Goal: Task Accomplishment & Management: Use online tool/utility

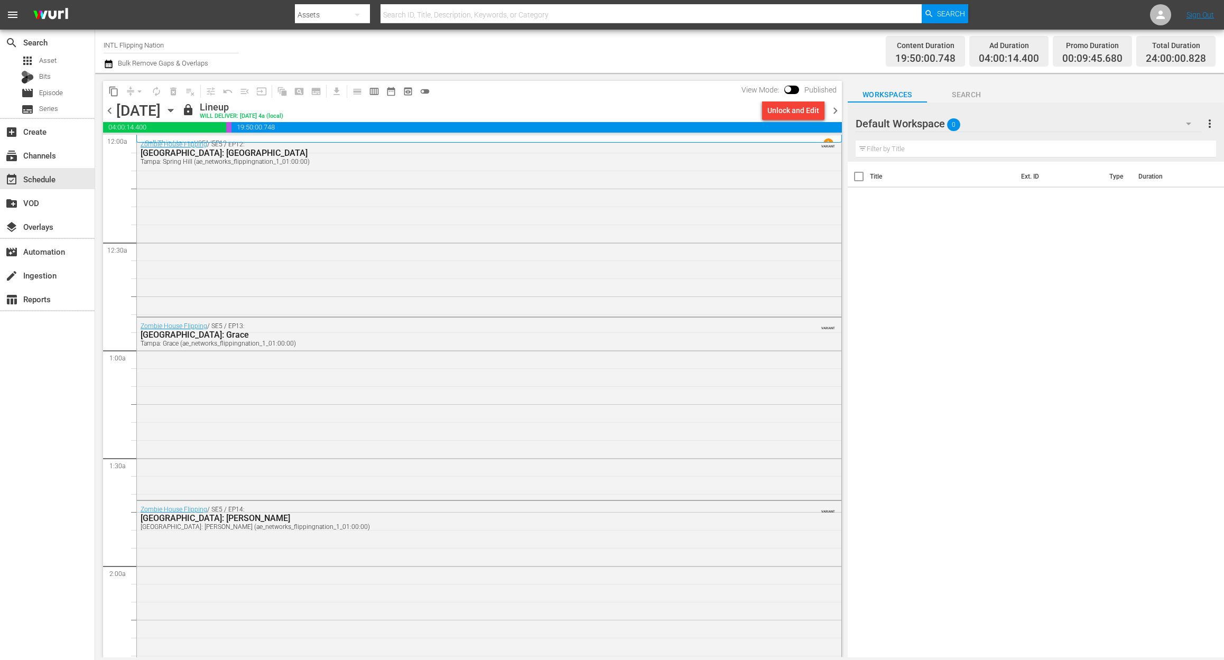
click at [835, 108] on span "chevron_right" at bounding box center [835, 110] width 13 height 13
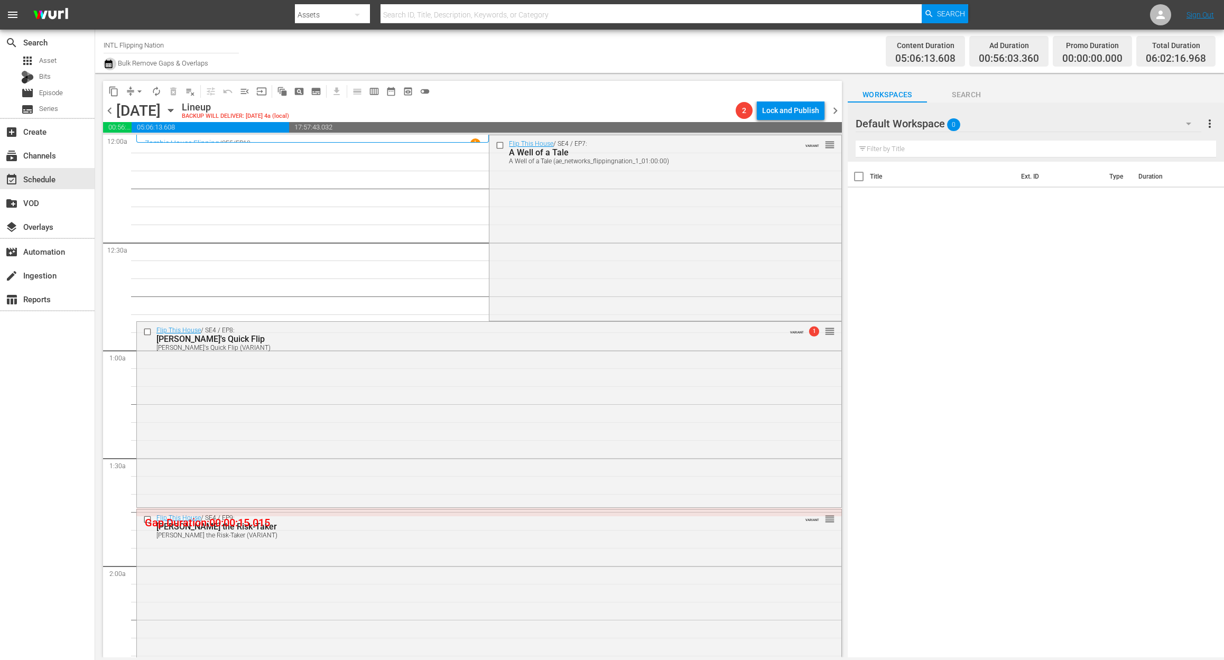
click at [109, 66] on icon "button" at bounding box center [109, 64] width 10 height 13
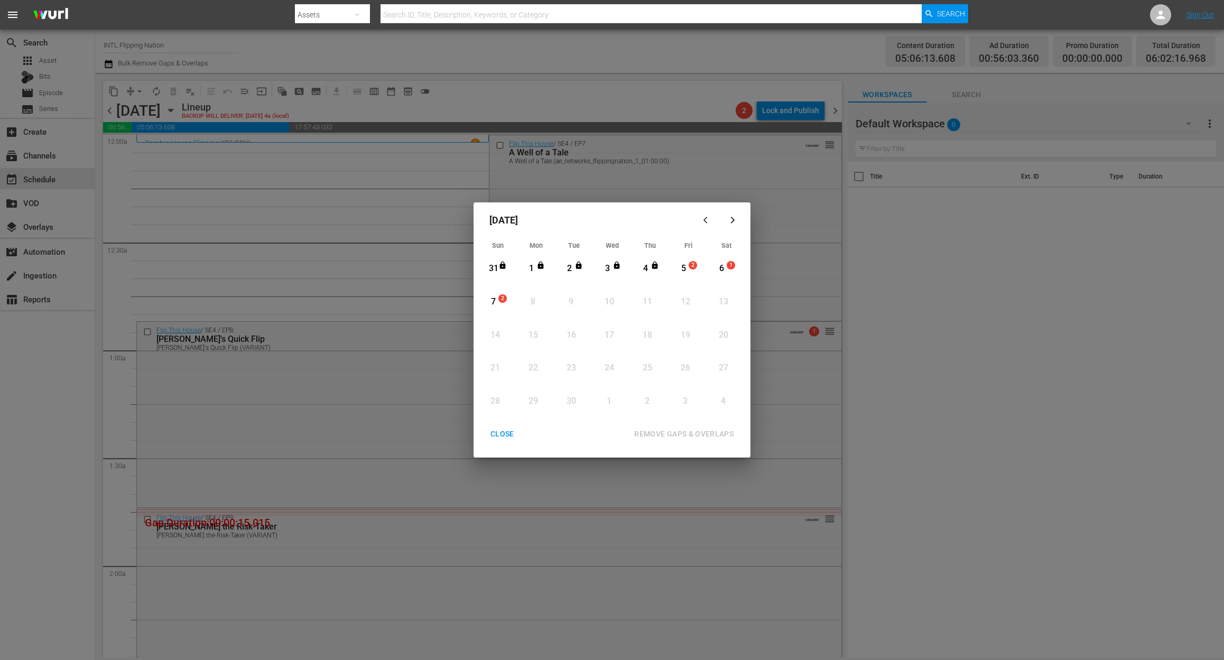
click at [682, 263] on div "5" at bounding box center [683, 269] width 13 height 12
click at [705, 434] on div "REMOVE GAPS & OVERLAPS" at bounding box center [684, 434] width 116 height 13
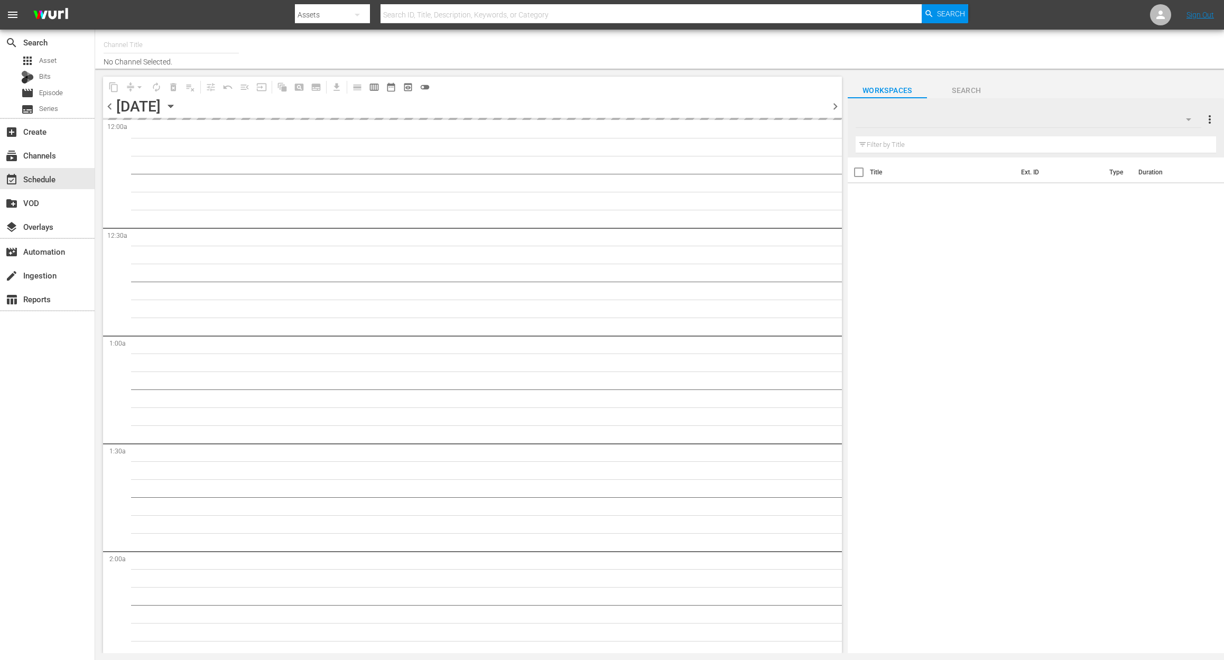
type input "INTL Flipping Nation (1784)"
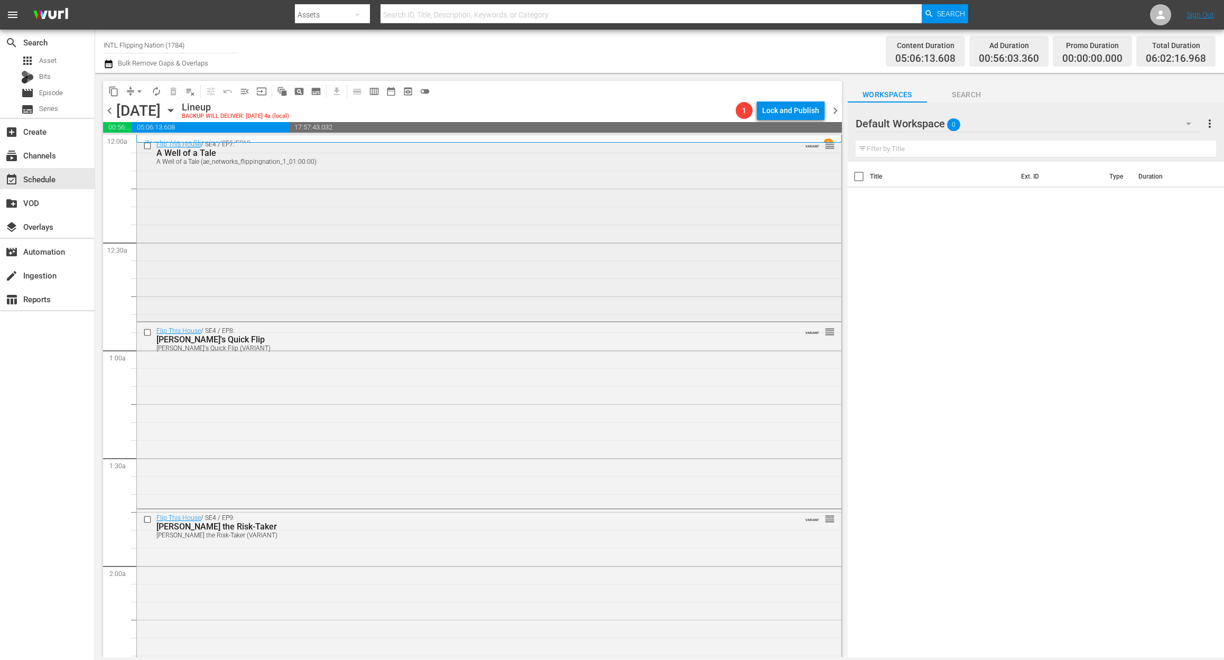
click at [329, 223] on div "Flip This House / SE4 / EP7: A Well of a Tale A Well of a Tale (ae_networks_fli…" at bounding box center [489, 227] width 705 height 183
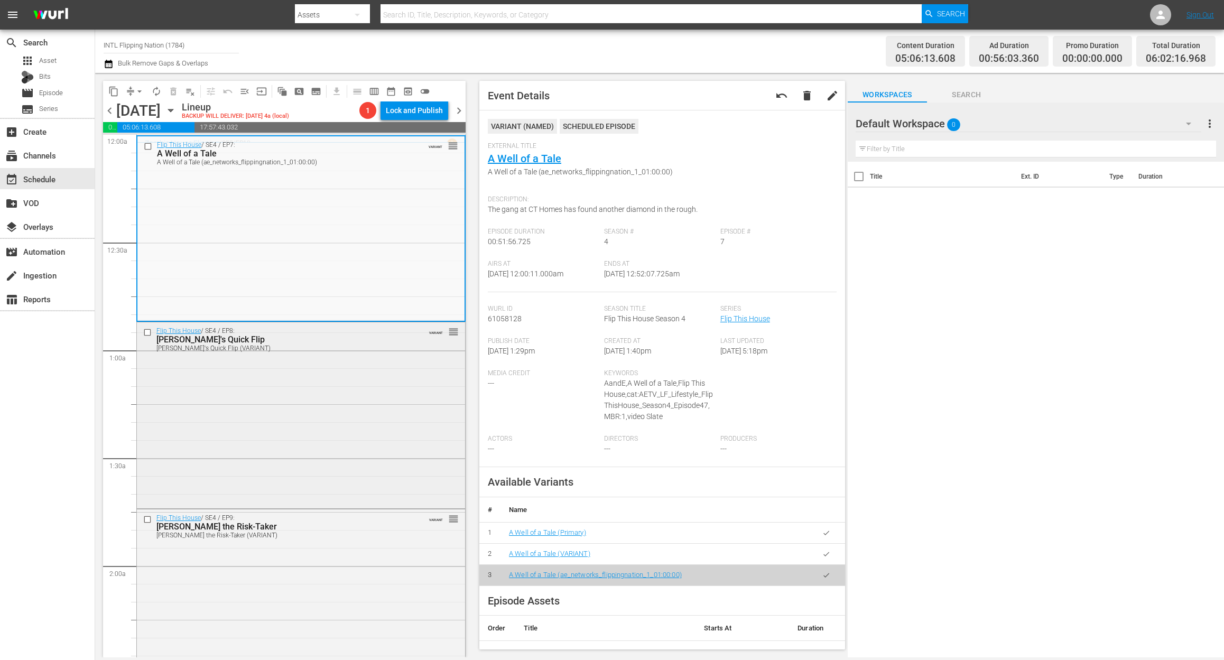
click at [346, 417] on div "Flip This House / SE4 / EP8: [PERSON_NAME]'s Quick Flip [PERSON_NAME]'s Quick F…" at bounding box center [301, 413] width 328 height 183
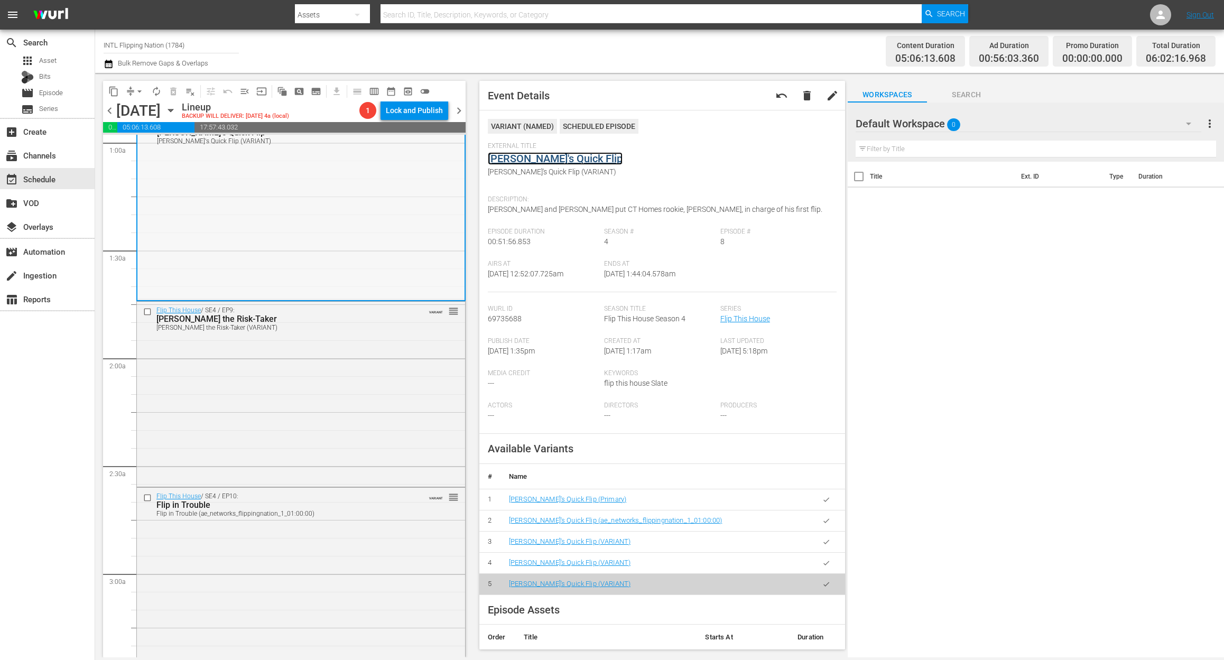
scroll to position [211, 0]
click at [313, 401] on div "Flip This House / SE4 / EP9: [PERSON_NAME] the Risk-Taker [PERSON_NAME] the Ris…" at bounding box center [301, 389] width 328 height 183
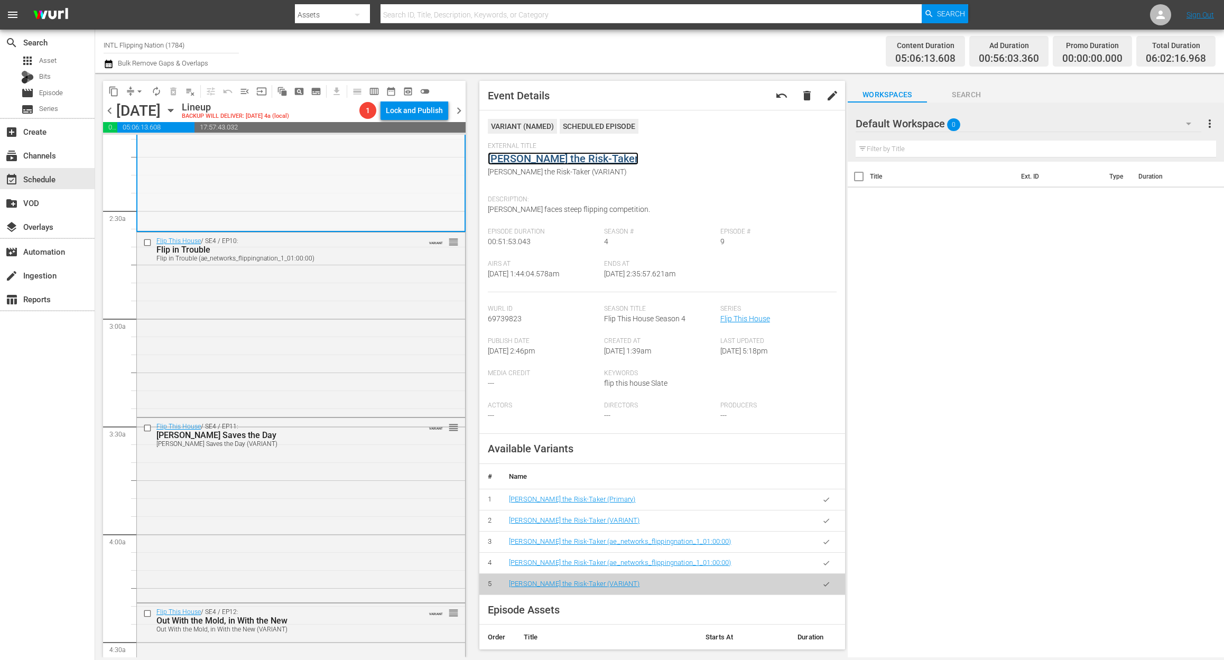
scroll to position [493, 0]
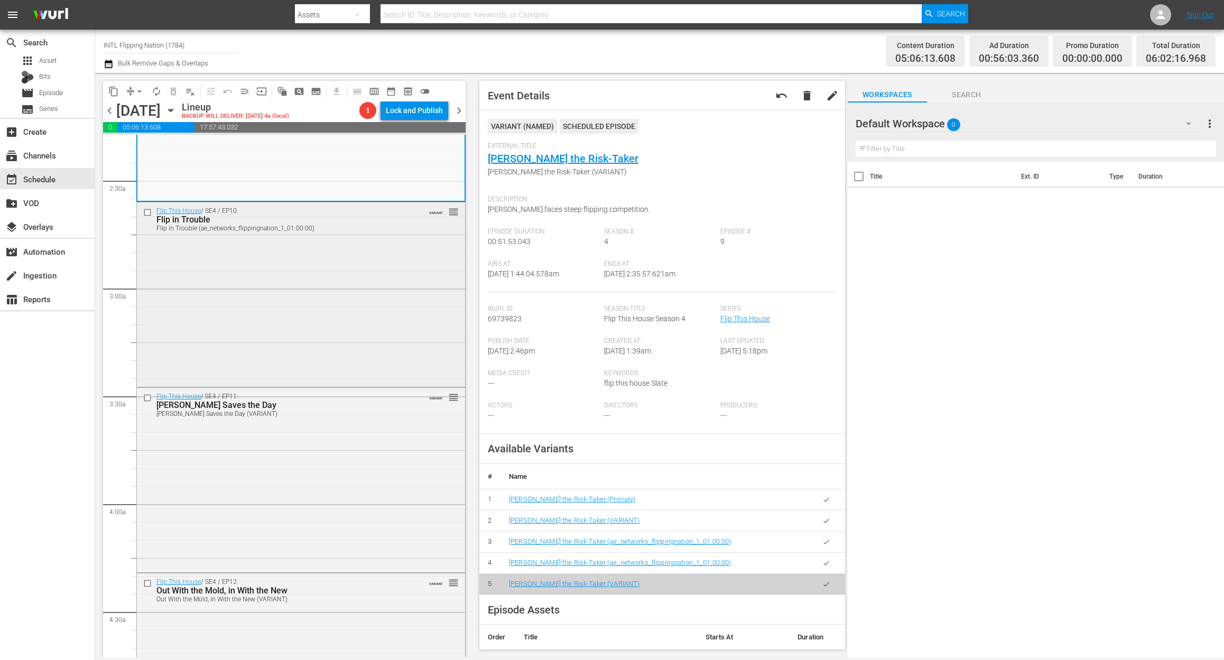
click at [354, 315] on div "Flip This House / SE4 / EP10: Flip in Trouble Flip in Trouble (ae_networks_flip…" at bounding box center [301, 293] width 328 height 182
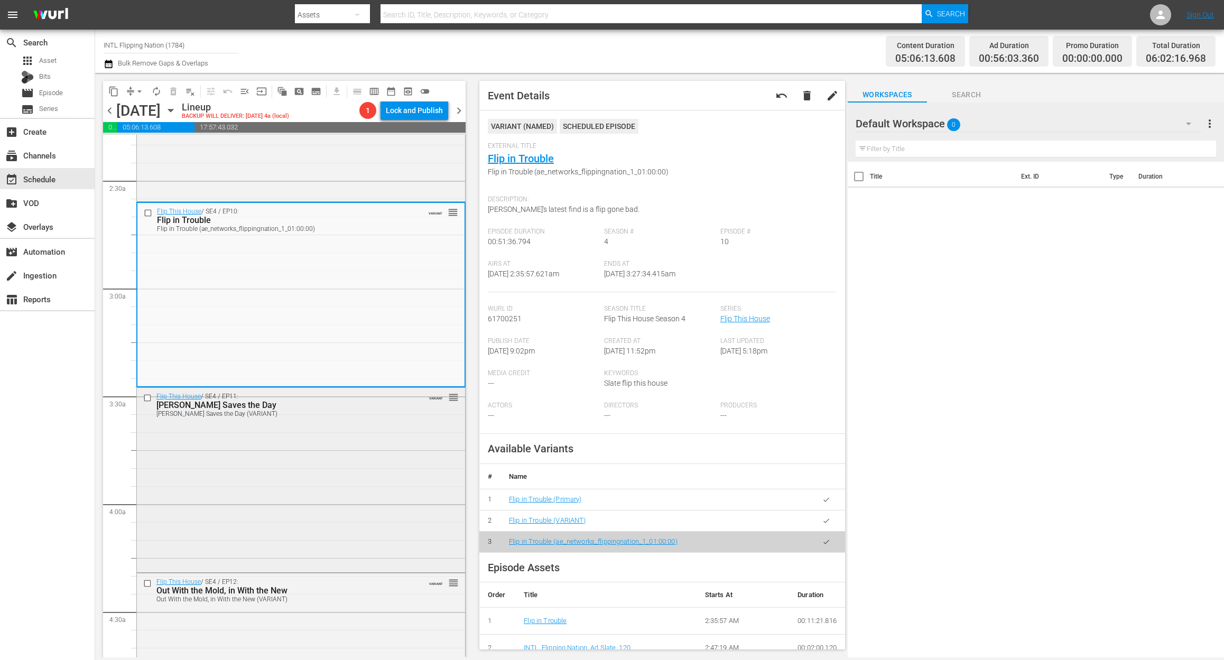
click at [328, 474] on div "Flip This House / SE4 / EP11: Veronica Saves the Day Veronica Saves the Day (VA…" at bounding box center [301, 479] width 328 height 182
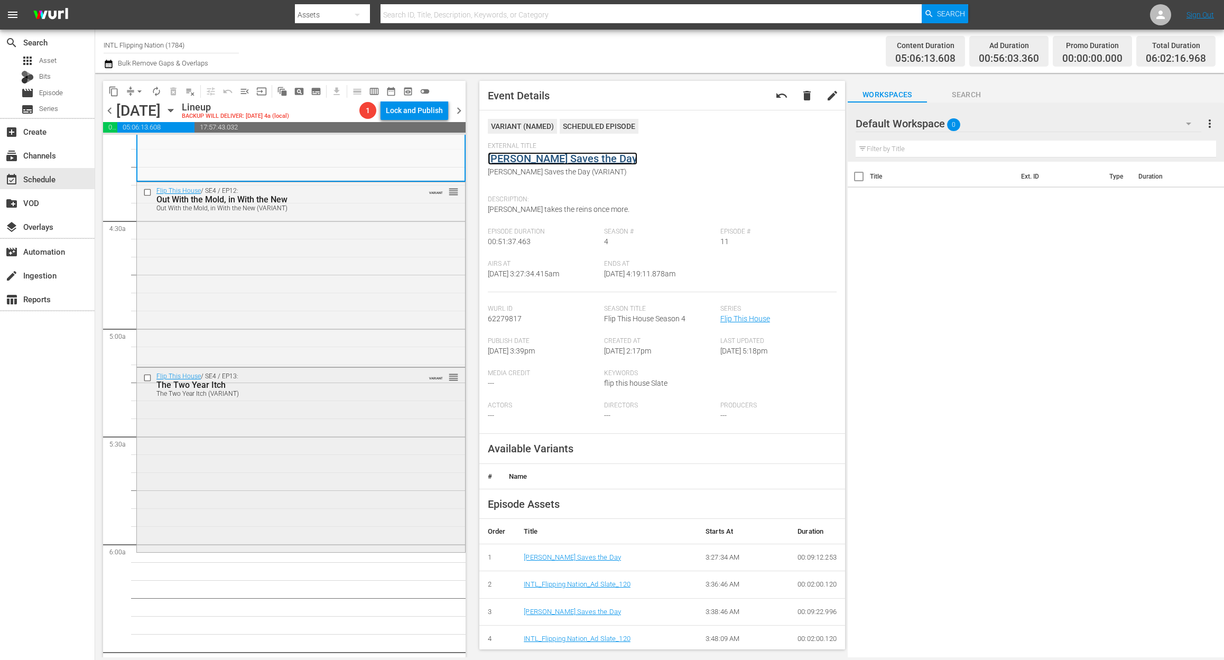
scroll to position [916, 0]
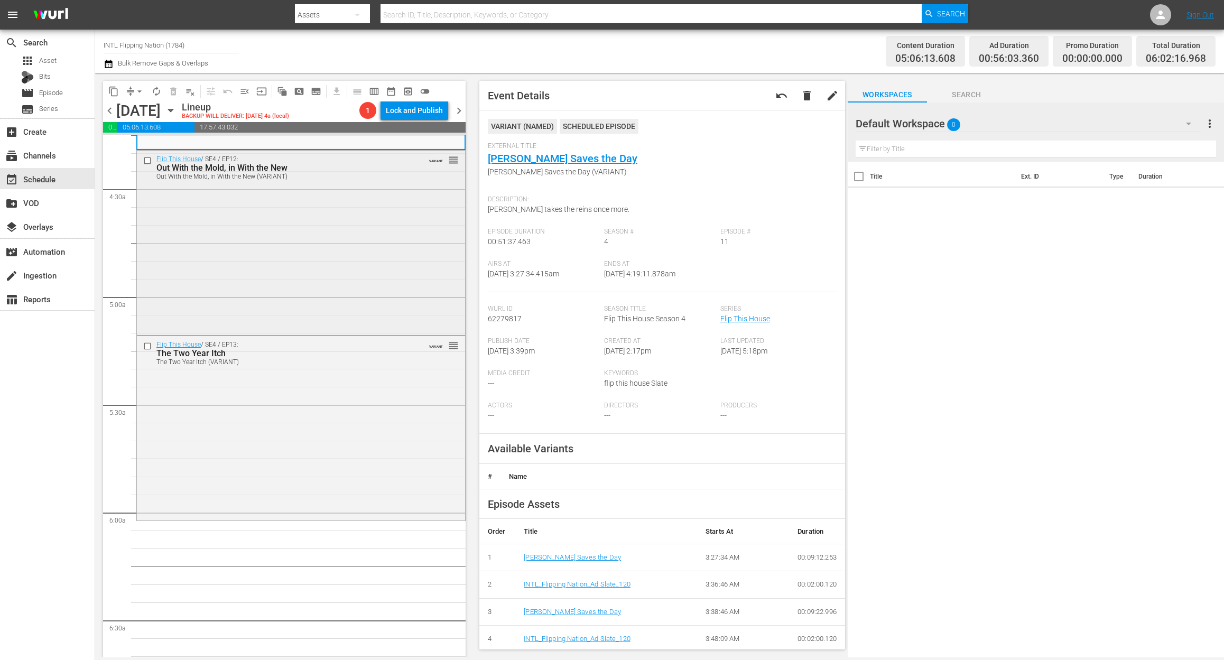
click at [366, 259] on div "Flip This House / SE4 / EP12: Out With the Mold, in With the New Out With the M…" at bounding box center [301, 242] width 328 height 182
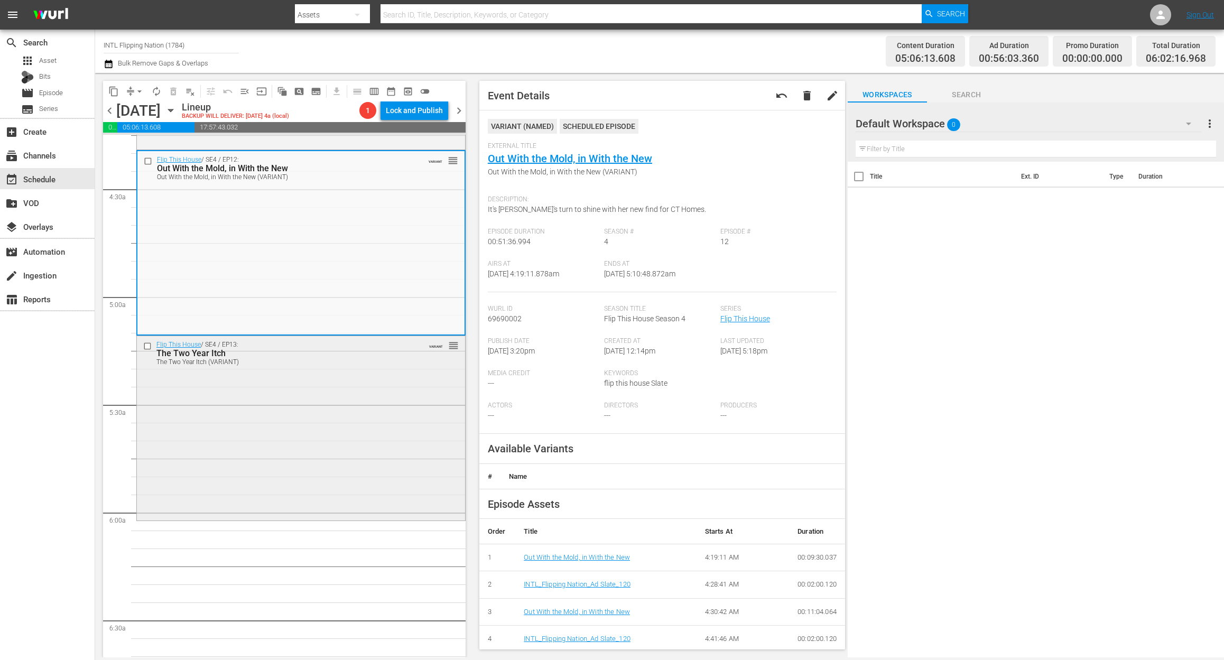
click at [341, 409] on div "Flip This House / SE4 / EP13: The Two Year Itch The Two Year Itch (VARIANT) VAR…" at bounding box center [301, 427] width 328 height 182
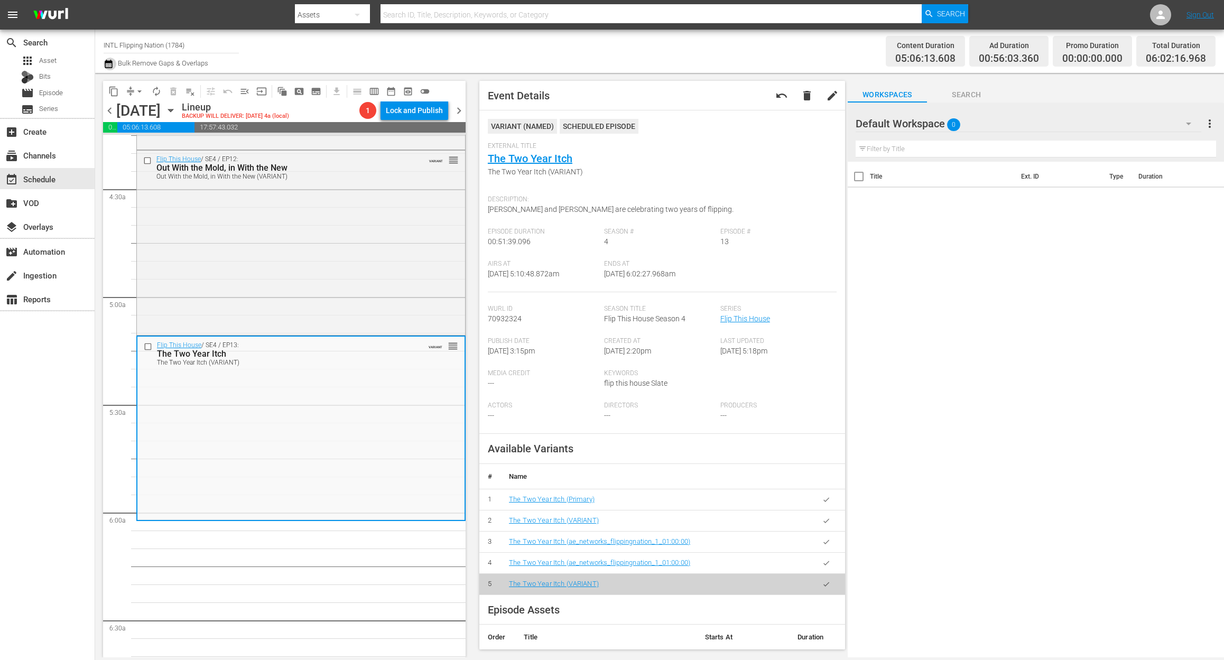
click at [105, 64] on icon "button" at bounding box center [108, 64] width 7 height 8
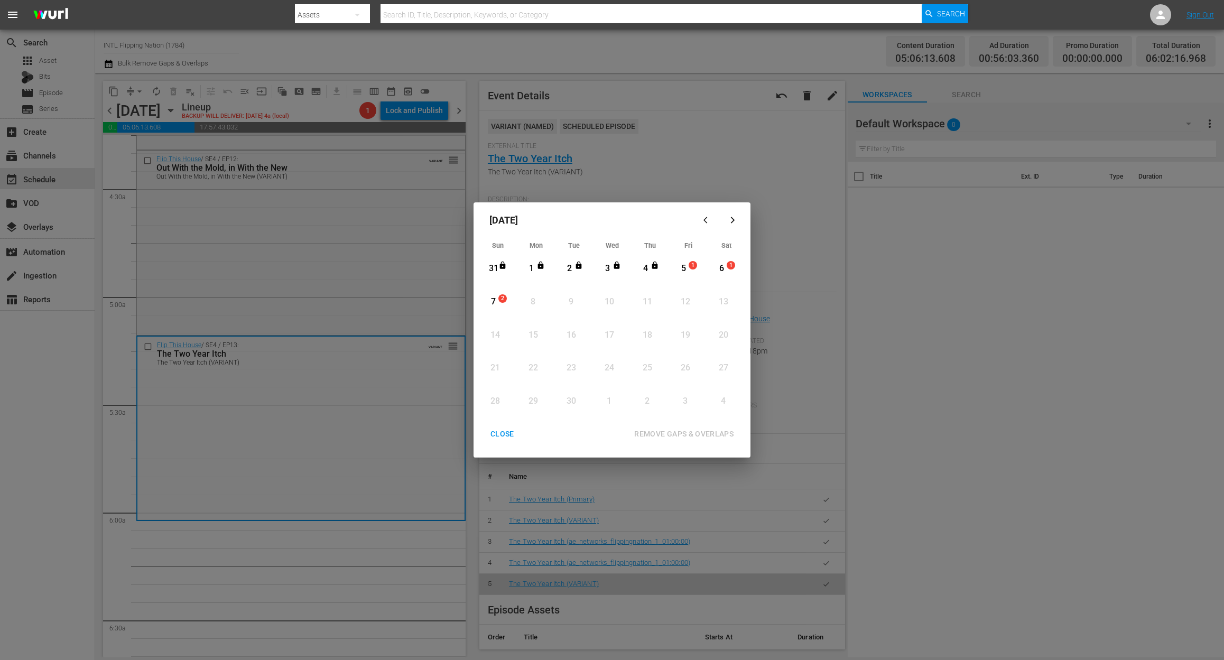
drag, startPoint x: 685, startPoint y: 265, endPoint x: 673, endPoint y: 332, distance: 68.1
click at [686, 265] on div "5" at bounding box center [683, 269] width 13 height 12
drag, startPoint x: 678, startPoint y: 430, endPoint x: 684, endPoint y: 431, distance: 6.4
click at [680, 431] on div "REMOVE GAPS & OVERLAPS" at bounding box center [684, 434] width 116 height 13
click at [487, 429] on div "CLOSE" at bounding box center [502, 434] width 41 height 13
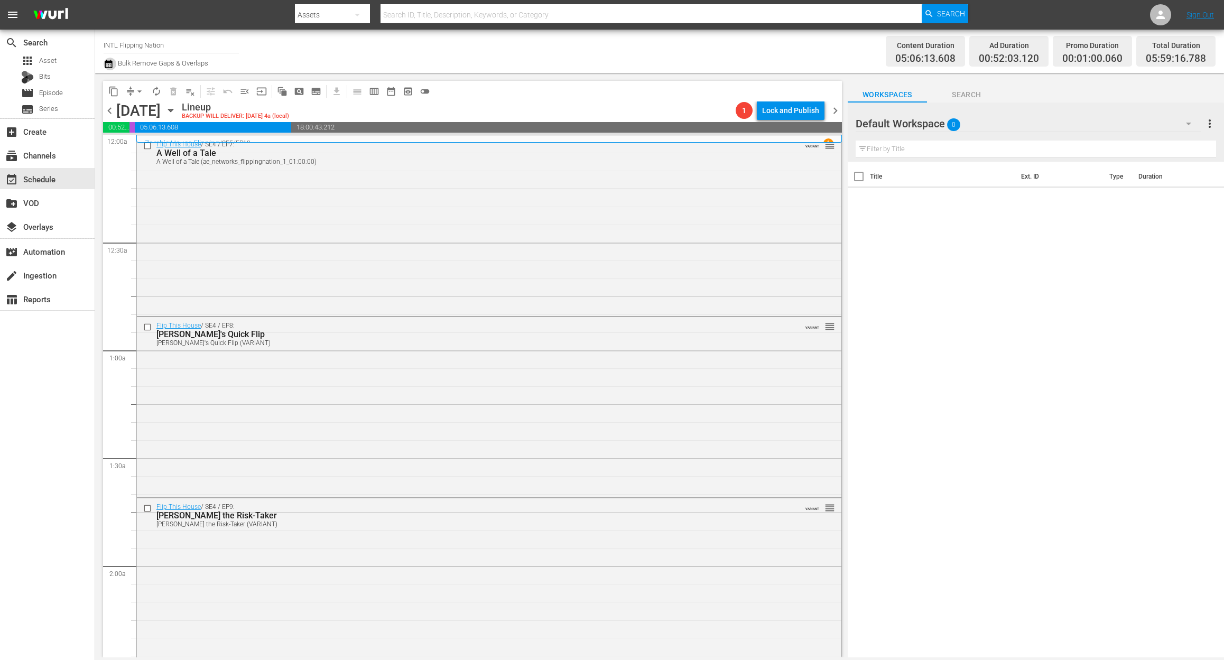
click at [106, 62] on icon "button" at bounding box center [108, 64] width 7 height 8
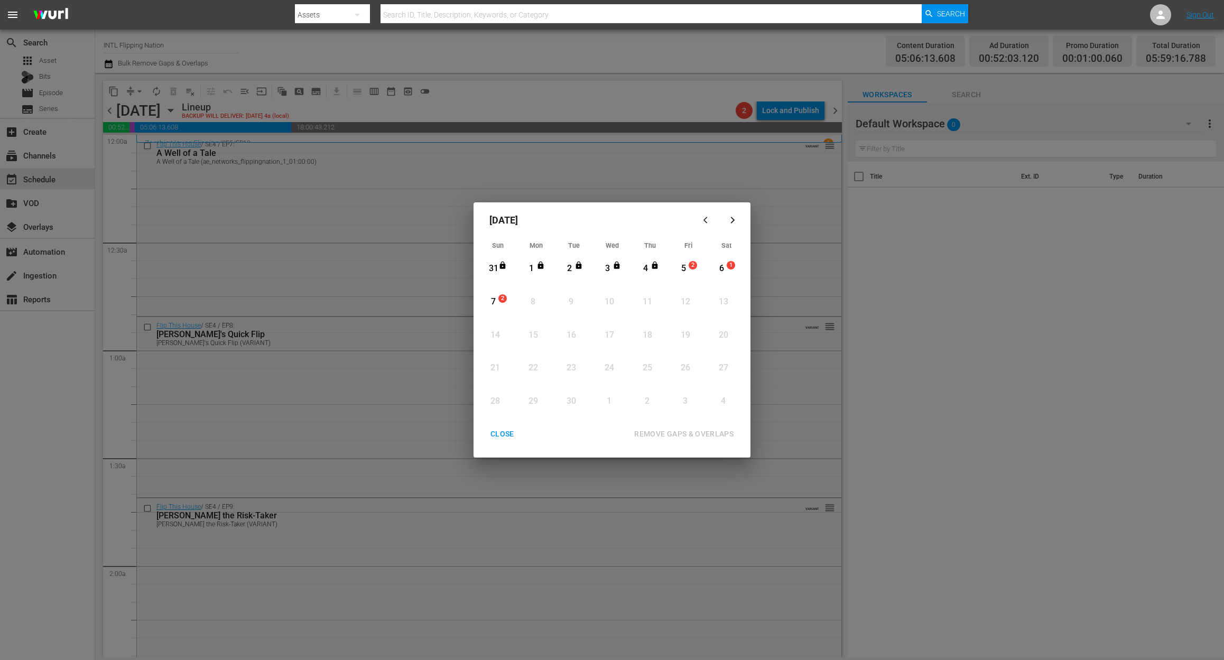
click at [681, 270] on div "5" at bounding box center [683, 269] width 13 height 12
click at [688, 434] on div "REMOVE GAPS & OVERLAPS" at bounding box center [684, 434] width 116 height 13
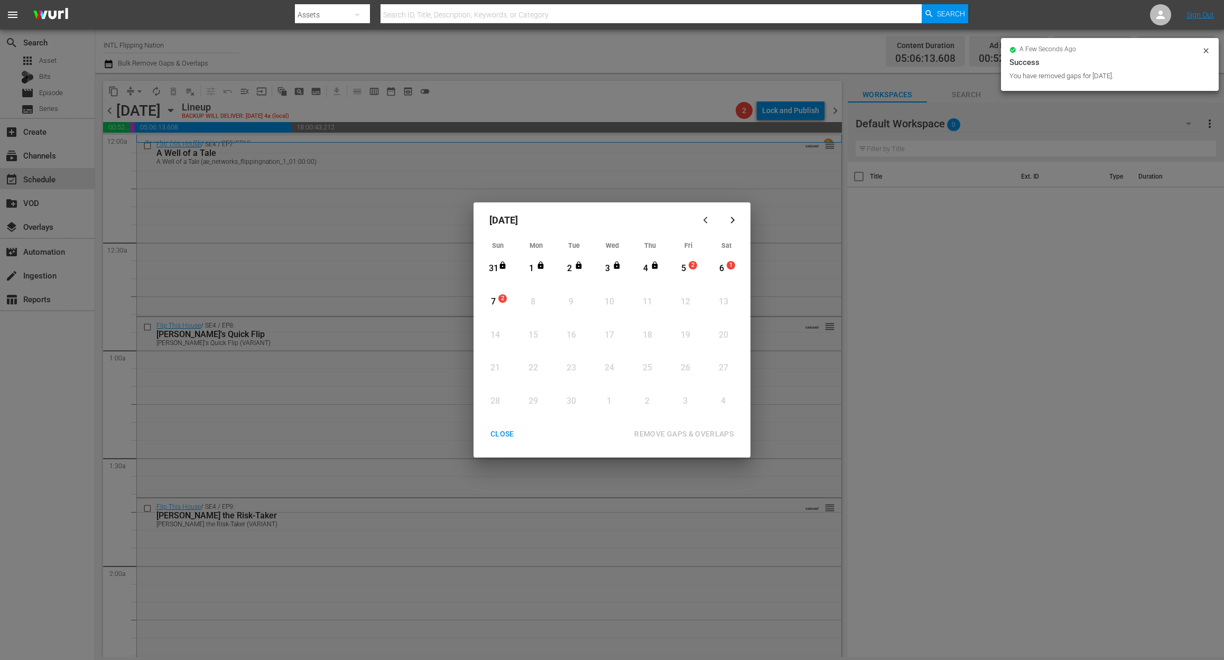
click at [494, 440] on div "CLOSE" at bounding box center [502, 434] width 41 height 13
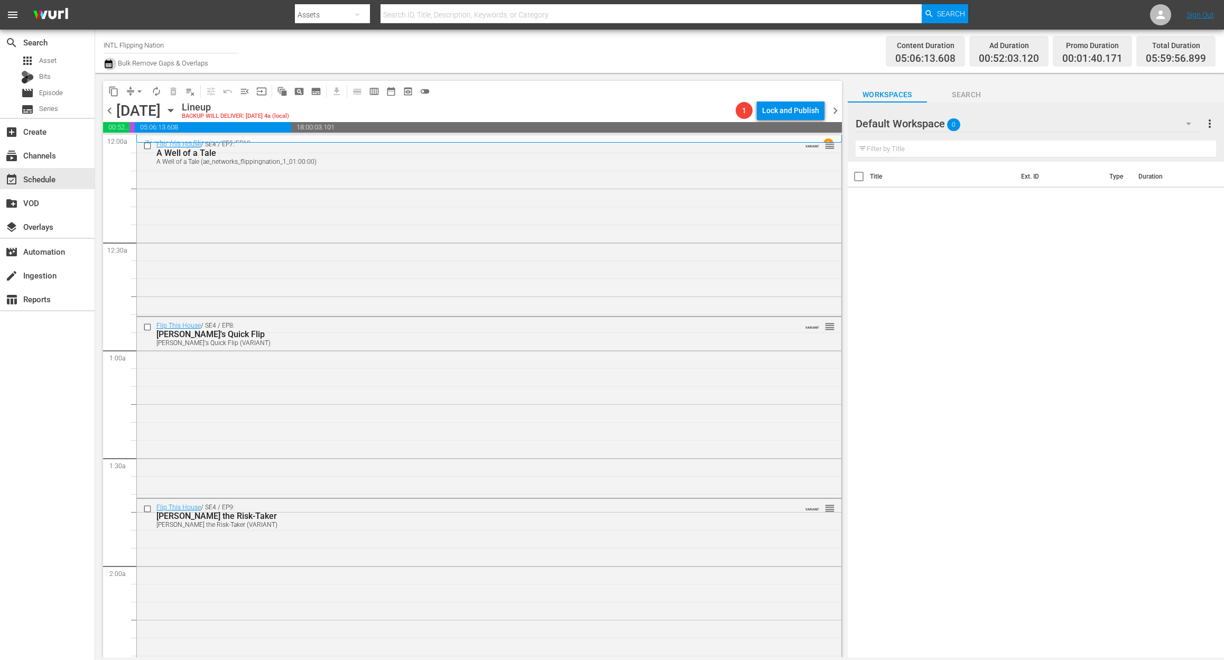
click at [105, 63] on icon "button" at bounding box center [108, 64] width 7 height 8
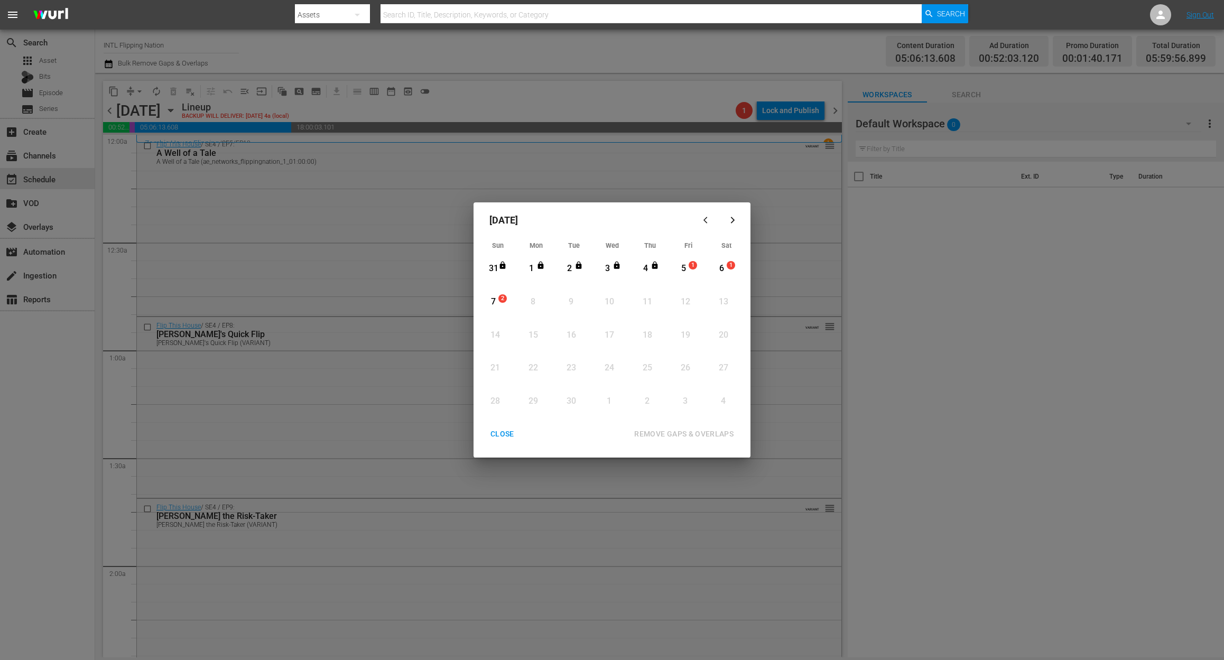
click at [687, 266] on div "5" at bounding box center [683, 269] width 13 height 12
click at [684, 431] on div "REMOVE GAPS & OVERLAPS" at bounding box center [684, 434] width 116 height 13
click at [489, 429] on div "CLOSE" at bounding box center [502, 434] width 41 height 13
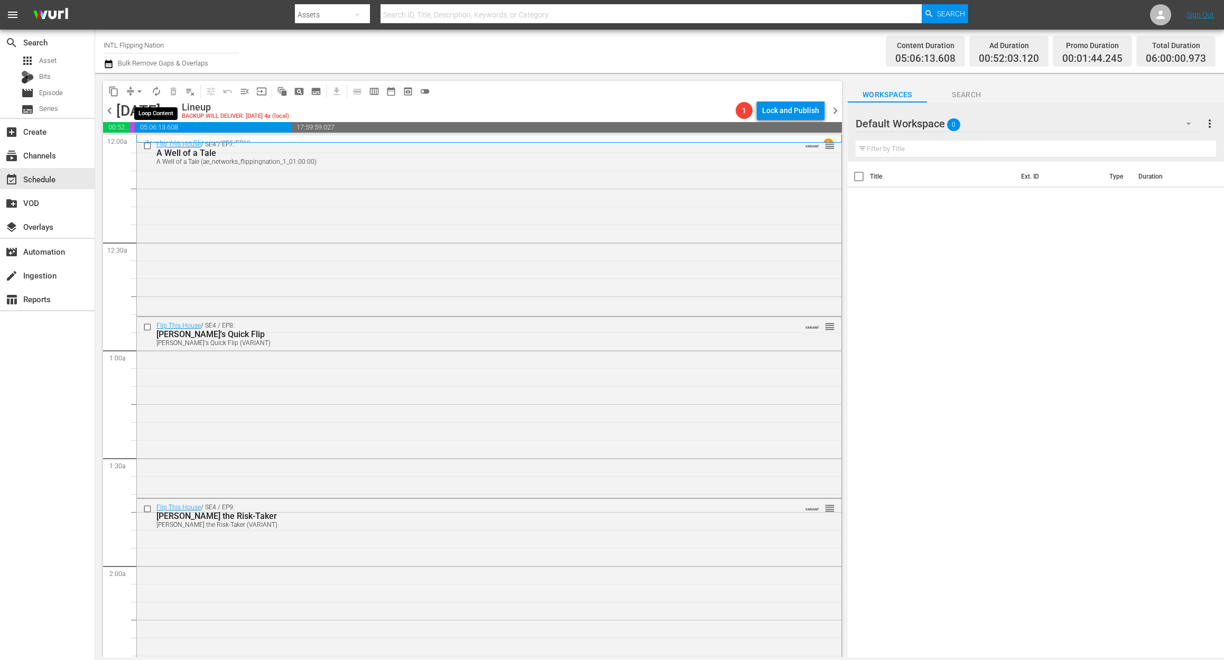
click at [158, 90] on span "autorenew_outlined" at bounding box center [156, 91] width 11 height 11
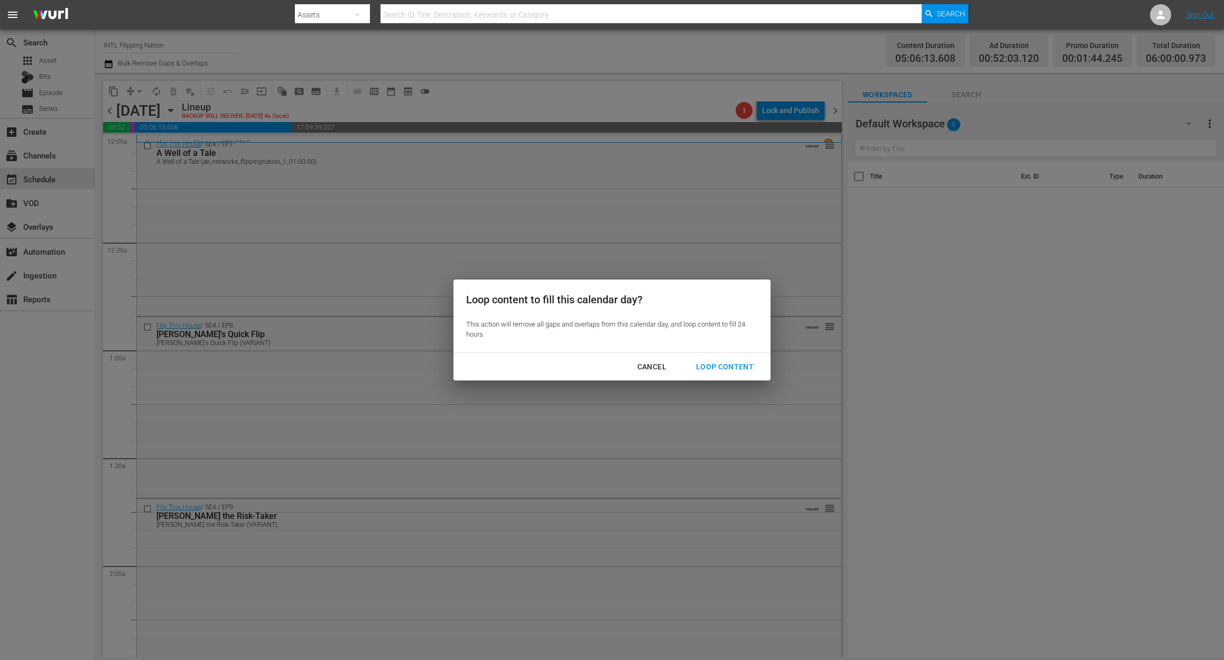
click at [739, 366] on div "Loop Content" at bounding box center [725, 366] width 75 height 13
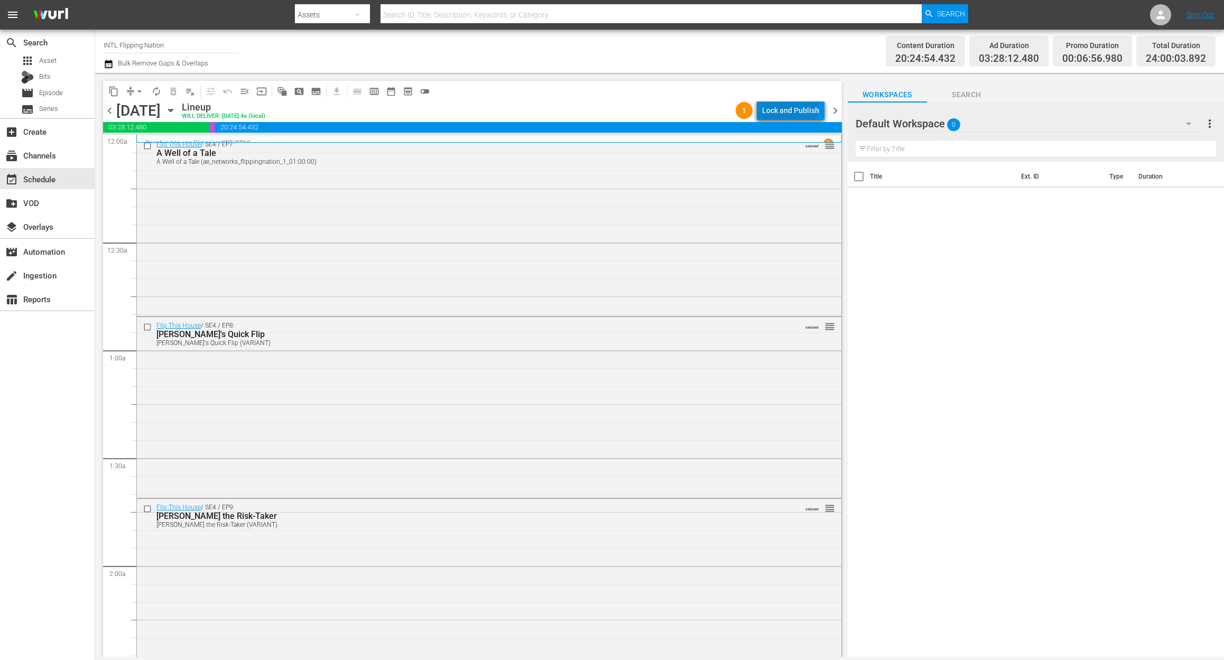
click at [785, 104] on div "Lock and Publish" at bounding box center [790, 110] width 57 height 19
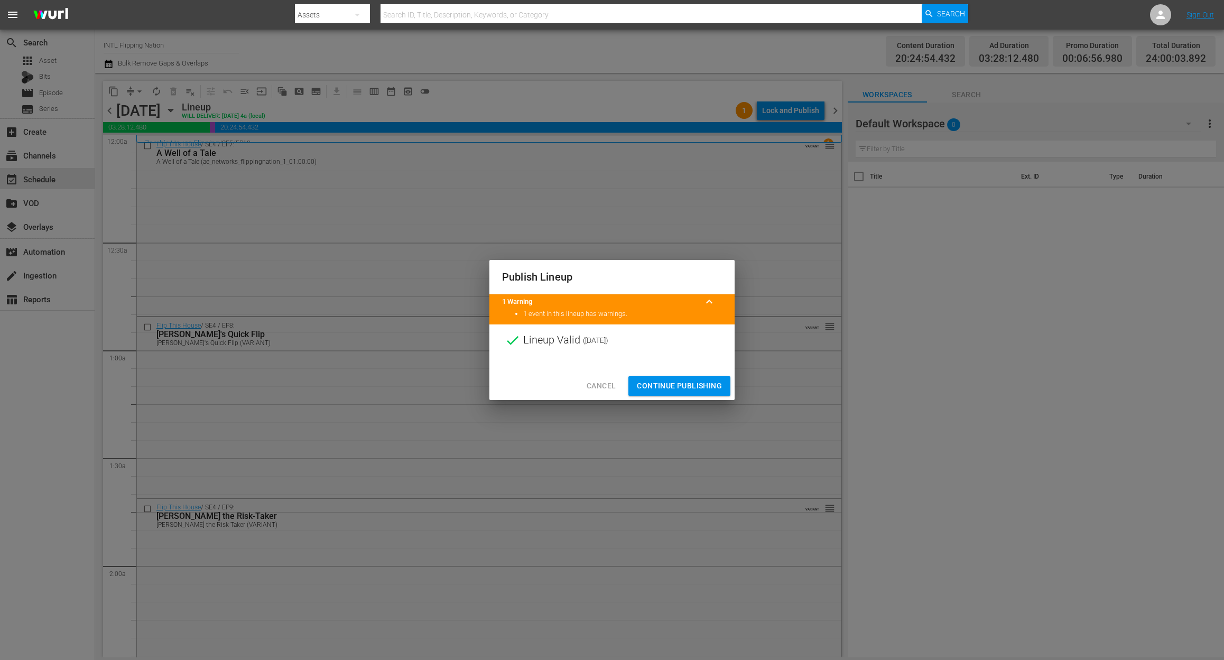
click at [697, 384] on span "Continue Publishing" at bounding box center [679, 386] width 85 height 13
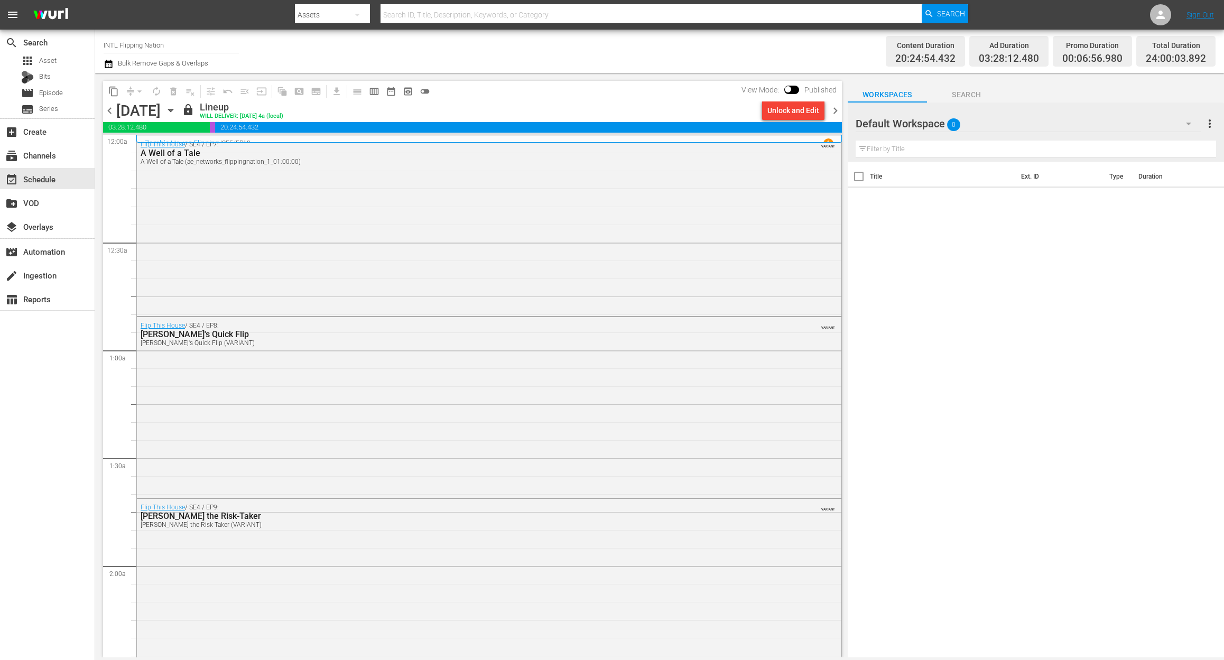
click at [836, 105] on span "chevron_right" at bounding box center [835, 110] width 13 height 13
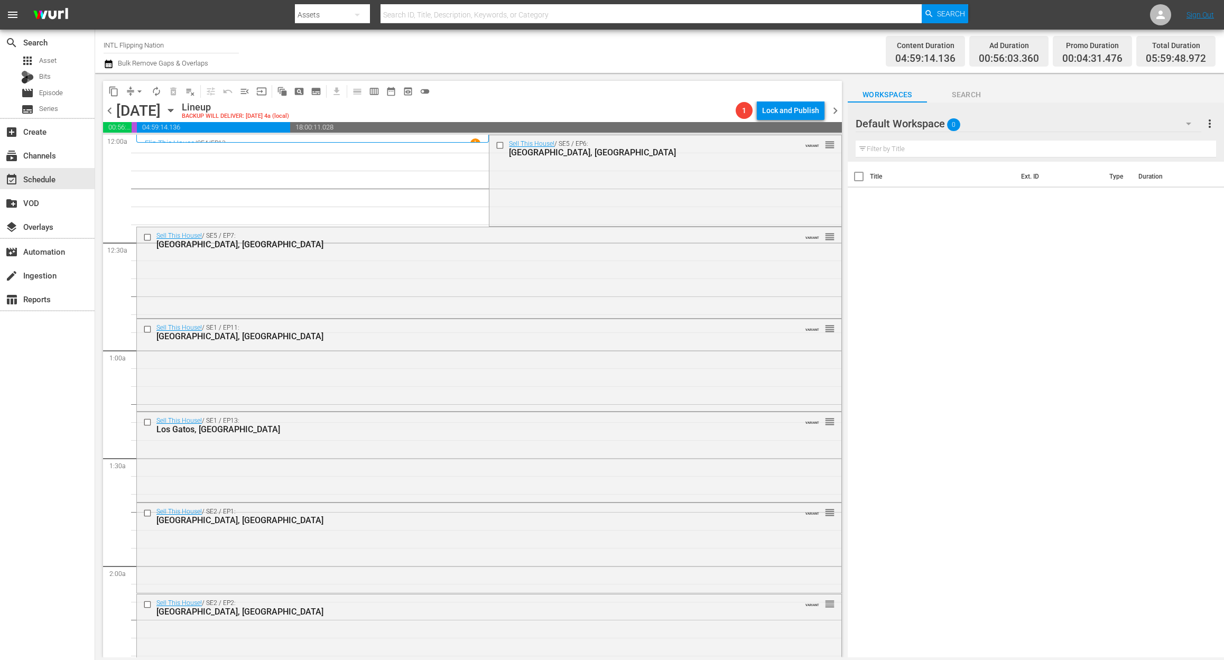
click at [110, 66] on icon "button" at bounding box center [109, 64] width 10 height 13
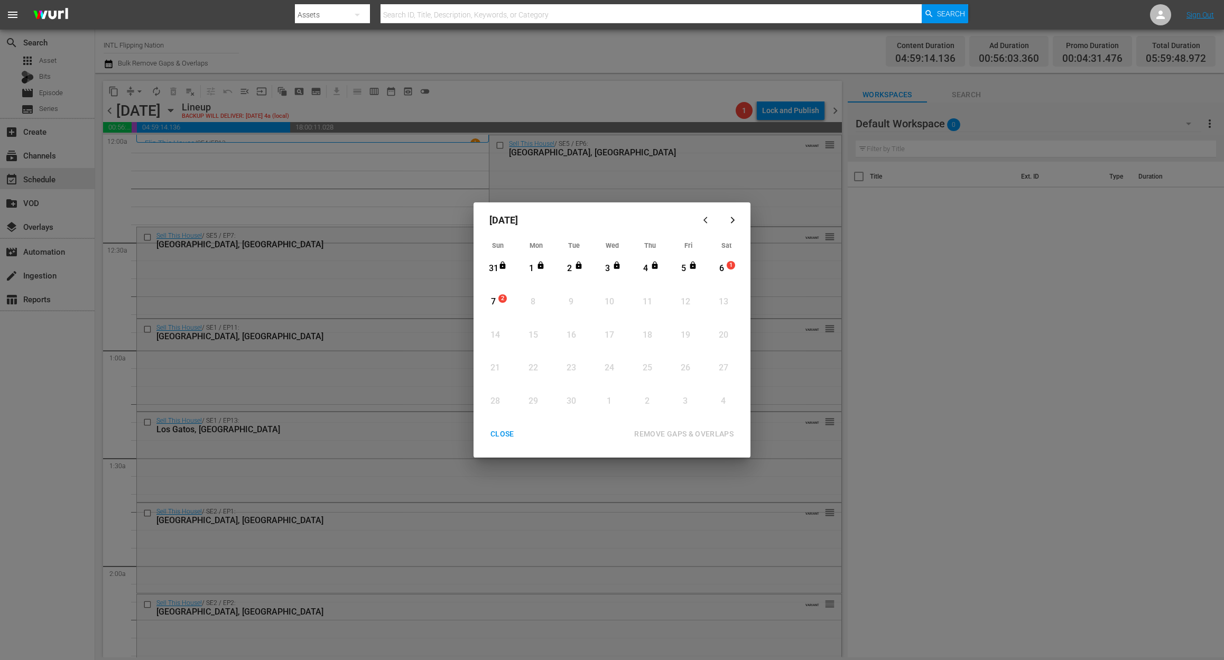
click at [725, 267] on div "6" at bounding box center [721, 269] width 13 height 12
click at [674, 432] on div "REMOVE GAPS & OVERLAPS" at bounding box center [684, 434] width 116 height 13
click at [721, 263] on div "6" at bounding box center [721, 269] width 13 height 12
click at [704, 436] on div "REMOVE GAPS & OVERLAPS" at bounding box center [684, 434] width 116 height 13
click at [504, 438] on div "CLOSE" at bounding box center [502, 434] width 41 height 13
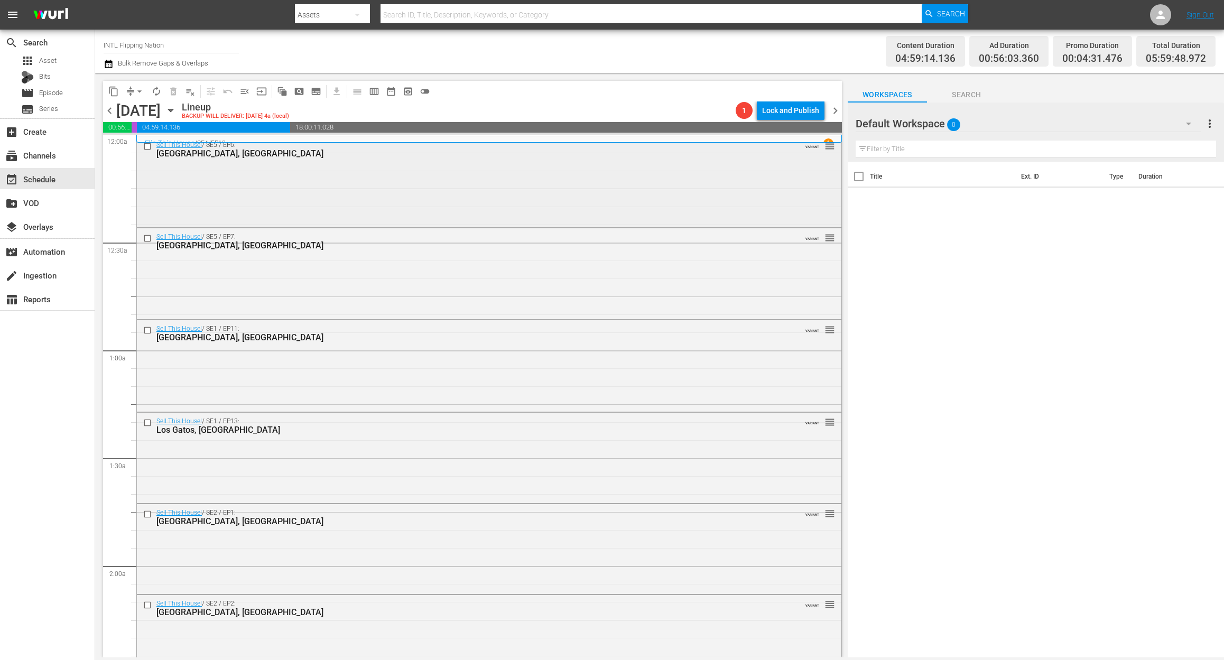
click at [345, 180] on div "Sell This House! / SE5 / EP6: Palm Springs, CA VARIANT reorder" at bounding box center [489, 180] width 705 height 89
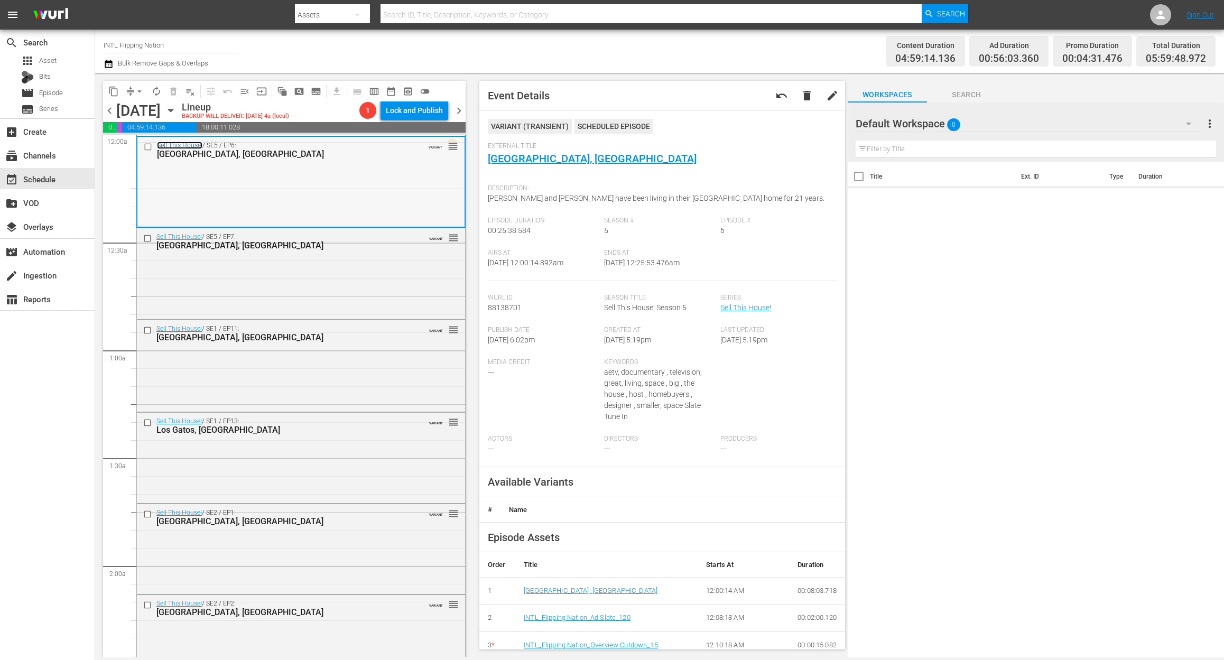
click at [181, 142] on link "Sell This House!" at bounding box center [179, 145] width 45 height 7
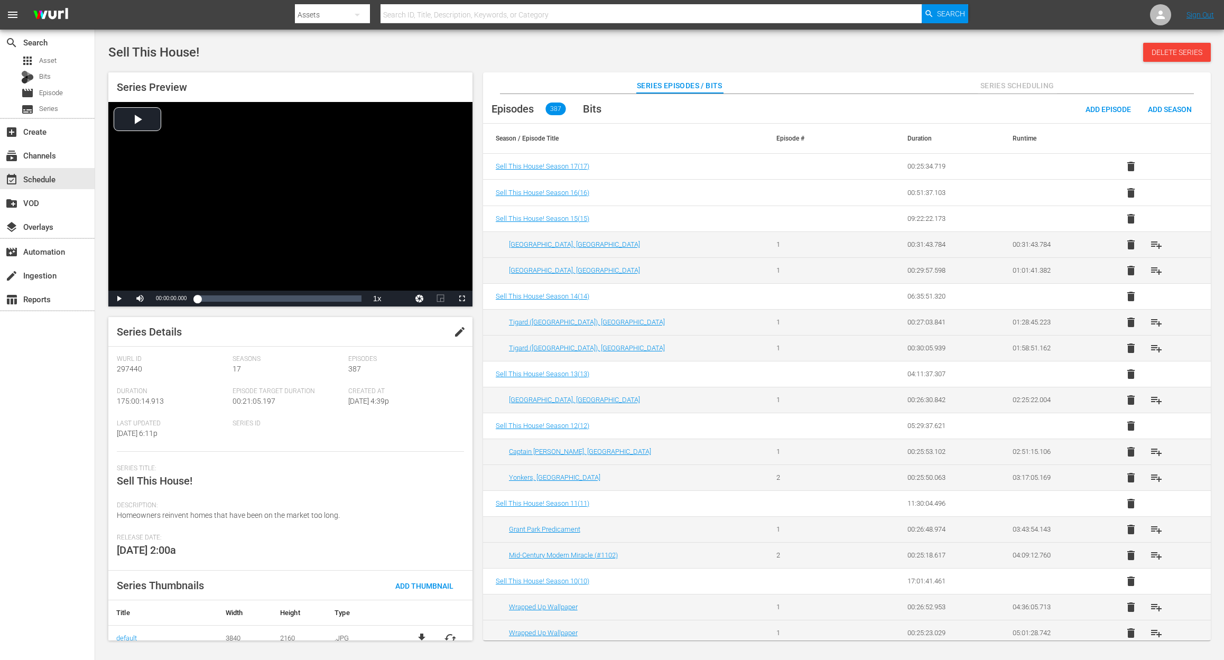
scroll to position [36, 0]
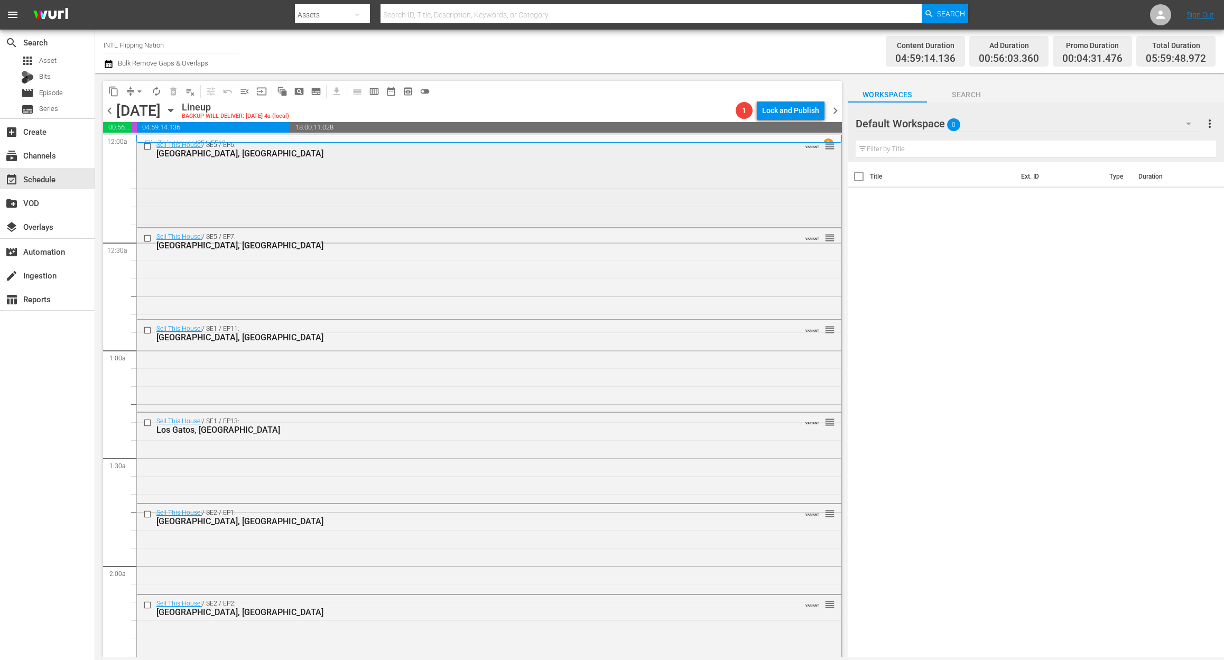
click at [347, 189] on div "Sell This House! / SE5 / EP6: Palm Springs, CA VARIANT reorder" at bounding box center [489, 180] width 705 height 89
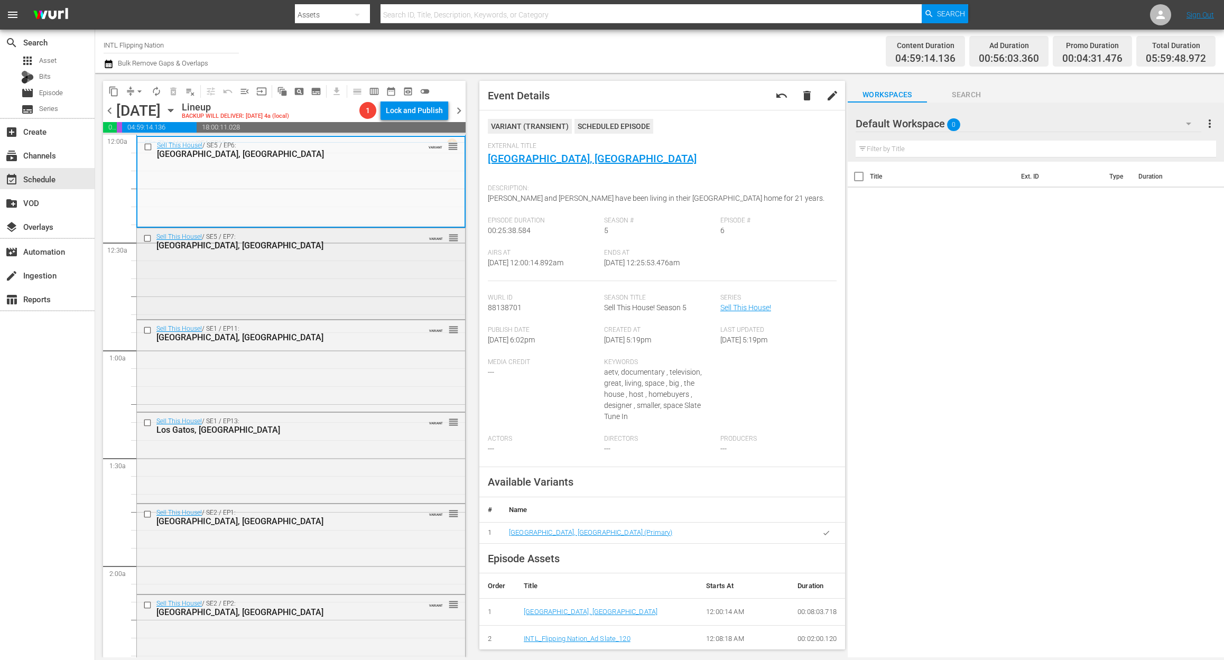
click at [354, 288] on div "Sell This House! / SE5 / EP7: Key West, FL VARIANT reorder" at bounding box center [301, 272] width 328 height 89
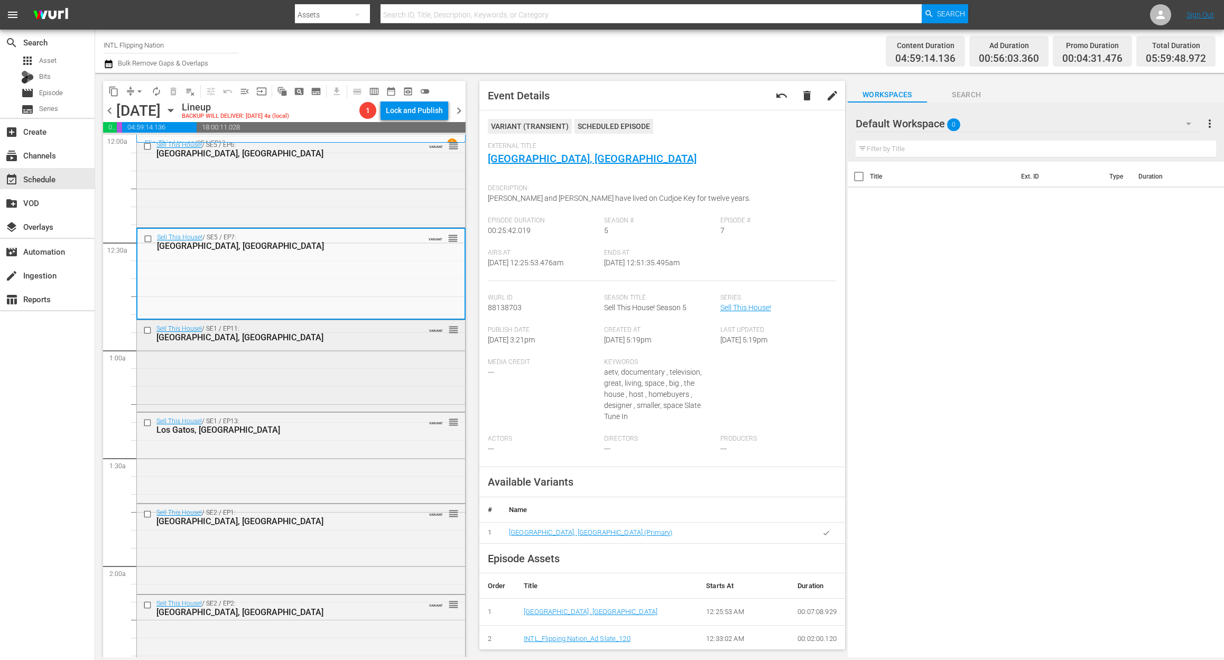
click at [317, 365] on div "Sell This House! / SE1 / EP11: Saratoga, CA VARIANT reorder" at bounding box center [301, 364] width 328 height 89
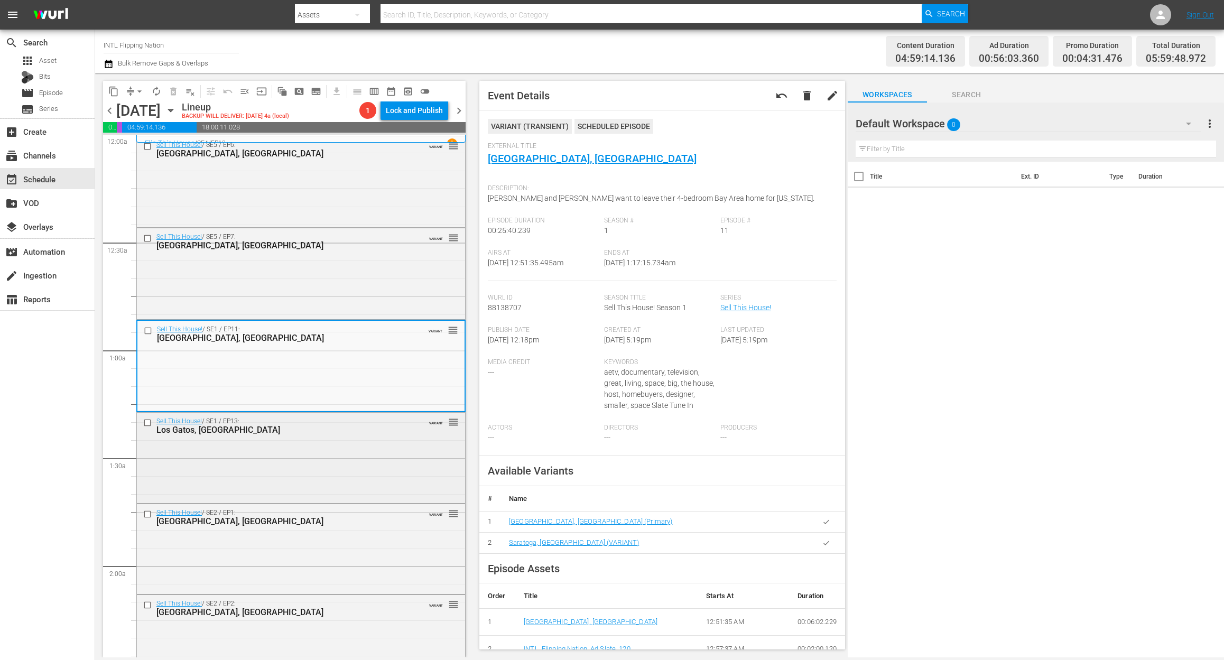
click at [265, 466] on div "Sell This House! / SE1 / EP13: Los Gatos, CA VARIANT reorder" at bounding box center [301, 457] width 328 height 88
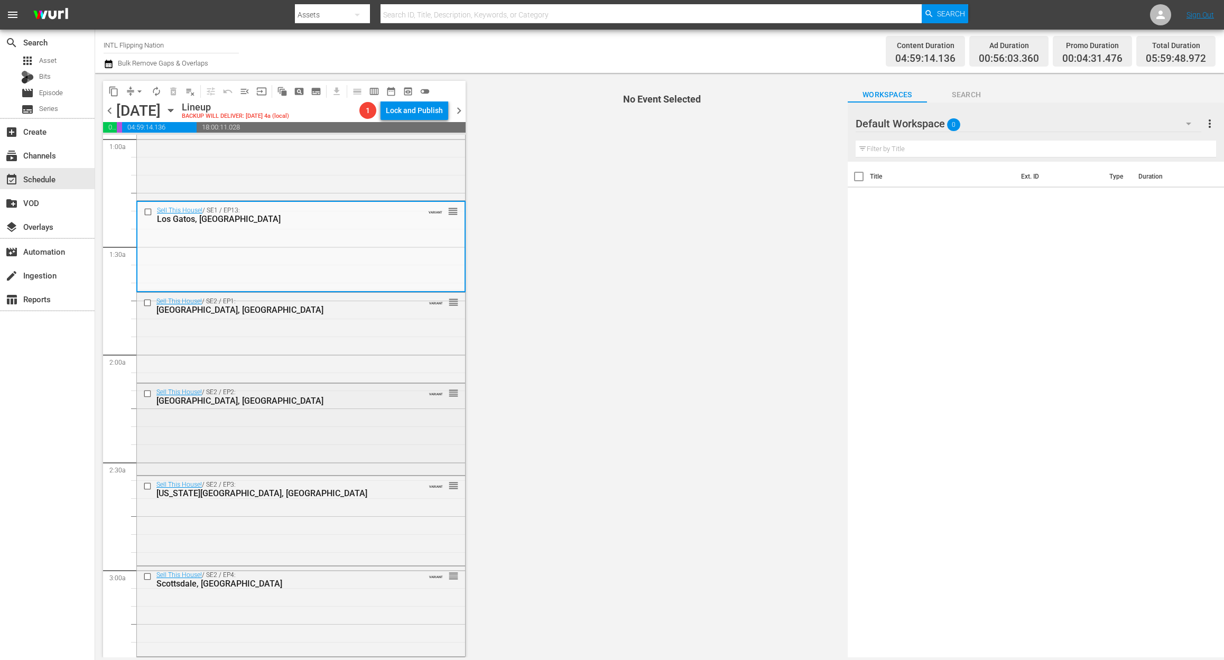
scroll to position [282, 0]
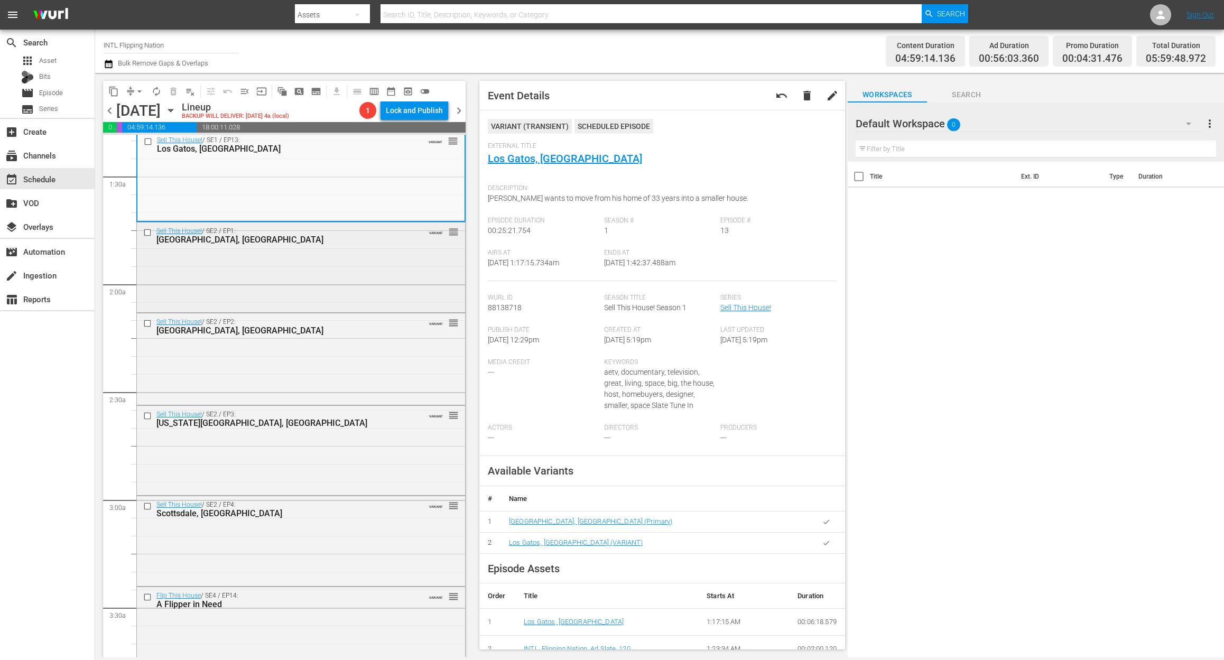
click at [354, 263] on div "Sell This House! / SE2 / EP1: Seattle, WA VARIANT reorder" at bounding box center [301, 267] width 328 height 88
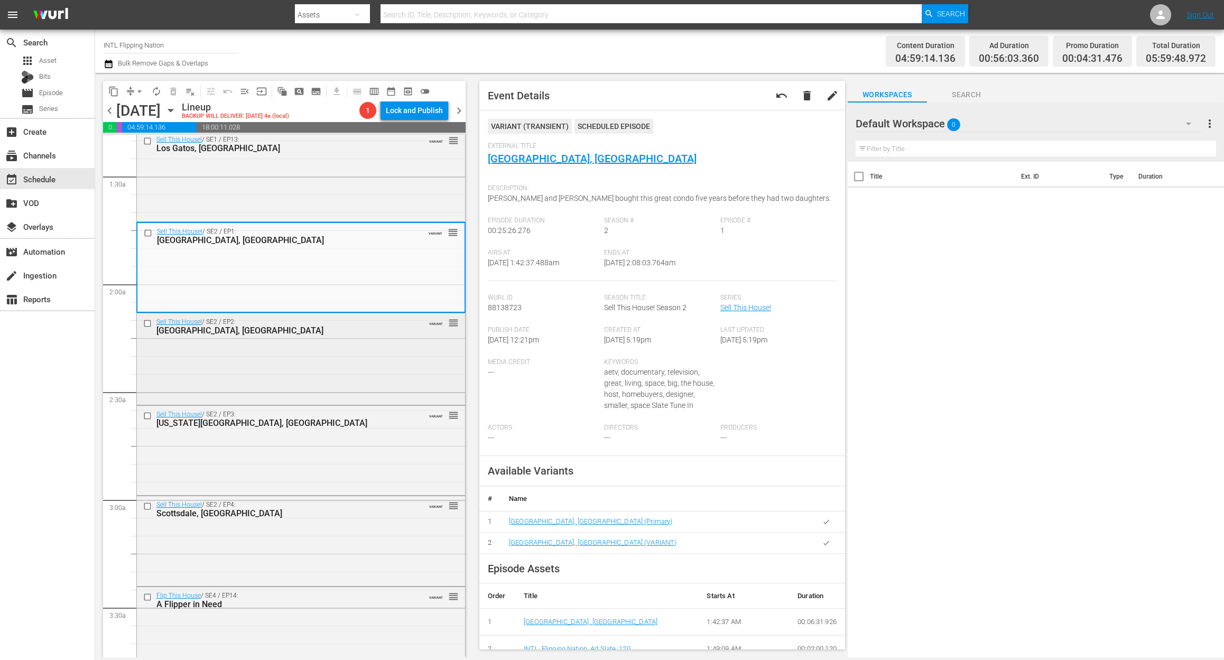
click at [300, 373] on div "Sell This House! / SE2 / EP2: Bellevue, WA VARIANT reorder" at bounding box center [301, 357] width 328 height 89
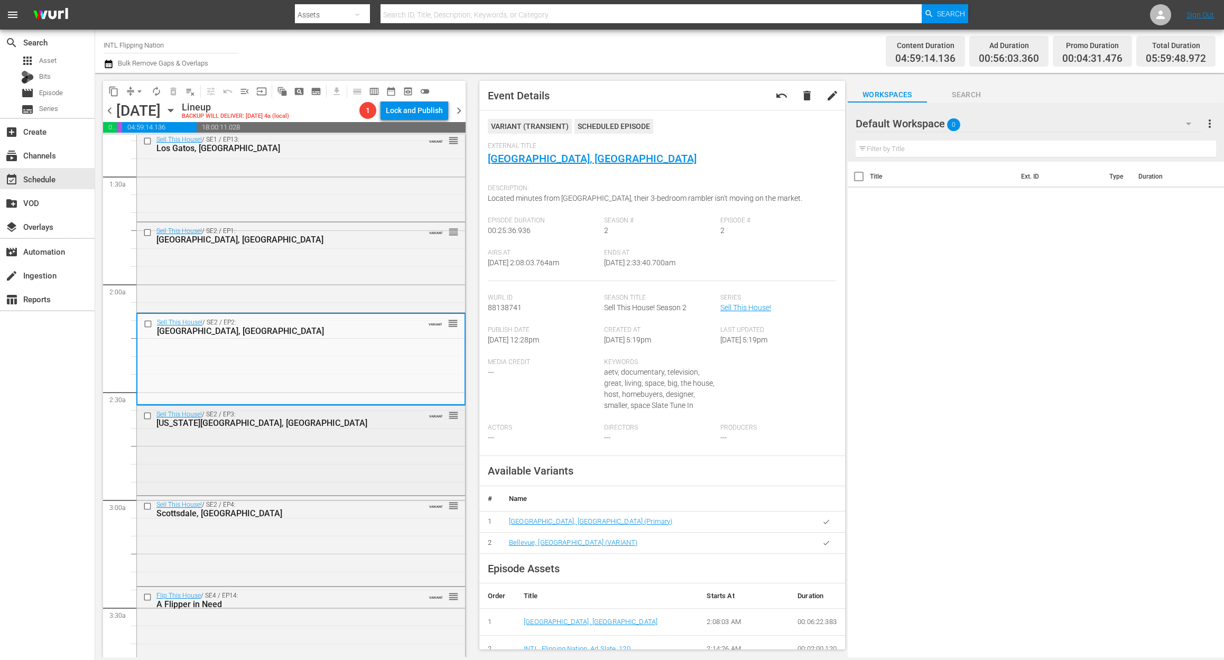
click at [323, 464] on div "Sell This House! / SE2 / EP3: New York City, NY VARIANT reorder" at bounding box center [301, 449] width 328 height 87
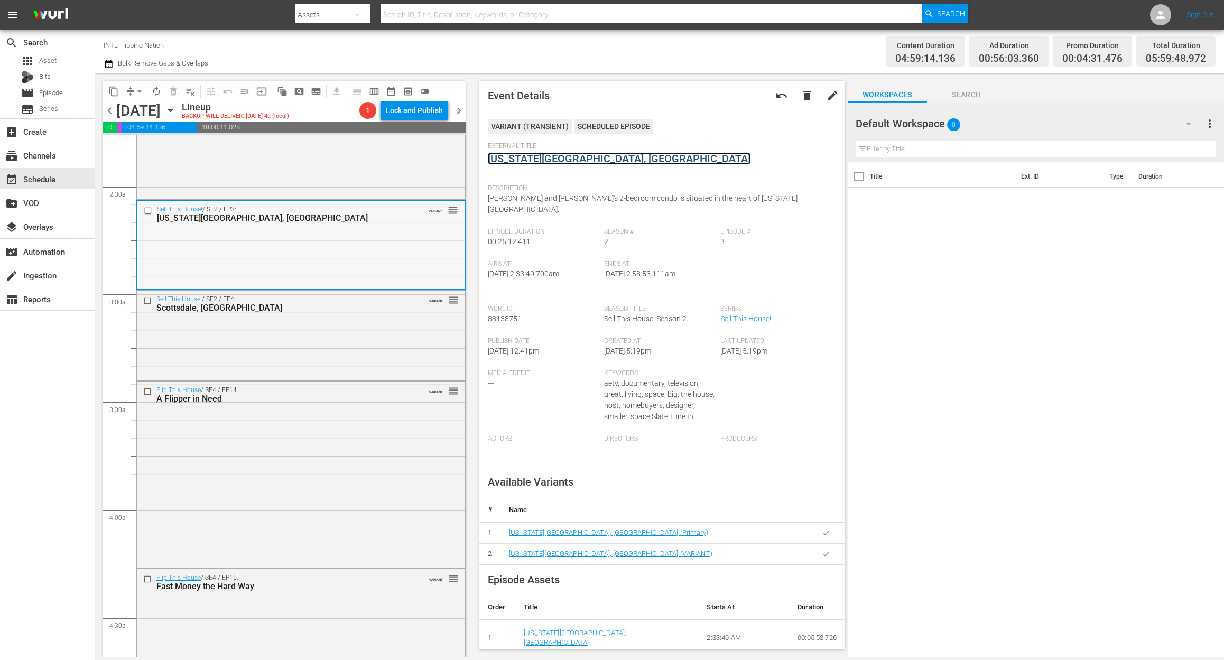
scroll to position [493, 0]
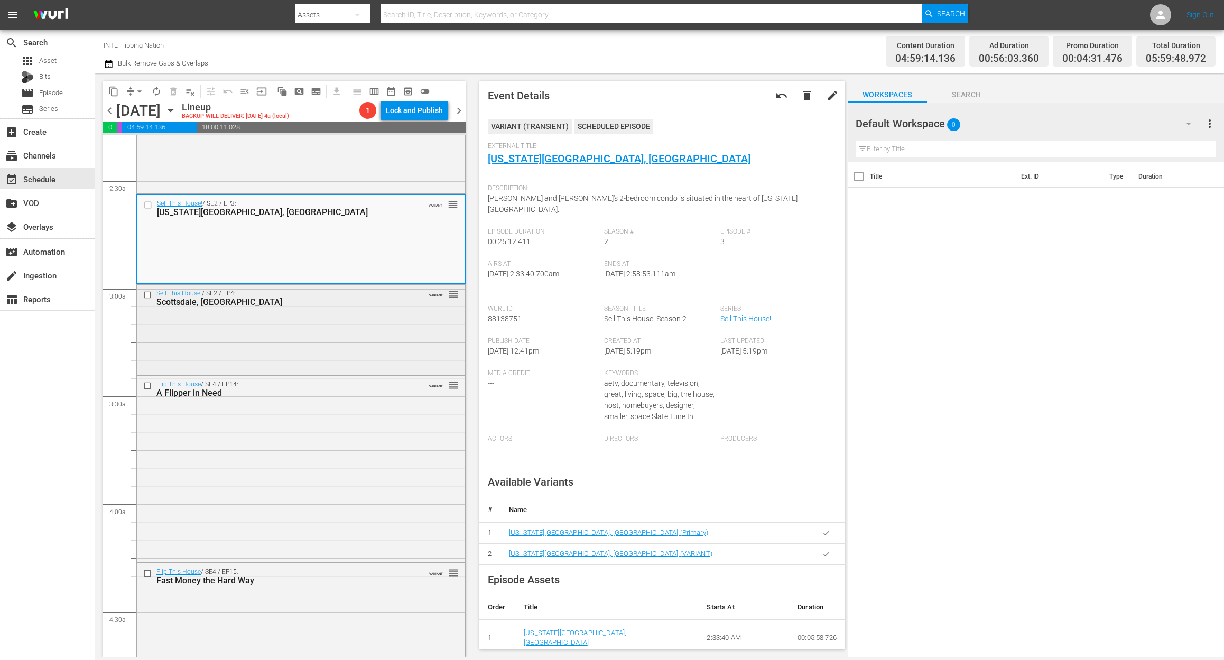
click at [280, 338] on div "Sell This House! / SE2 / EP4: Scottsdale, AZ VARIANT reorder" at bounding box center [301, 329] width 328 height 88
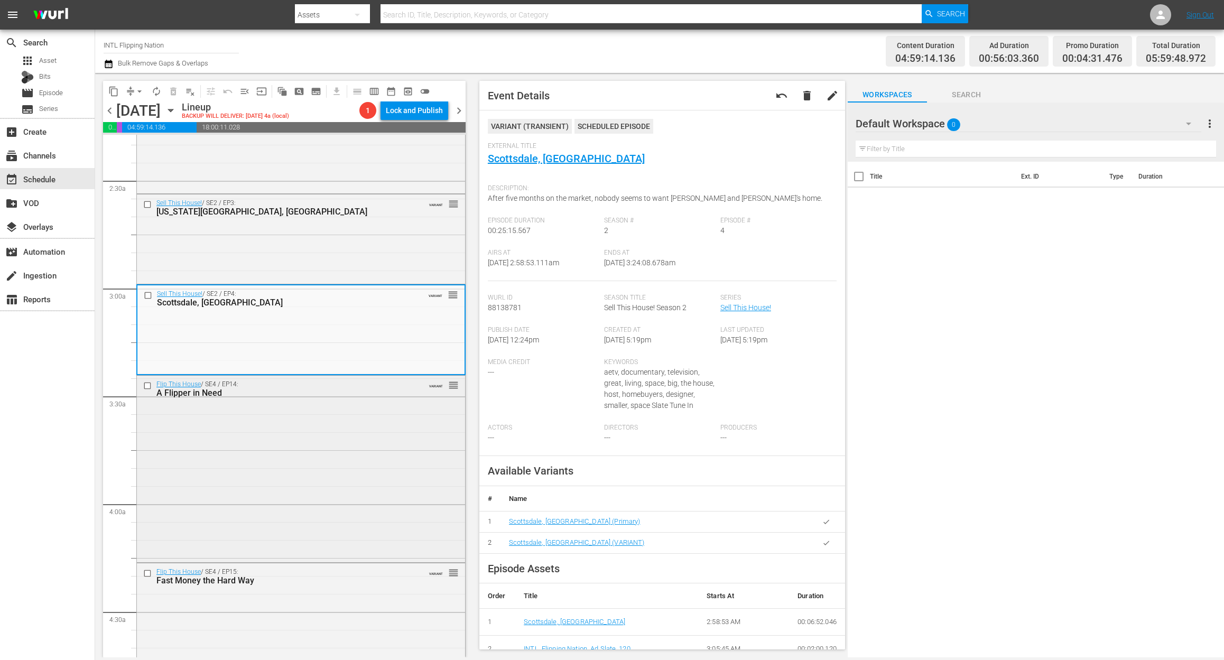
click at [317, 453] on div "Flip This House / SE4 / EP14: A Flipper in Need VARIANT reorder" at bounding box center [301, 468] width 328 height 184
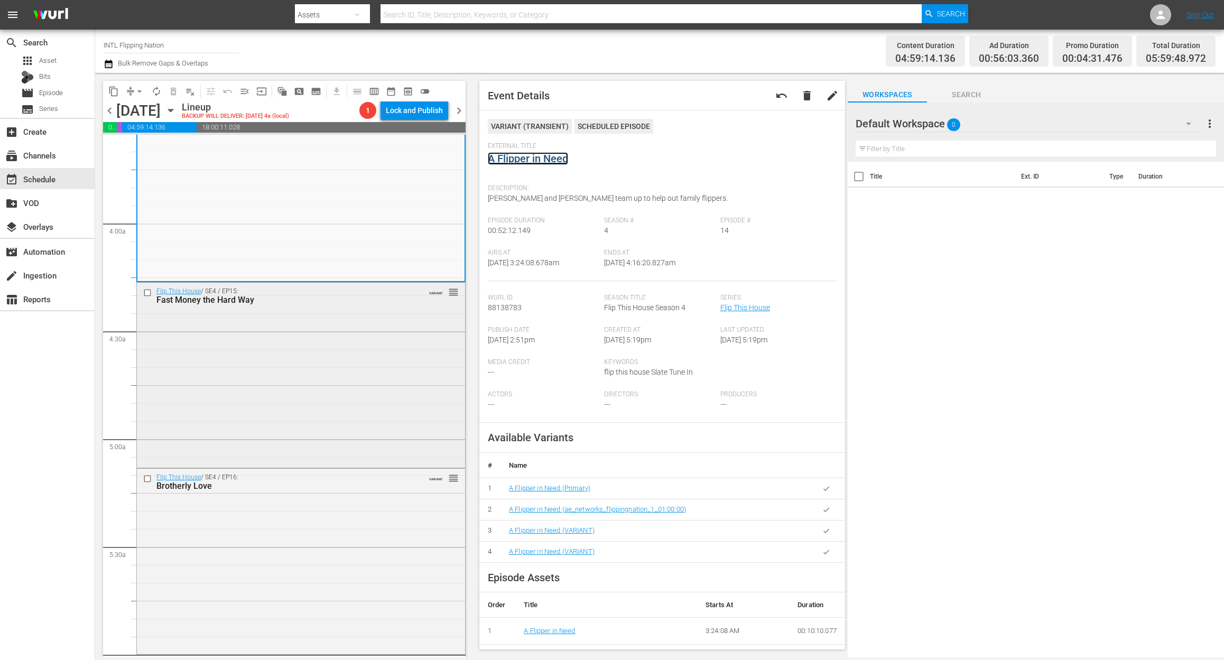
scroll to position [775, 0]
click at [322, 390] on div "Flip This House / SE4 / EP15: Fast Money the Hard Way VARIANT reorder" at bounding box center [301, 373] width 328 height 183
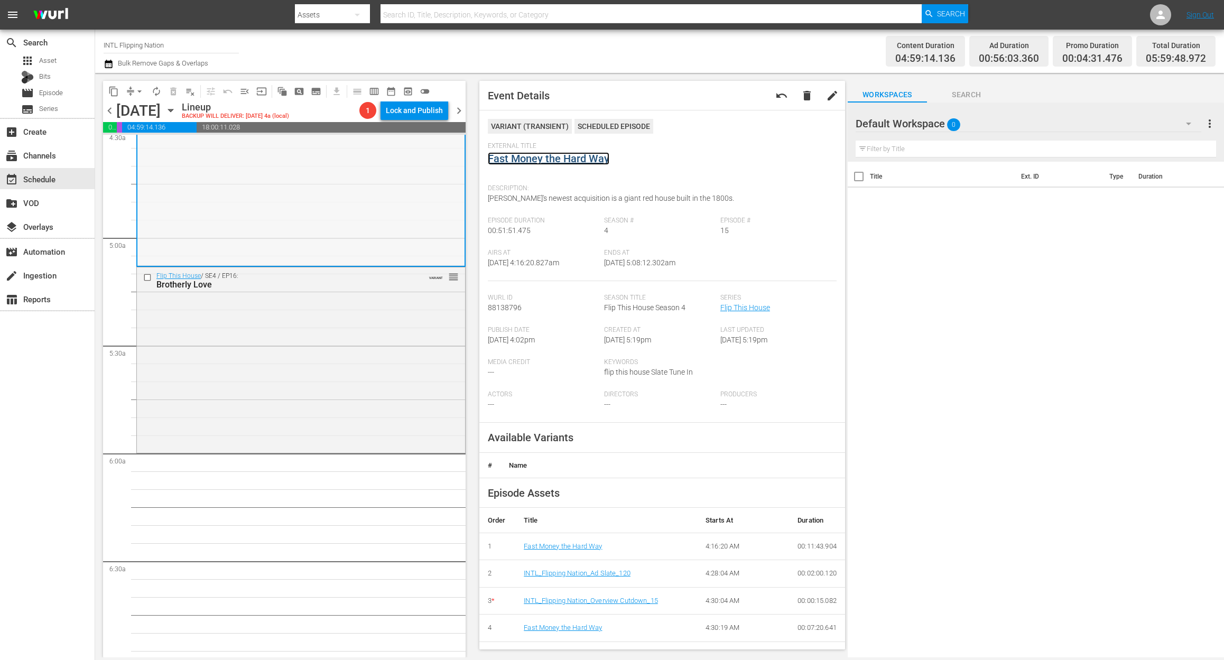
scroll to position [1057, 0]
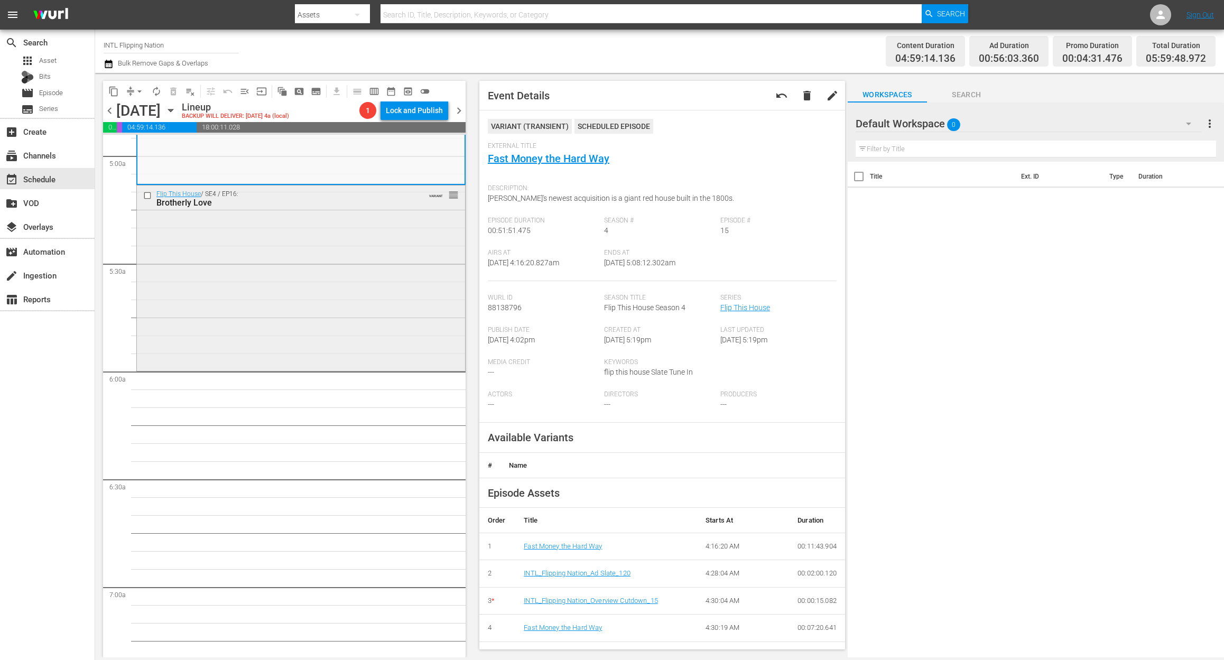
click at [372, 309] on div "Flip This House / SE4 / EP16: Brotherly Love VARIANT reorder" at bounding box center [301, 277] width 328 height 183
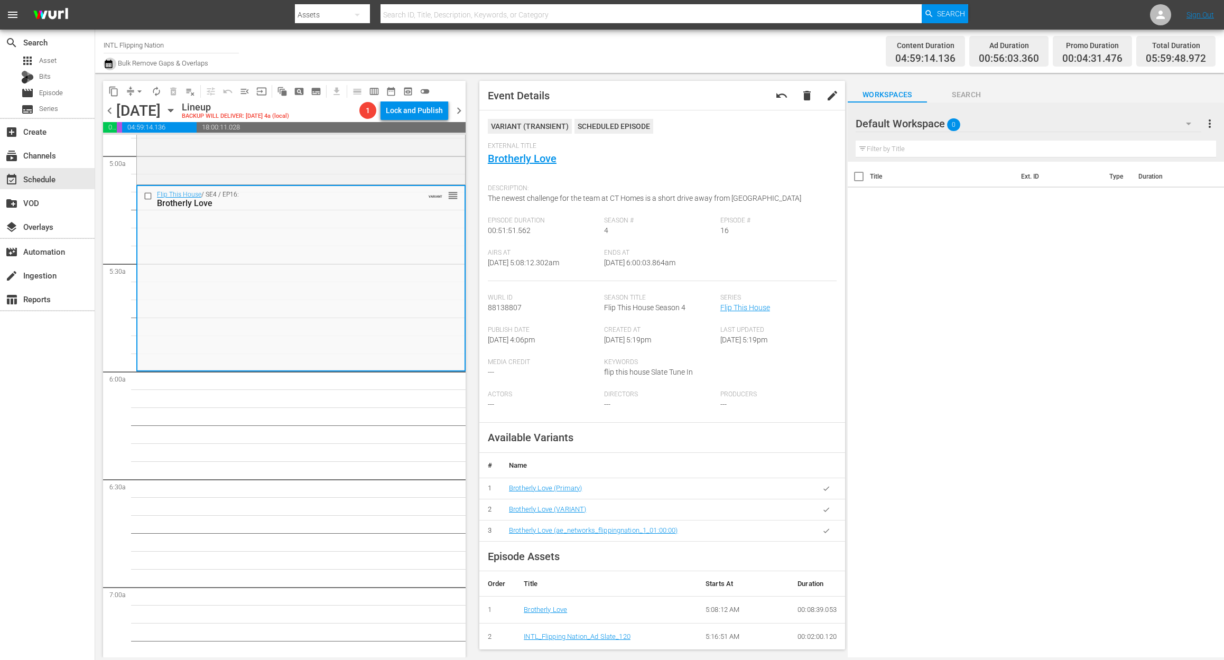
click at [110, 66] on icon "button" at bounding box center [109, 64] width 10 height 13
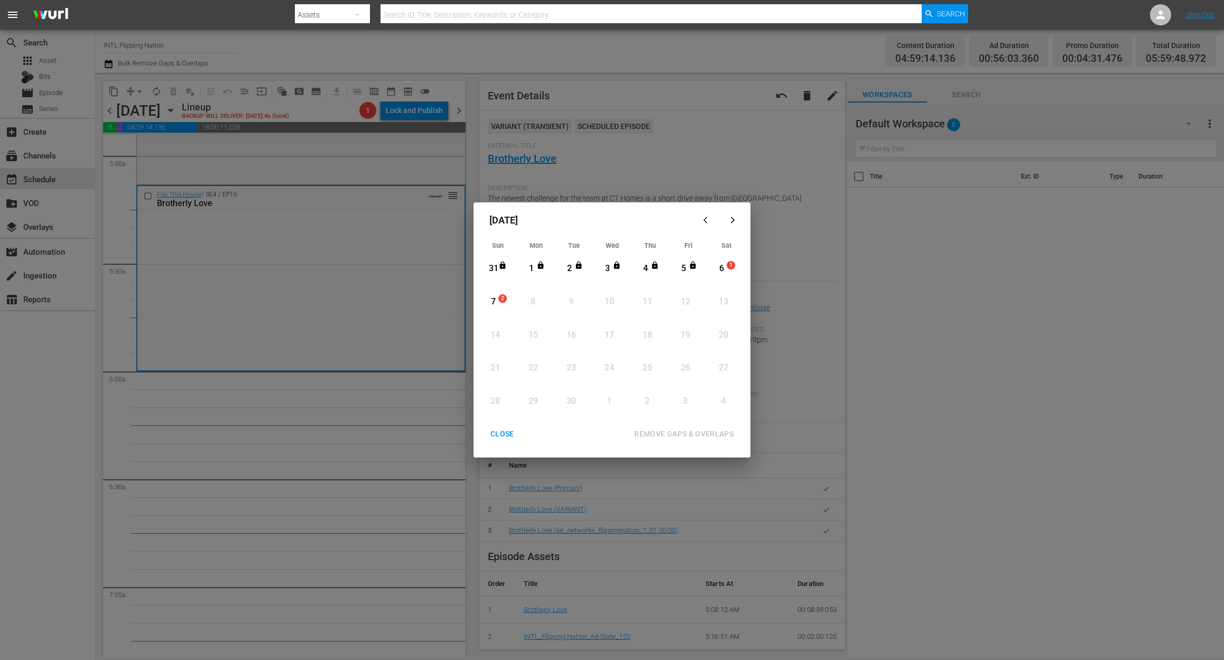
click at [724, 269] on div "6" at bounding box center [721, 269] width 13 height 12
click at [688, 429] on div "REMOVE GAPS & OVERLAPS" at bounding box center [684, 434] width 116 height 13
click at [727, 265] on span "1" at bounding box center [730, 265] width 7 height 8
click at [713, 430] on div "REMOVE GAPS & OVERLAPS" at bounding box center [684, 434] width 116 height 13
click at [487, 434] on div "CLOSE" at bounding box center [502, 434] width 41 height 13
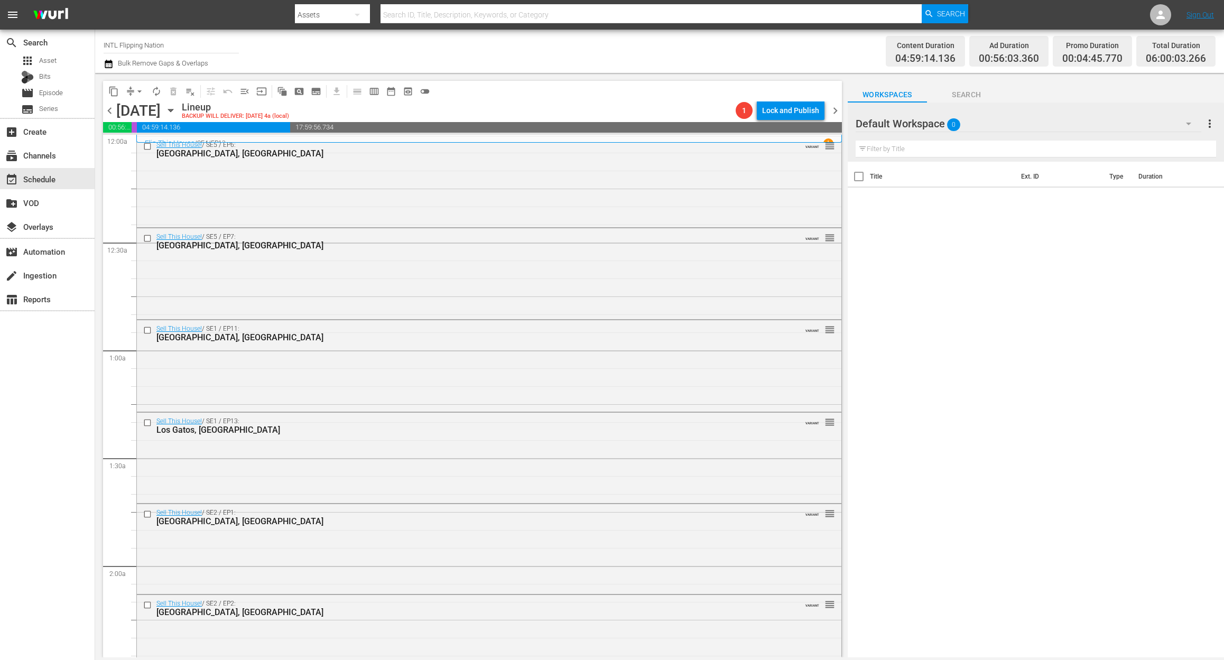
click at [109, 66] on icon "button" at bounding box center [109, 64] width 10 height 13
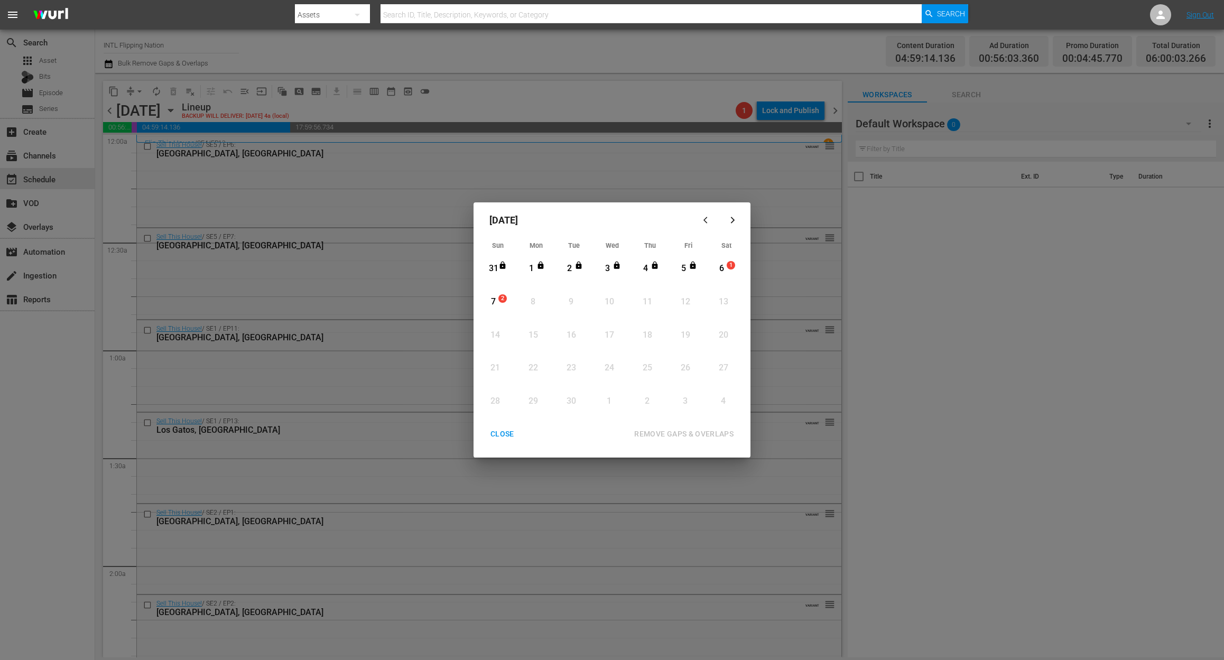
click at [722, 273] on div "6" at bounding box center [721, 269] width 13 height 12
click at [709, 436] on div "REMOVE GAPS & OVERLAPS" at bounding box center [684, 434] width 116 height 13
click at [502, 428] on div "CLOSE" at bounding box center [502, 434] width 41 height 13
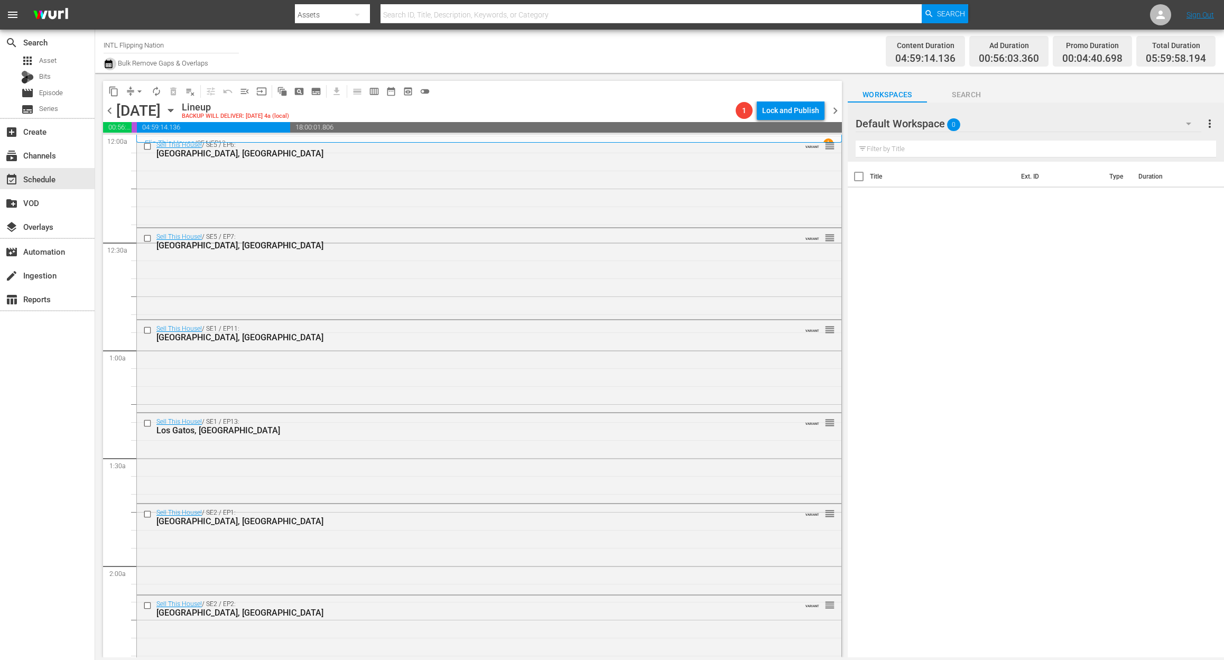
click at [113, 66] on button "button" at bounding box center [110, 64] width 13 height 13
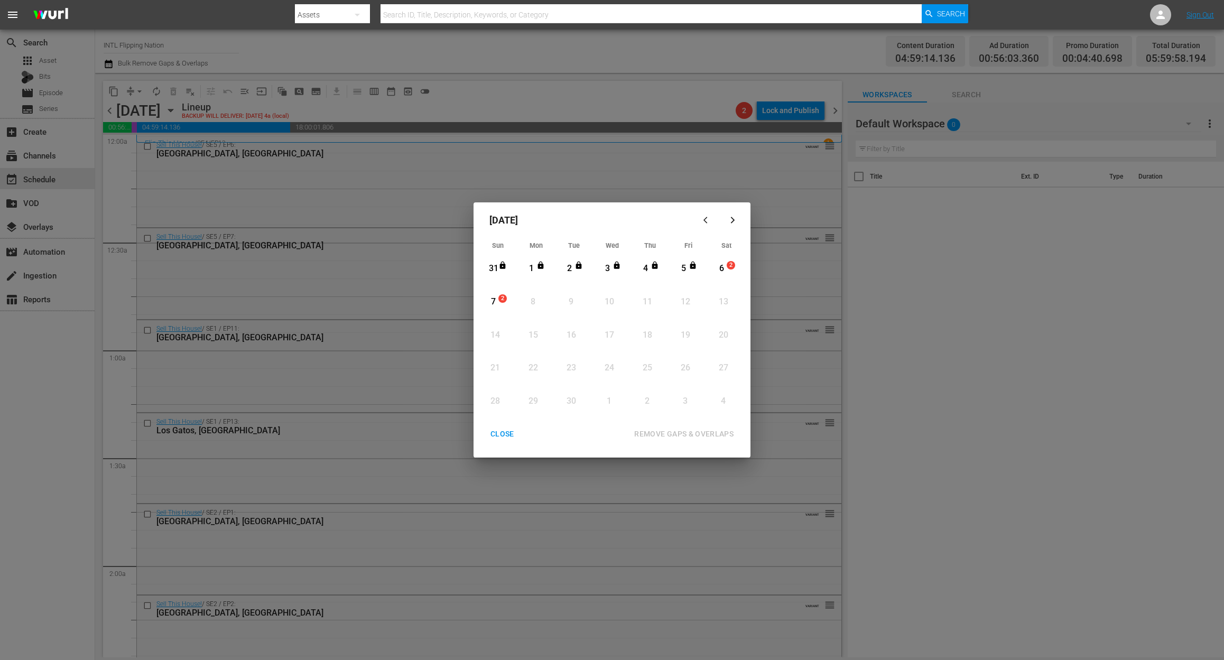
click at [721, 271] on div "6" at bounding box center [721, 269] width 13 height 12
click at [705, 432] on div "REMOVE GAPS & OVERLAPS" at bounding box center [684, 434] width 116 height 13
click at [510, 426] on button "CLOSE" at bounding box center [502, 434] width 49 height 20
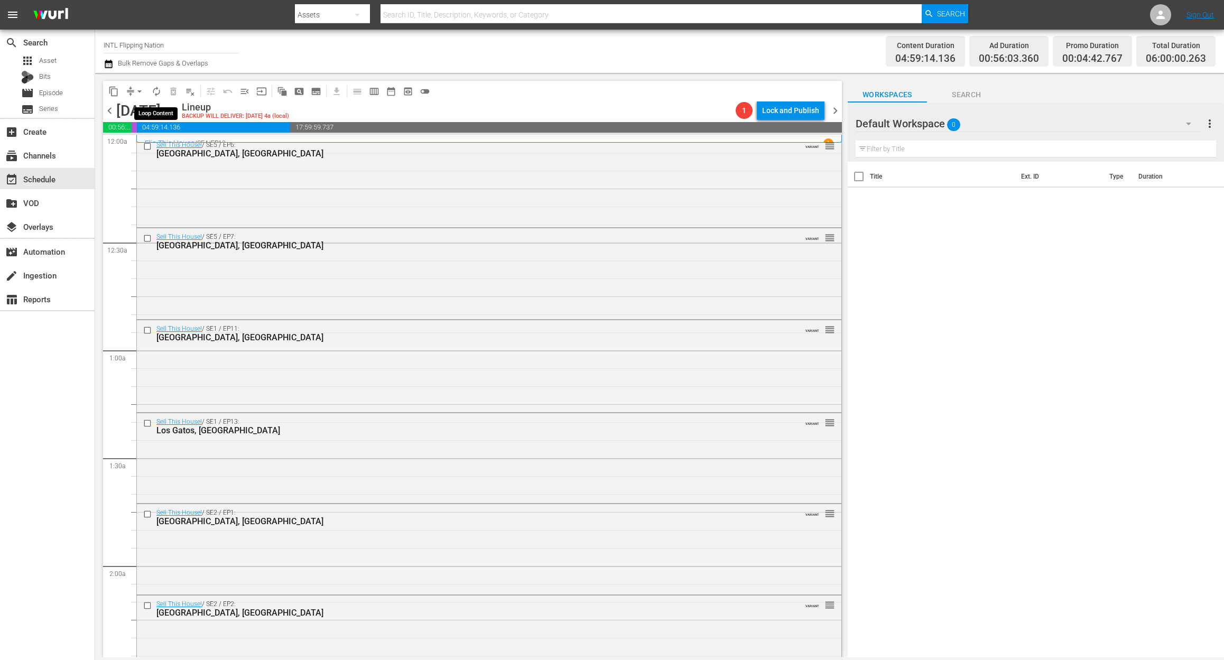
click at [158, 90] on span "autorenew_outlined" at bounding box center [156, 91] width 11 height 11
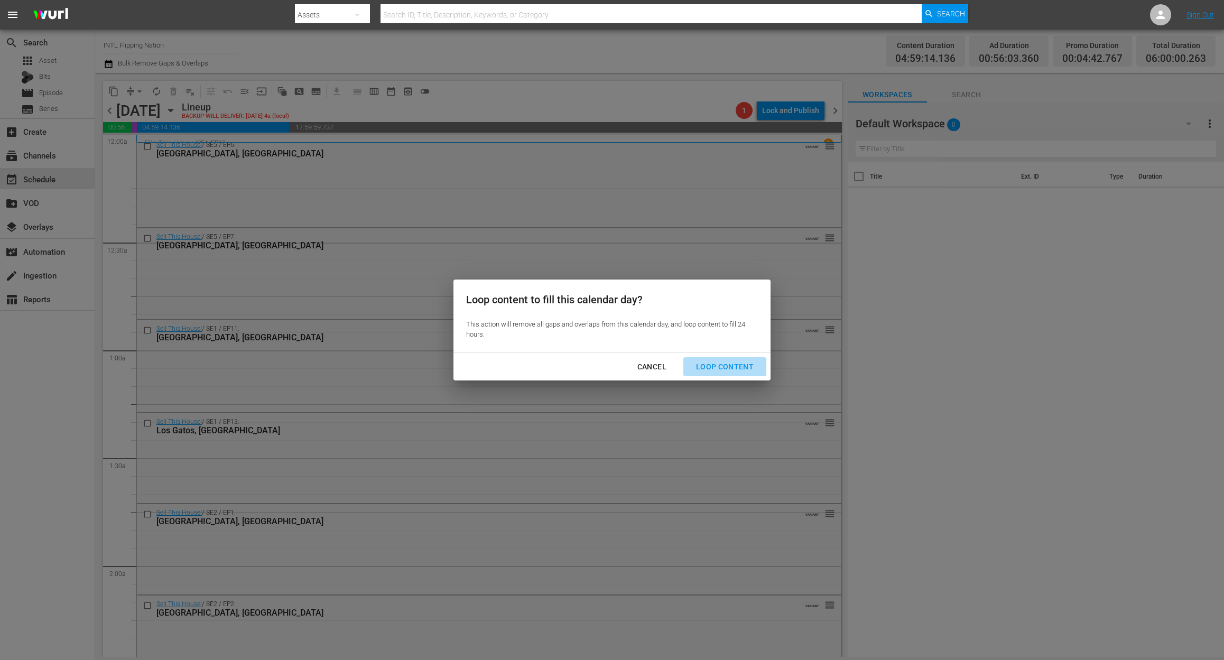
click at [740, 362] on div "Loop Content" at bounding box center [725, 366] width 75 height 13
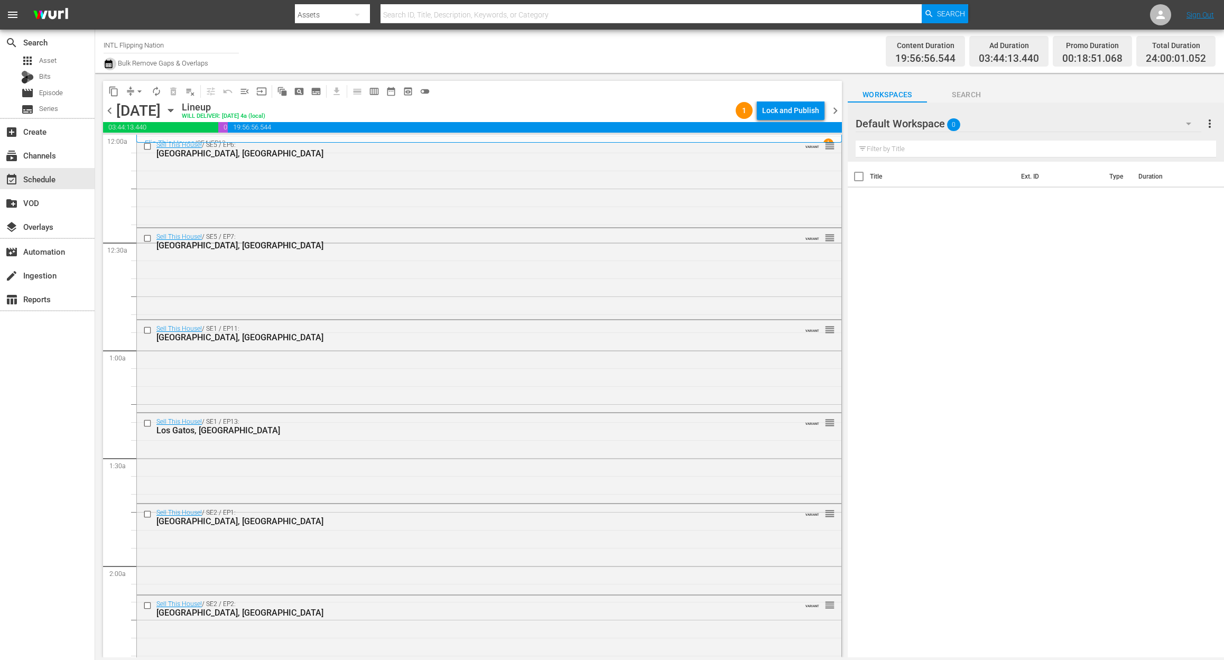
click at [110, 66] on icon "button" at bounding box center [109, 64] width 10 height 13
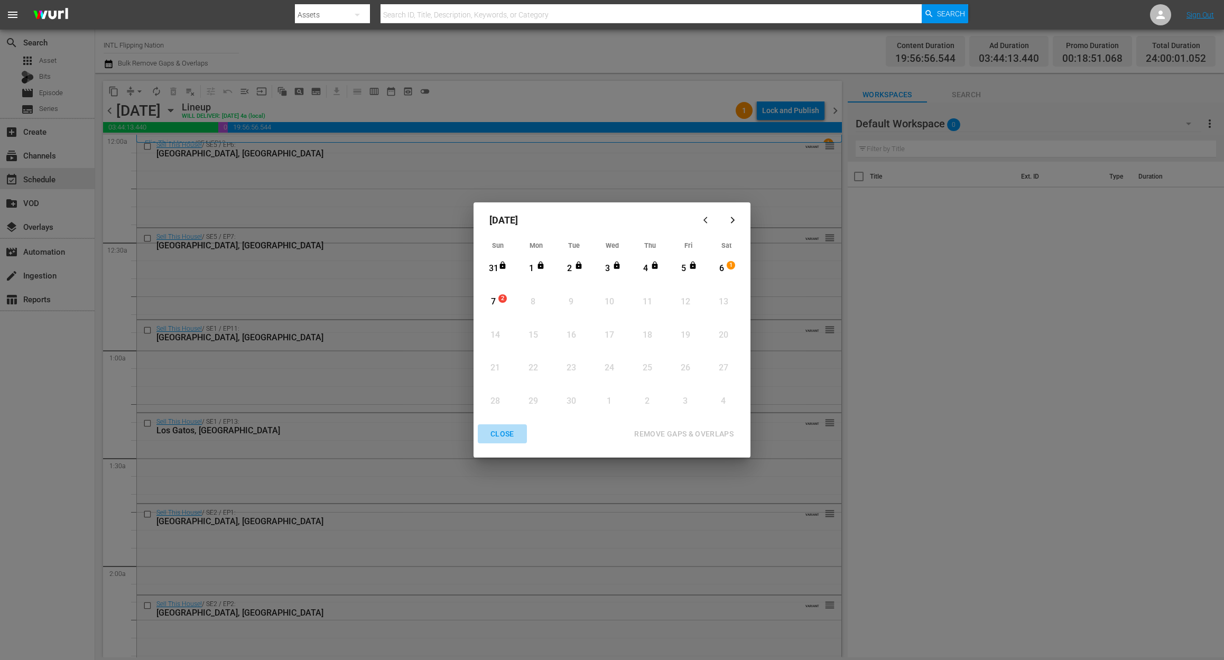
click at [502, 436] on div "CLOSE" at bounding box center [502, 434] width 41 height 13
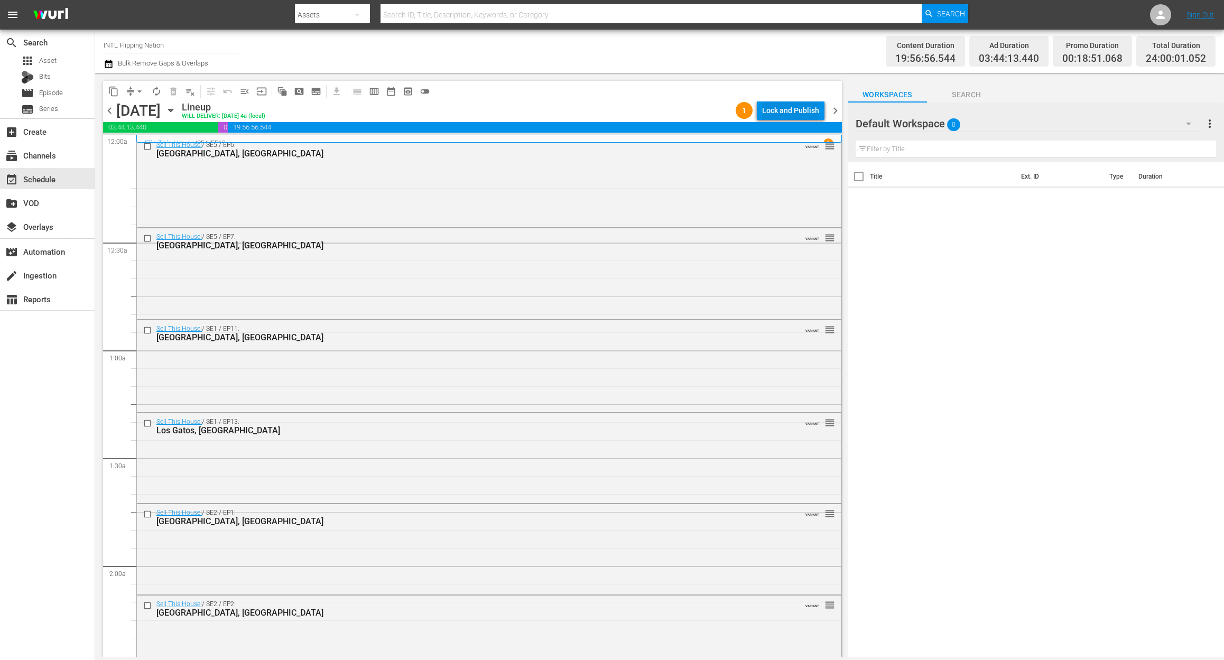
click at [790, 108] on div "Lock and Publish" at bounding box center [790, 110] width 57 height 19
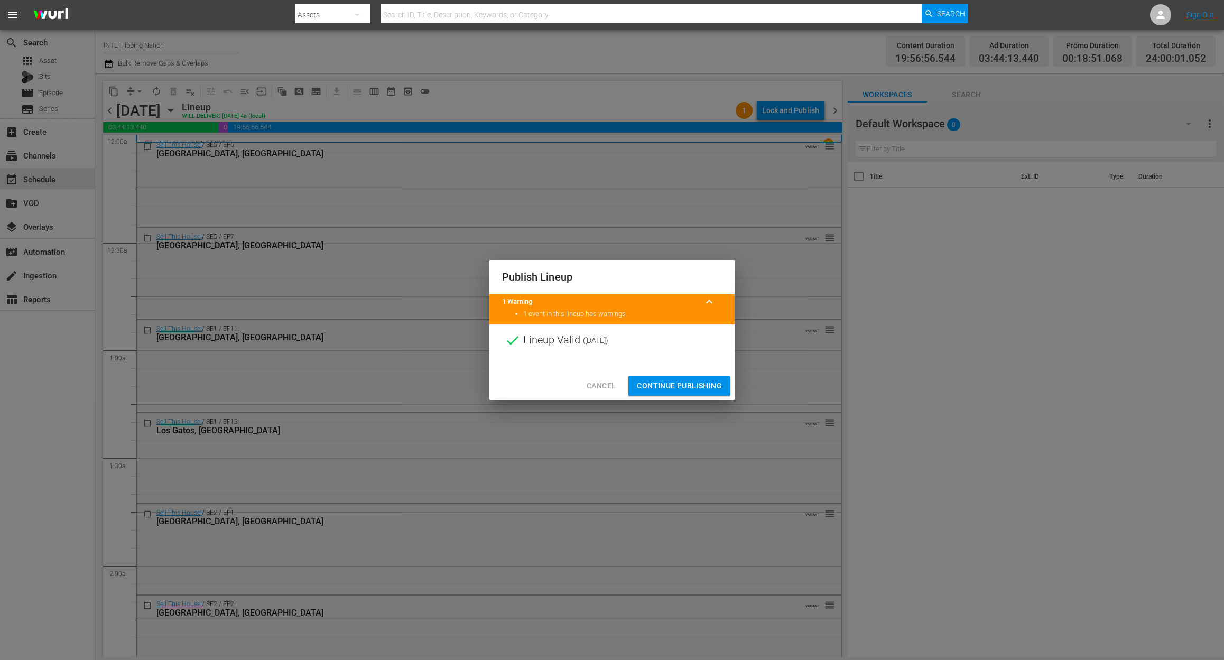
click at [675, 387] on span "Continue Publishing" at bounding box center [679, 386] width 85 height 13
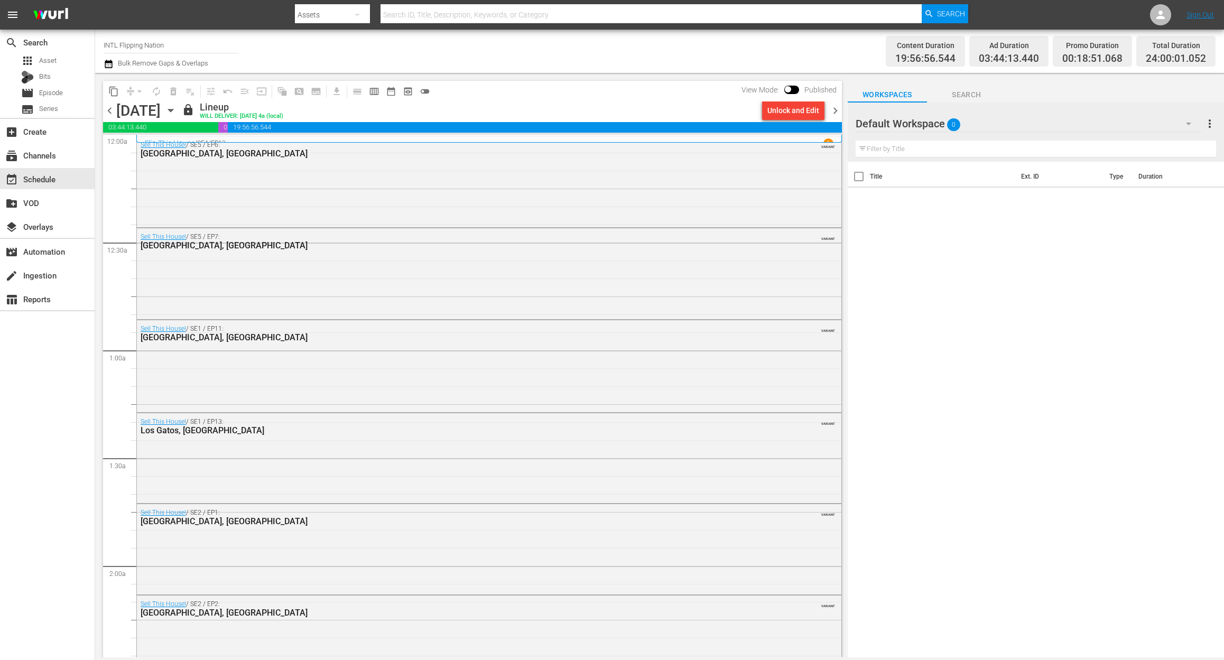
click at [834, 112] on span "chevron_right" at bounding box center [835, 110] width 13 height 13
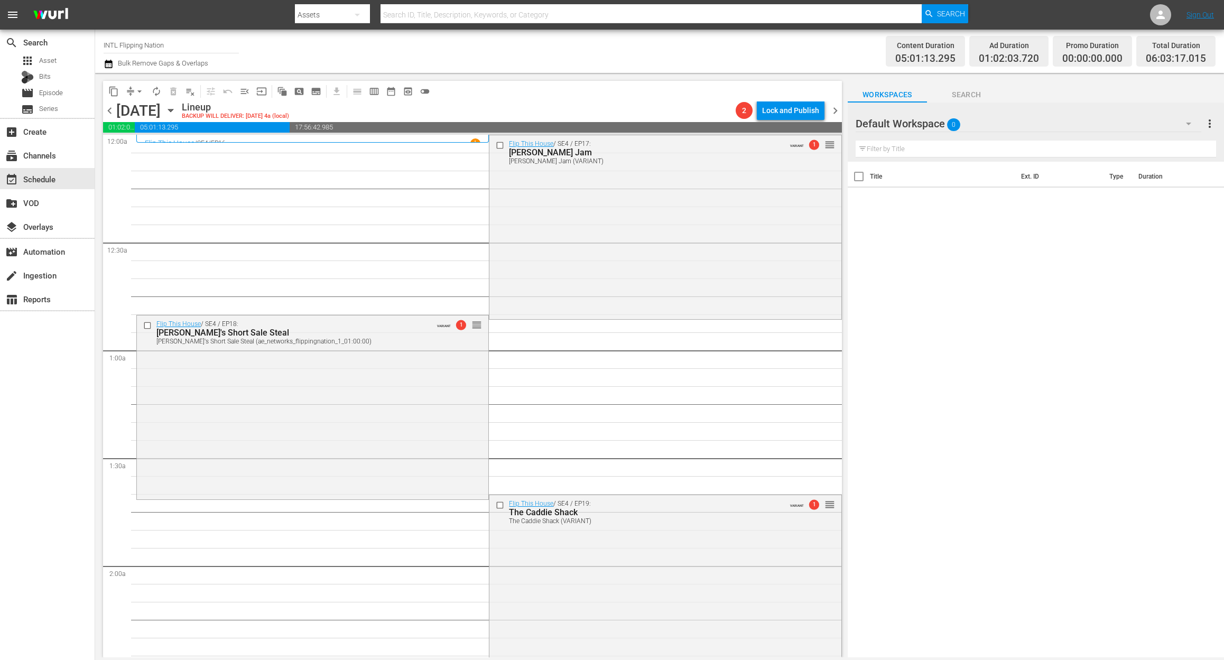
click at [112, 64] on icon "button" at bounding box center [108, 64] width 7 height 8
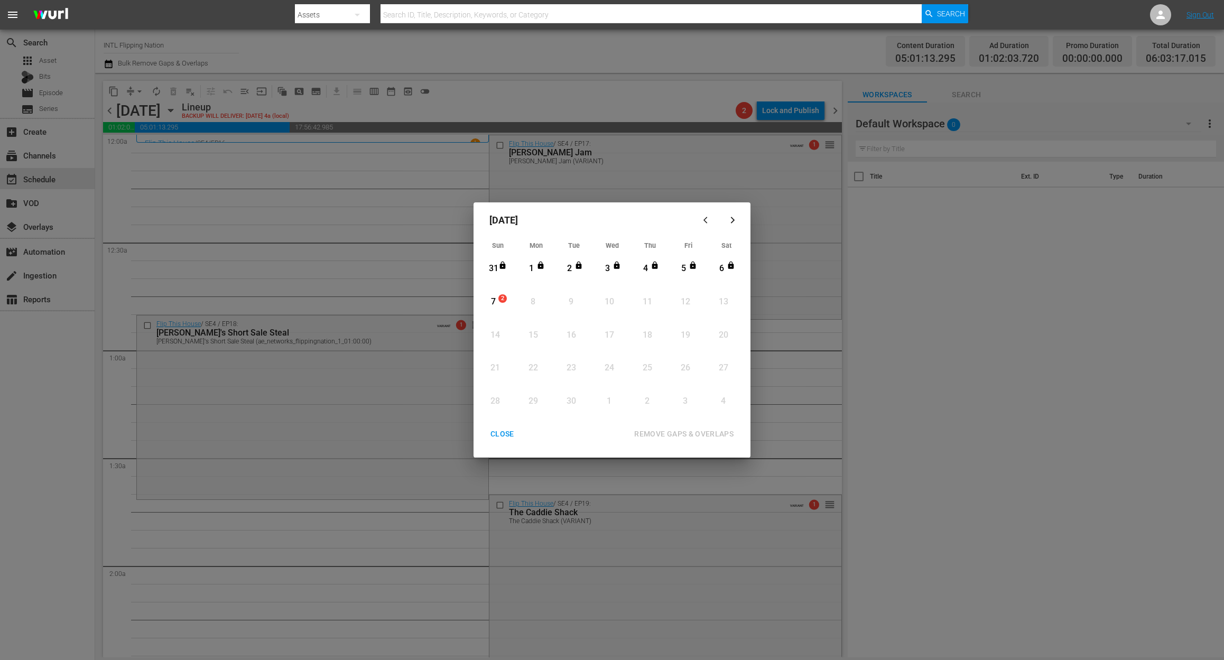
click at [495, 303] on div "7" at bounding box center [493, 302] width 13 height 12
click at [713, 429] on div "REMOVE GAPS & OVERLAPS" at bounding box center [684, 434] width 116 height 13
click at [502, 297] on span "1" at bounding box center [502, 298] width 7 height 8
click at [707, 428] on div "REMOVE GAPS & OVERLAPS" at bounding box center [684, 434] width 116 height 13
click at [495, 299] on div "7" at bounding box center [493, 302] width 13 height 12
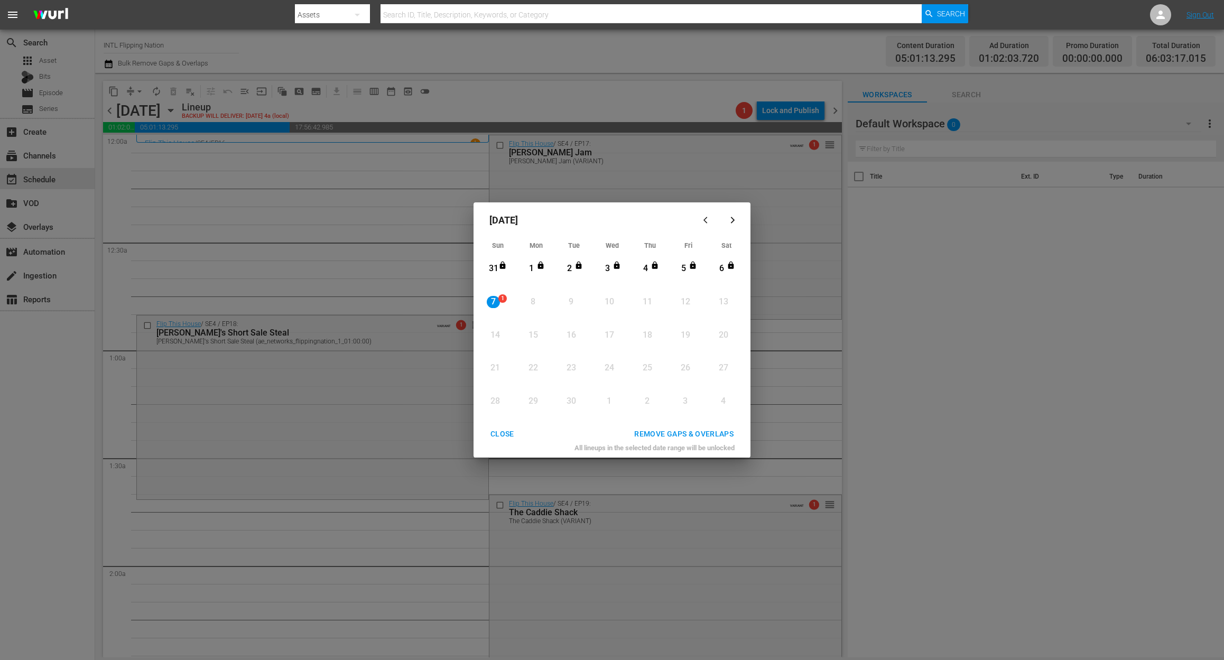
click at [677, 434] on div "REMOVE GAPS & OVERLAPS" at bounding box center [684, 434] width 116 height 13
click at [497, 436] on div "CLOSE" at bounding box center [502, 434] width 41 height 13
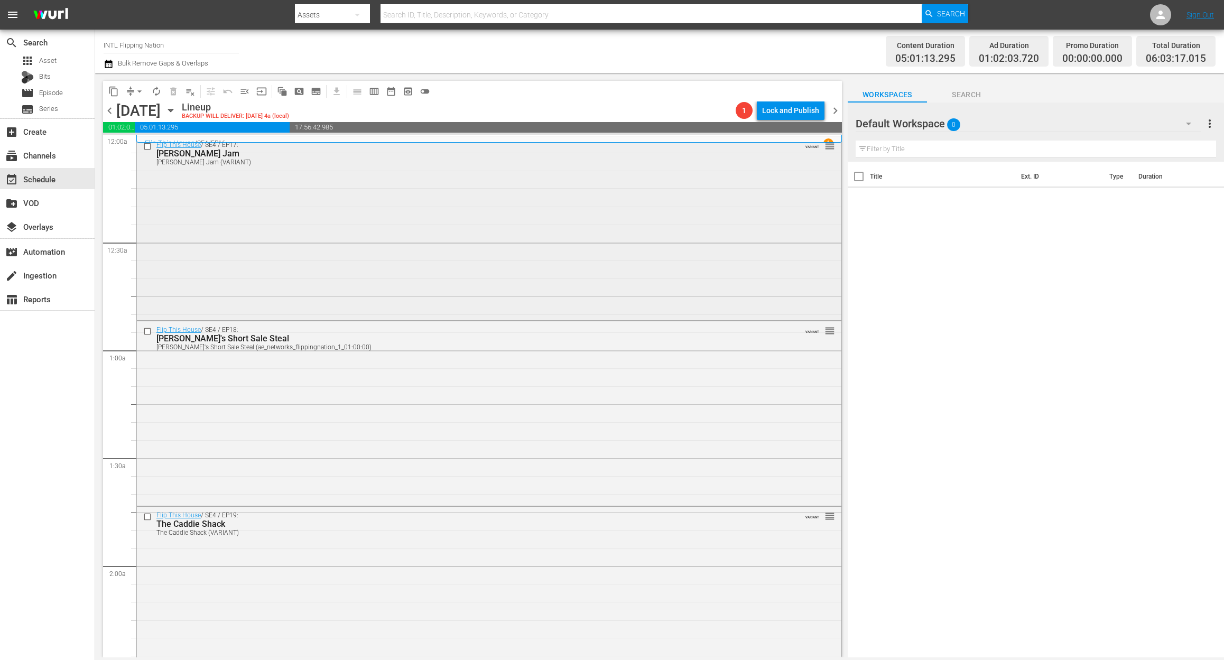
click at [257, 215] on div "Flip This House / SE4 / EP17: Rudy's Jefferson Jam Rudy's Jefferson Jam (VARIAN…" at bounding box center [489, 227] width 705 height 182
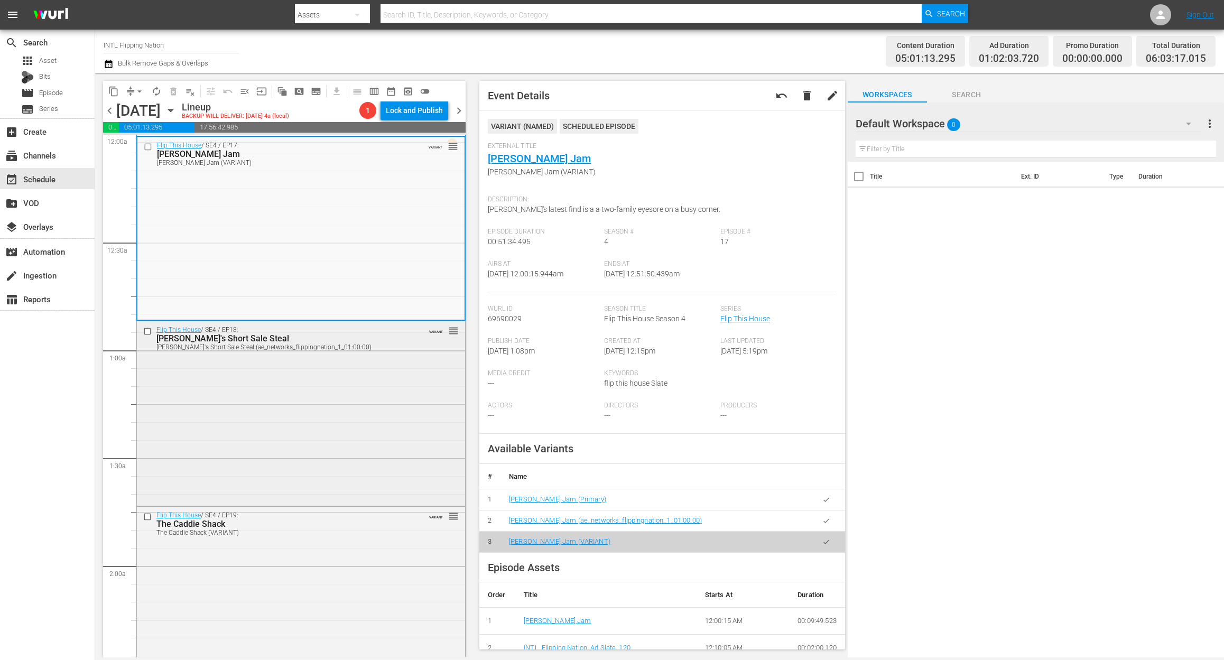
click at [339, 391] on div "Flip This House / SE4 / EP18: Peter's Short Sale Steal Peter's Short Sale Steal…" at bounding box center [301, 412] width 328 height 182
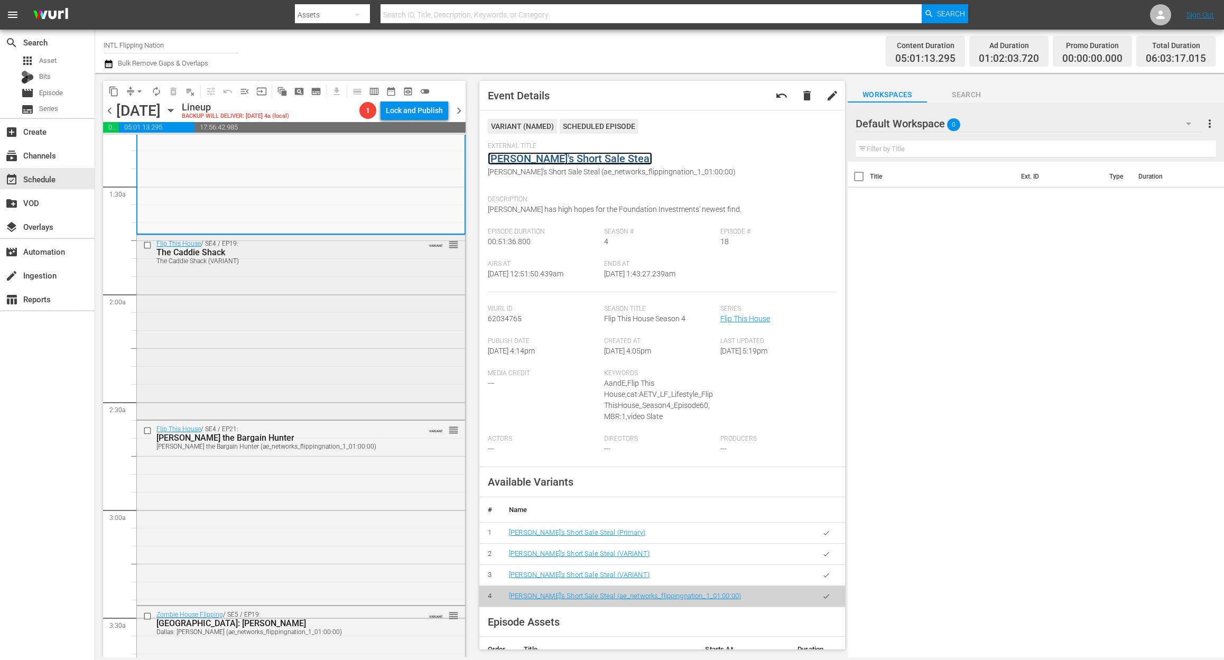
scroll to position [282, 0]
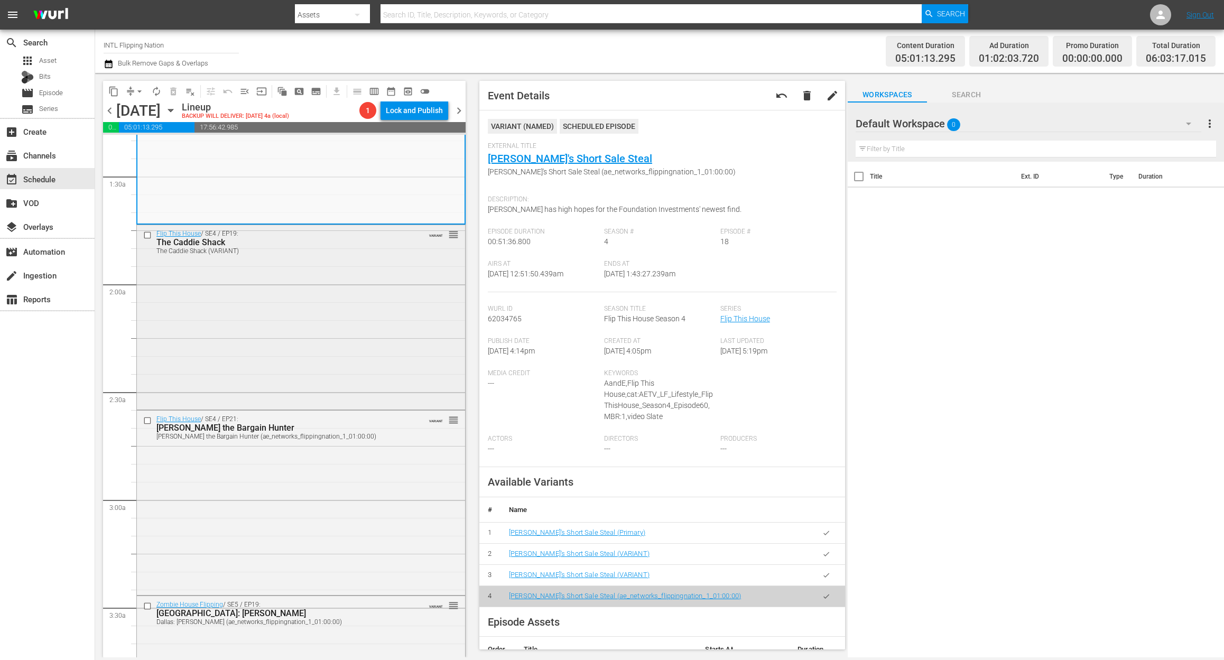
click at [325, 343] on div "Flip This House / SE4 / EP19: The Caddie Shack The Caddie Shack (VARIANT) VARIA…" at bounding box center [301, 316] width 328 height 182
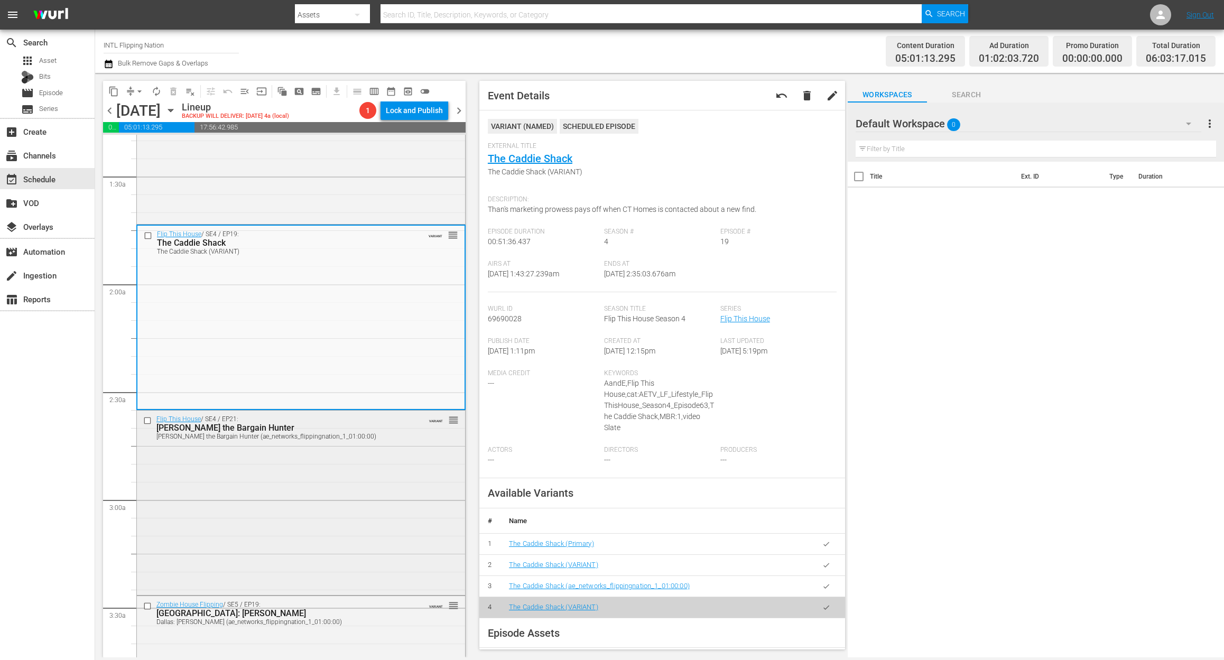
click at [337, 473] on div "Flip This House / SE4 / EP21: Brian the Bargain Hunter Brian the Bargain Hunter…" at bounding box center [301, 502] width 328 height 182
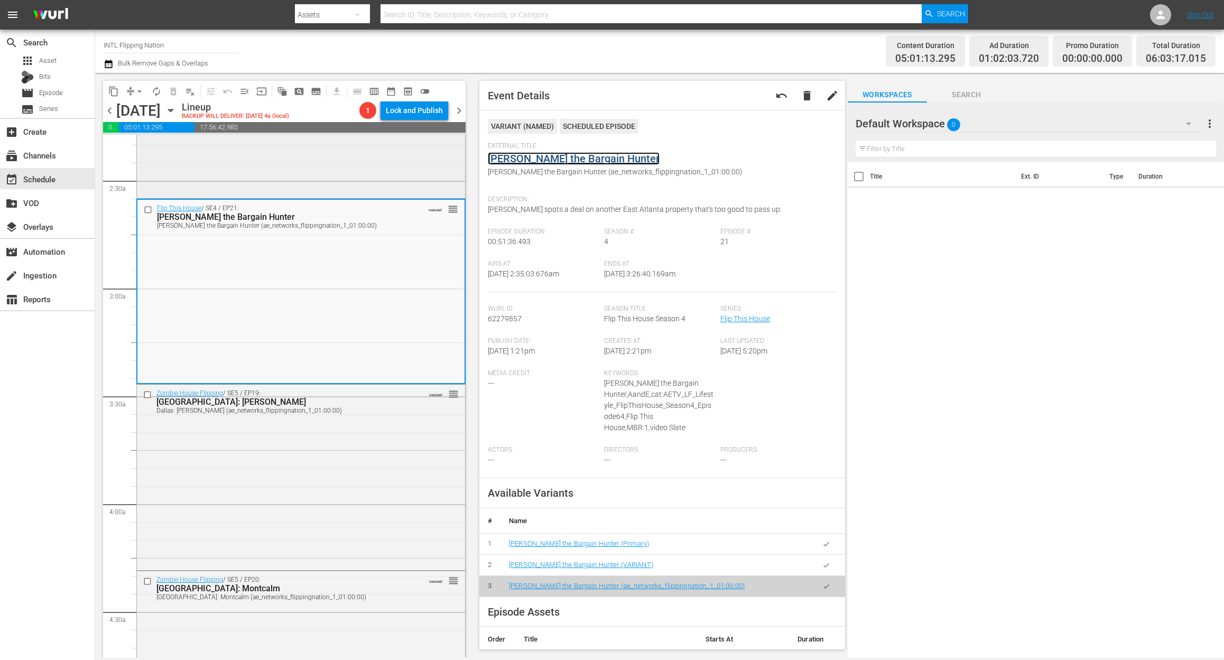
scroll to position [634, 0]
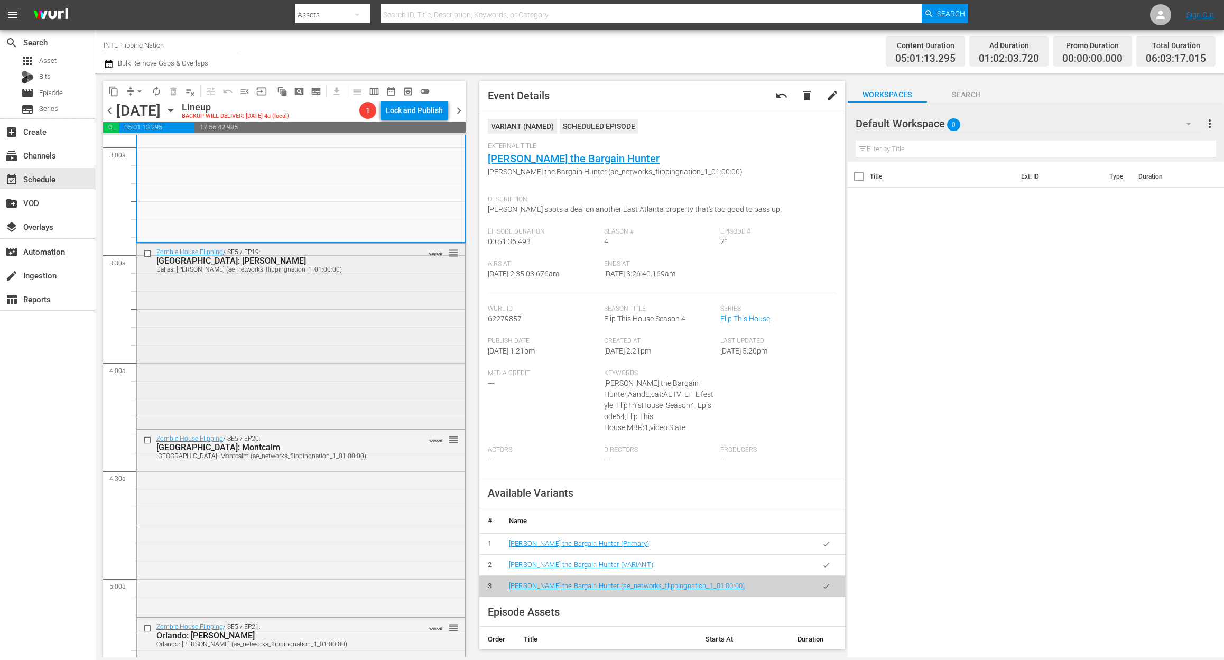
click at [313, 329] on div "Zombie House Flipping / SE5 / EP19: Dallas: Burks Dallas: Burks (ae_networks_fl…" at bounding box center [301, 335] width 328 height 183
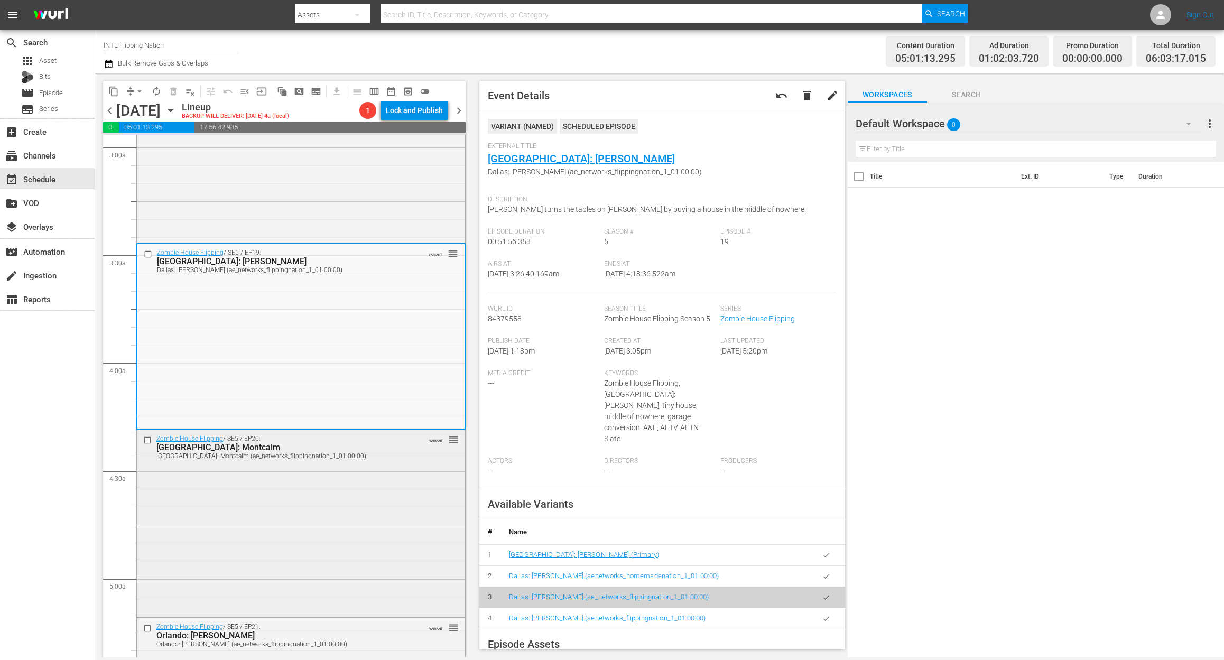
click at [282, 498] on div "Zombie House Flipping / SE5 / EP20: Orlando: Montcalm Orlando: Montcalm (ae_net…" at bounding box center [301, 522] width 328 height 185
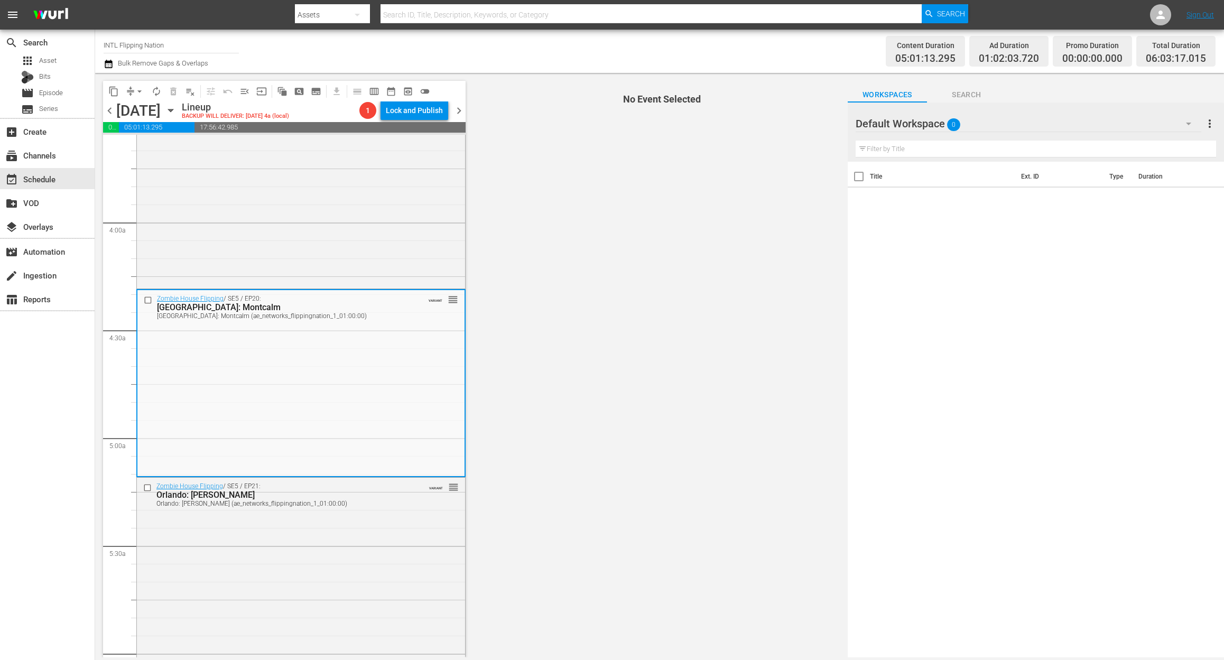
scroll to position [916, 0]
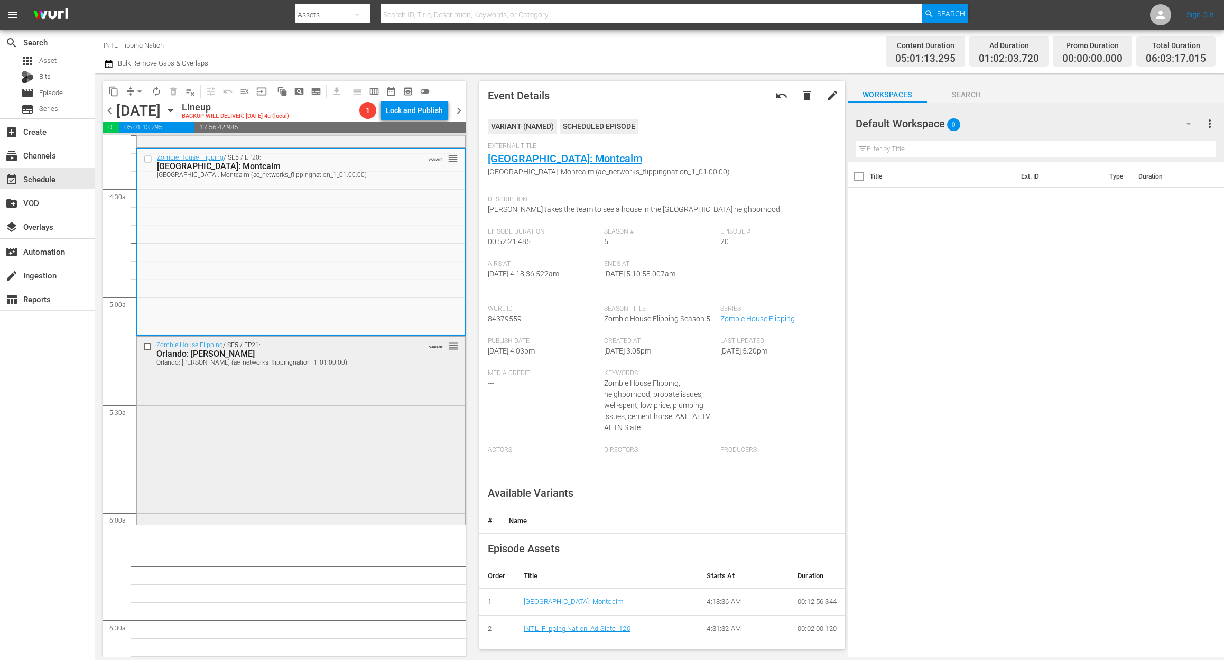
click at [291, 439] on div "Zombie House Flipping / SE5 / EP21: Orlando: Palmer Orlando: Palmer (ae_network…" at bounding box center [301, 430] width 328 height 186
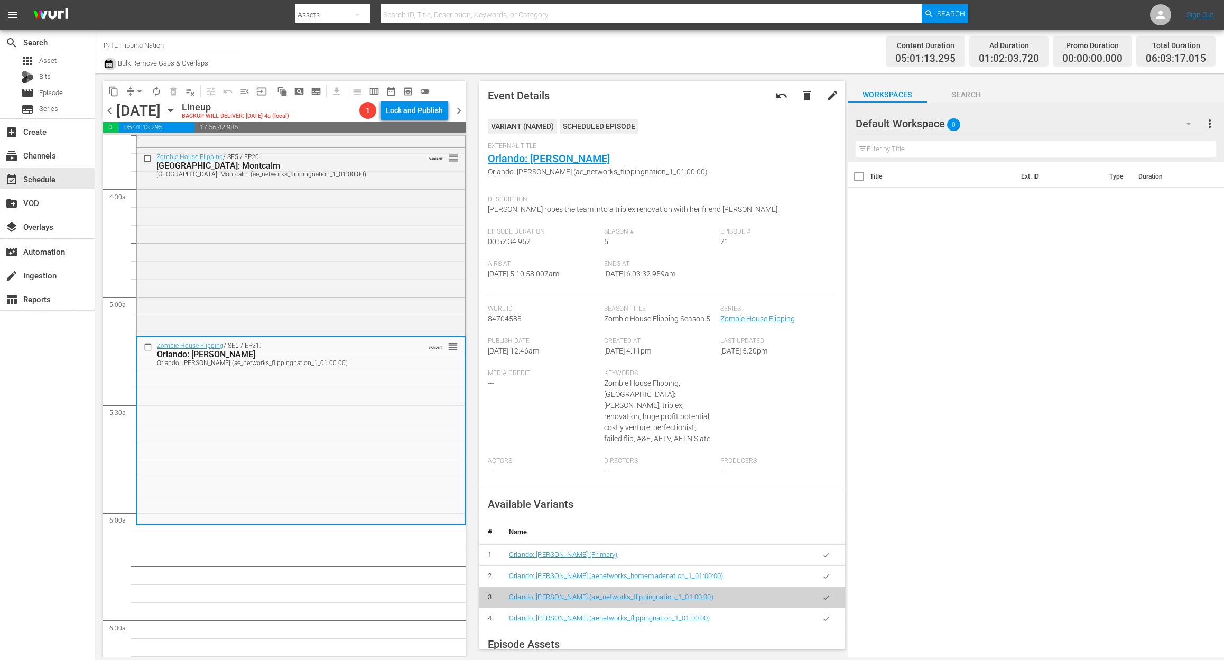
click at [108, 68] on icon "button" at bounding box center [109, 64] width 10 height 13
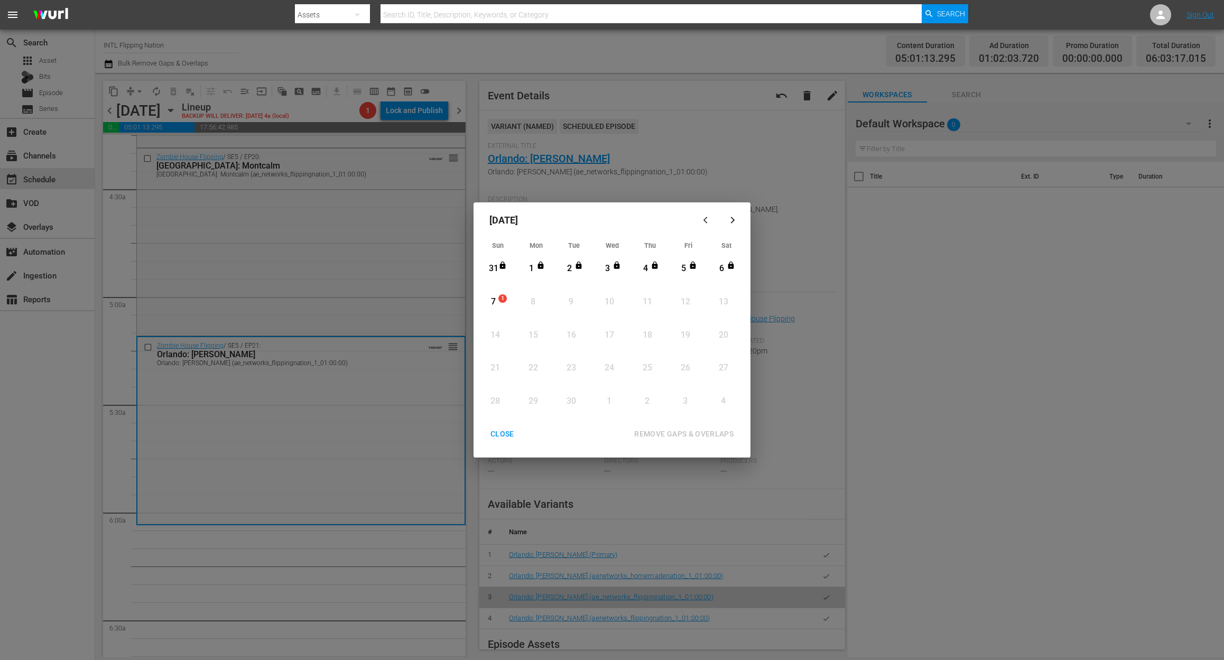
click at [491, 299] on div "7" at bounding box center [493, 302] width 13 height 12
click at [704, 434] on div "REMOVE GAPS & OVERLAPS" at bounding box center [684, 434] width 116 height 13
click at [491, 297] on div "7" at bounding box center [493, 302] width 13 height 12
click at [667, 432] on div "REMOVE GAPS & OVERLAPS" at bounding box center [684, 434] width 116 height 13
click at [495, 303] on div "7" at bounding box center [493, 302] width 13 height 12
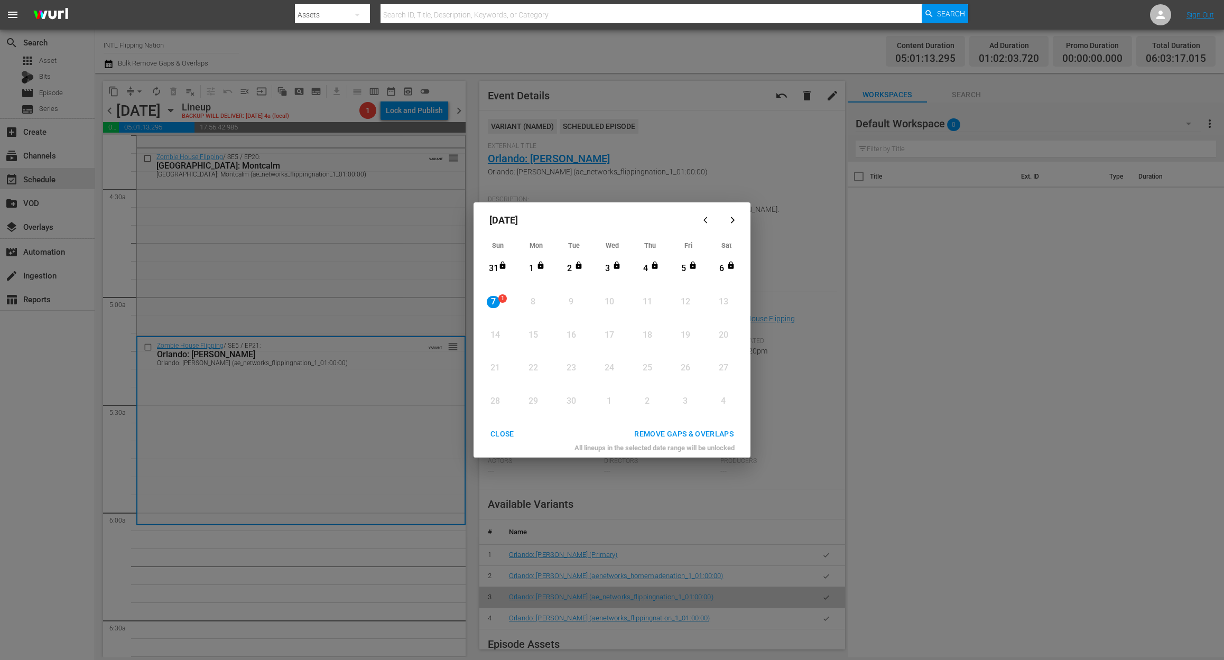
click at [696, 433] on div "REMOVE GAPS & OVERLAPS" at bounding box center [684, 434] width 116 height 13
click at [501, 431] on div "CLOSE" at bounding box center [502, 434] width 41 height 13
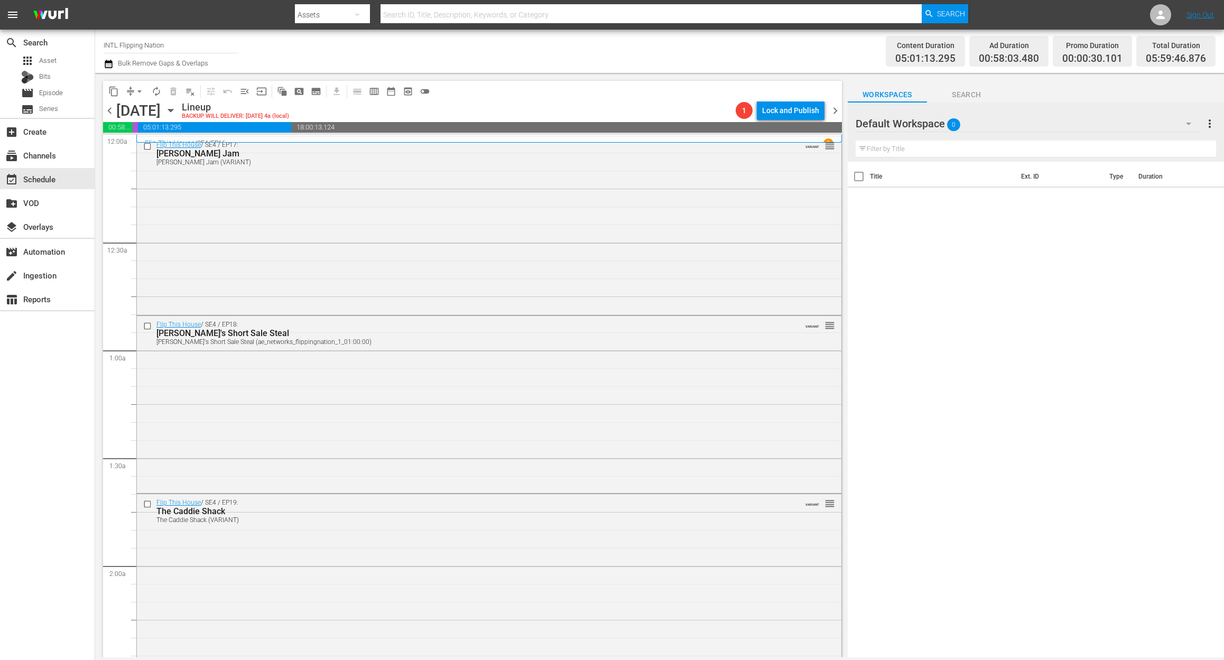
click at [109, 67] on icon "button" at bounding box center [109, 64] width 10 height 13
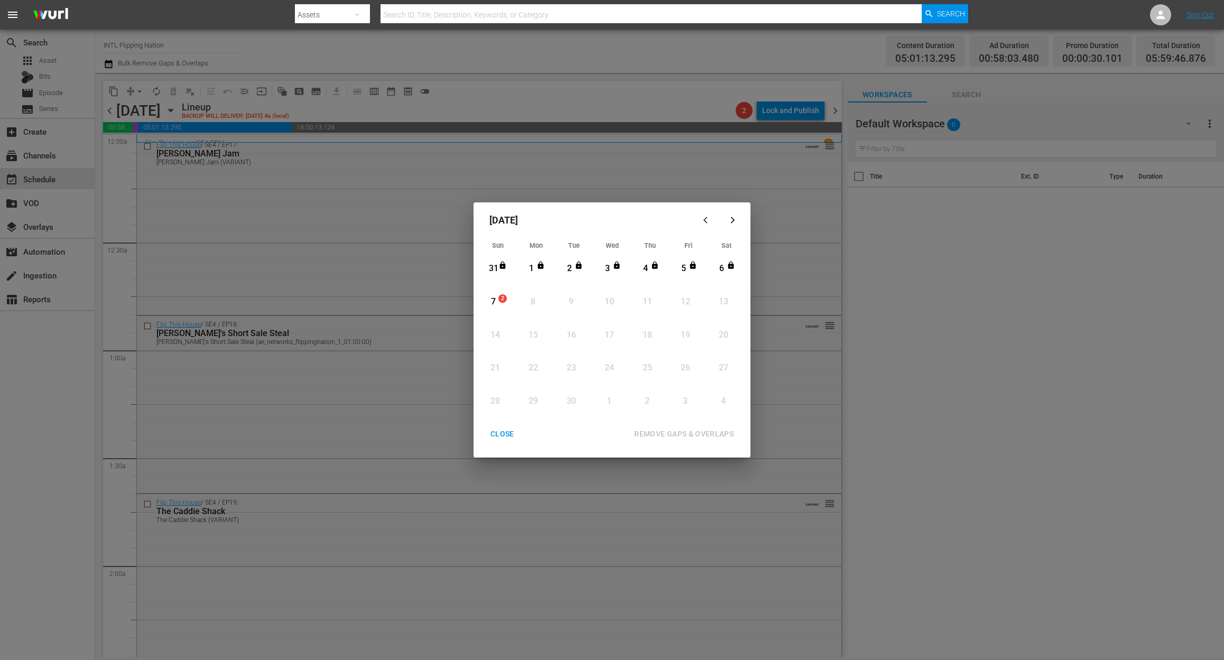
click at [487, 301] on div "7" at bounding box center [493, 302] width 13 height 12
click at [679, 436] on div "REMOVE GAPS & OVERLAPS" at bounding box center [684, 434] width 116 height 13
click at [497, 434] on div "CLOSE" at bounding box center [502, 434] width 41 height 13
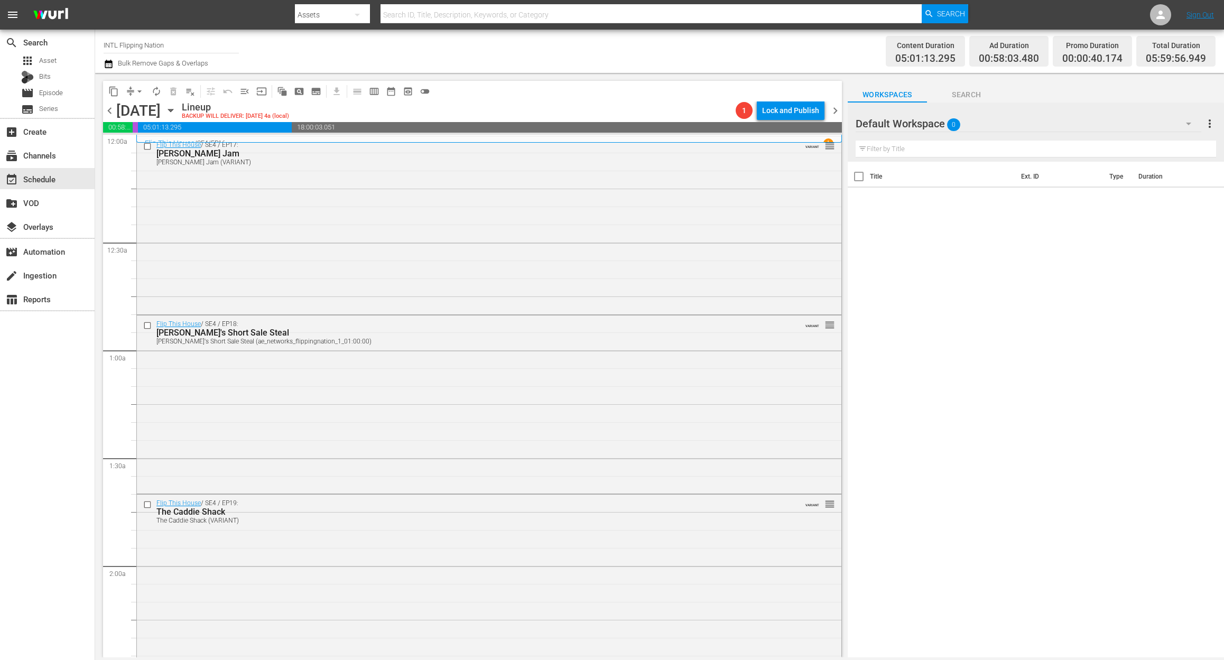
click at [105, 62] on icon "button" at bounding box center [108, 64] width 7 height 8
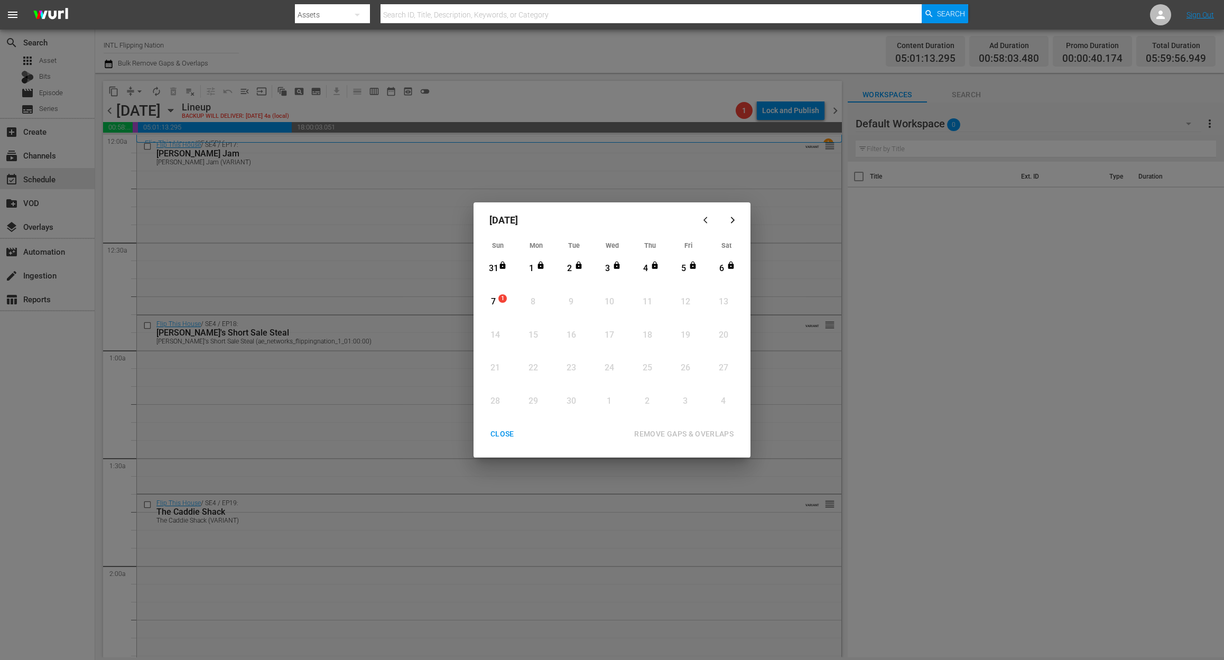
click at [493, 298] on div "7" at bounding box center [493, 302] width 13 height 12
click at [692, 432] on div "REMOVE GAPS & OVERLAPS" at bounding box center [684, 434] width 116 height 13
click at [493, 299] on div "7" at bounding box center [493, 302] width 13 height 12
click at [678, 434] on div "REMOVE GAPS & OVERLAPS" at bounding box center [684, 434] width 116 height 13
click at [500, 433] on div "CLOSE" at bounding box center [502, 434] width 41 height 13
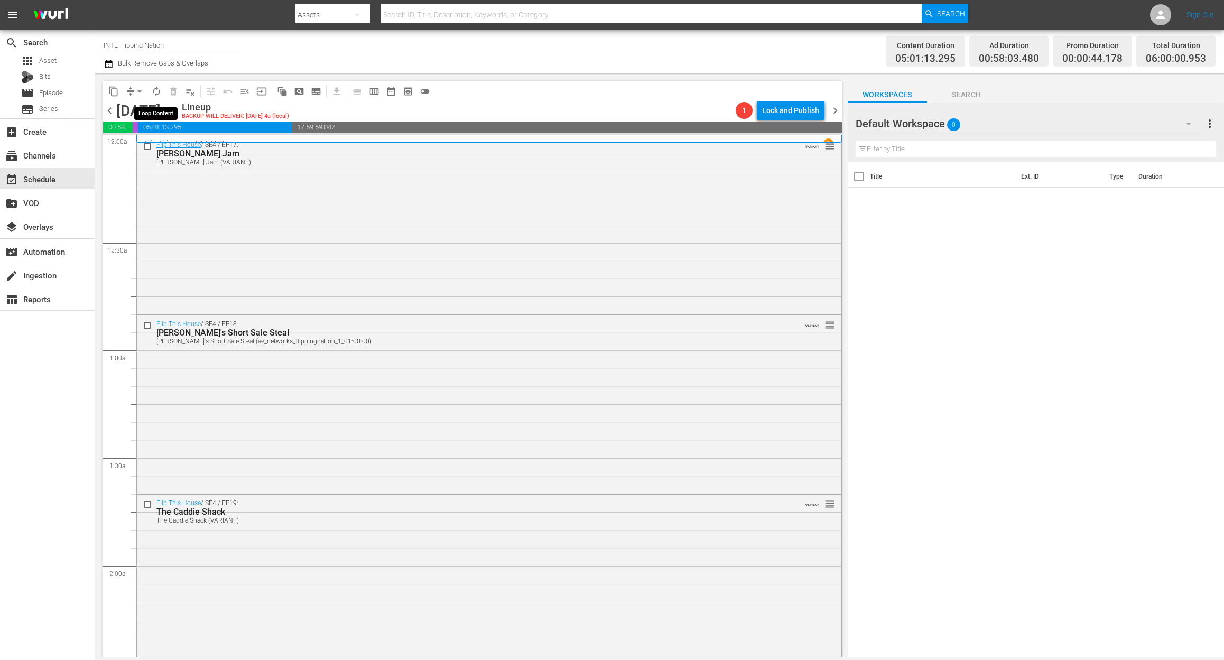
click at [159, 88] on span "autorenew_outlined" at bounding box center [156, 91] width 11 height 11
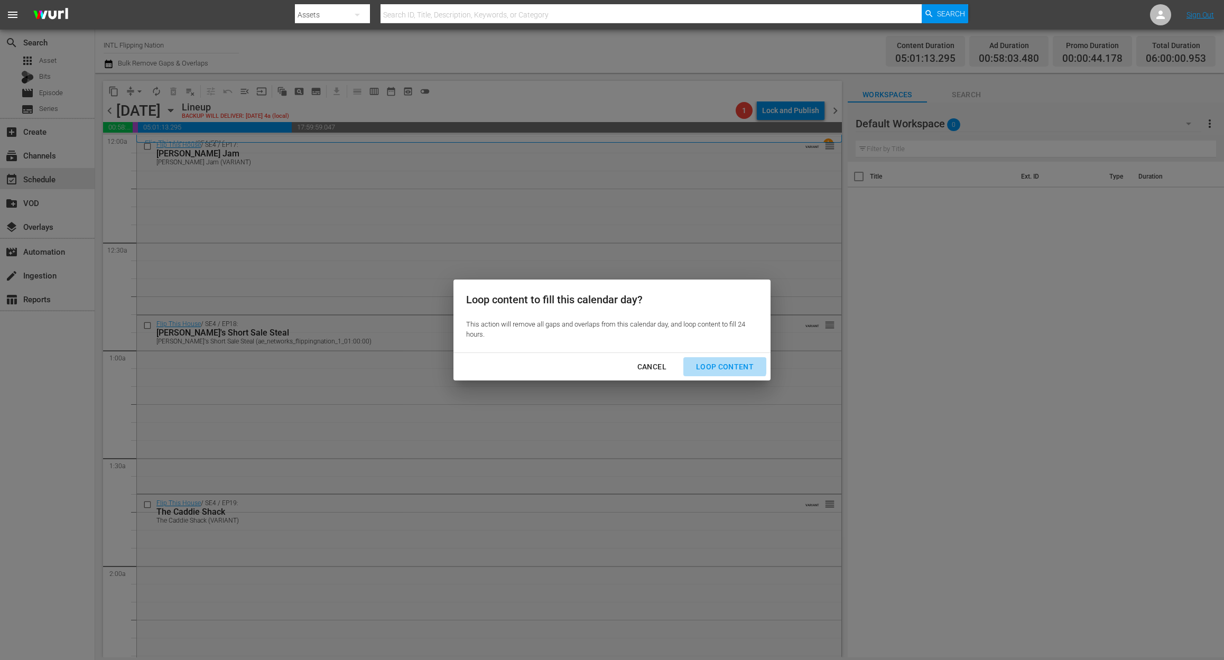
click at [722, 364] on div "Loop Content" at bounding box center [725, 366] width 75 height 13
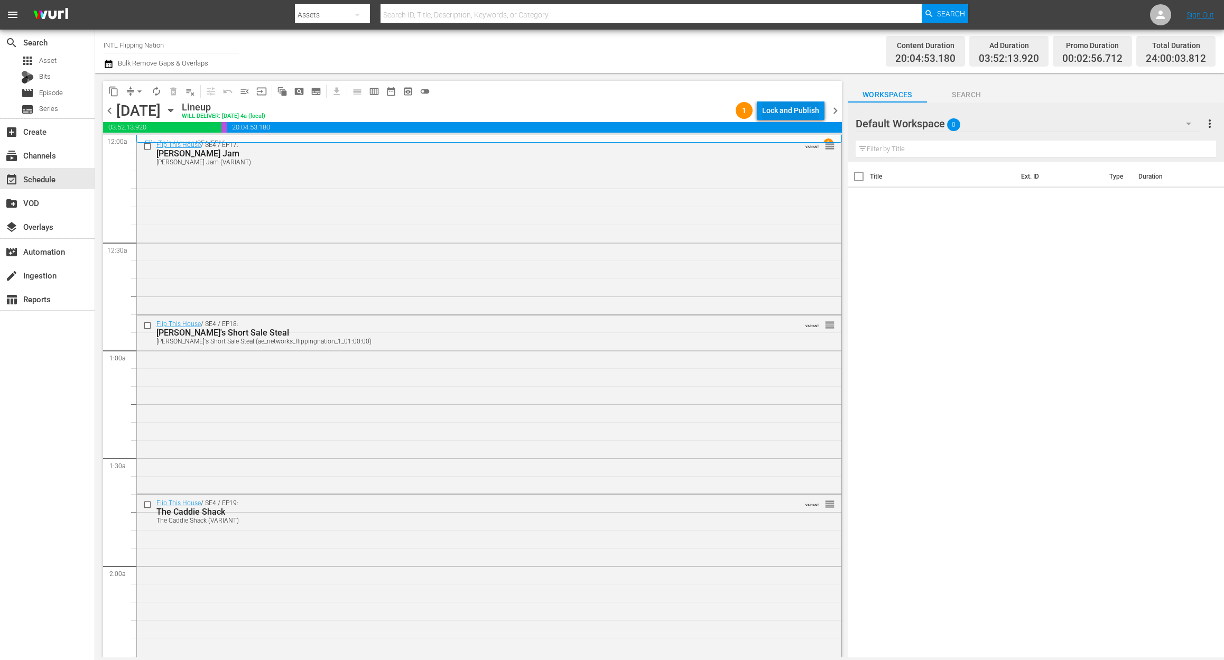
click at [784, 108] on div "Lock and Publish" at bounding box center [790, 110] width 57 height 19
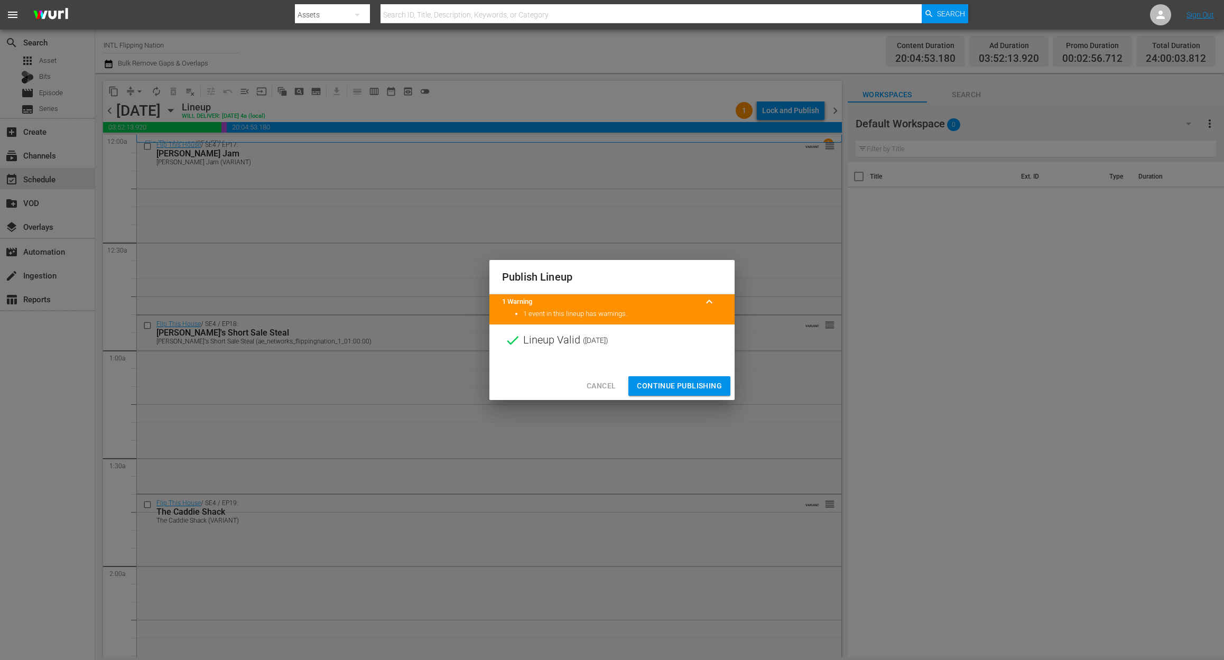
click at [688, 381] on span "Continue Publishing" at bounding box center [679, 386] width 85 height 13
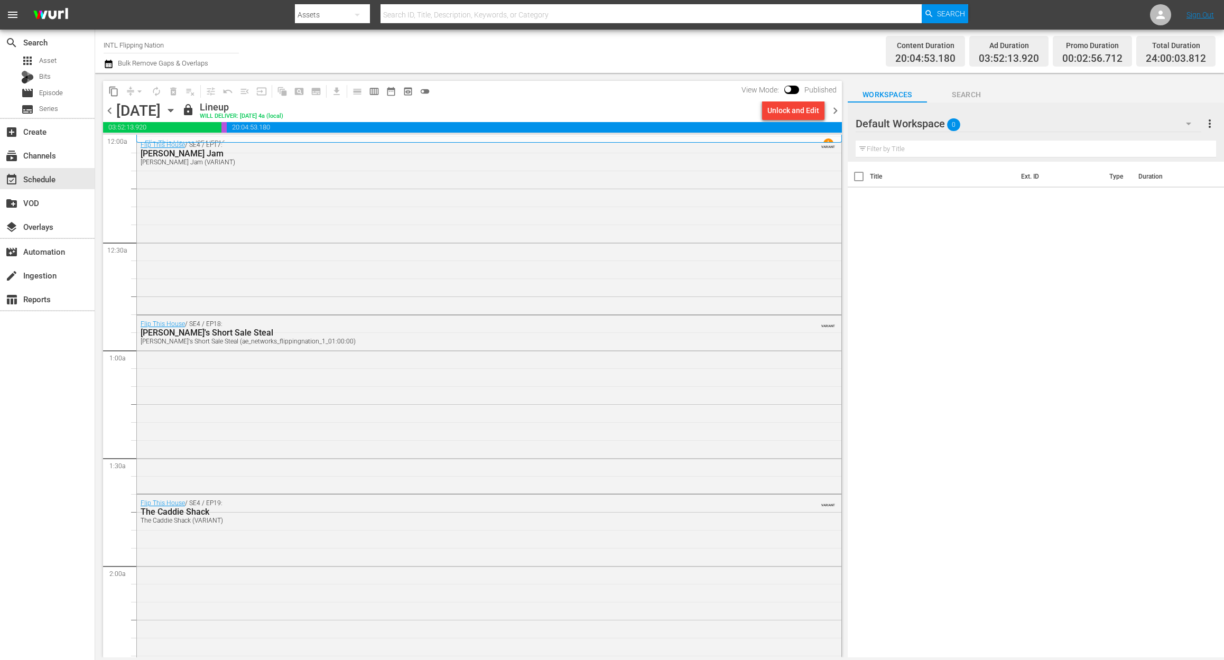
click at [178, 41] on input "INTL Flipping Nation" at bounding box center [171, 44] width 135 height 25
drag, startPoint x: 182, startPoint y: 43, endPoint x: -37, endPoint y: 35, distance: 219.0
click at [0, 35] on html "menu Search By Assets Search ID, Title, Description, Keywords, or Category Sear…" at bounding box center [612, 330] width 1224 height 660
click at [196, 70] on div "Mysteries Xplored (1638 - aenetworks_mysteriesxplored_1)" at bounding box center [249, 74] width 274 height 25
type input "Mysteries Xplored (1638 - aenetworks_mysteriesxplored_1)"
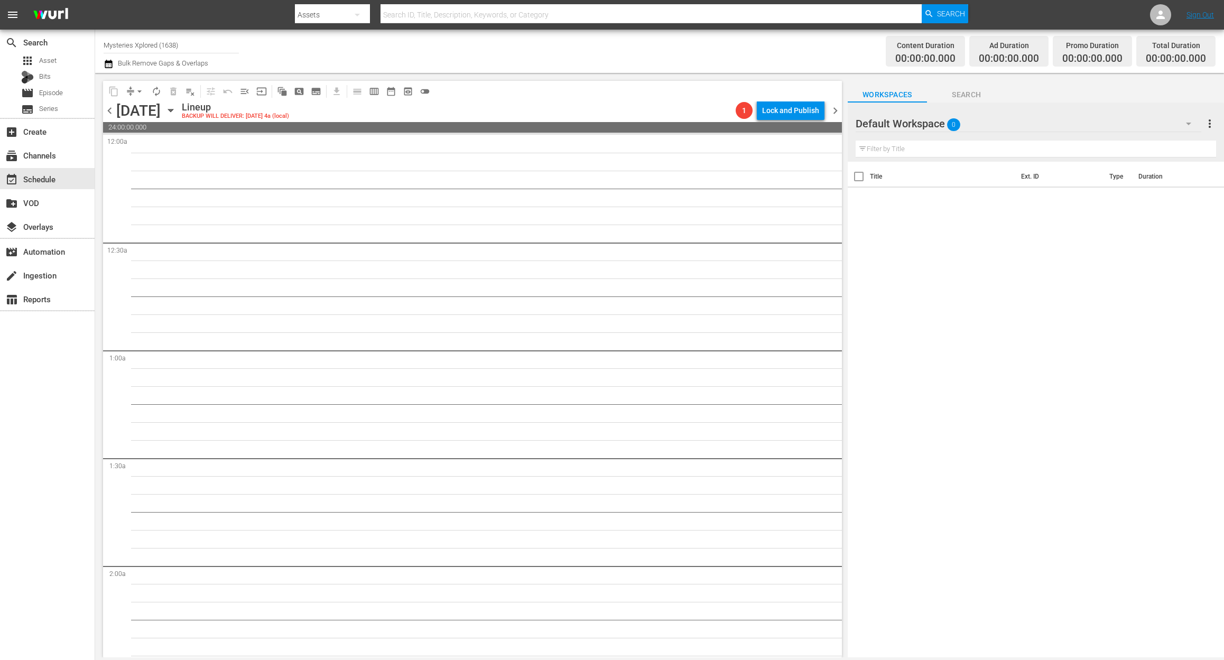
click at [177, 111] on icon "button" at bounding box center [171, 111] width 12 height 12
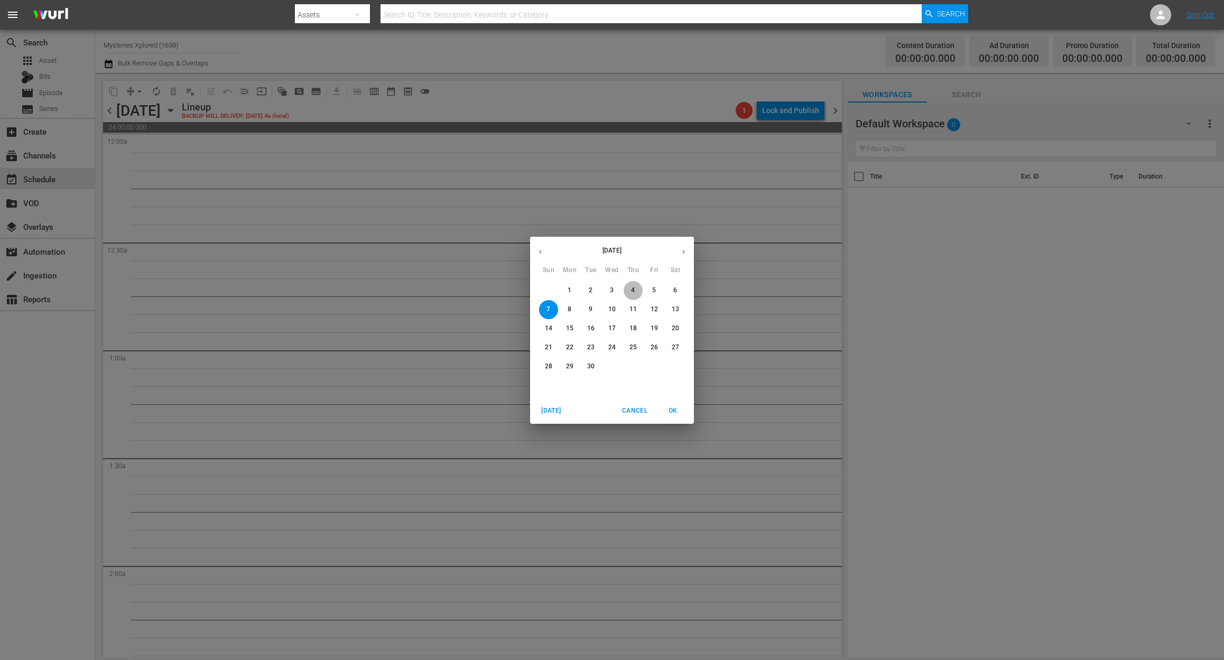
click at [631, 290] on p "4" at bounding box center [633, 290] width 4 height 9
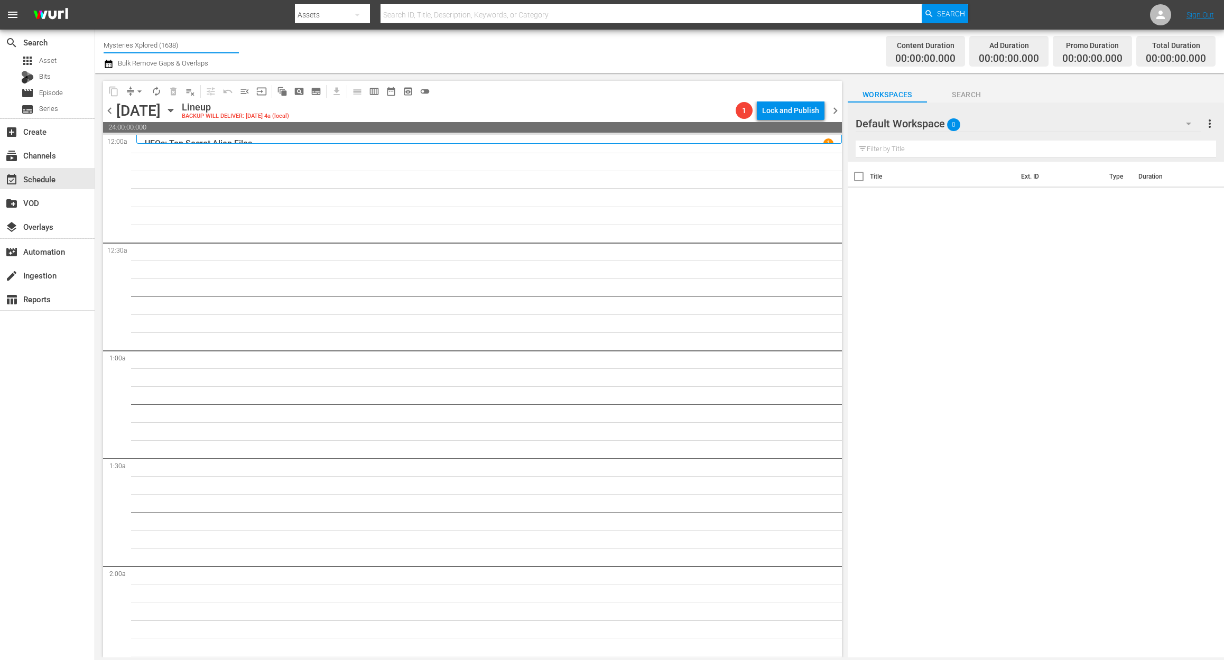
click at [193, 43] on input "Mysteries Xplored (1638)" at bounding box center [171, 44] width 135 height 25
drag, startPoint x: 203, startPoint y: 45, endPoint x: 34, endPoint y: 49, distance: 169.2
click at [95, 0] on div "search Search apps Asset Bits movie Episode subtitles Series add_box Create sub…" at bounding box center [659, 0] width 1129 height 0
click at [217, 71] on div "Intl Ax Men (1634 - aenetworks_axmen_2)" at bounding box center [249, 74] width 274 height 25
type input "Intl Ax Men (1634 - aenetworks_axmen_2)"
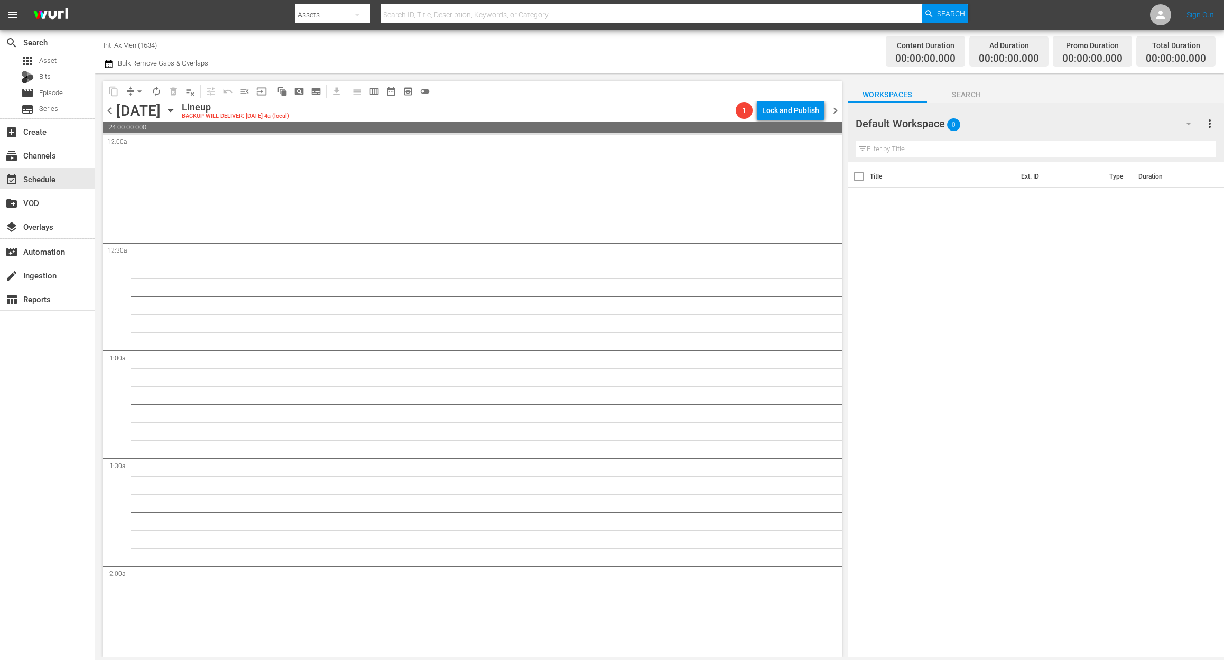
click at [177, 108] on icon "button" at bounding box center [171, 111] width 12 height 12
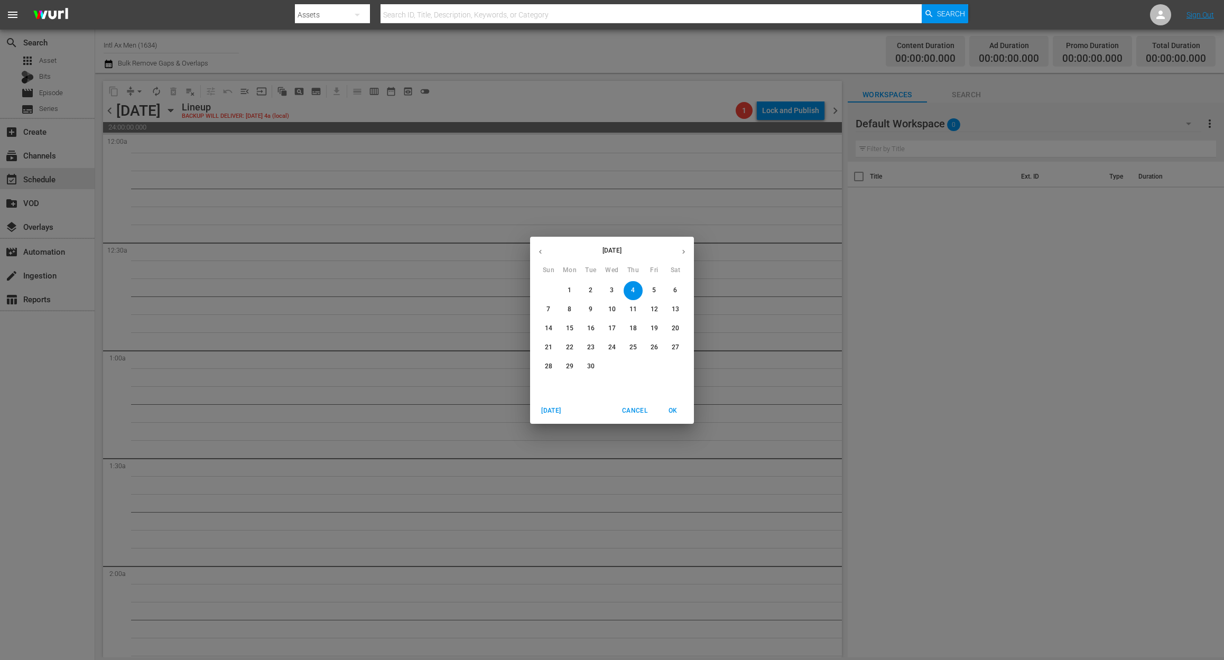
click at [567, 284] on button "1" at bounding box center [569, 290] width 19 height 19
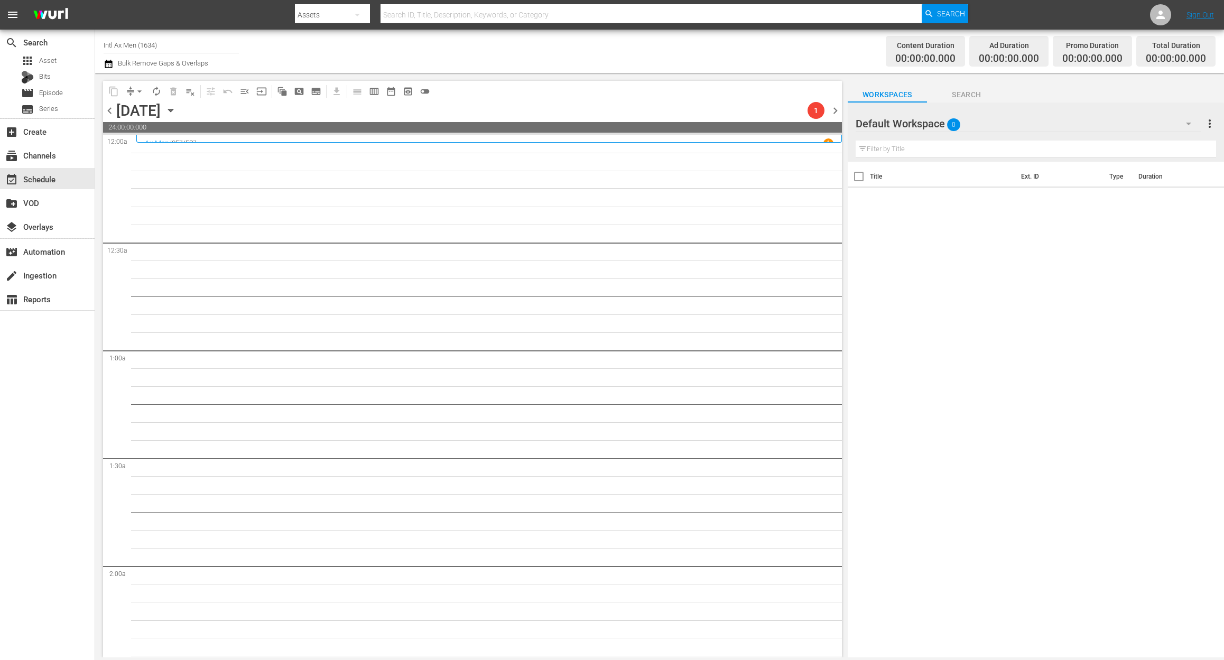
click at [641, 109] on div "chevron_left Monday, September 1st September 1st 1 chevron_right" at bounding box center [472, 111] width 739 height 21
click at [199, 48] on input "Intl Ax Men (1634)" at bounding box center [171, 44] width 135 height 25
drag, startPoint x: 183, startPoint y: 48, endPoint x: -103, endPoint y: 22, distance: 286.6
click at [0, 22] on html "menu Search By Assets Search ID, Title, Description, Keywords, or Category Sear…" at bounding box center [612, 330] width 1224 height 660
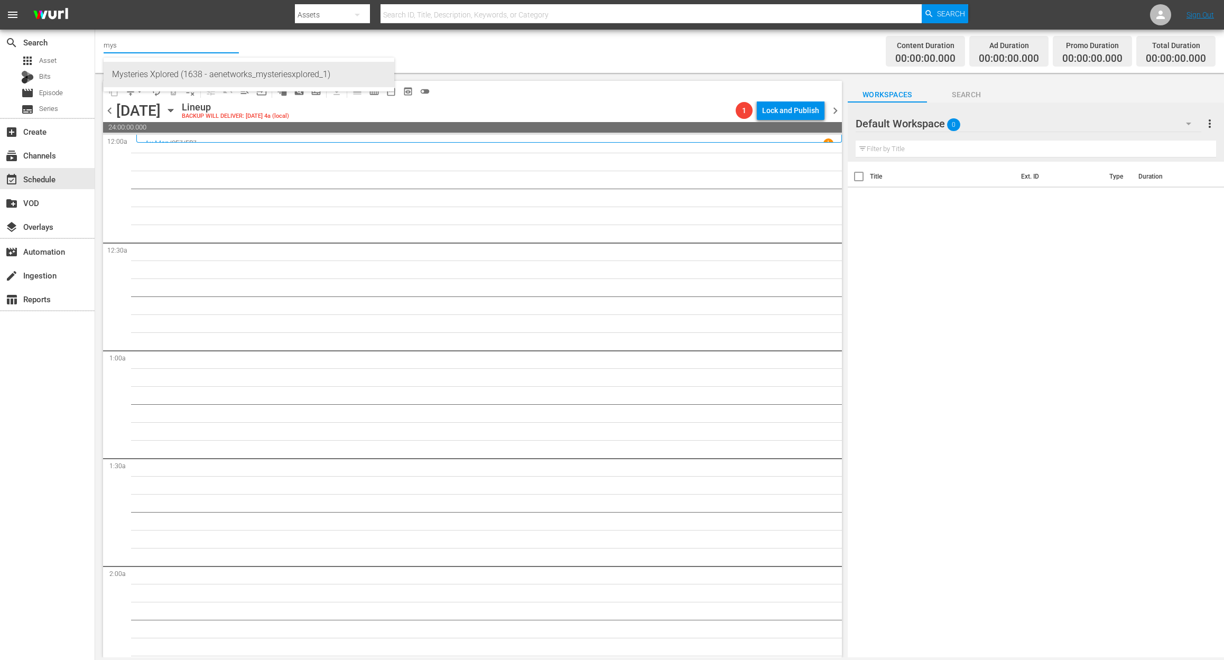
click at [168, 75] on div "Mysteries Xplored (1638 - aenetworks_mysteriesxplored_1)" at bounding box center [249, 74] width 274 height 25
type input "Mysteries Xplored (1638 - aenetworks_mysteriesxplored_1)"
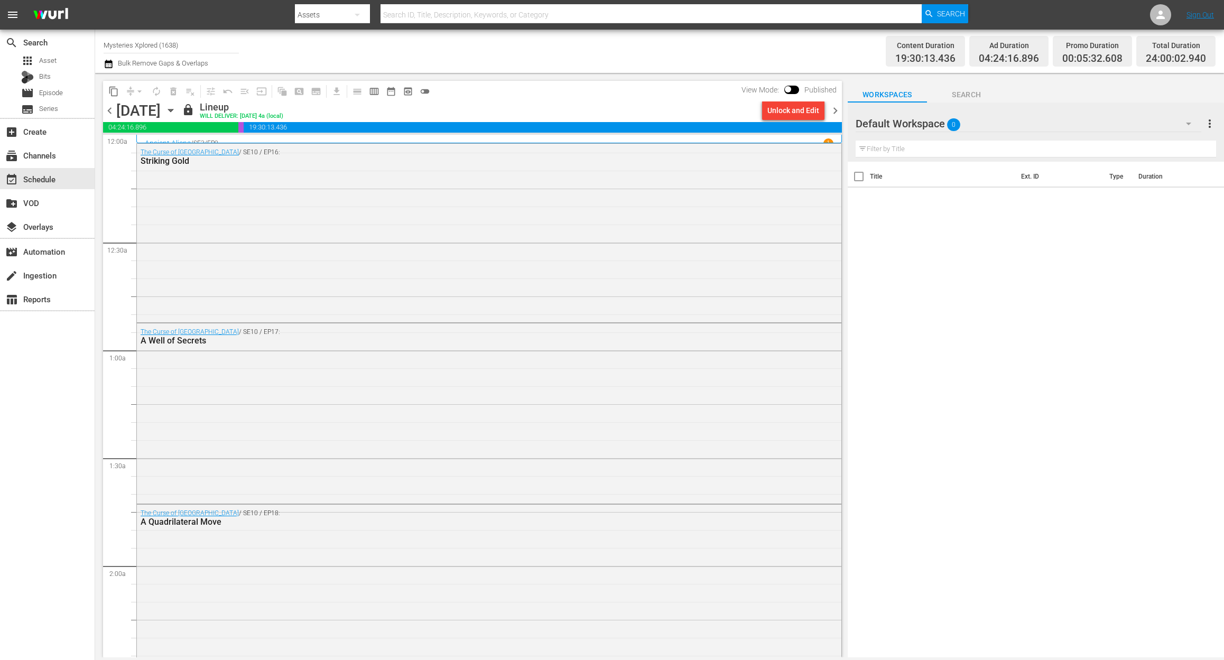
click at [173, 111] on icon "button" at bounding box center [170, 110] width 5 height 3
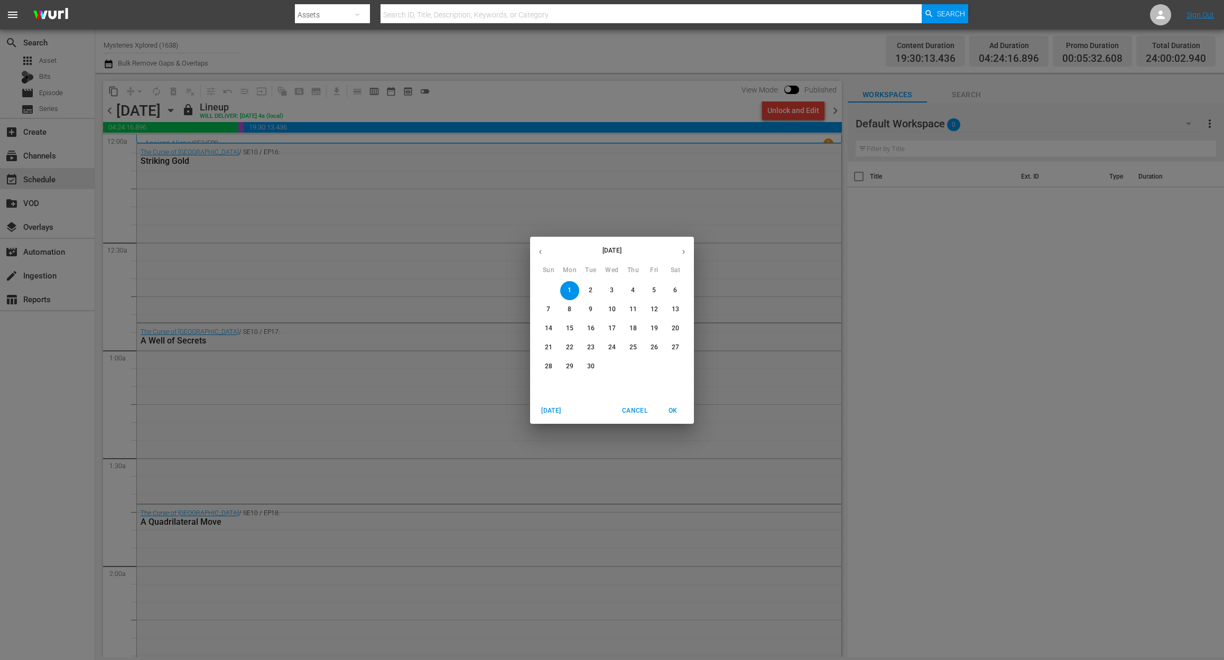
click at [634, 286] on p "4" at bounding box center [633, 290] width 4 height 9
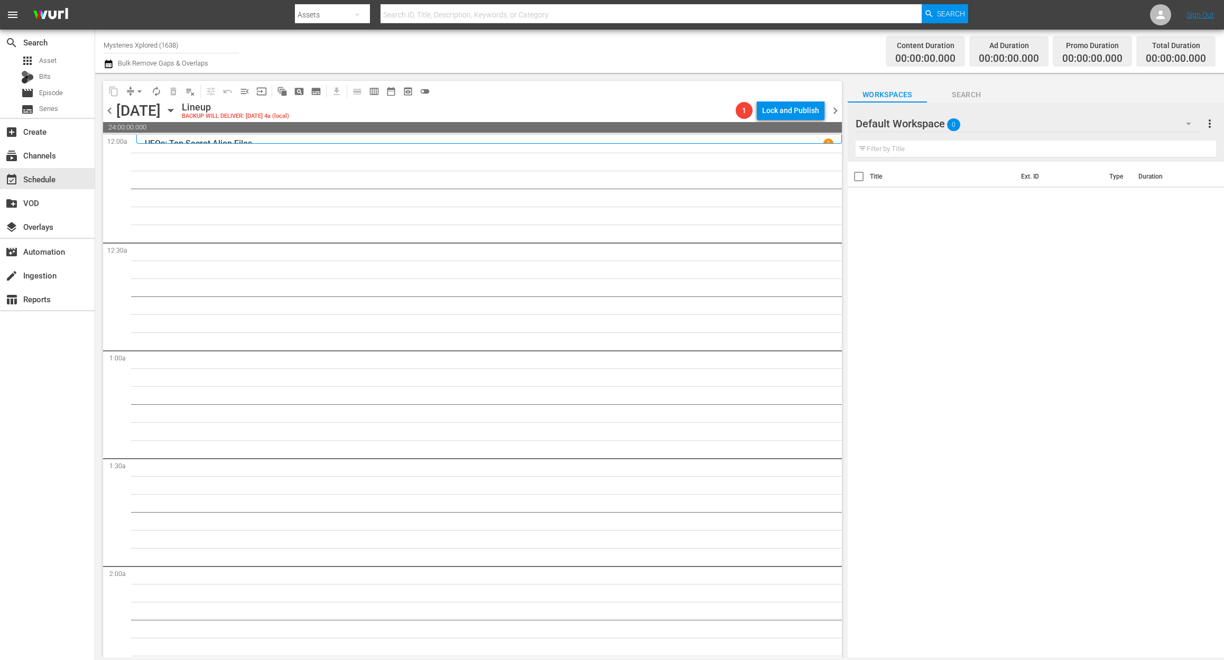
click at [109, 110] on span "chevron_left" at bounding box center [109, 110] width 13 height 13
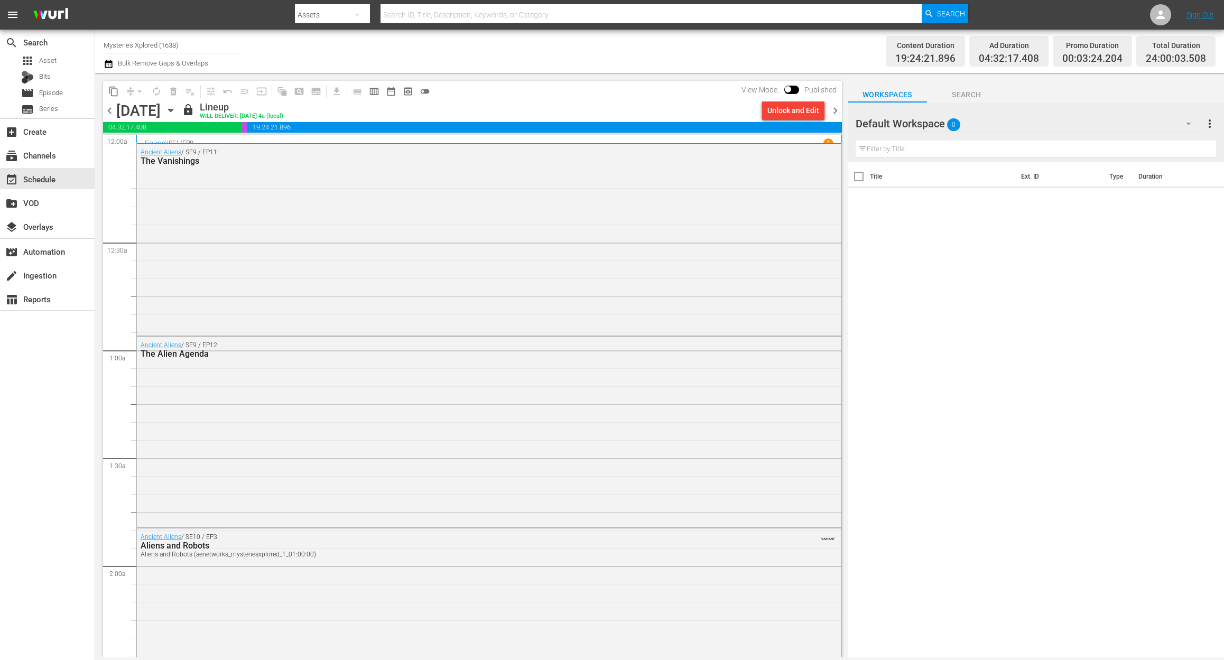
click at [834, 106] on span "chevron_right" at bounding box center [835, 110] width 13 height 13
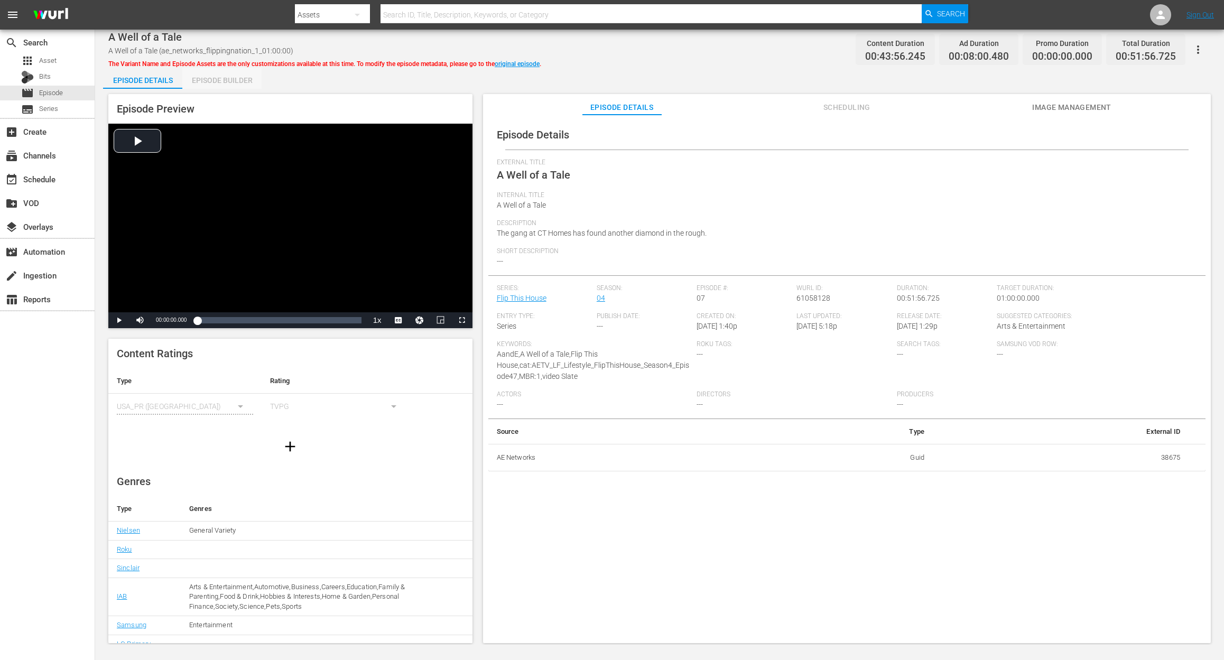
click at [223, 79] on div "Episode Builder" at bounding box center [221, 80] width 79 height 25
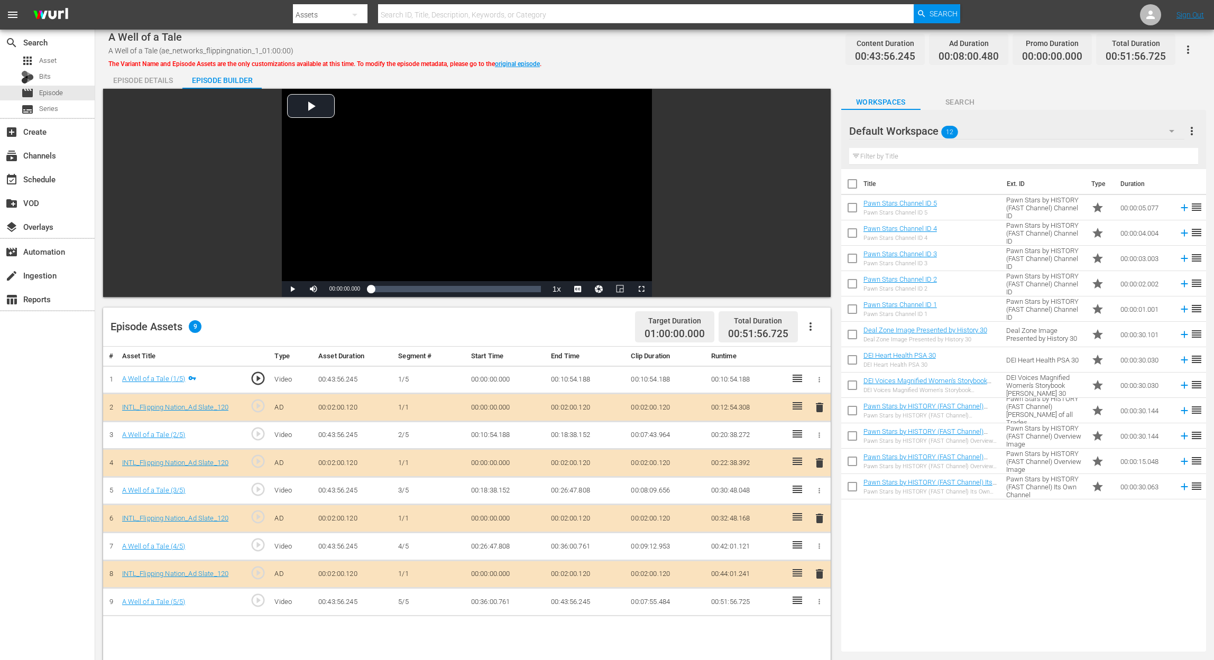
click at [821, 495] on span "delete" at bounding box center [819, 518] width 13 height 13
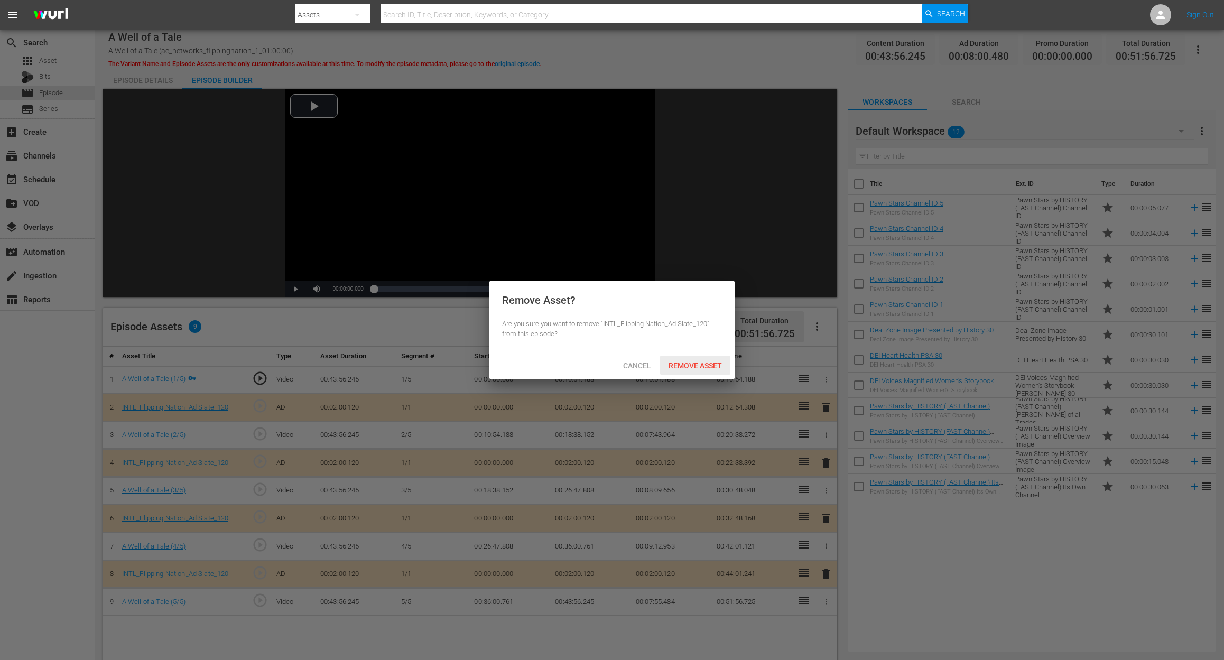
click at [713, 366] on span "Remove Asset" at bounding box center [695, 366] width 70 height 8
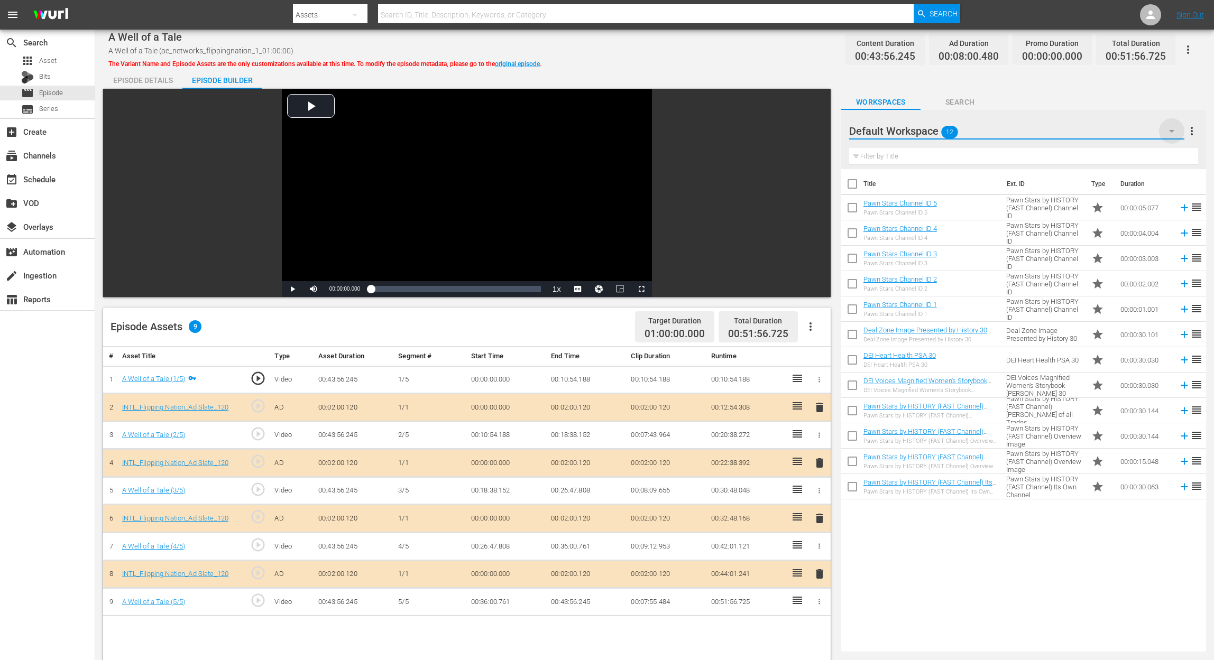
click at [918, 131] on icon "button" at bounding box center [1171, 131] width 13 height 13
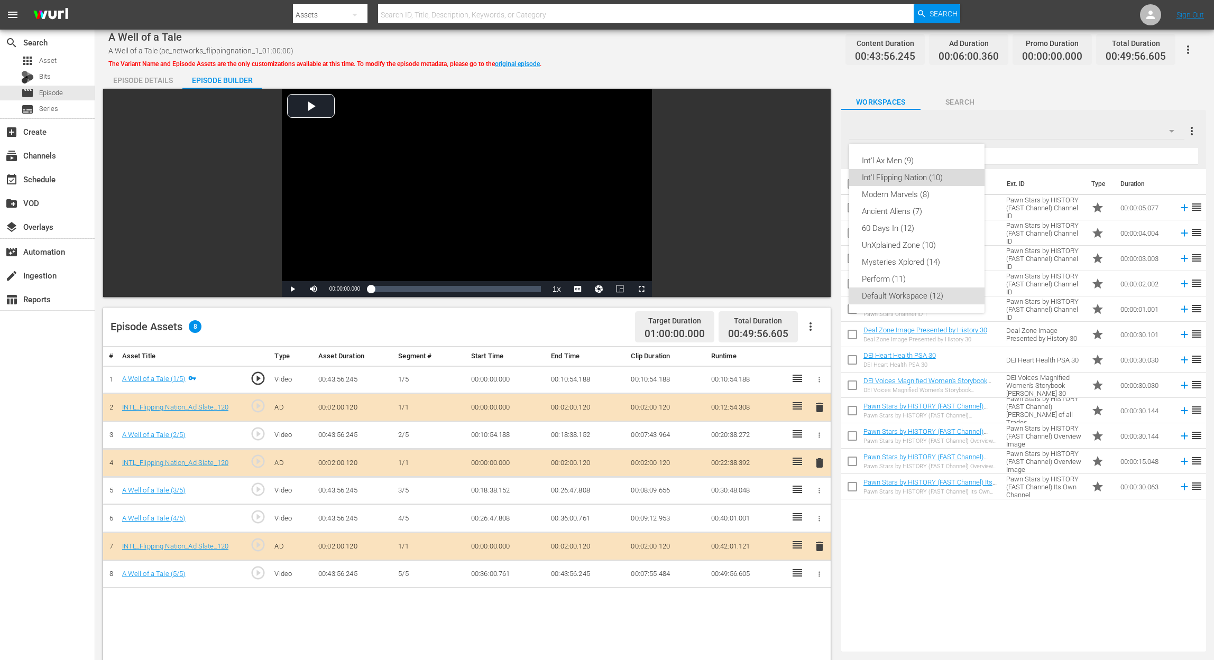
click at [918, 174] on div "Int'l Flipping Nation (10)" at bounding box center [917, 177] width 110 height 17
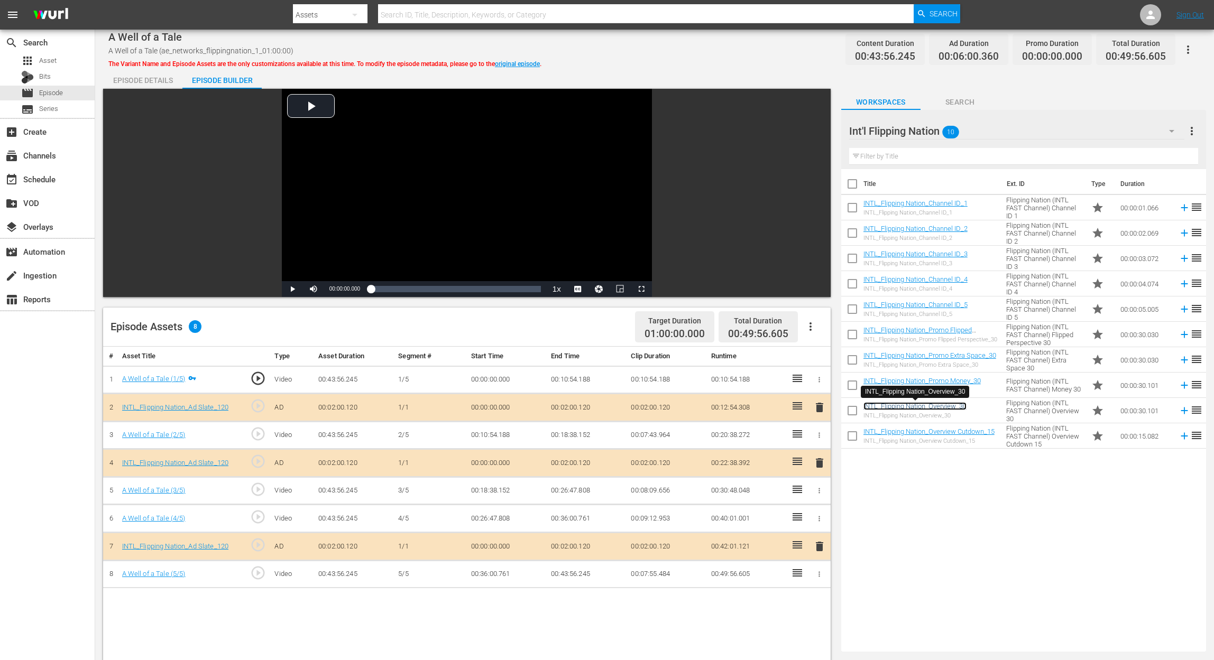
click at [918, 409] on link "INTL_Flipping Nation_Overview_30" at bounding box center [914, 406] width 103 height 8
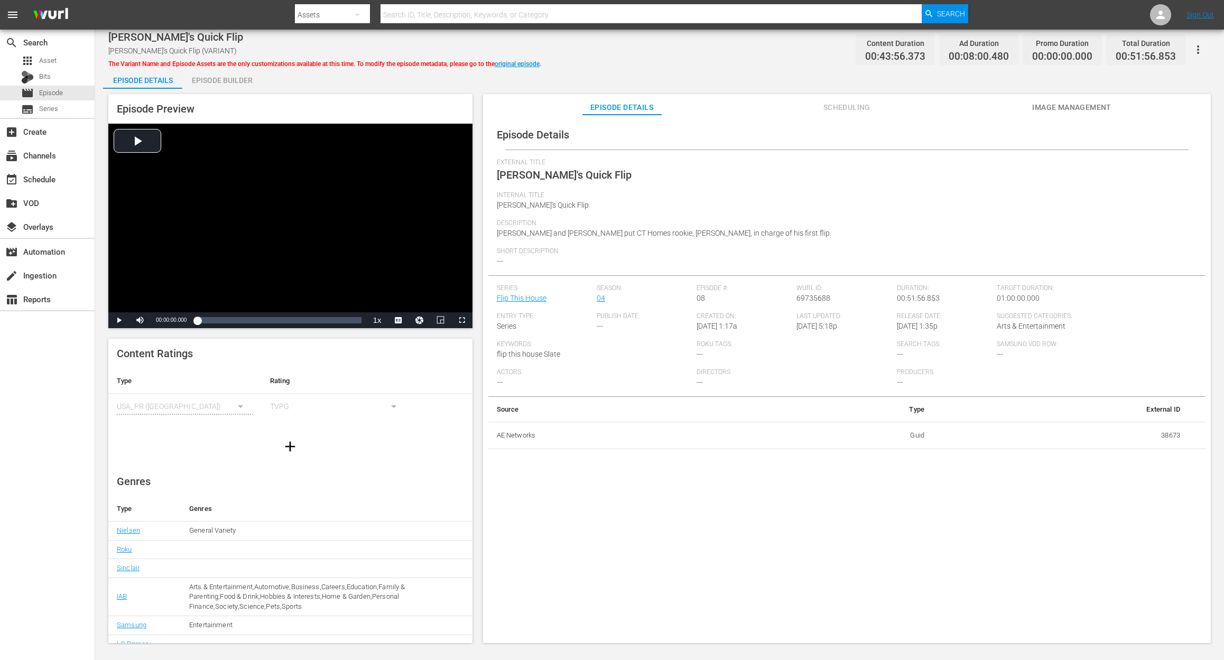
click at [222, 81] on div "Episode Builder" at bounding box center [221, 80] width 79 height 25
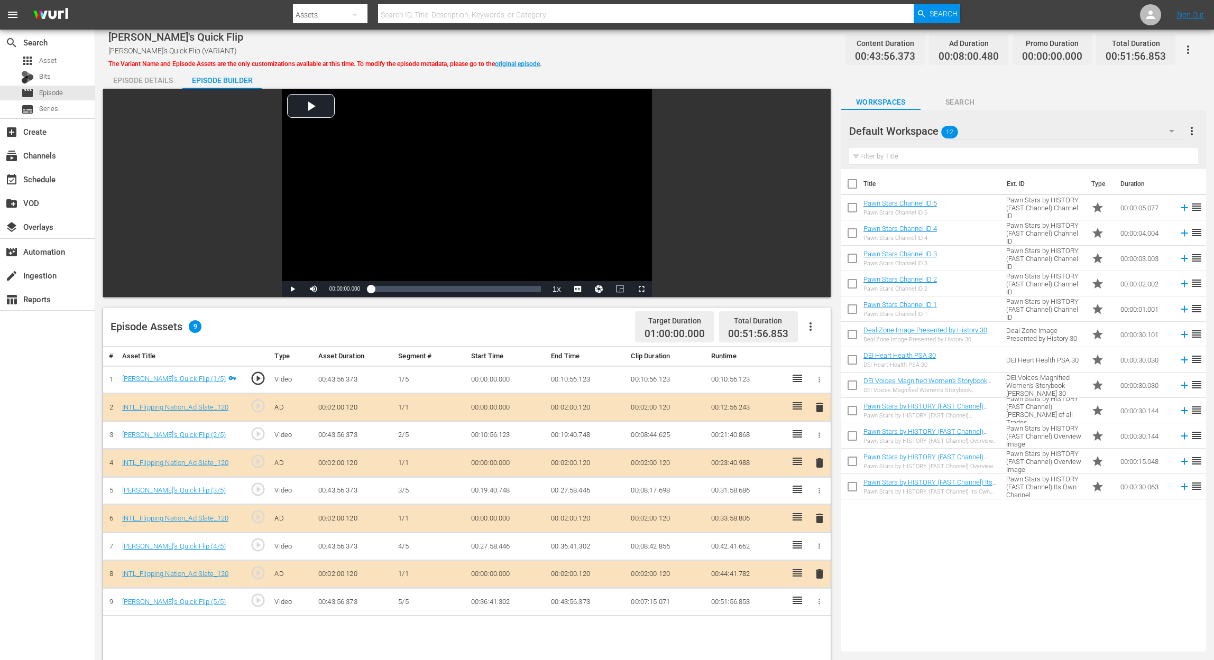
click at [819, 495] on span "delete" at bounding box center [819, 518] width 13 height 13
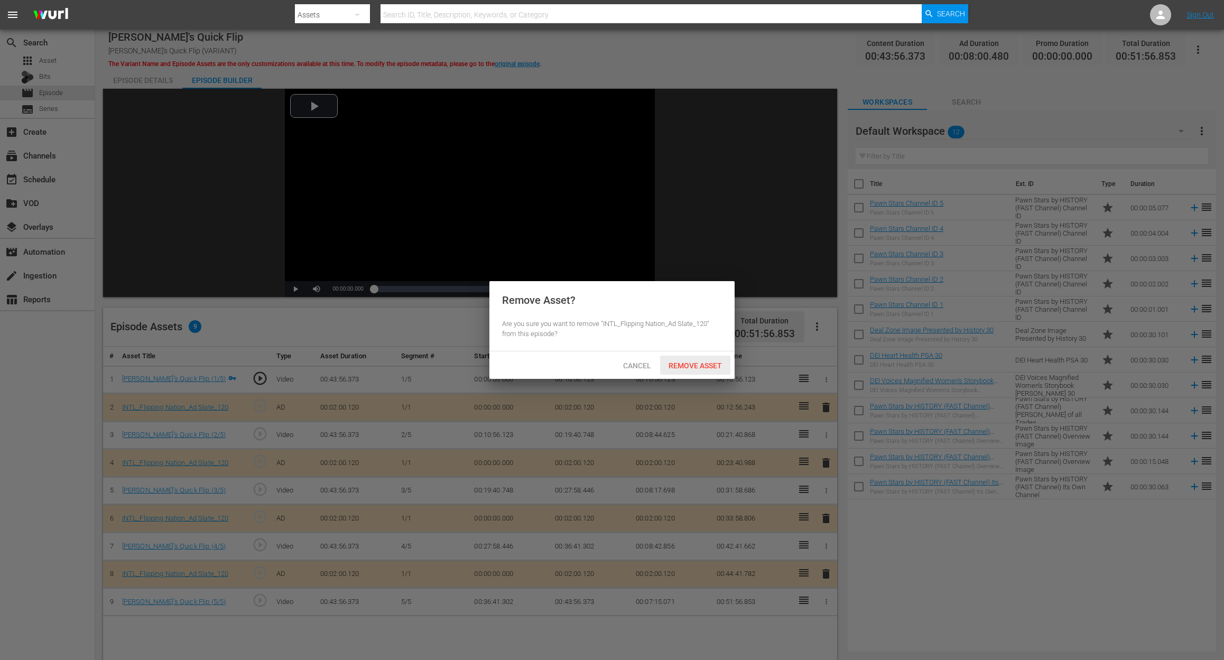
click at [709, 368] on span "Remove Asset" at bounding box center [695, 366] width 70 height 8
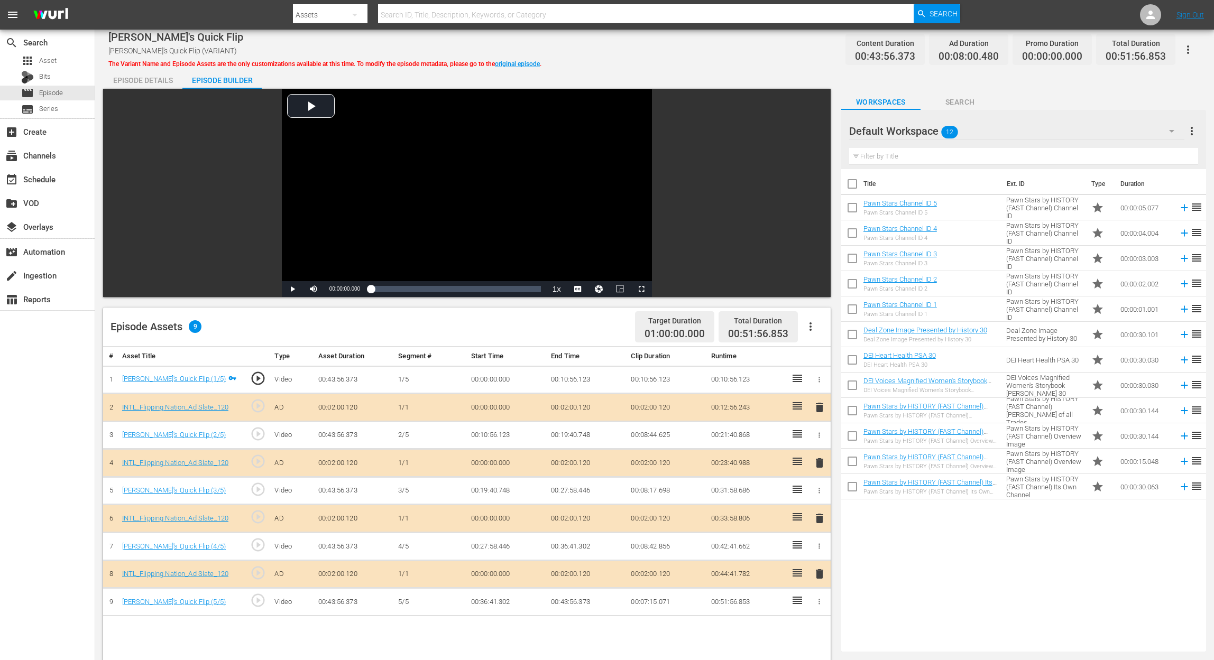
click at [918, 132] on icon "button" at bounding box center [1171, 131] width 13 height 13
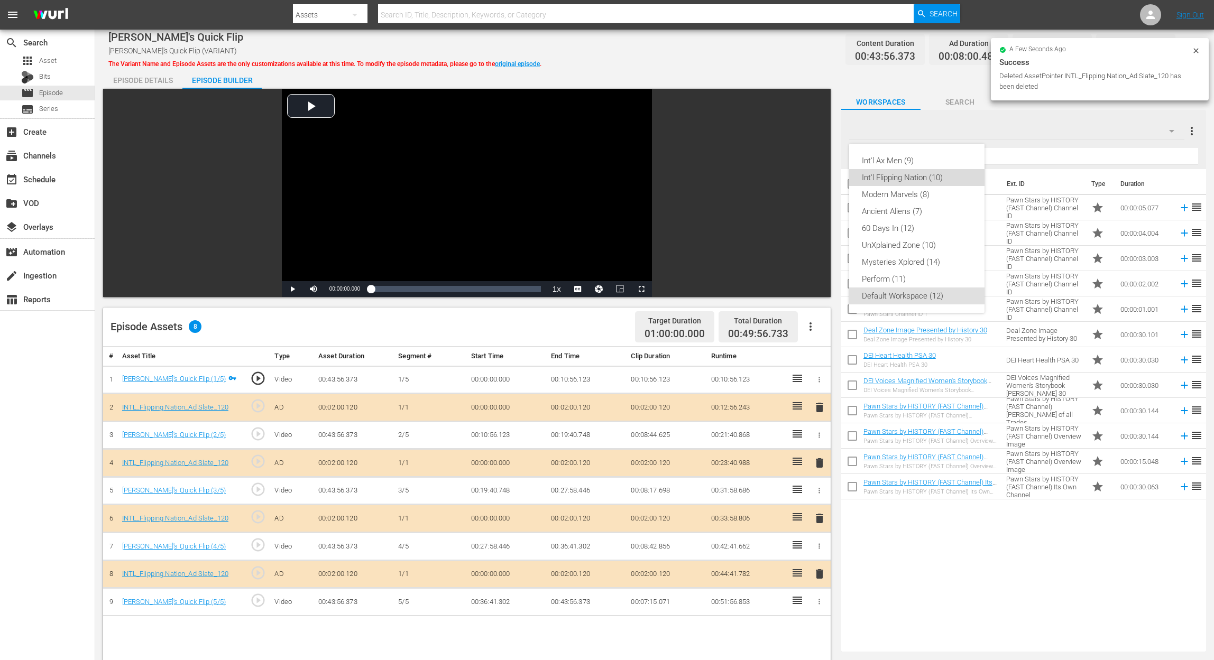
click at [906, 179] on div "Int'l Flipping Nation (10)" at bounding box center [917, 177] width 110 height 17
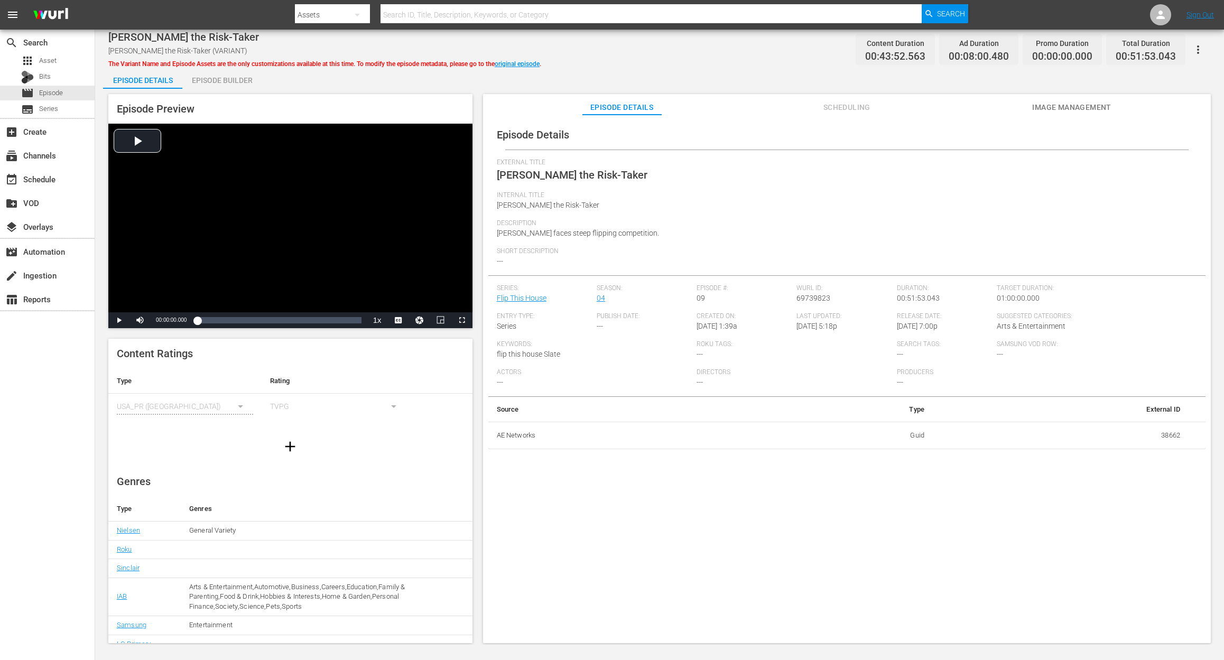
click at [220, 85] on div "Episode Builder" at bounding box center [221, 80] width 79 height 25
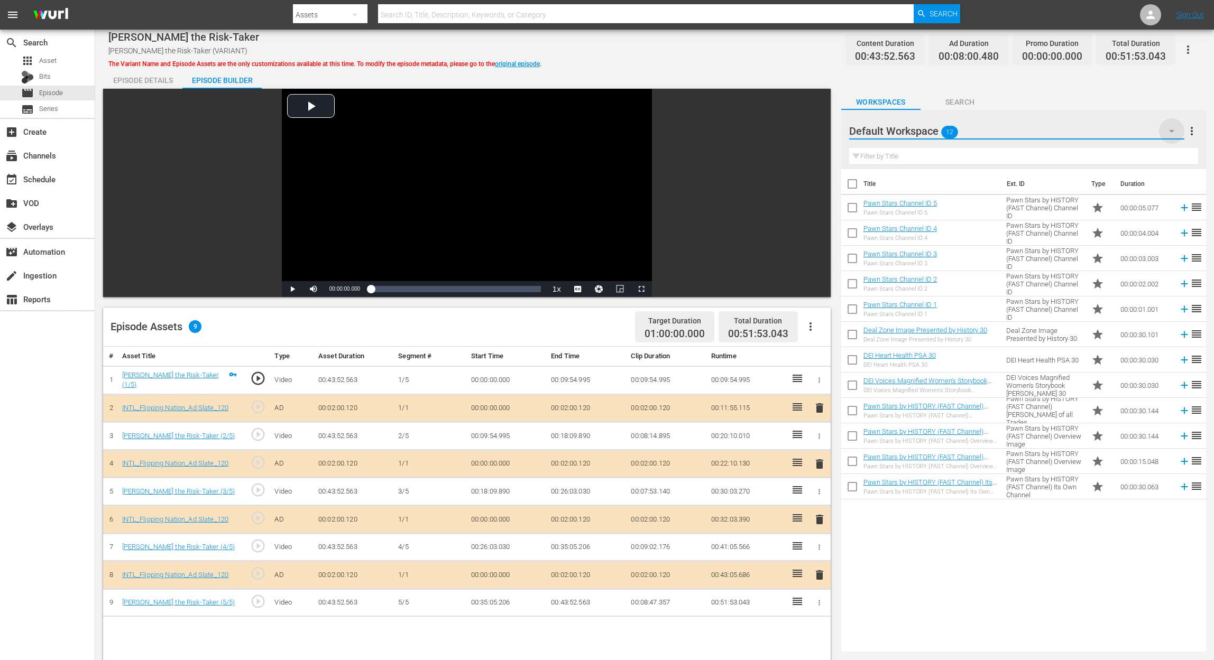
click at [918, 134] on icon "button" at bounding box center [1171, 131] width 13 height 13
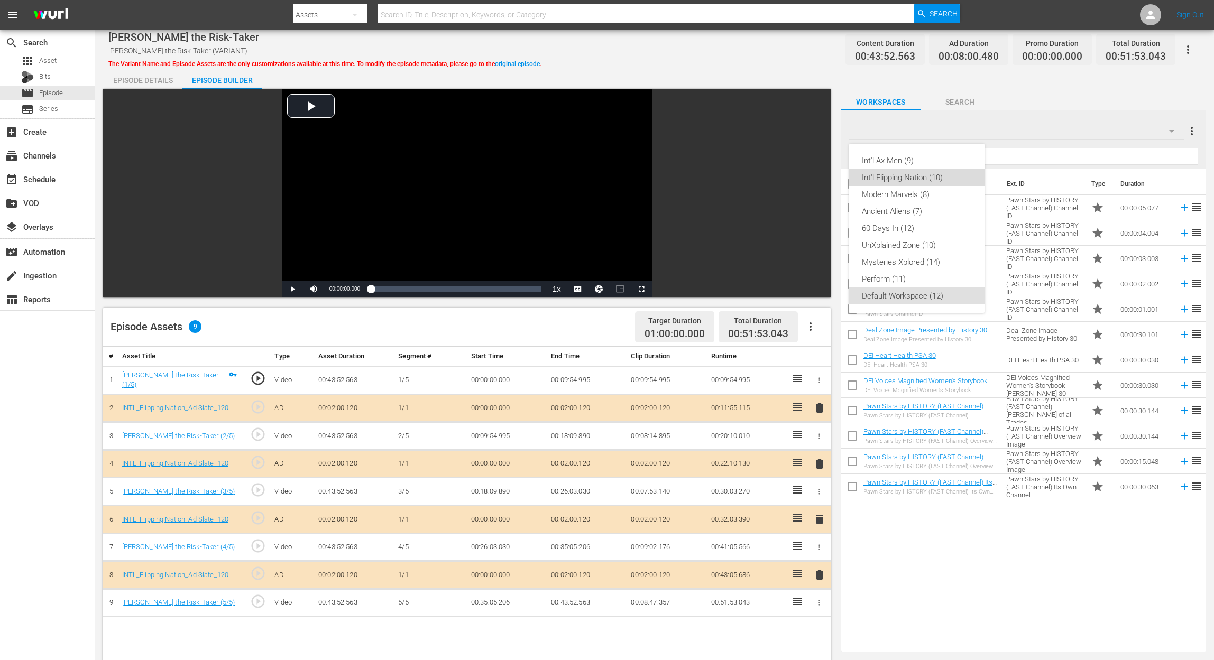
click at [918, 176] on div "Int'l Flipping Nation (10)" at bounding box center [917, 177] width 110 height 17
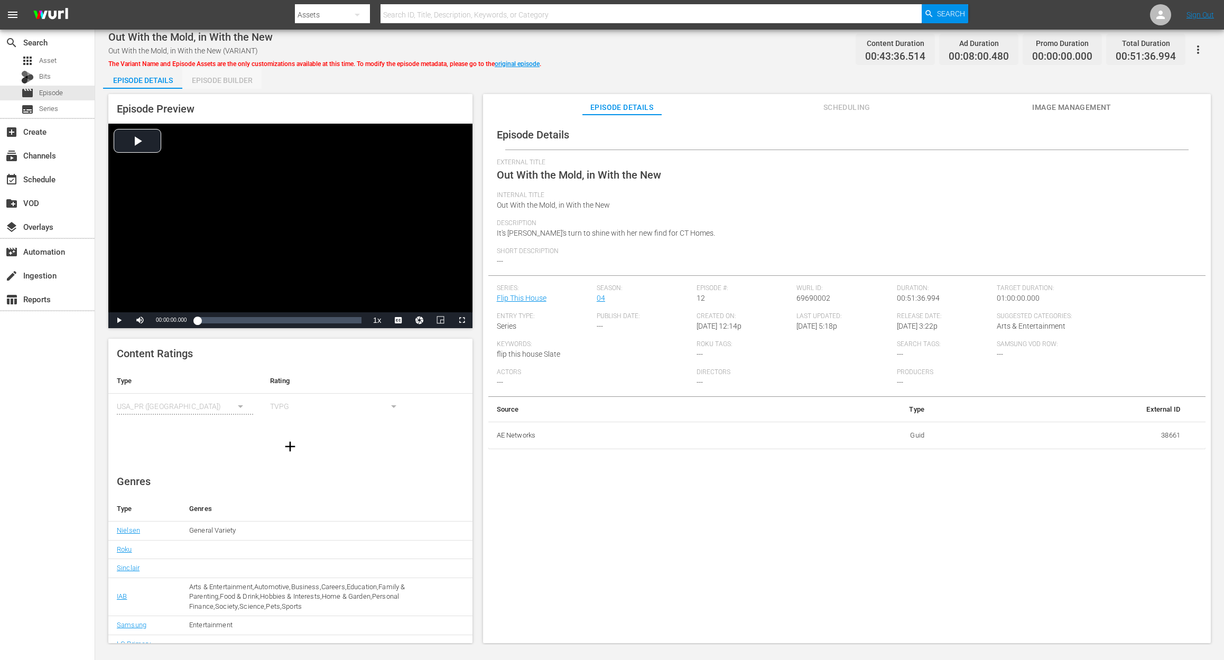
click at [235, 83] on div "Episode Builder" at bounding box center [221, 80] width 79 height 25
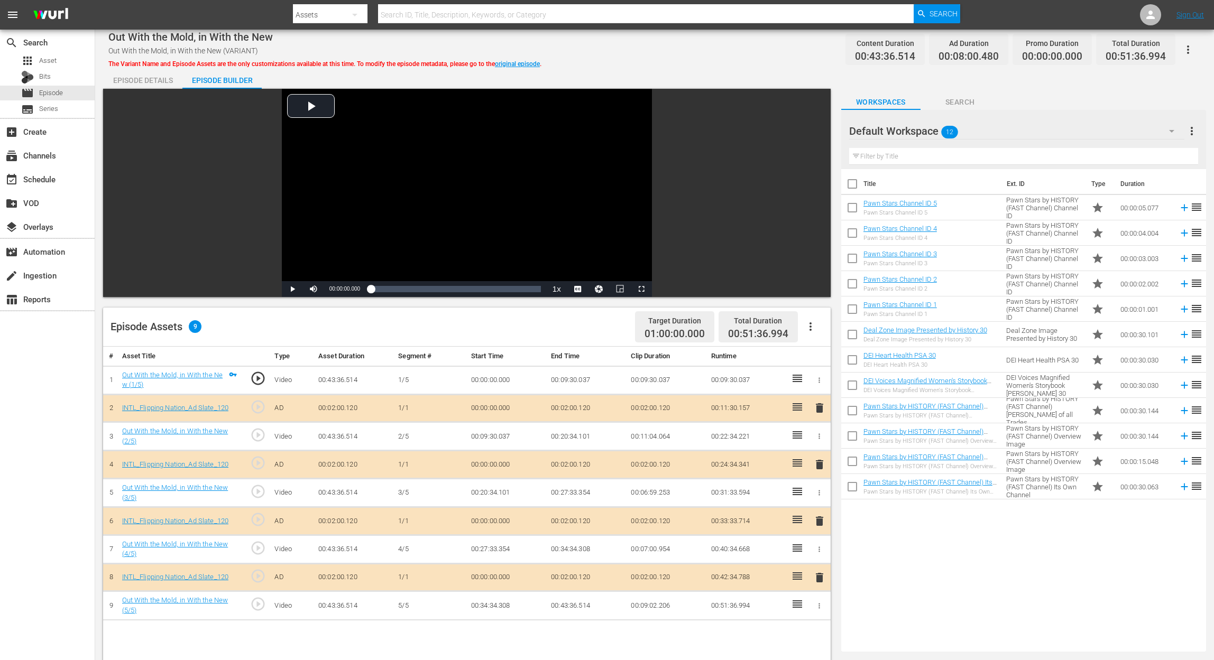
click at [918, 131] on icon "button" at bounding box center [1171, 131] width 13 height 13
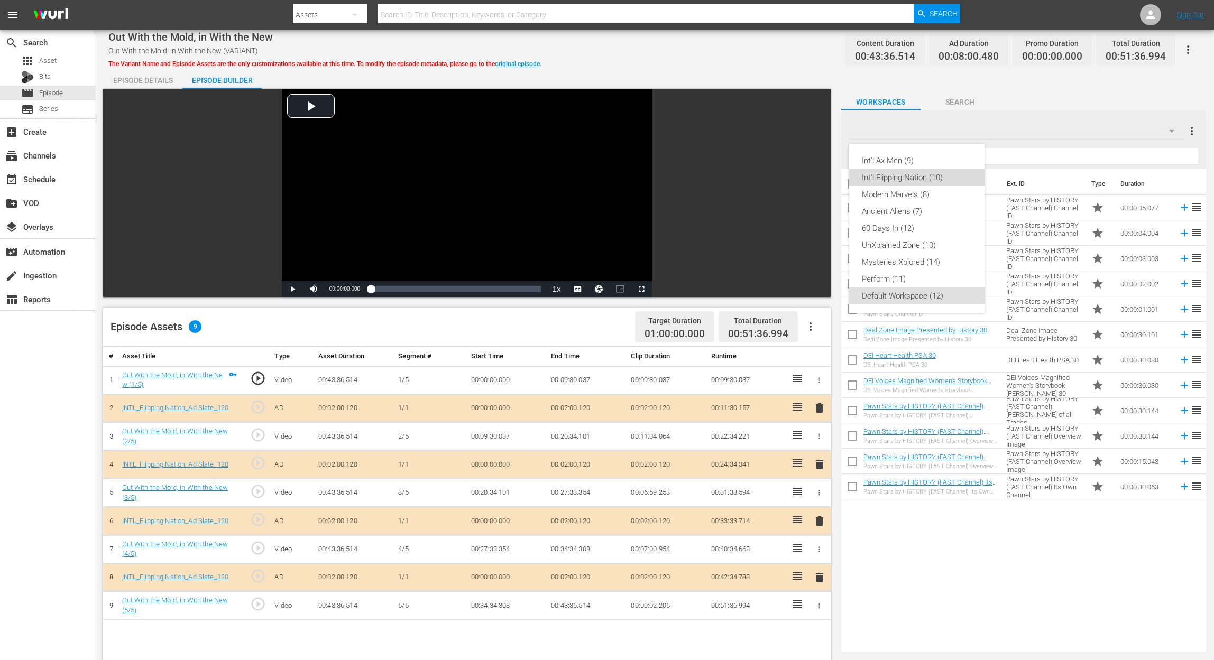
click at [913, 178] on div "Int'l Flipping Nation (10)" at bounding box center [917, 177] width 110 height 17
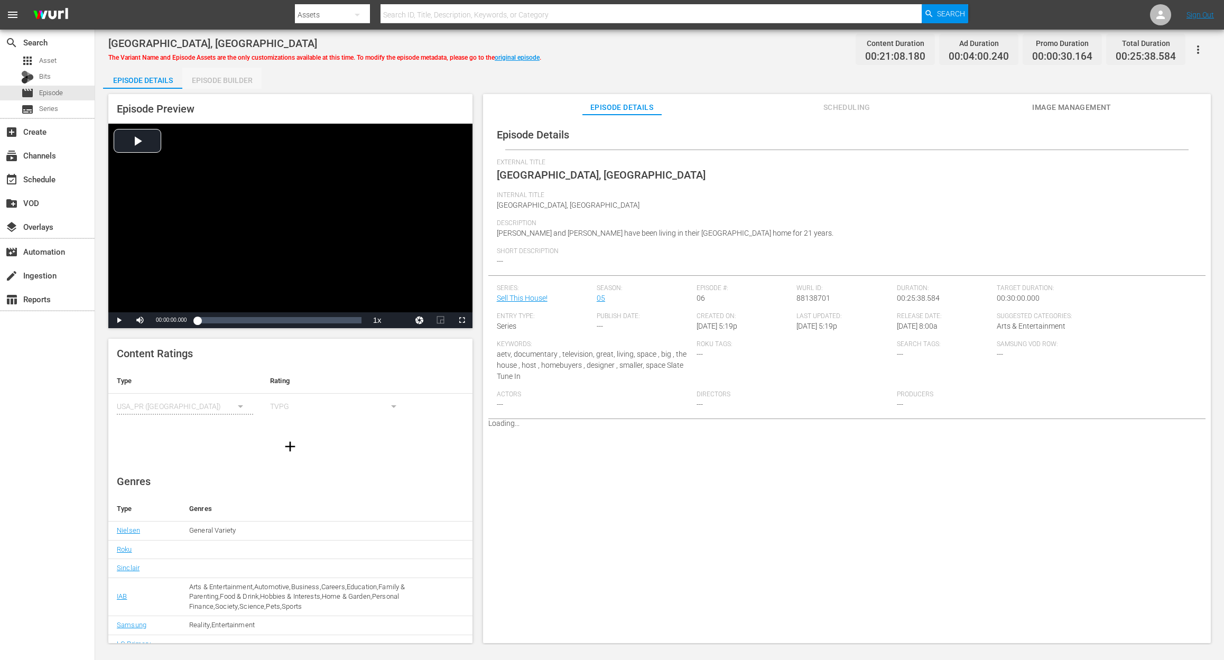
click at [233, 79] on div "Episode Builder" at bounding box center [221, 80] width 79 height 25
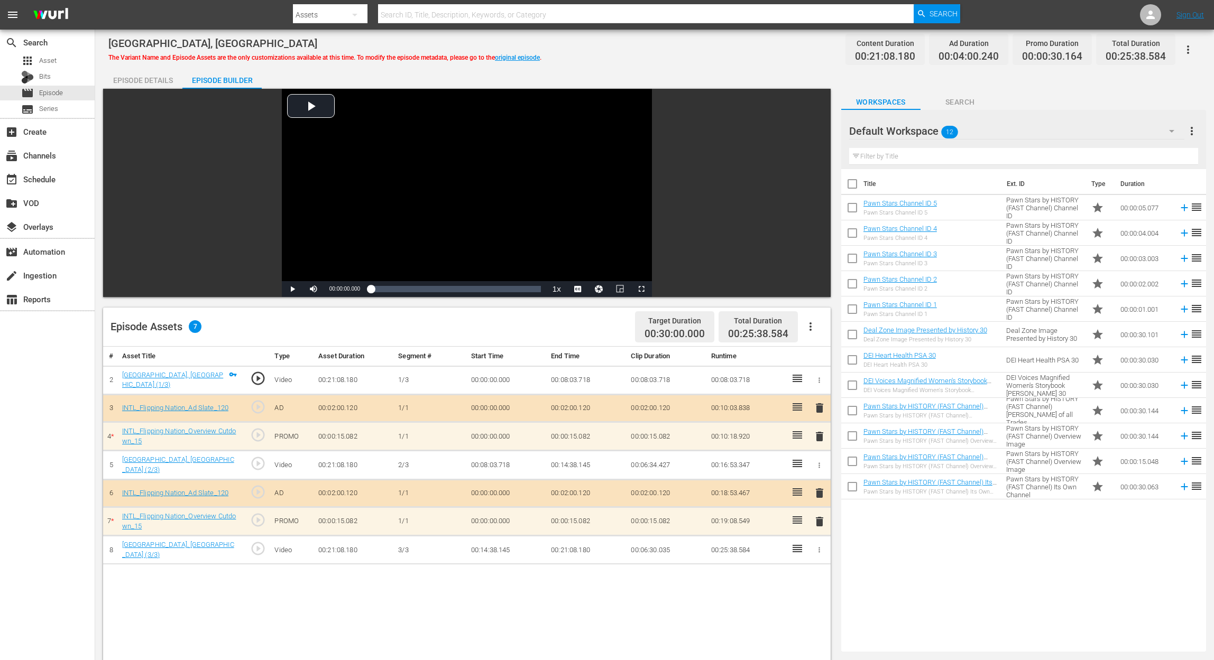
click at [918, 134] on icon "button" at bounding box center [1171, 131] width 13 height 13
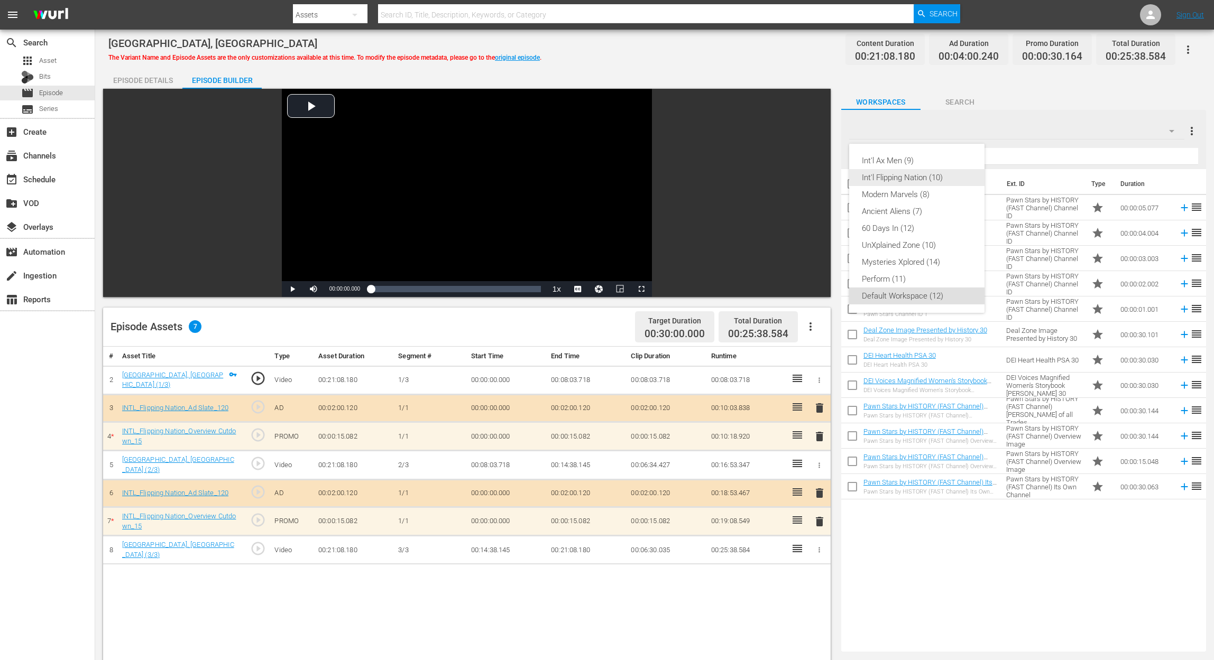
click at [918, 181] on div "Int'l Flipping Nation (10)" at bounding box center [917, 177] width 110 height 17
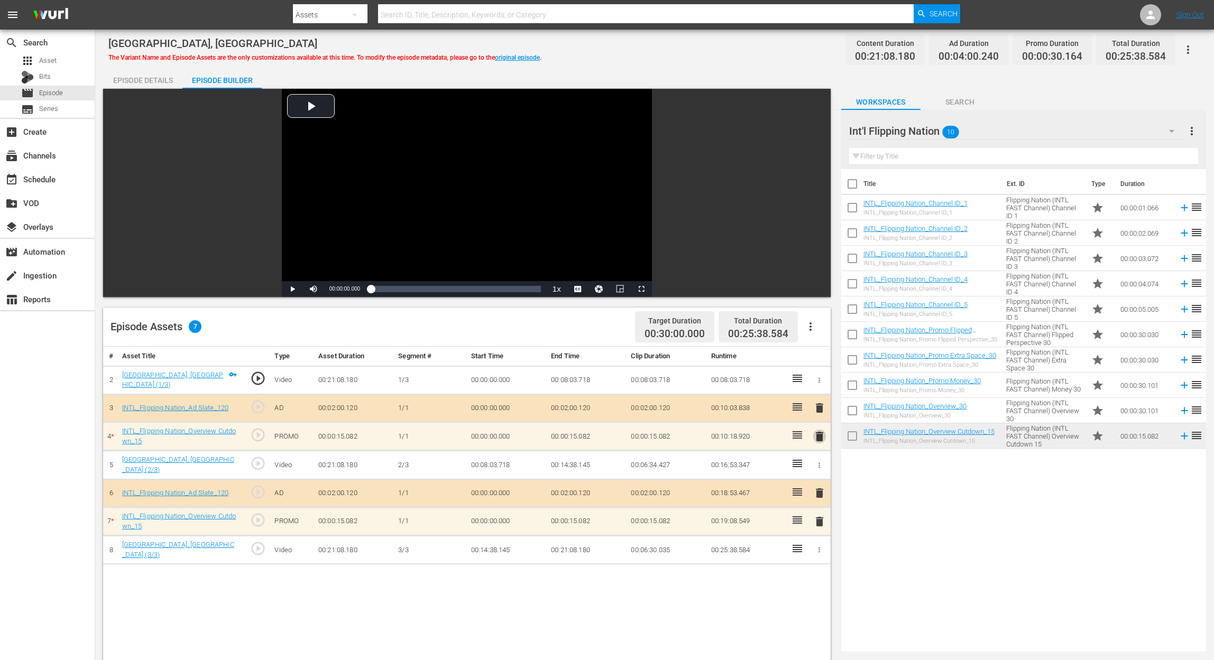
click at [819, 436] on span "delete" at bounding box center [819, 436] width 13 height 13
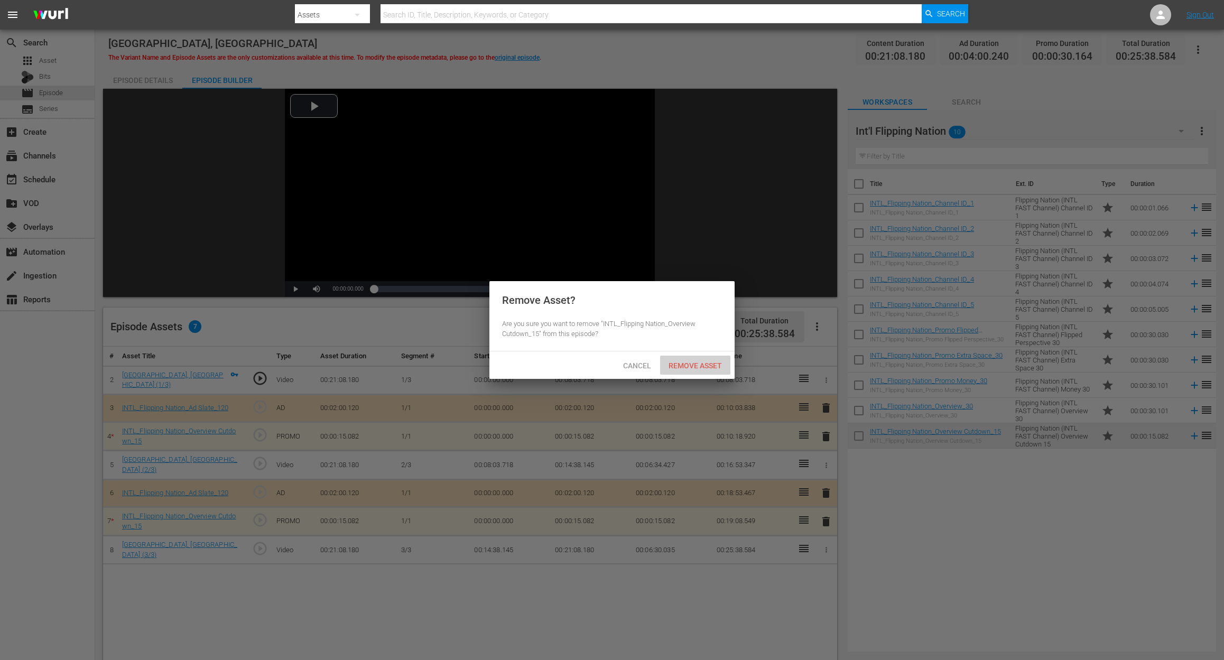
click at [705, 368] on span "Remove Asset" at bounding box center [695, 366] width 70 height 8
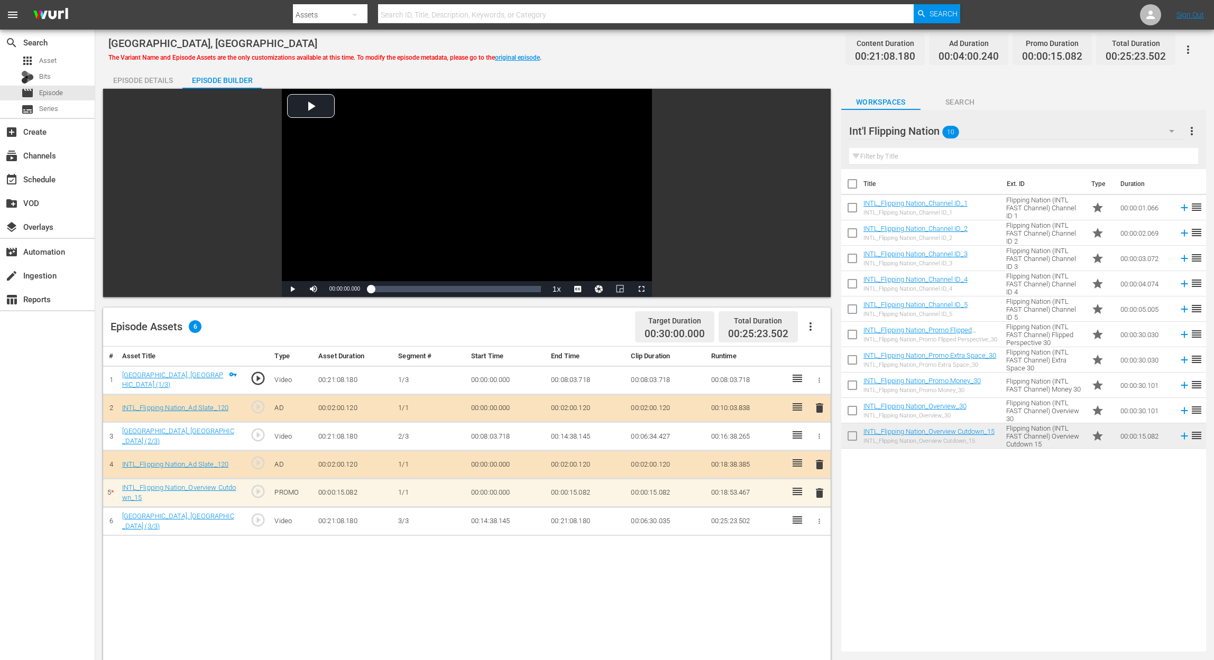
click at [818, 488] on span "delete" at bounding box center [819, 493] width 13 height 13
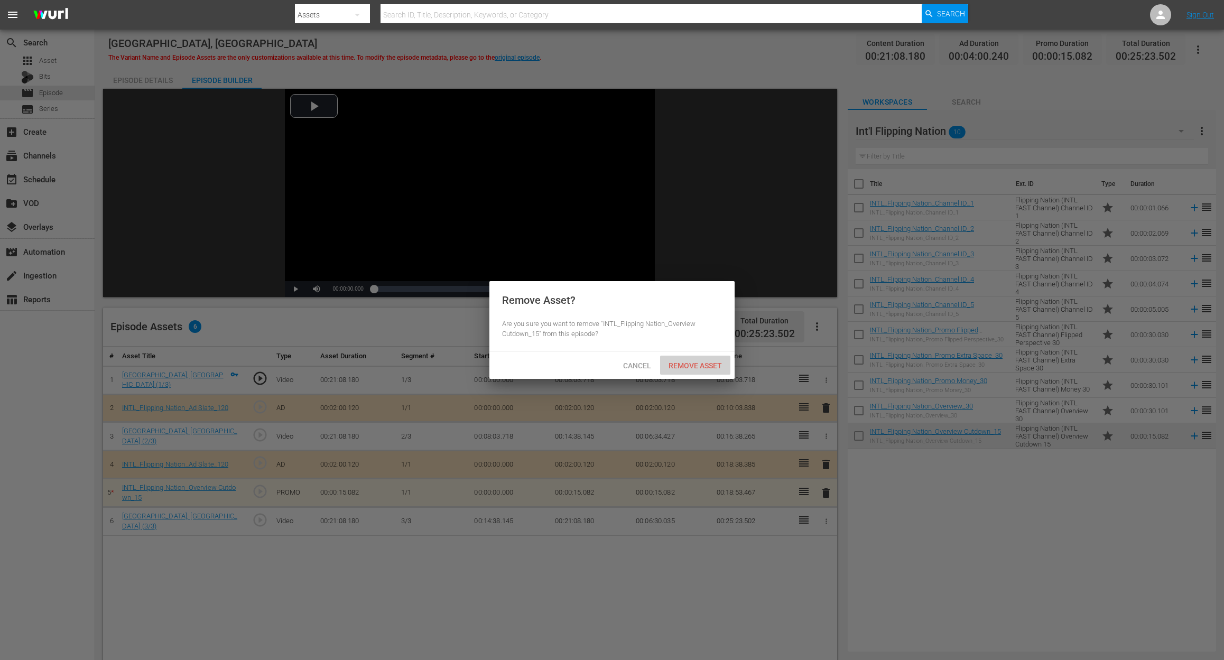
click at [711, 364] on span "Remove Asset" at bounding box center [695, 366] width 70 height 8
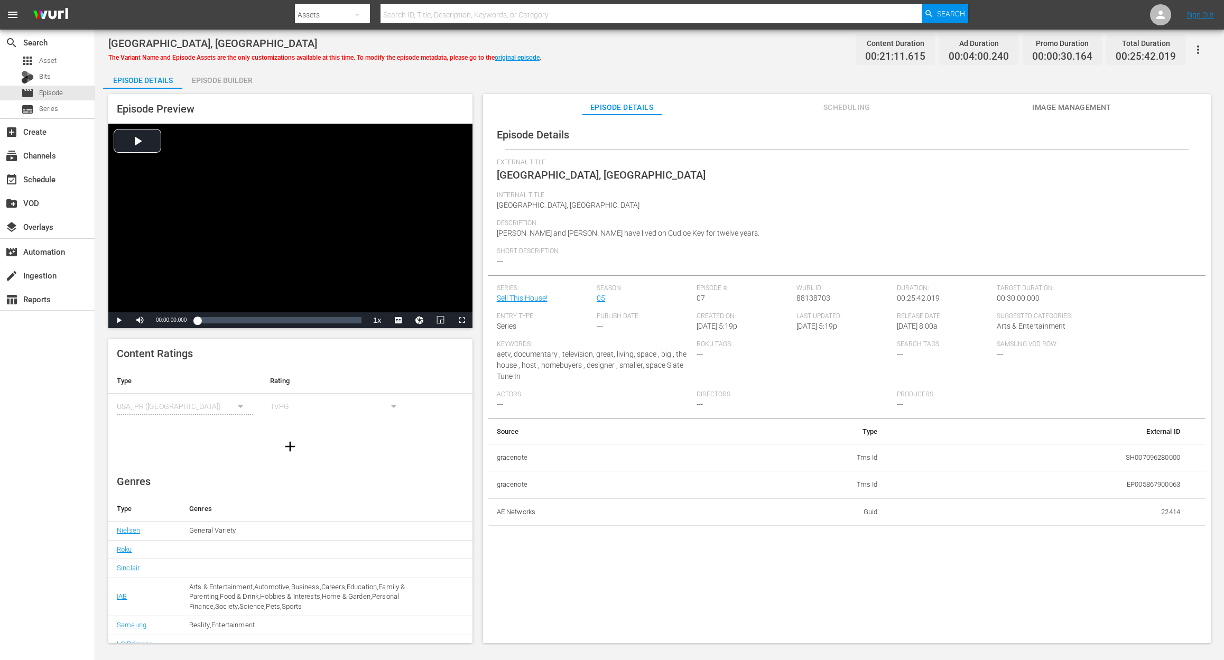
click at [233, 81] on div "Episode Builder" at bounding box center [221, 80] width 79 height 25
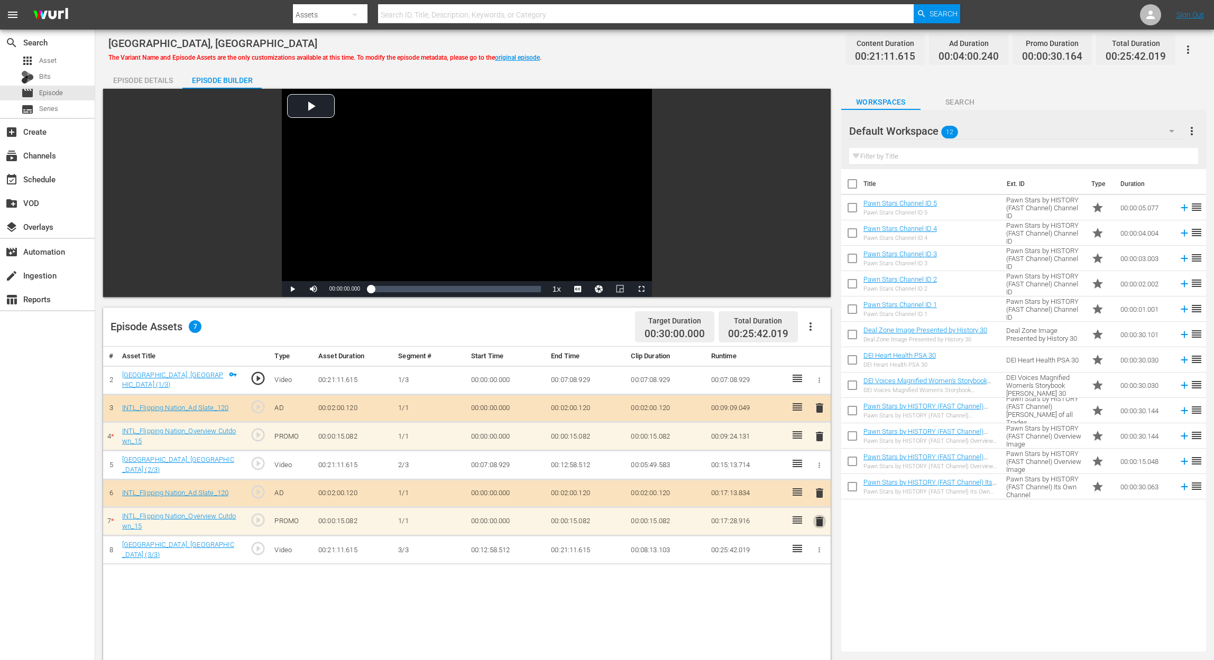
click at [815, 495] on span "delete" at bounding box center [819, 521] width 13 height 13
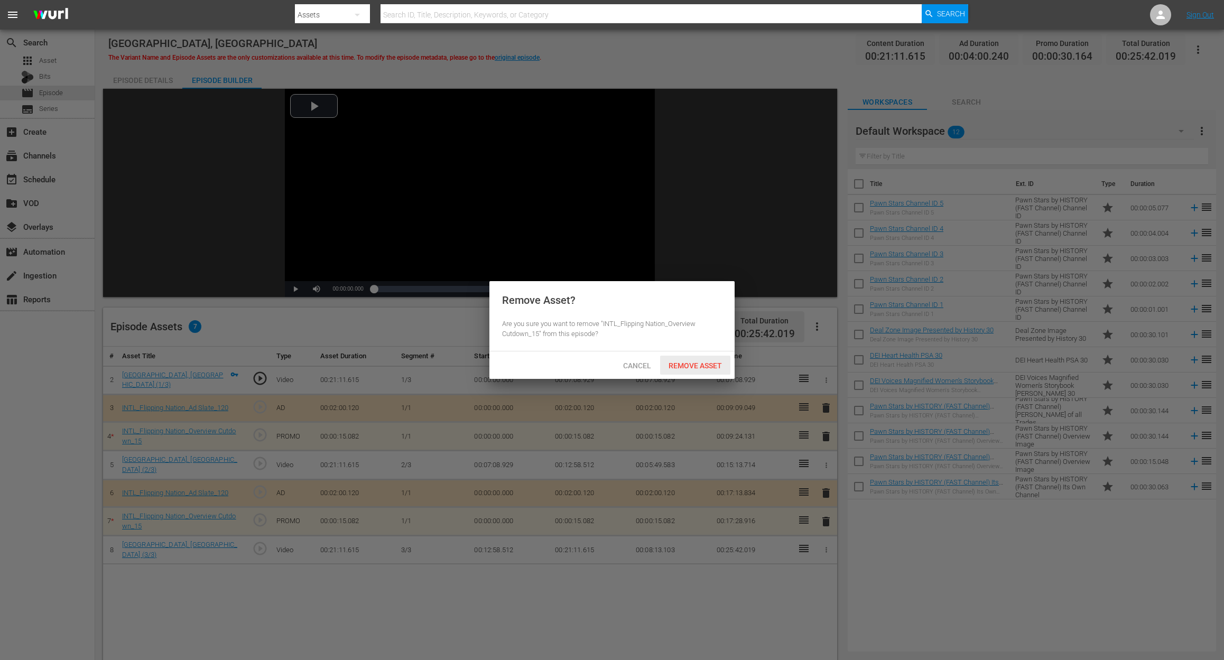
click at [690, 364] on span "Remove Asset" at bounding box center [695, 366] width 70 height 8
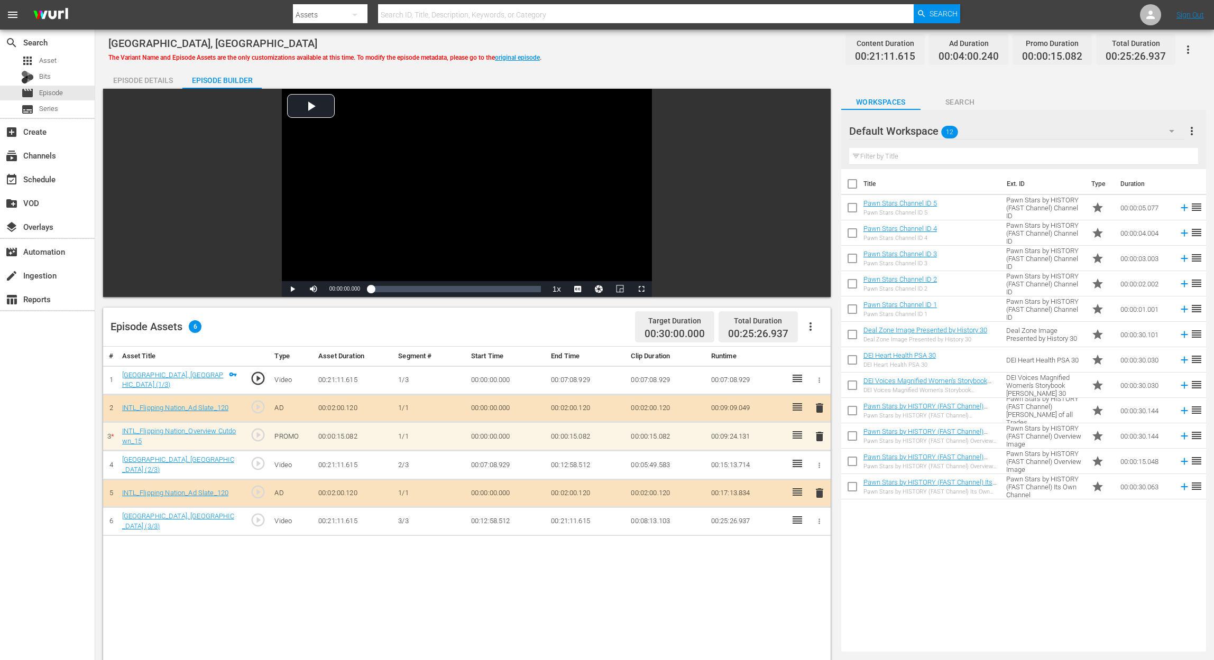
click at [817, 434] on span "delete" at bounding box center [819, 436] width 13 height 13
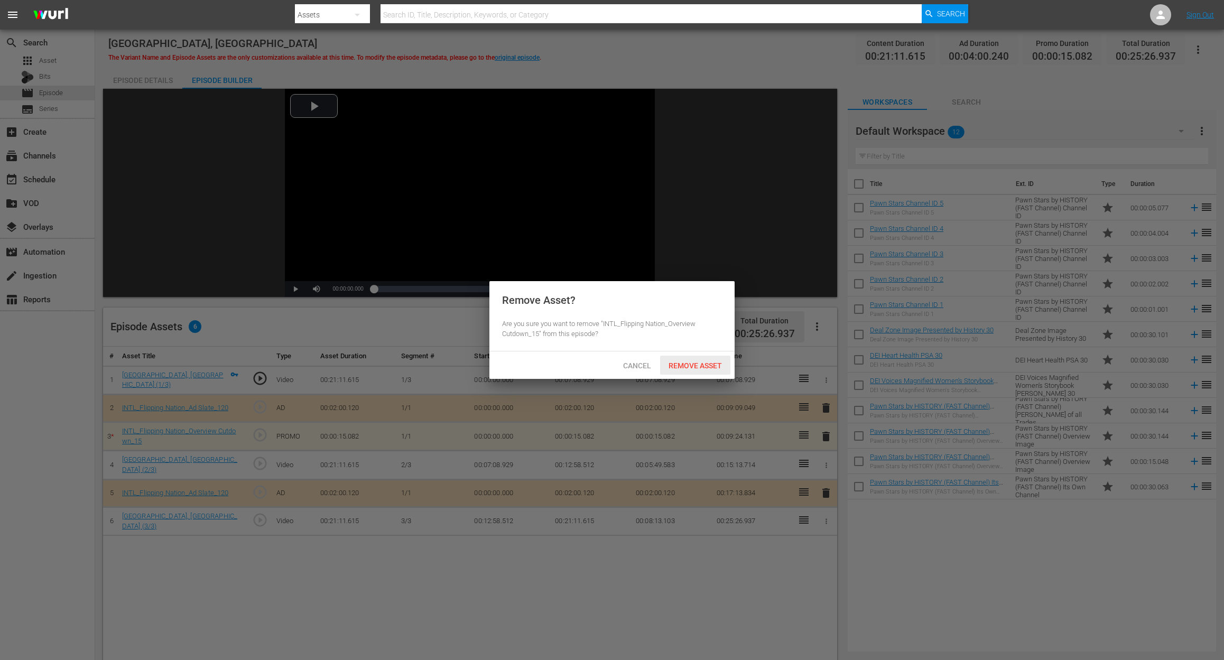
click at [693, 357] on div "Remove Asset" at bounding box center [695, 366] width 70 height 20
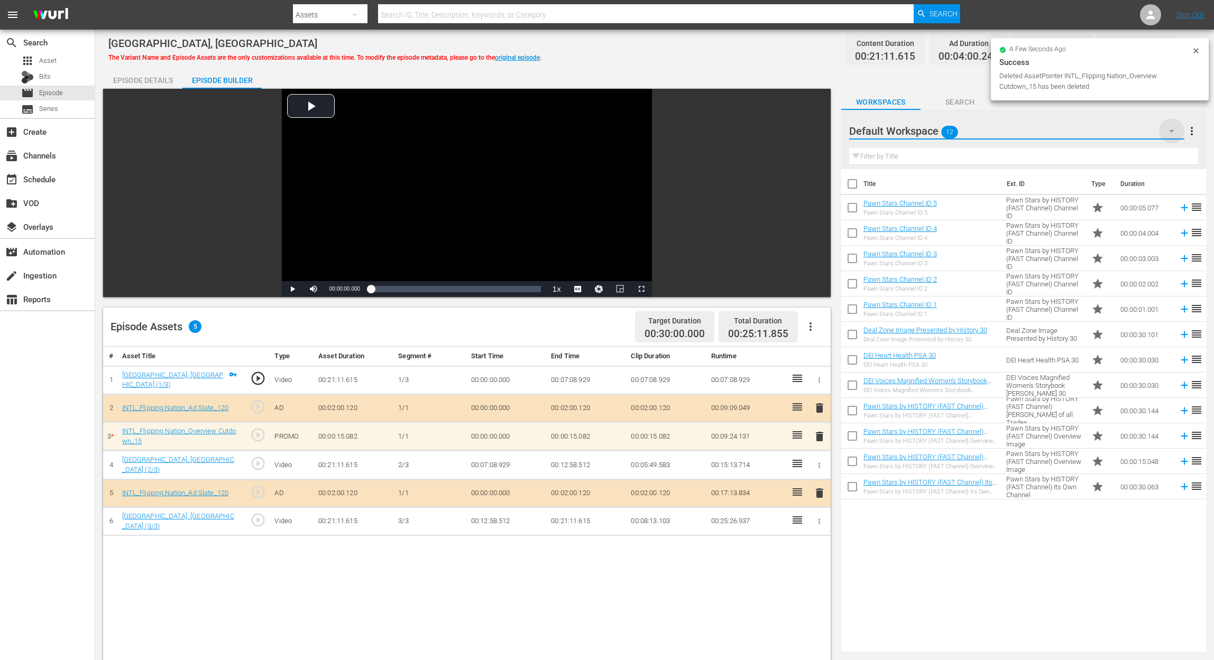
click at [918, 127] on icon "button" at bounding box center [1171, 131] width 13 height 13
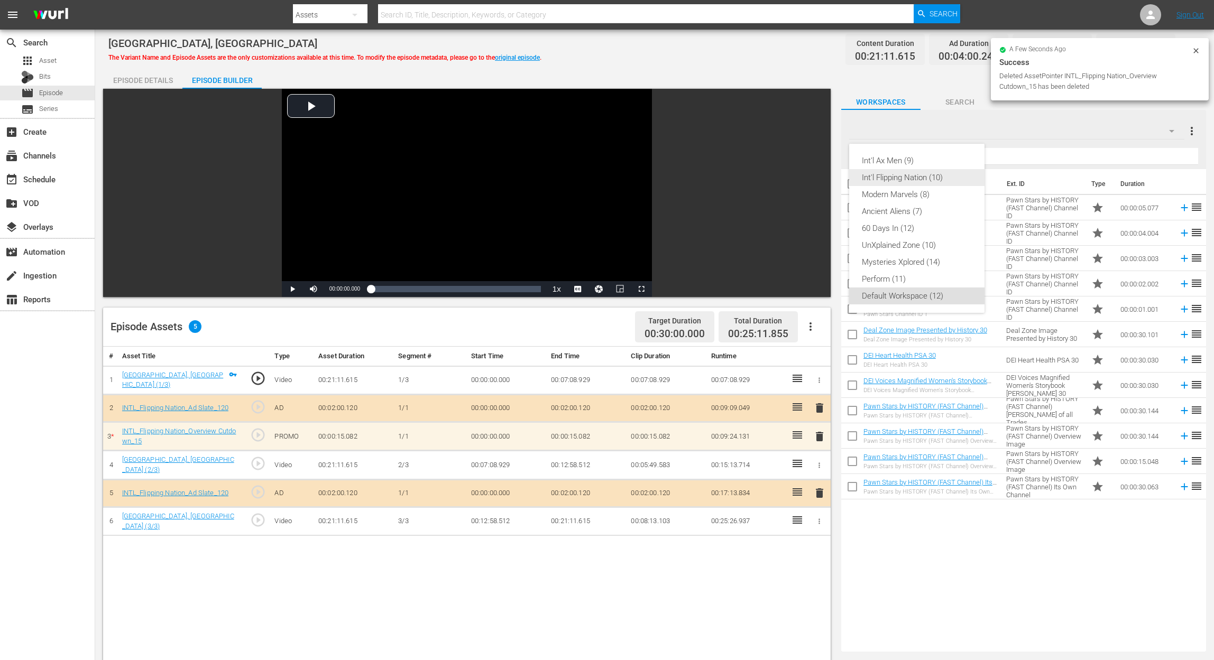
click at [918, 176] on div "Int'l Flipping Nation (10)" at bounding box center [917, 177] width 110 height 17
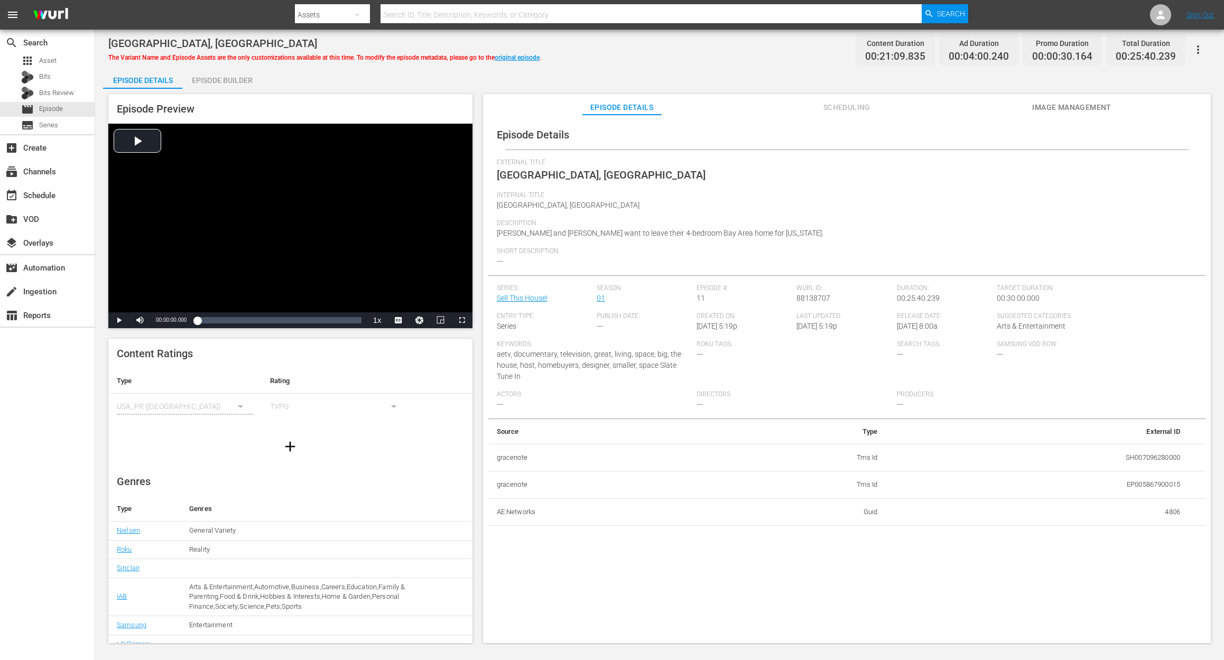
click at [226, 79] on div "Episode Builder" at bounding box center [221, 80] width 79 height 25
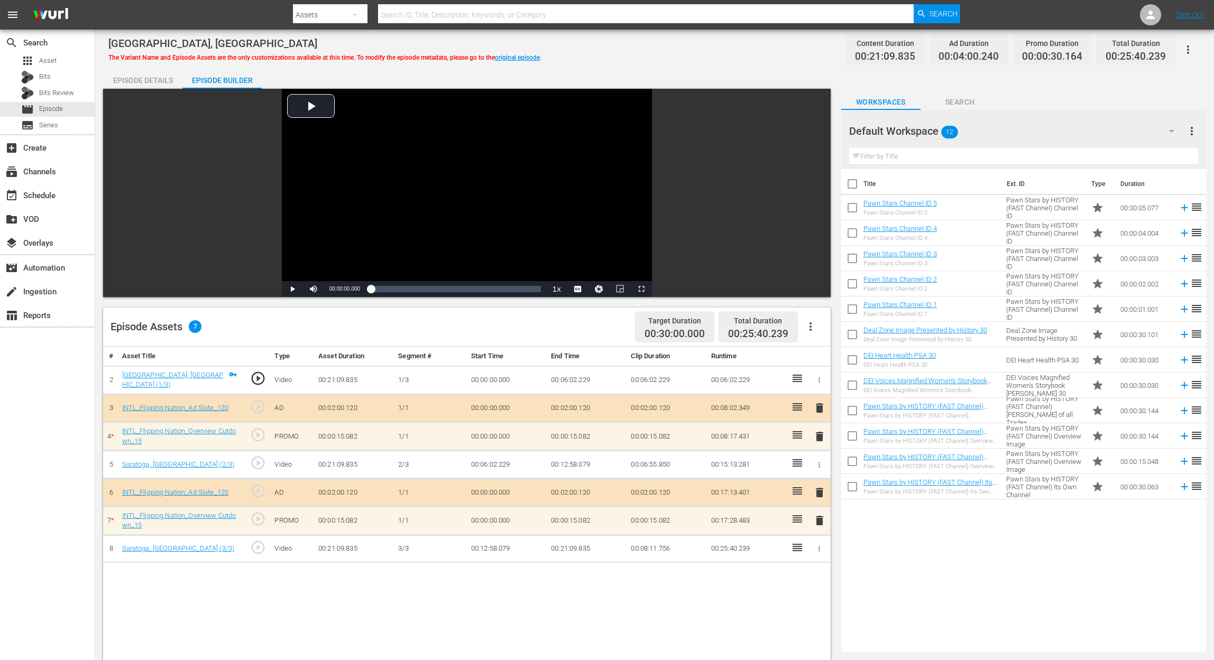
click at [817, 434] on span "delete" at bounding box center [819, 436] width 13 height 13
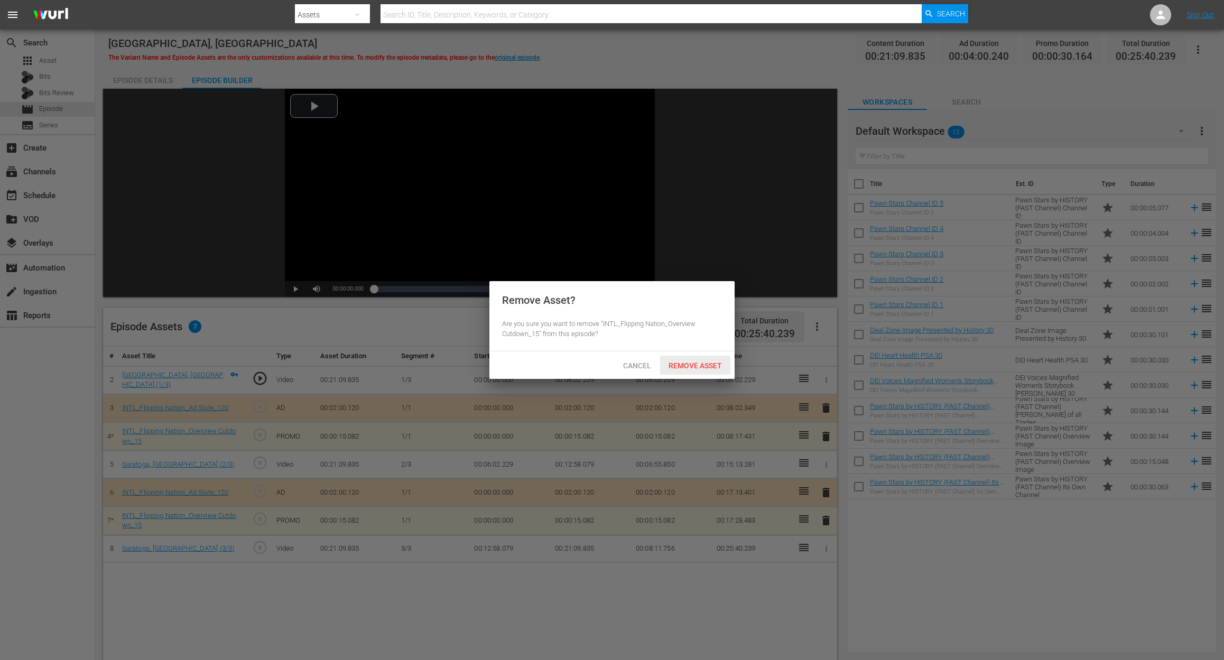
click at [700, 368] on span "Remove Asset" at bounding box center [695, 366] width 70 height 8
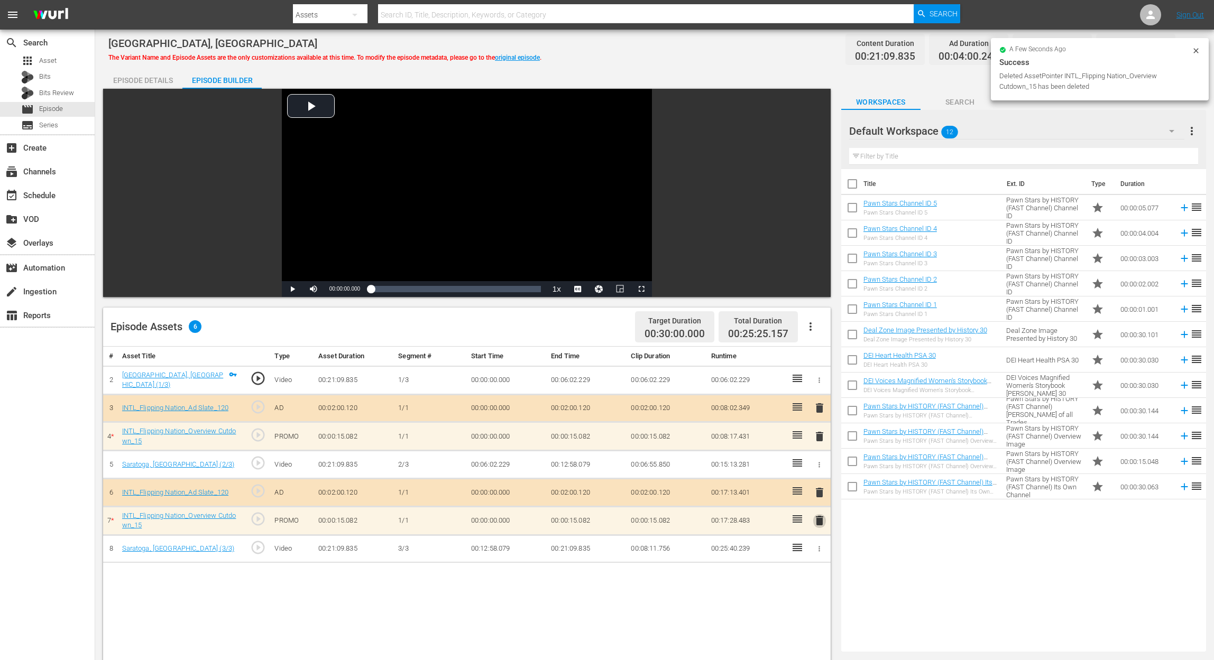
click at [819, 495] on span "delete" at bounding box center [819, 520] width 13 height 13
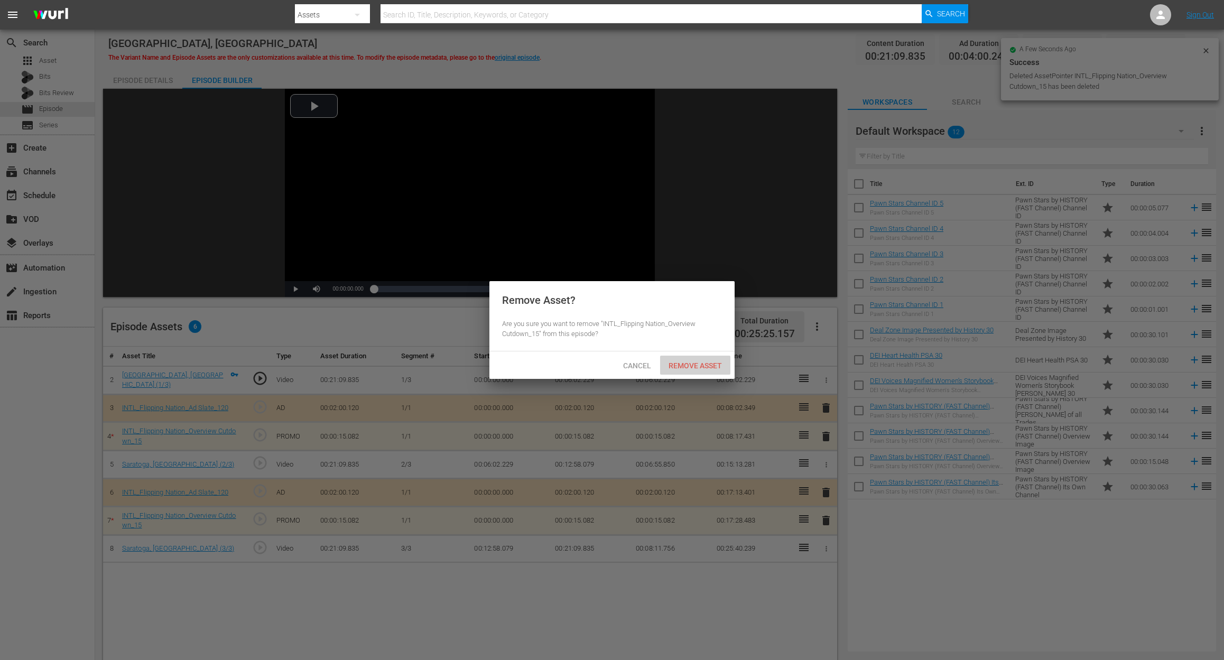
click at [702, 362] on span "Remove Asset" at bounding box center [695, 366] width 70 height 8
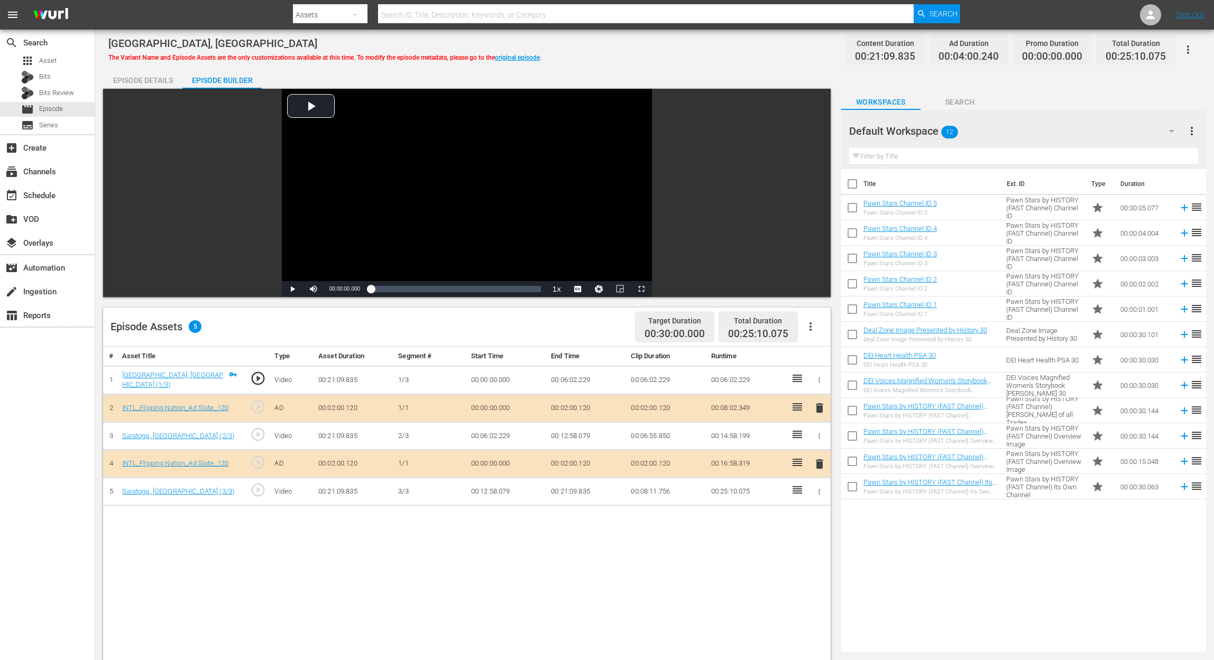
click at [918, 132] on icon "button" at bounding box center [1171, 131] width 13 height 13
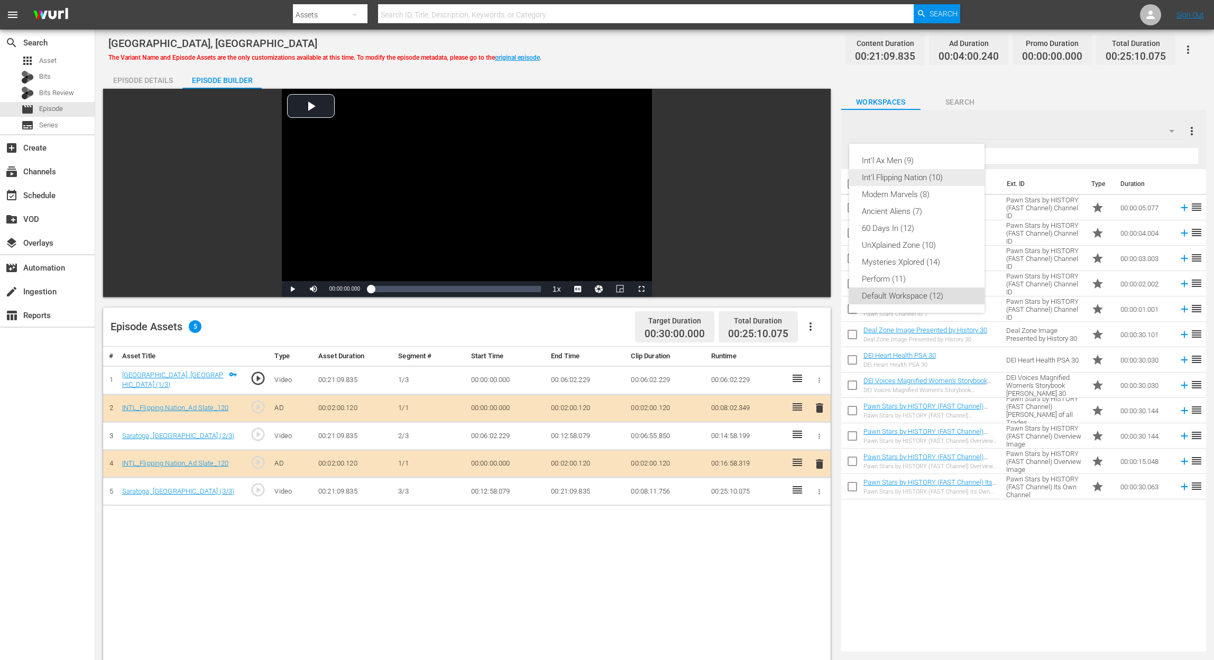
click at [918, 176] on div "Int'l Flipping Nation (10)" at bounding box center [917, 177] width 110 height 17
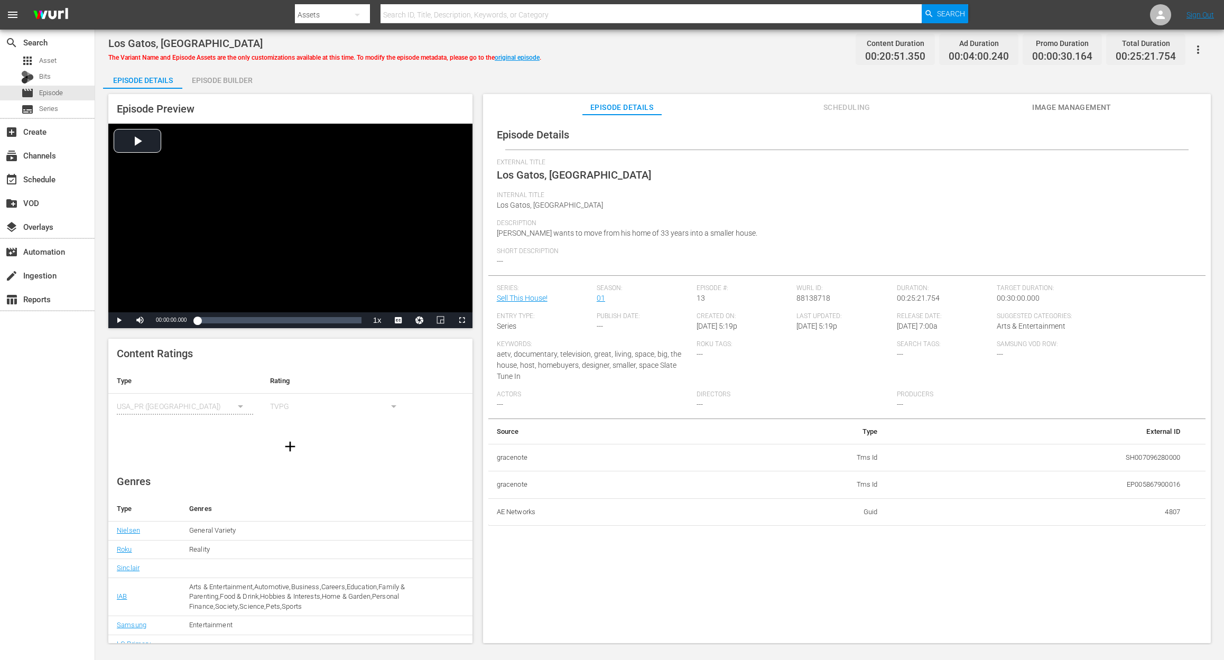
click at [225, 79] on div "Episode Builder" at bounding box center [221, 80] width 79 height 25
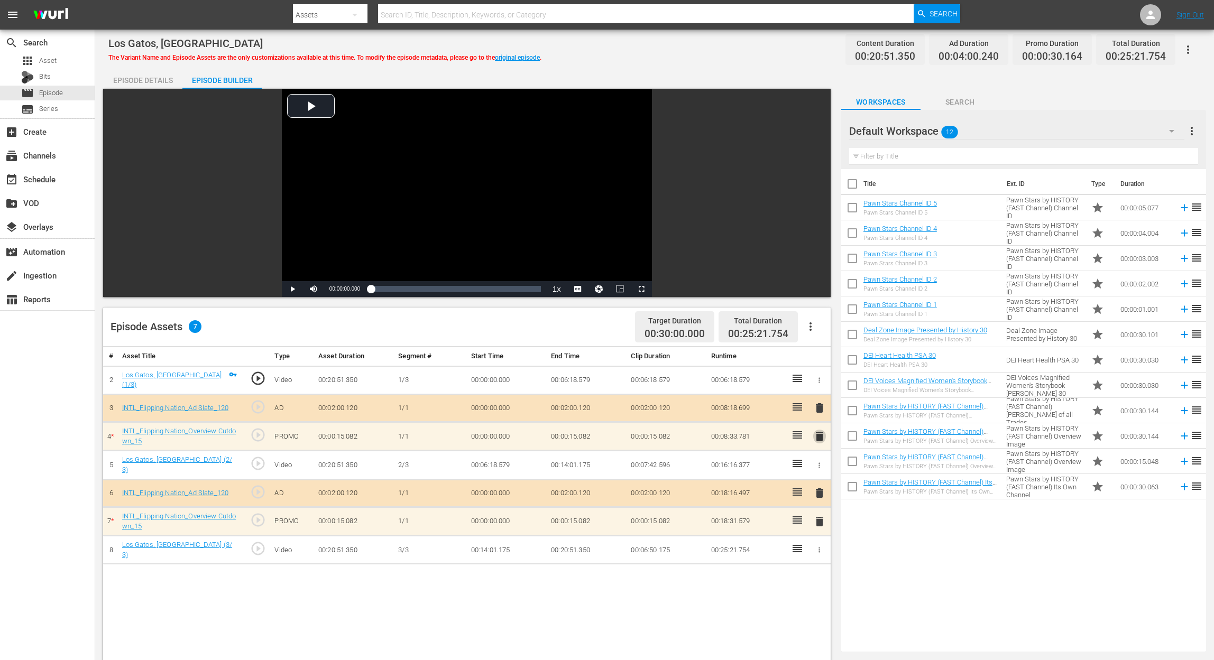
click at [819, 433] on span "delete" at bounding box center [819, 436] width 13 height 13
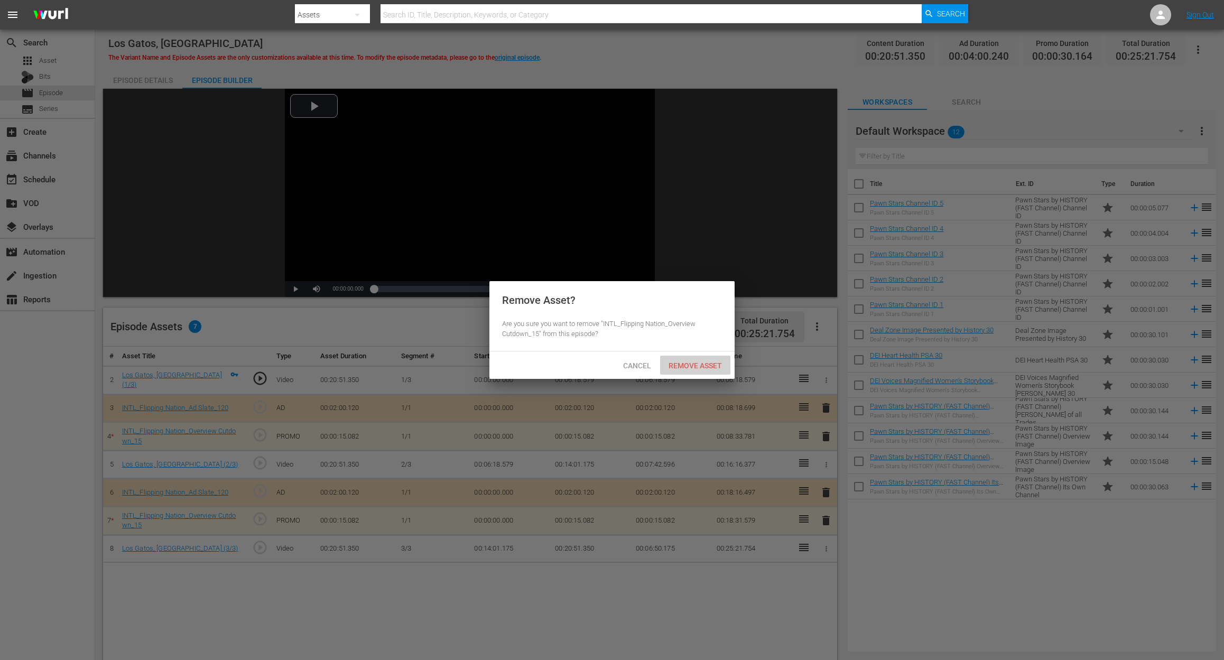
click at [692, 364] on span "Remove Asset" at bounding box center [695, 366] width 70 height 8
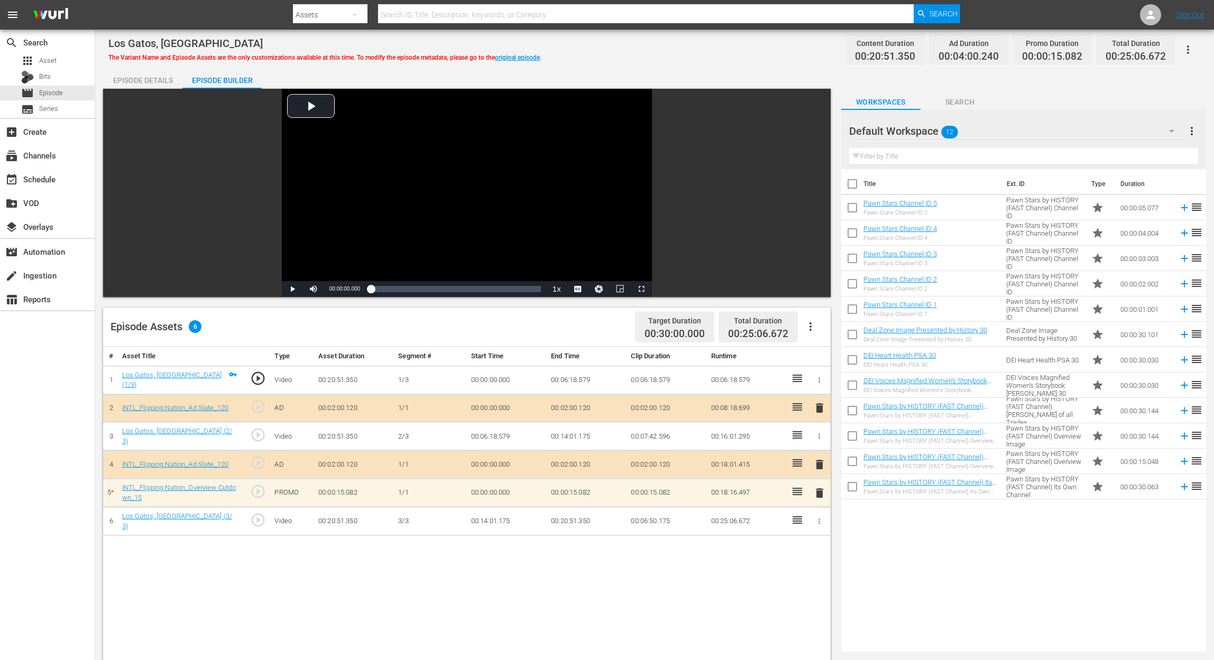
click at [819, 491] on span "delete" at bounding box center [819, 493] width 13 height 13
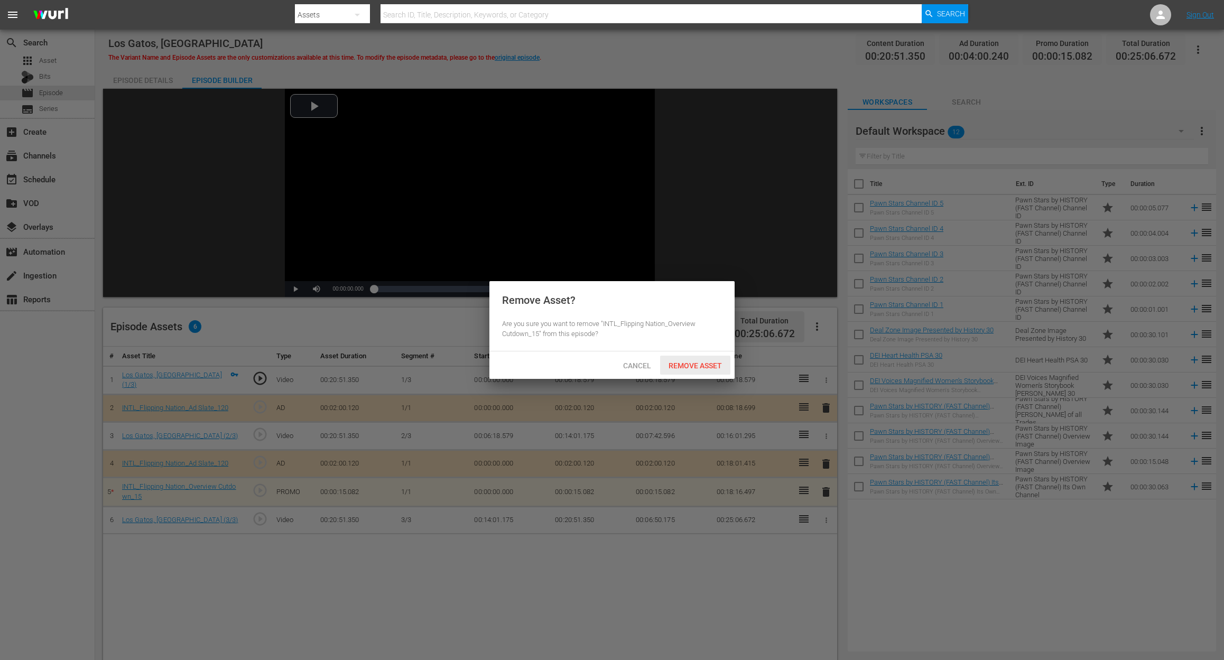
click at [704, 368] on span "Remove Asset" at bounding box center [695, 366] width 70 height 8
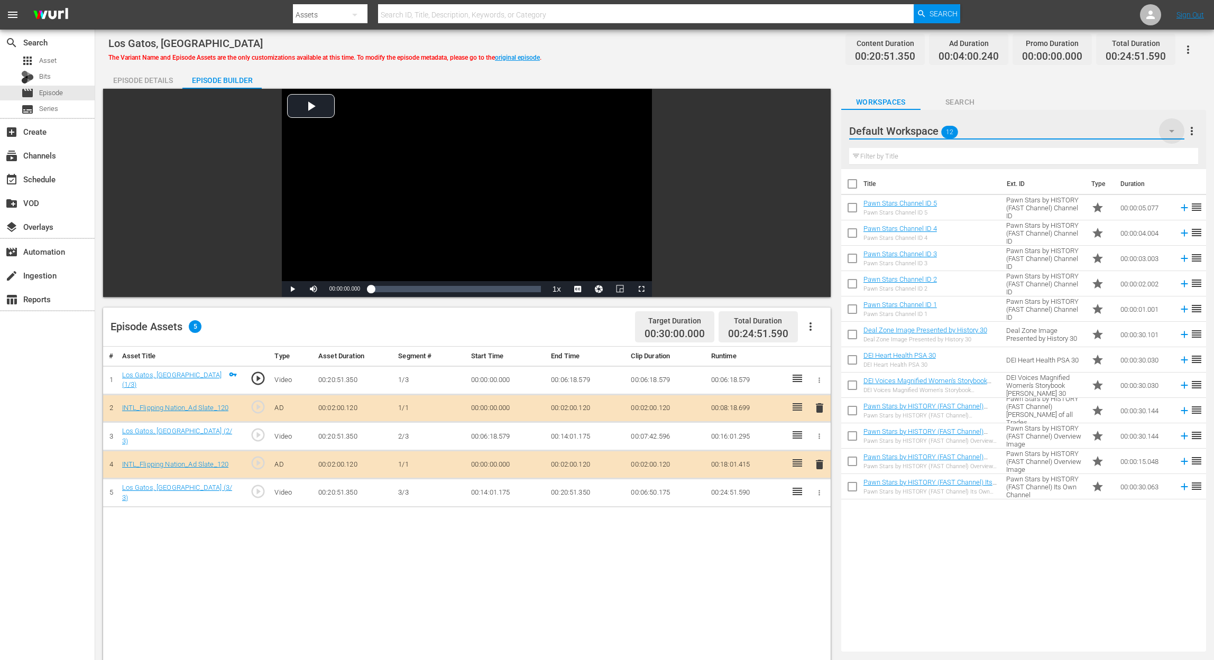
click at [918, 129] on icon "button" at bounding box center [1171, 131] width 13 height 13
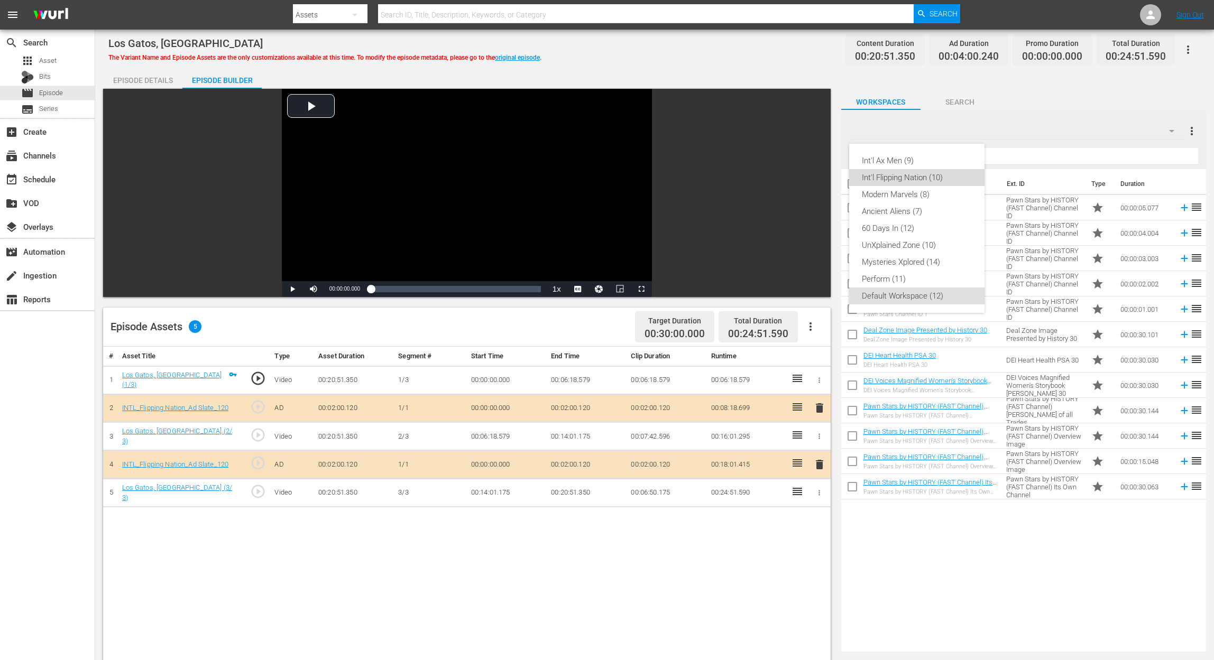
click at [898, 181] on div "Int'l Flipping Nation (10)" at bounding box center [917, 177] width 110 height 17
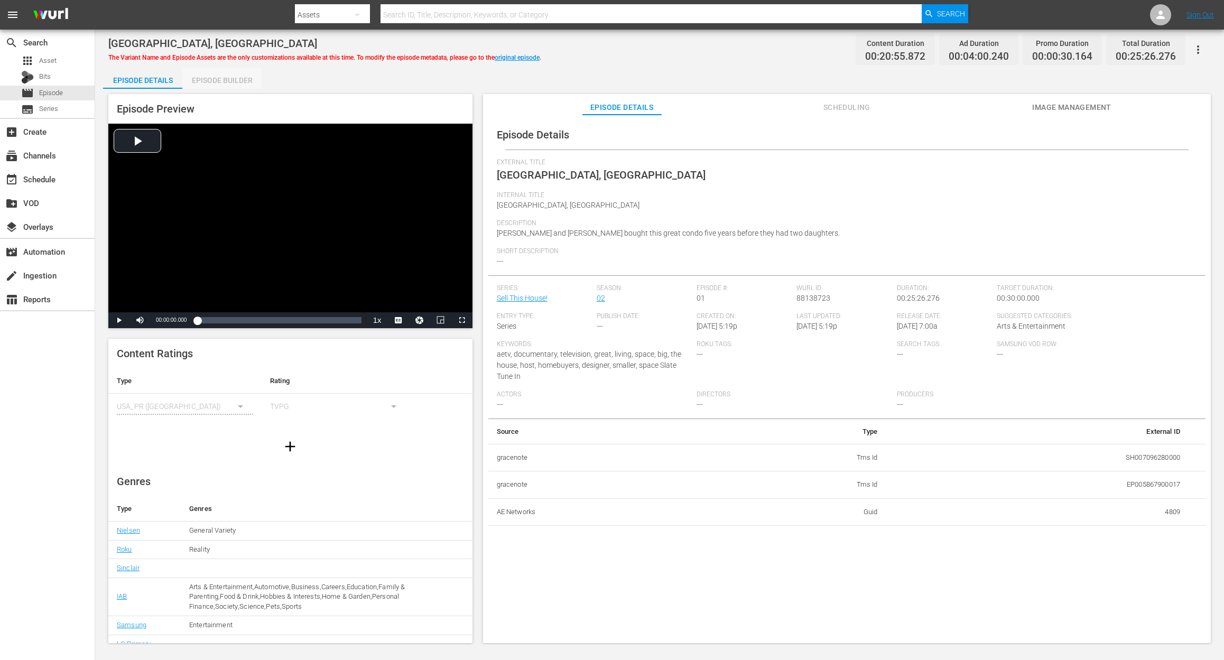
click at [233, 81] on div "Episode Builder" at bounding box center [221, 80] width 79 height 25
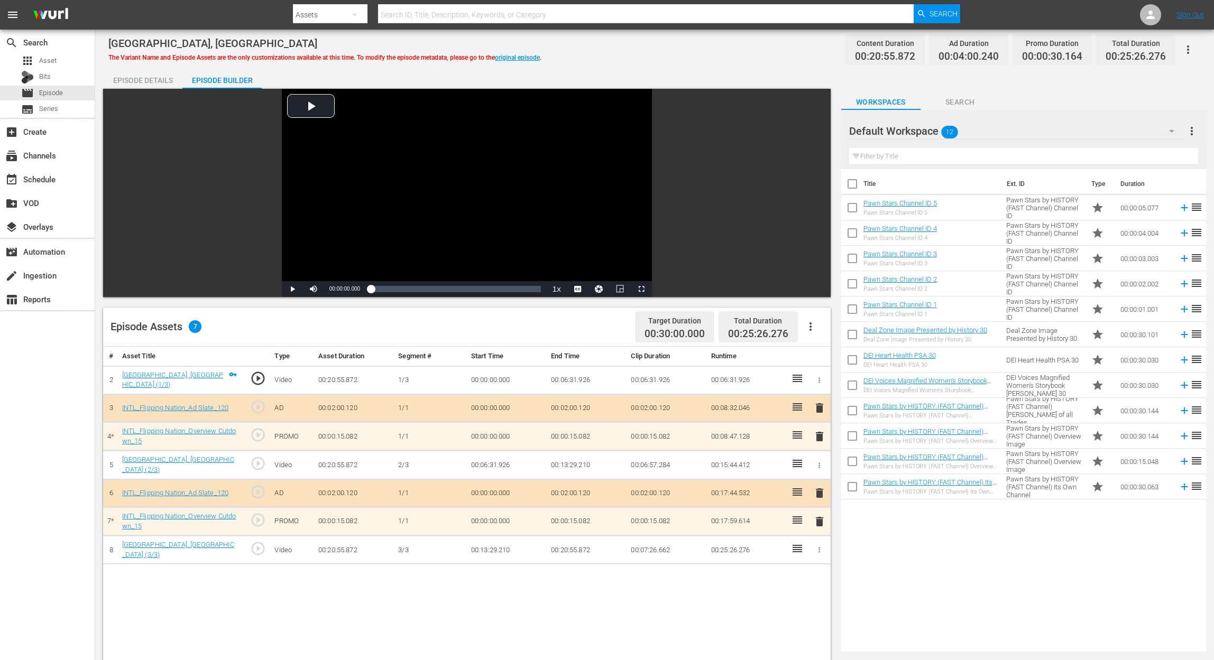
click at [822, 438] on span "delete" at bounding box center [819, 436] width 13 height 13
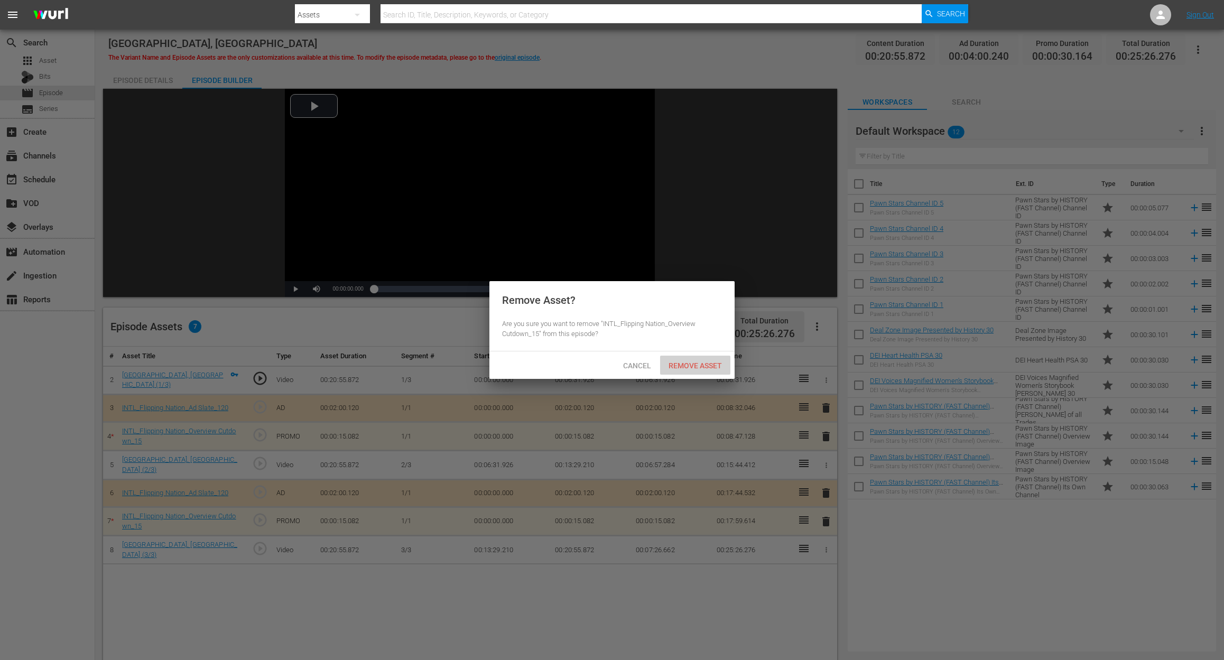
click at [701, 363] on span "Remove Asset" at bounding box center [695, 366] width 70 height 8
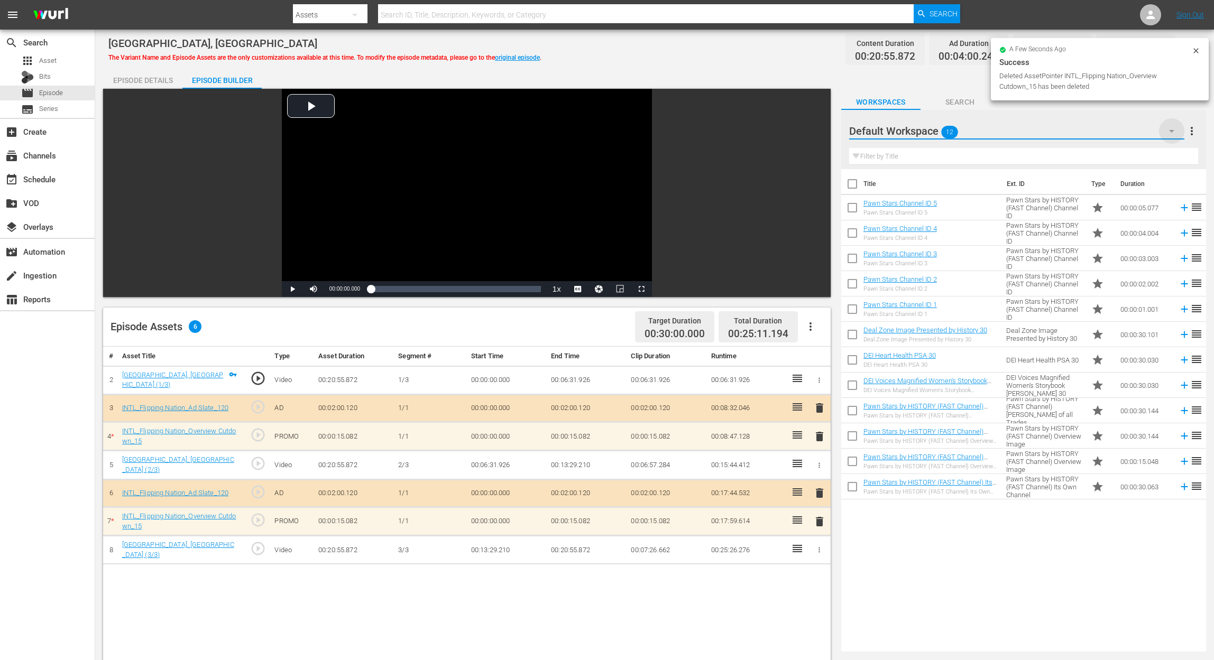
click at [918, 129] on icon "button" at bounding box center [1171, 131] width 13 height 13
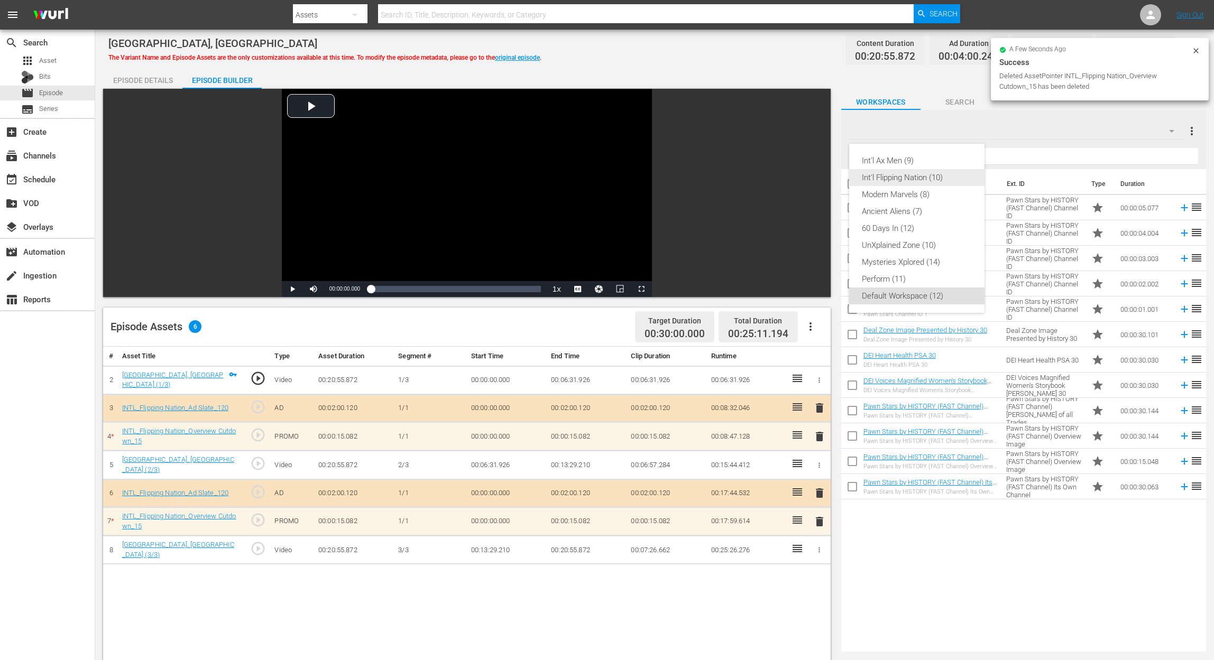
click at [918, 173] on div "Int'l Flipping Nation (10)" at bounding box center [917, 177] width 110 height 17
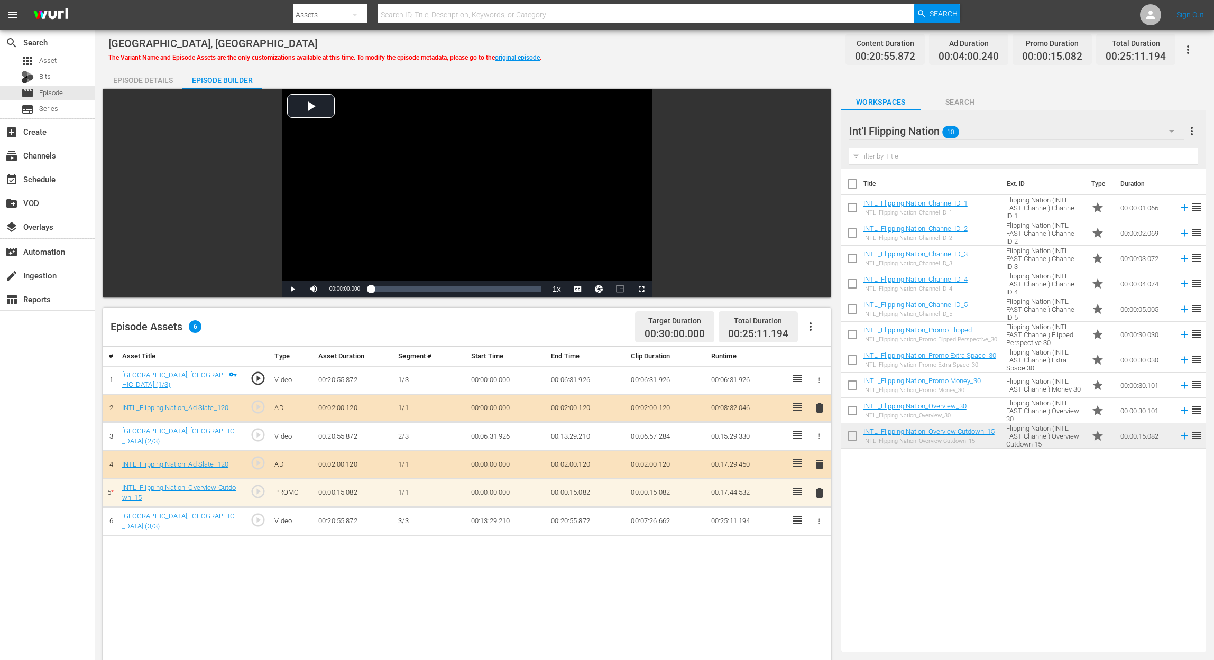
click at [821, 489] on span "delete" at bounding box center [819, 493] width 13 height 13
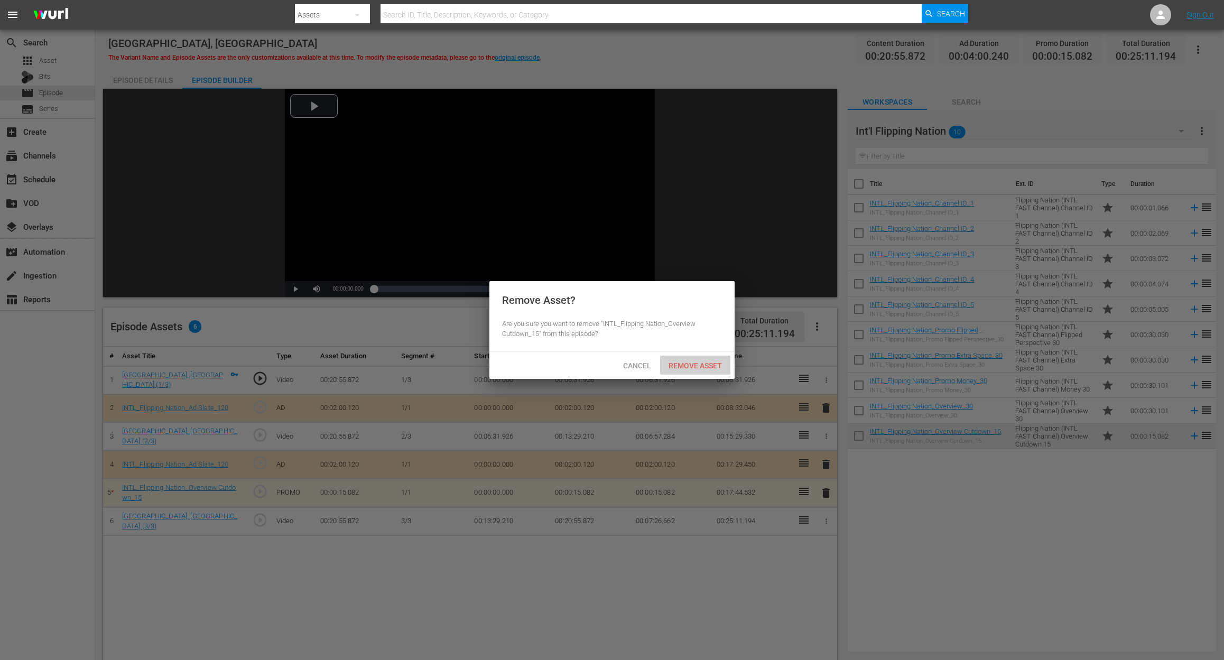
click at [715, 366] on span "Remove Asset" at bounding box center [695, 366] width 70 height 8
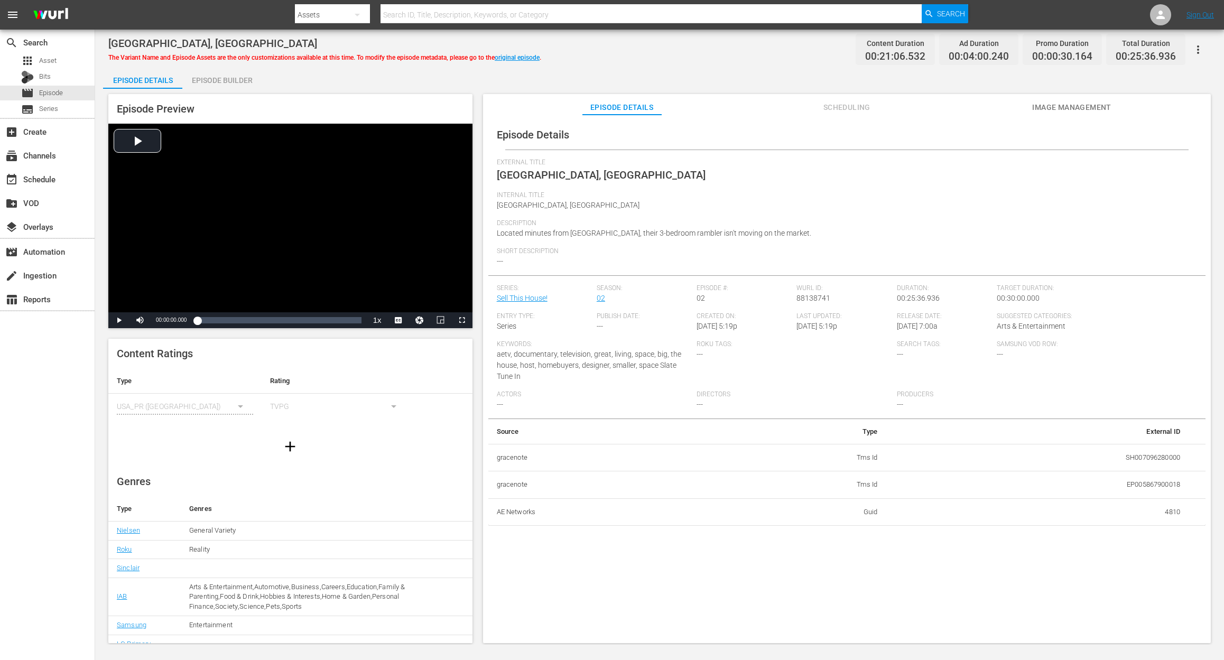
click at [238, 79] on div "Episode Builder" at bounding box center [221, 80] width 79 height 25
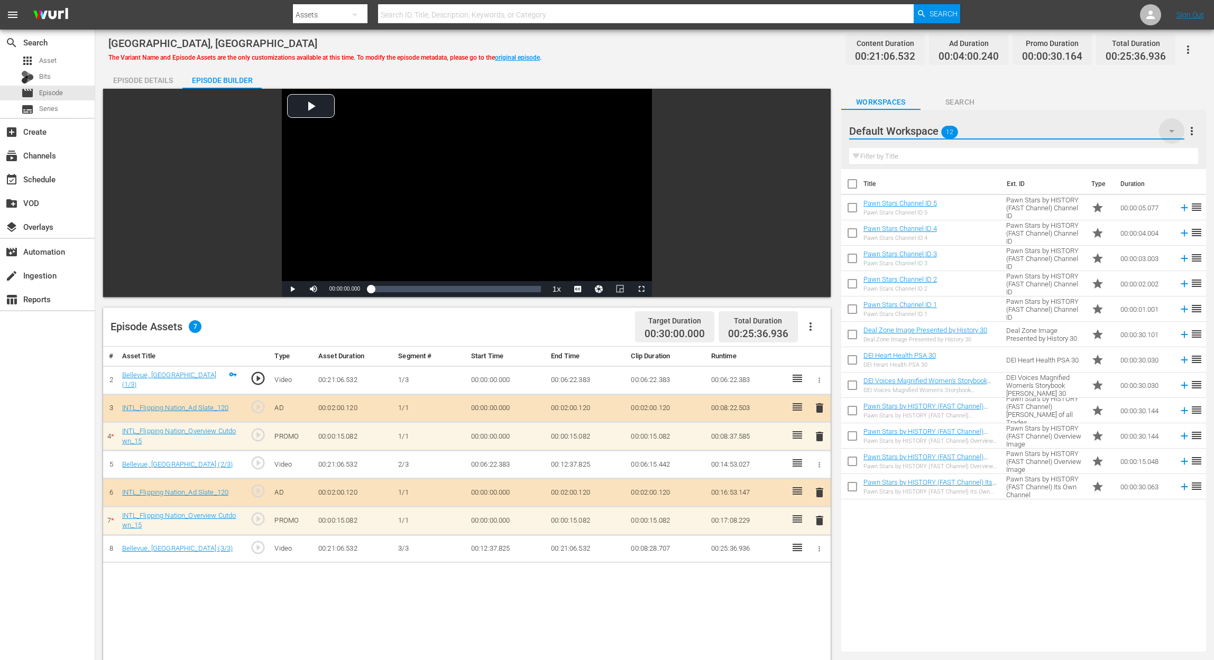
click at [918, 132] on icon "button" at bounding box center [1171, 131] width 13 height 13
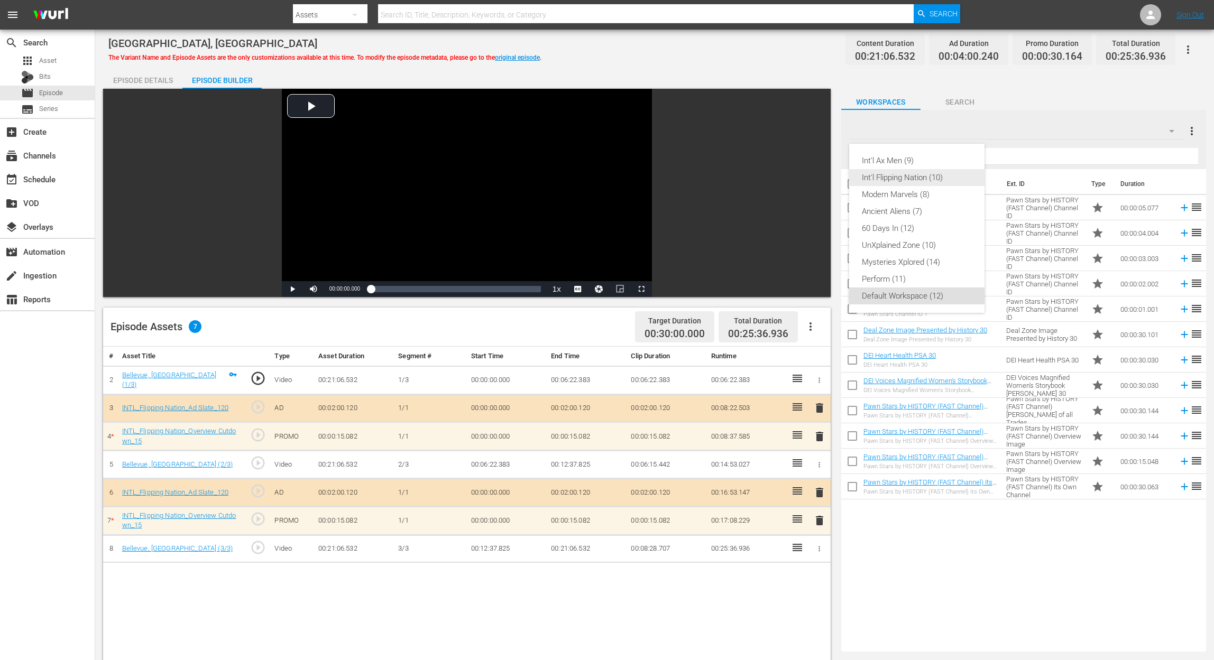
click at [918, 175] on div "Int'l Flipping Nation (10)" at bounding box center [917, 177] width 110 height 17
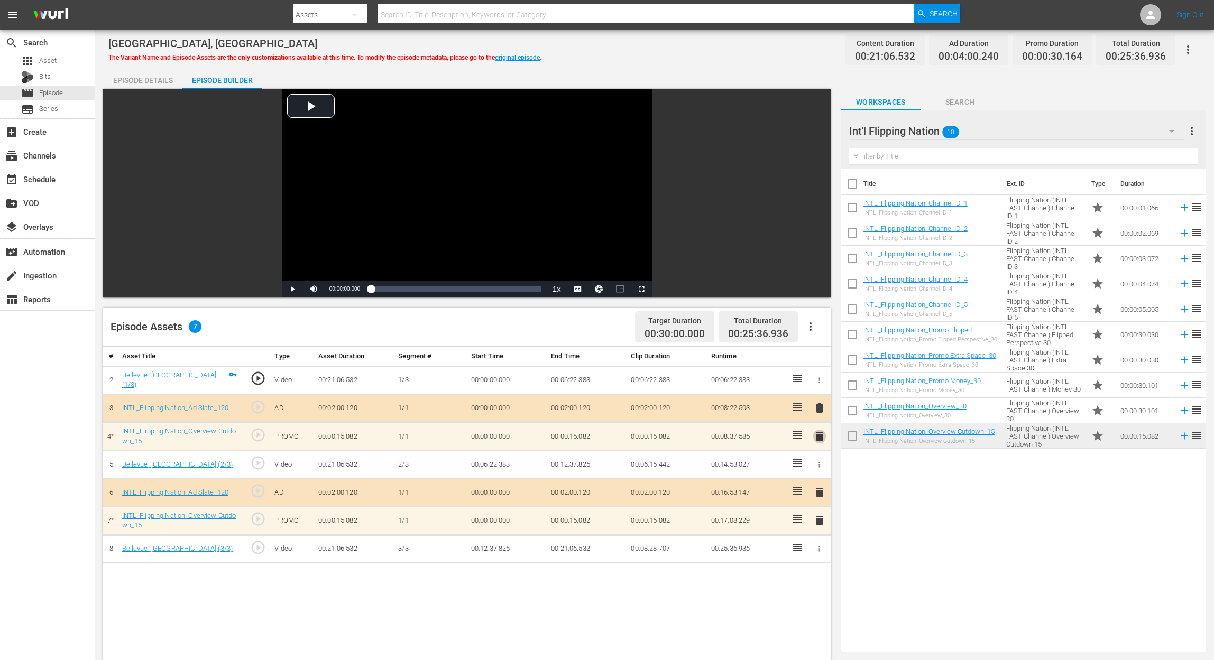
click at [817, 434] on span "delete" at bounding box center [819, 436] width 13 height 13
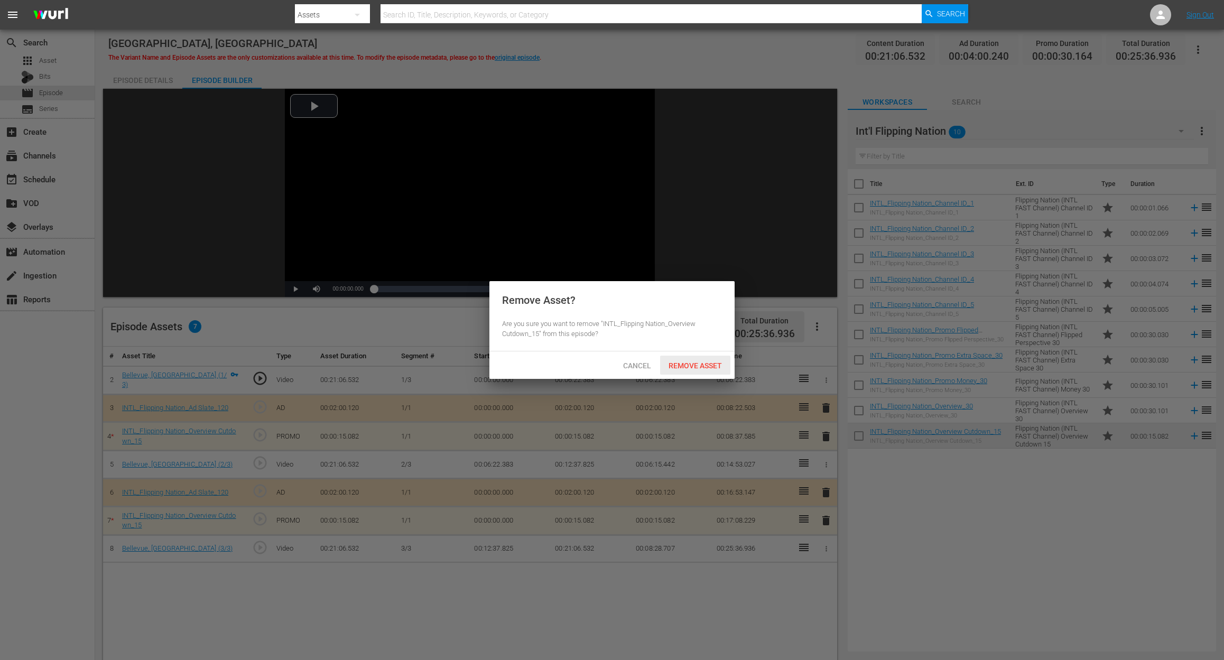
click at [705, 362] on span "Remove Asset" at bounding box center [695, 366] width 70 height 8
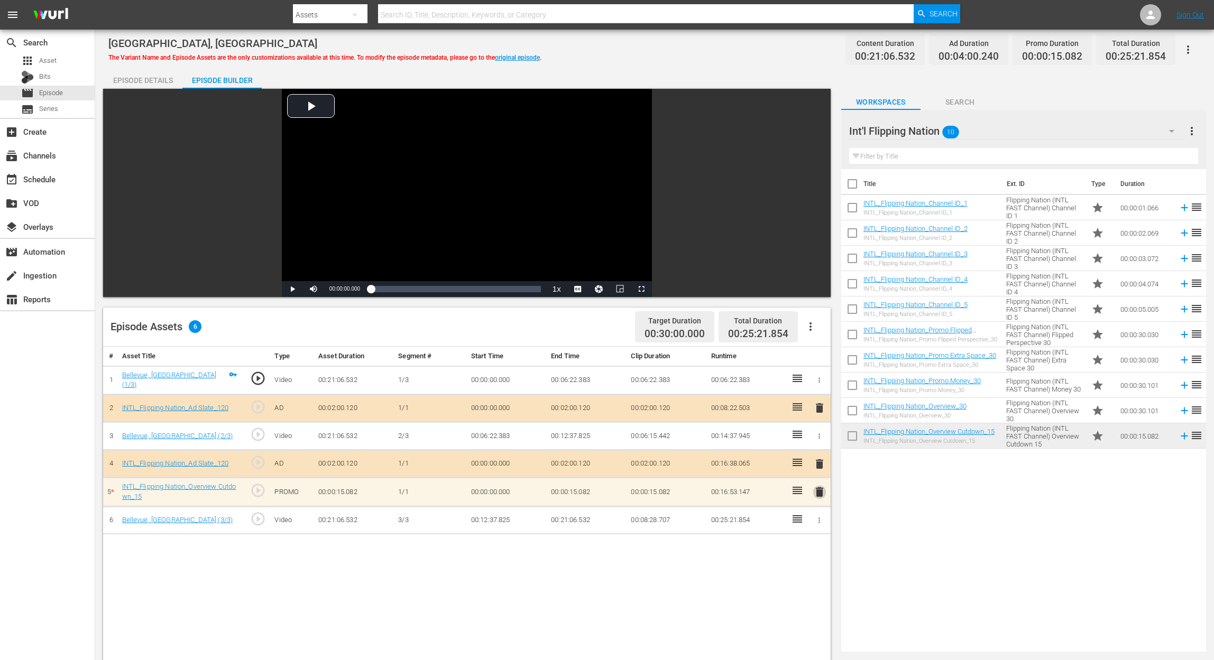
click at [817, 492] on span "delete" at bounding box center [819, 492] width 13 height 13
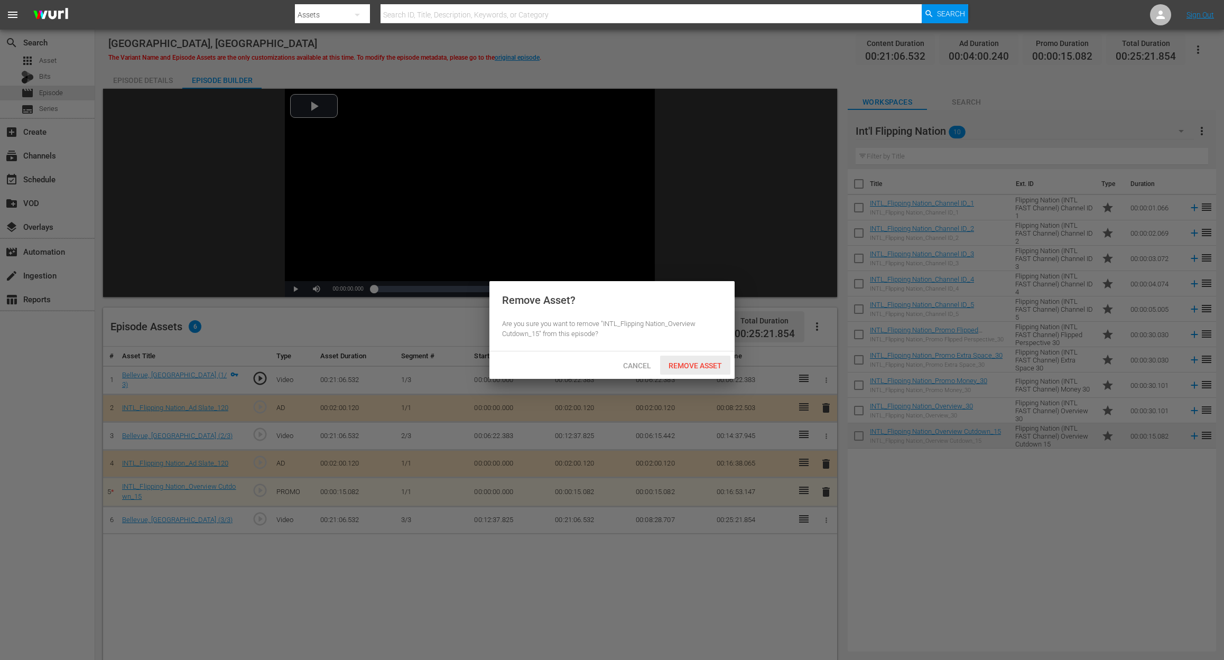
click at [693, 364] on span "Remove Asset" at bounding box center [695, 366] width 70 height 8
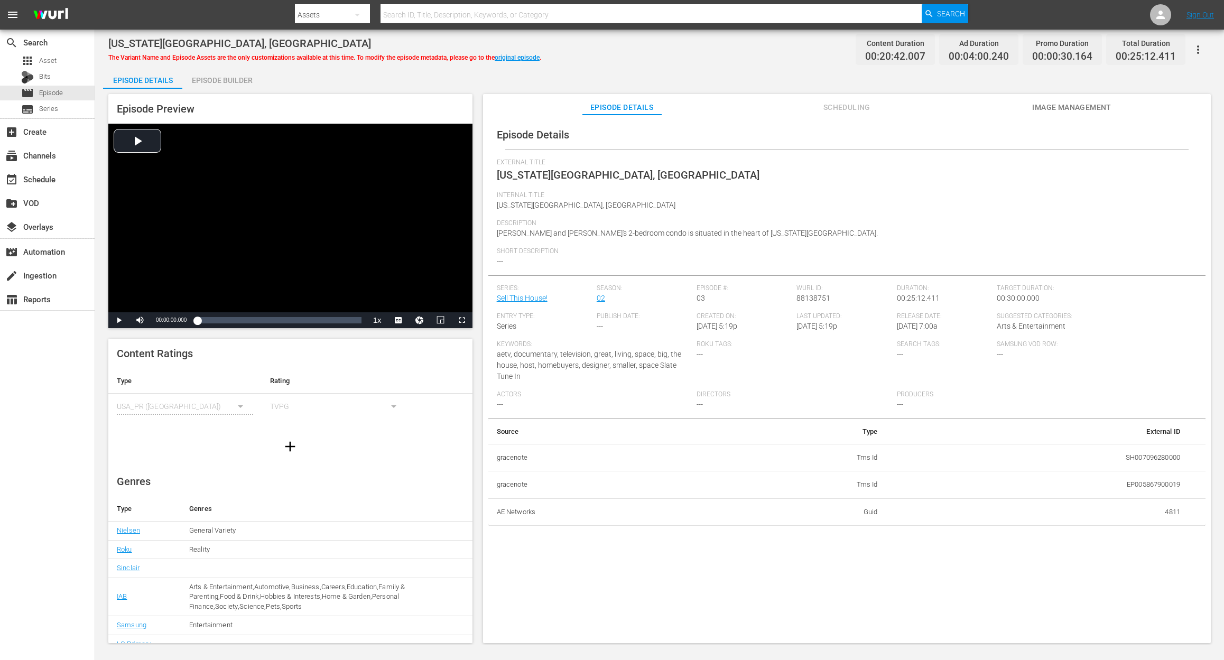
click at [236, 78] on div "Episode Builder" at bounding box center [221, 80] width 79 height 25
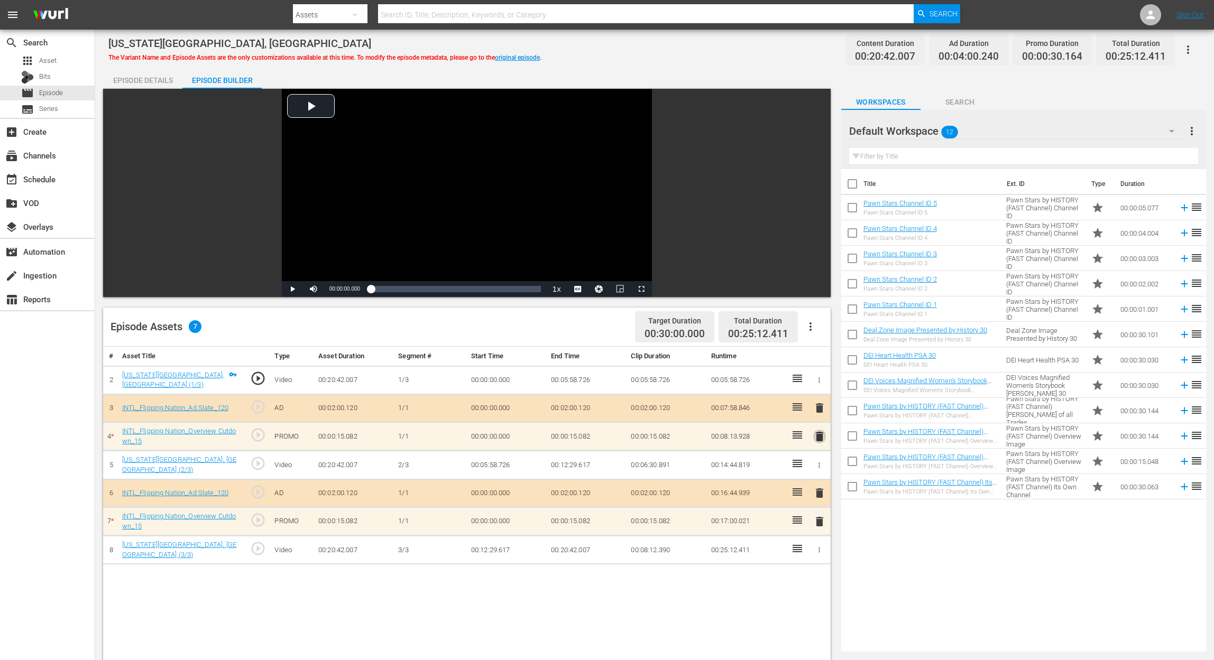
click at [818, 430] on span "delete" at bounding box center [819, 436] width 13 height 13
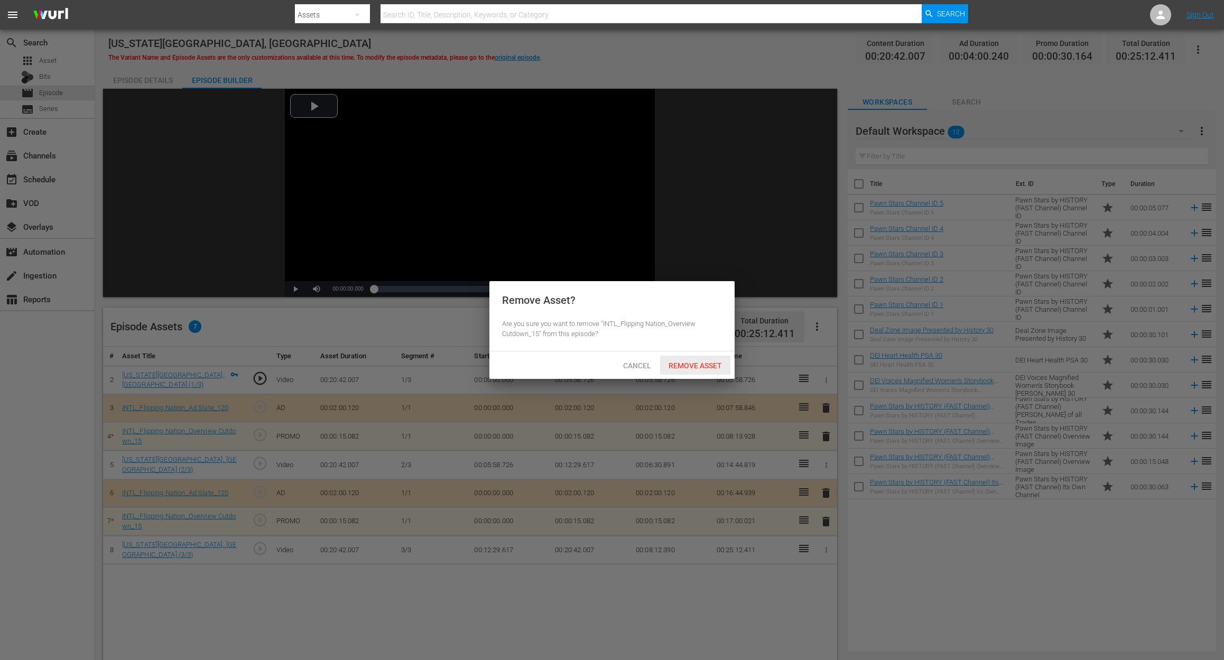
click at [688, 364] on span "Remove Asset" at bounding box center [695, 366] width 70 height 8
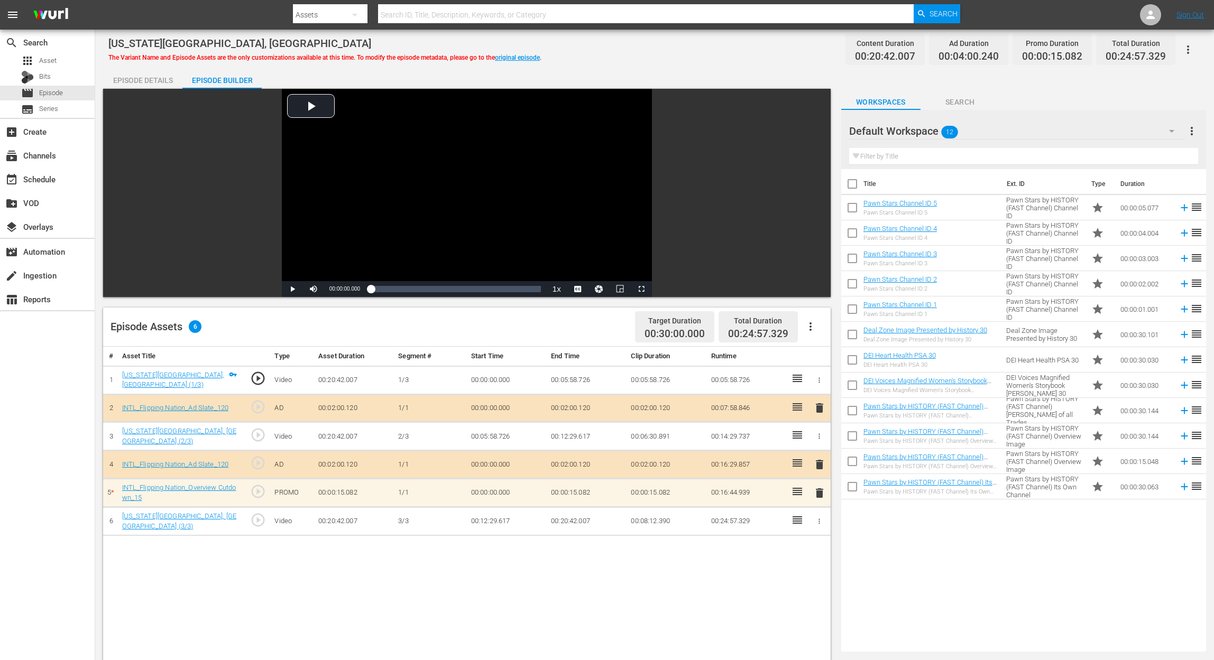
click at [818, 489] on span "delete" at bounding box center [819, 493] width 13 height 13
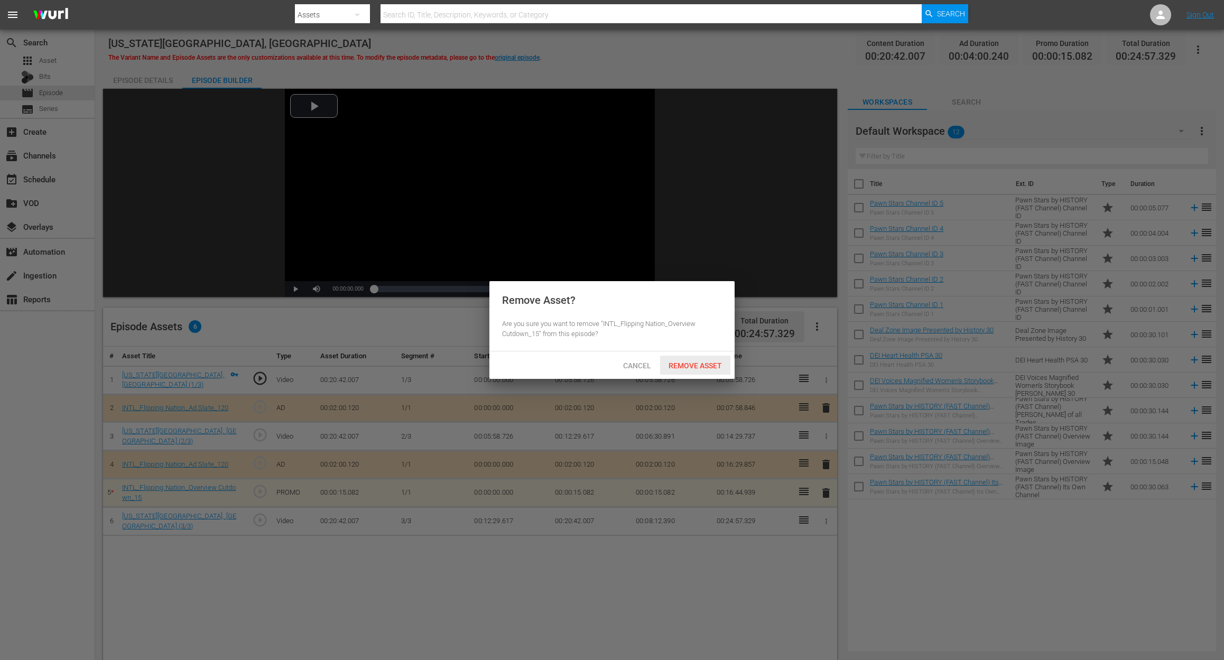
click at [713, 371] on div "Remove Asset" at bounding box center [695, 366] width 70 height 20
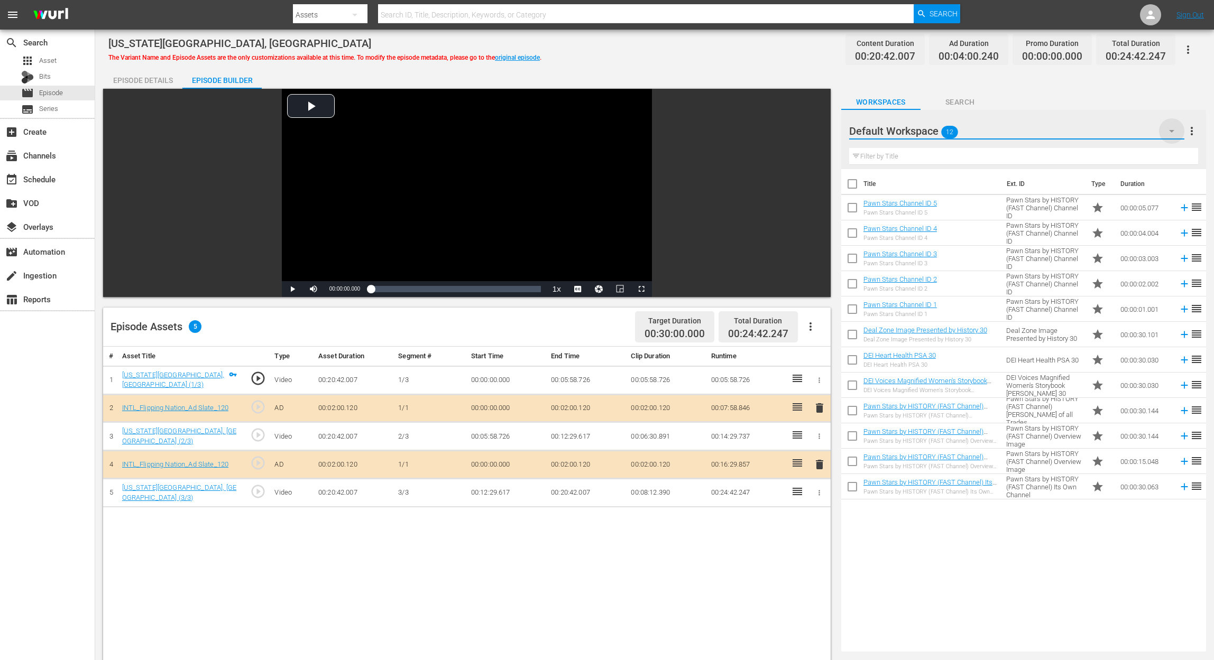
click at [918, 132] on icon "button" at bounding box center [1171, 131] width 13 height 13
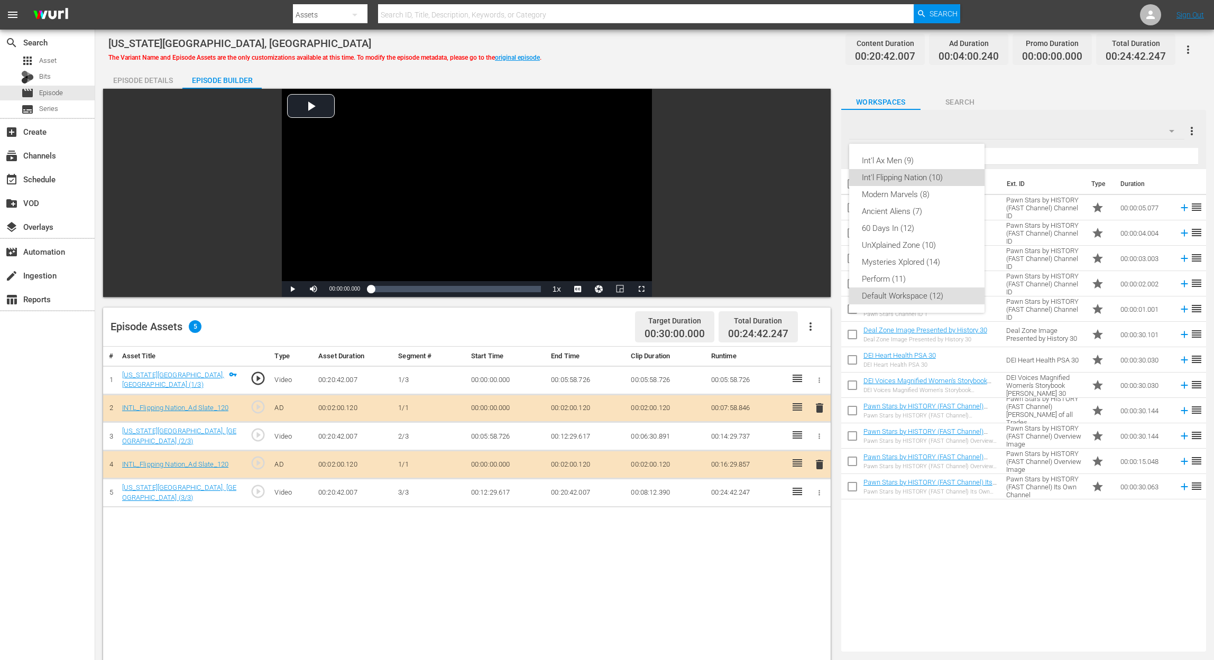
click at [910, 178] on div "Int'l Flipping Nation (10)" at bounding box center [917, 177] width 110 height 17
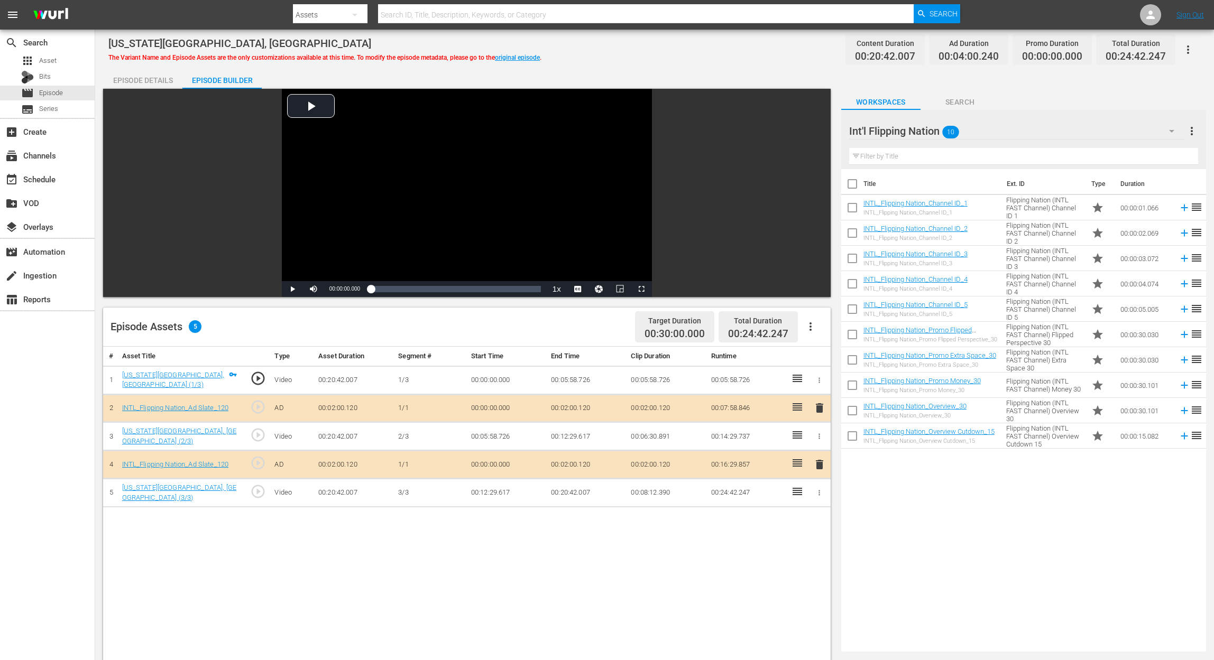
click at [918, 360] on div "INTL_Flipping Nation_Promo Extra Space_30 INTL_Flipping Nation_Promo Extra Spac…" at bounding box center [929, 360] width 133 height 17
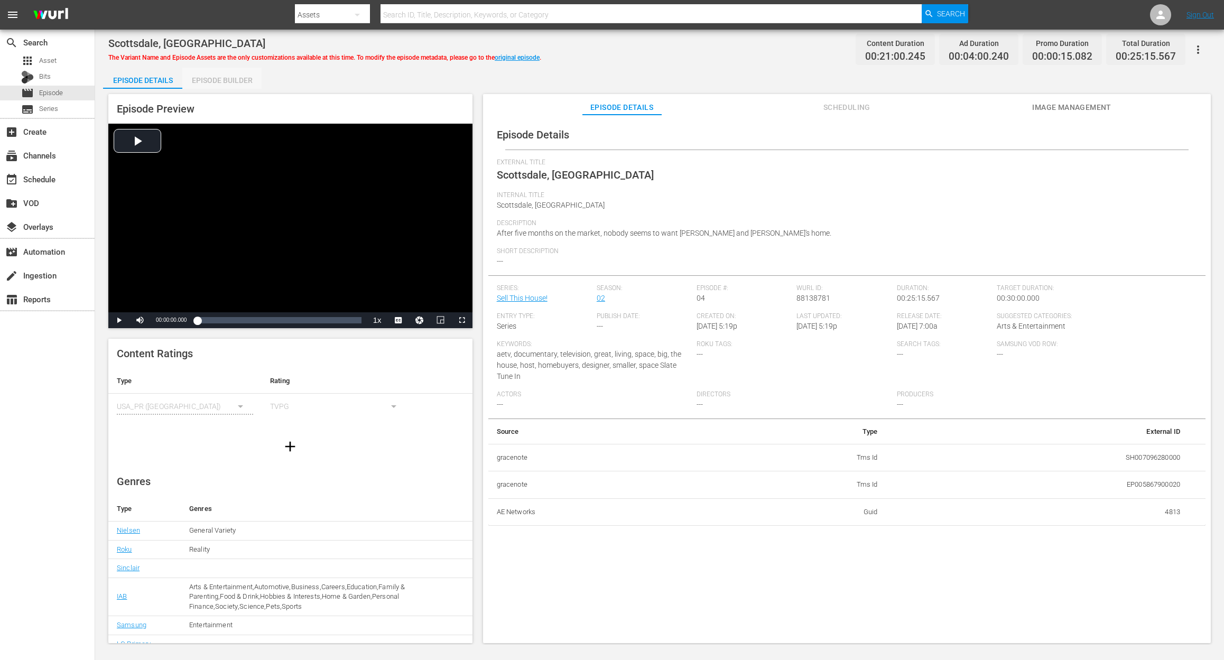
click at [229, 79] on div "Episode Builder" at bounding box center [221, 80] width 79 height 25
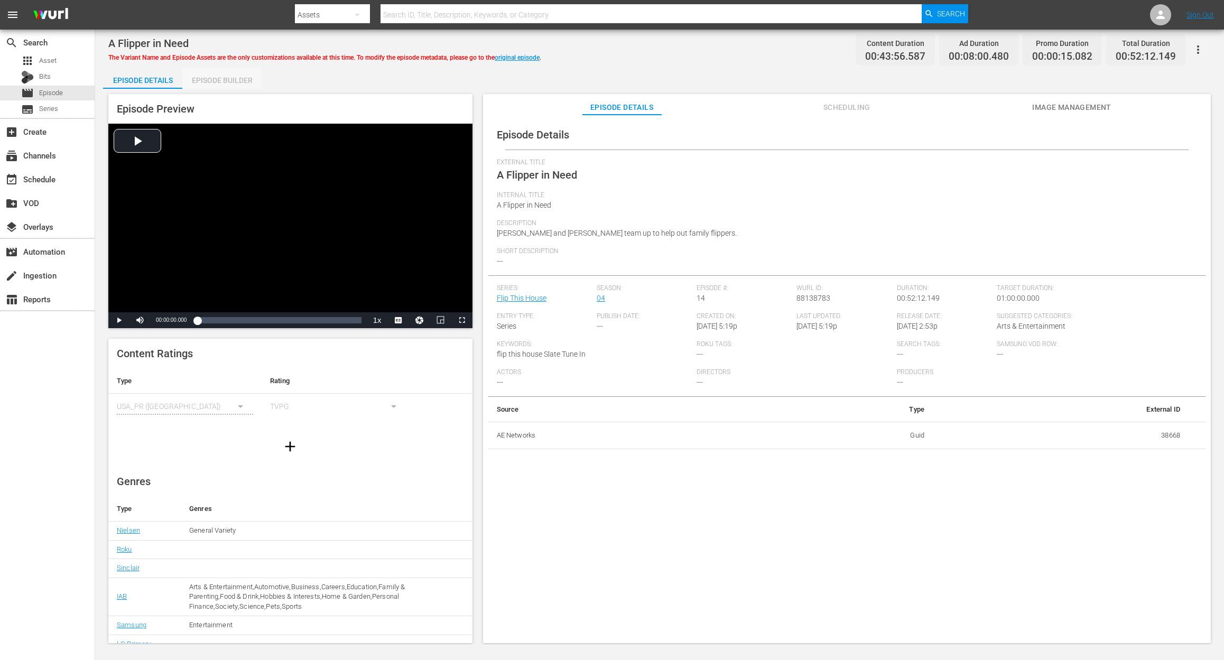
click at [234, 82] on div "Episode Builder" at bounding box center [221, 80] width 79 height 25
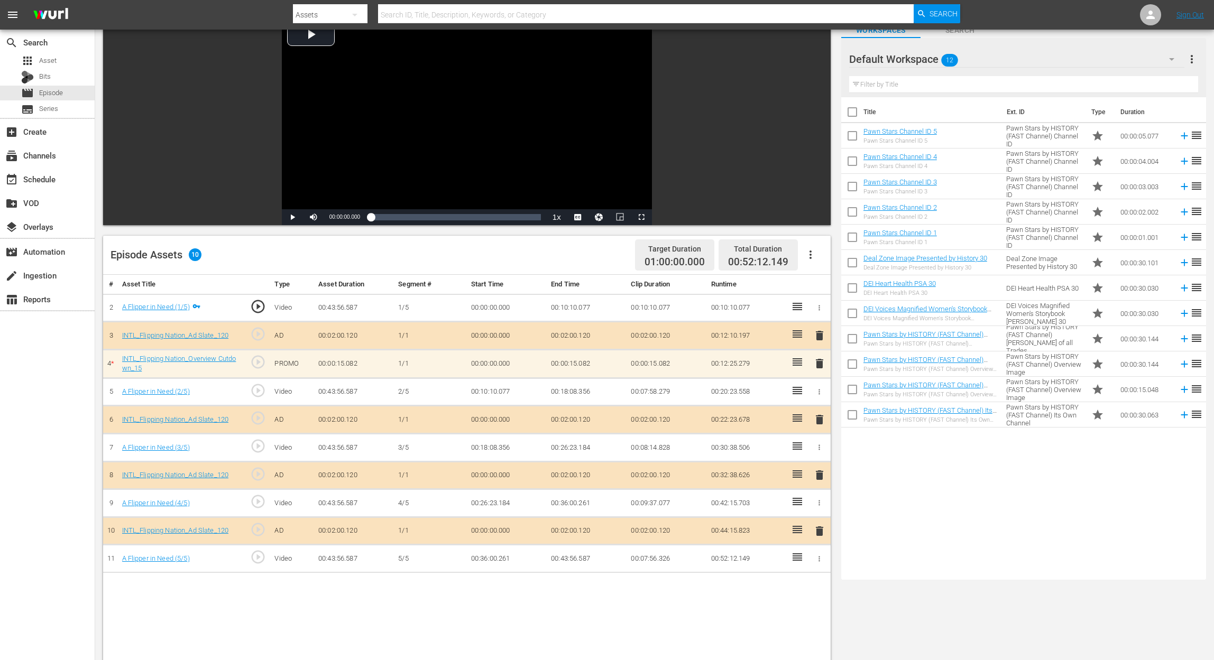
scroll to position [141, 0]
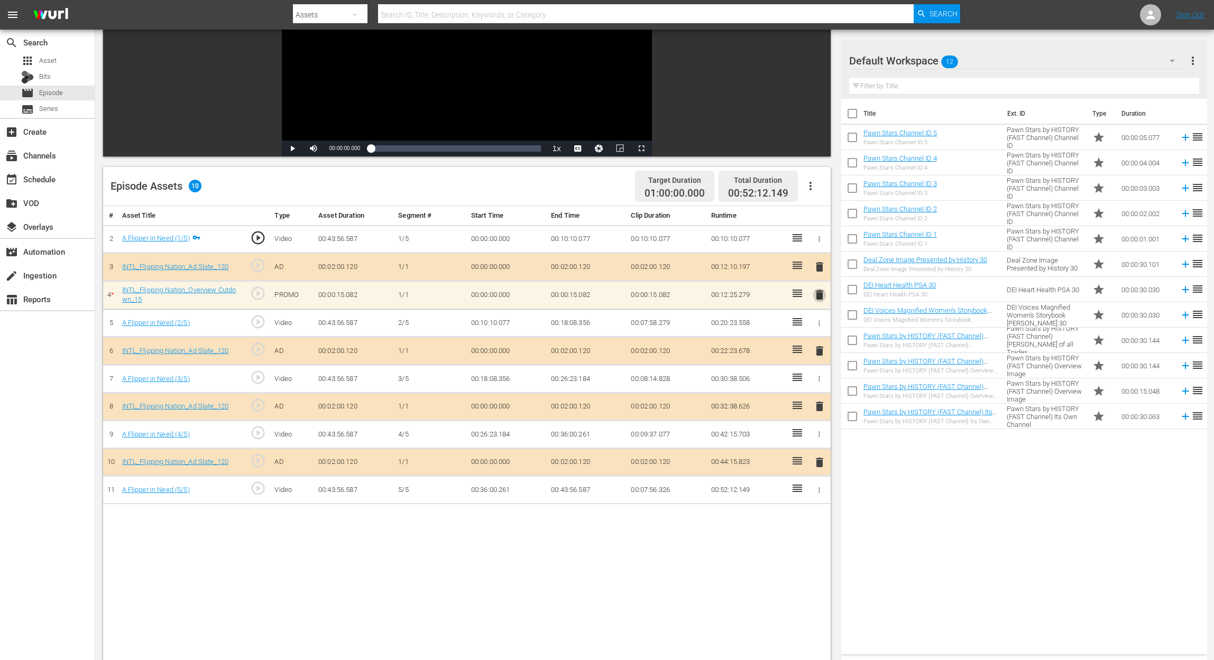
click at [821, 293] on span "delete" at bounding box center [819, 295] width 13 height 13
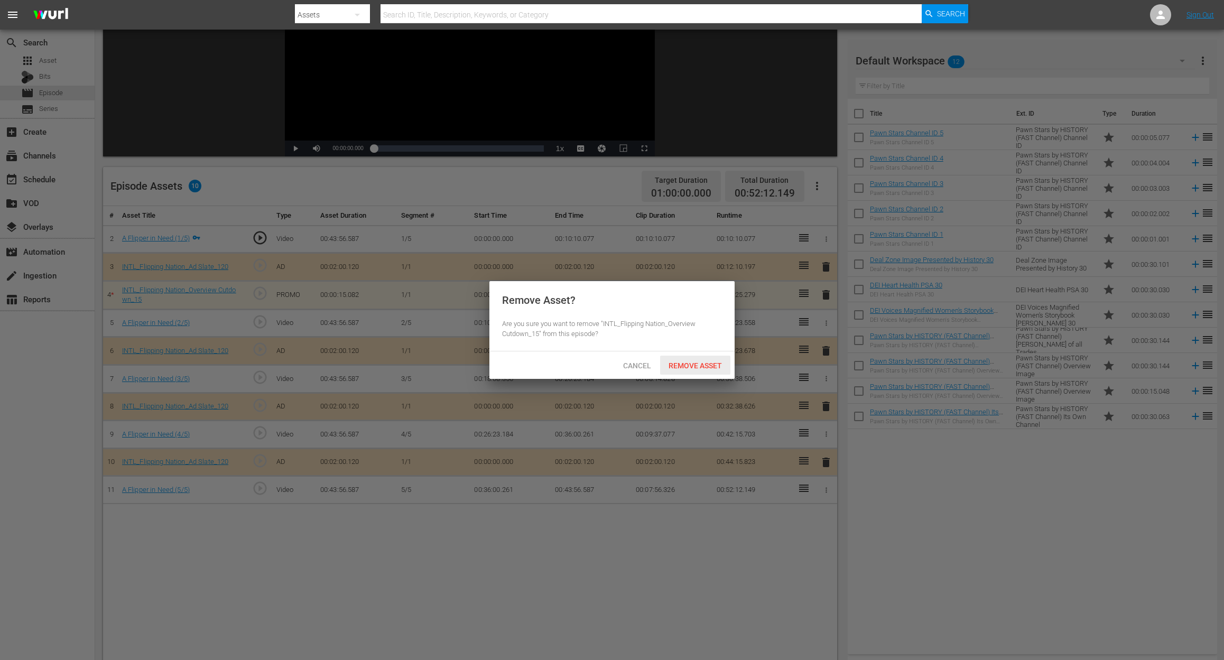
click at [706, 362] on span "Remove Asset" at bounding box center [695, 366] width 70 height 8
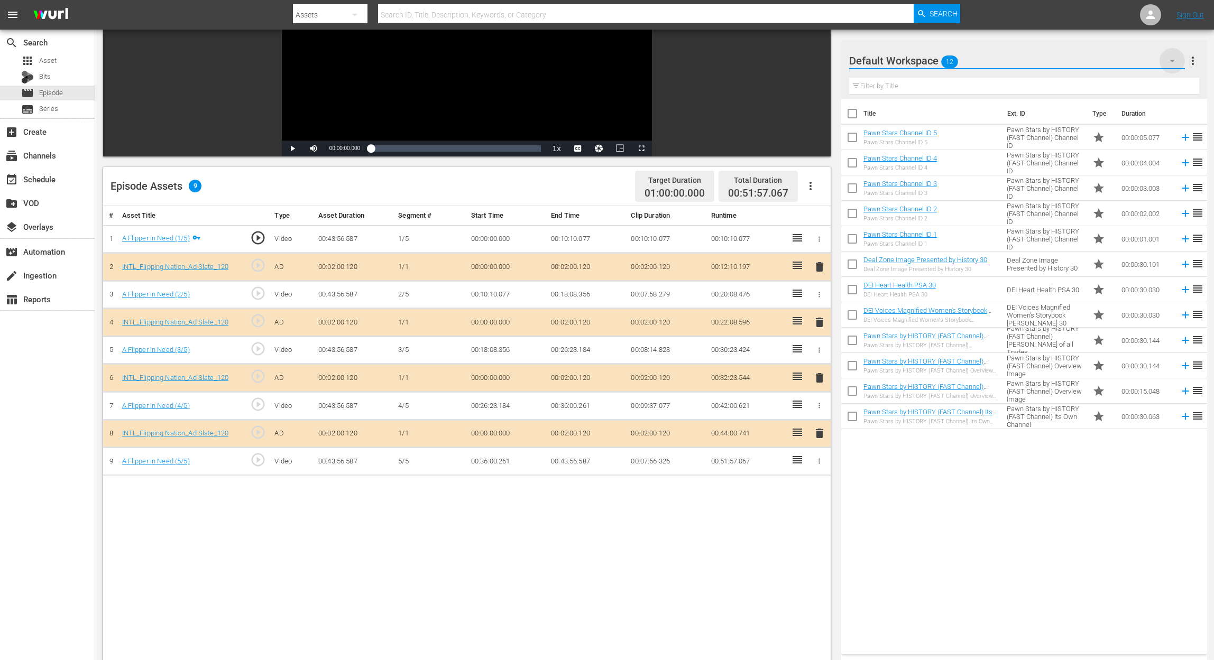
click at [918, 62] on icon "button" at bounding box center [1172, 60] width 13 height 13
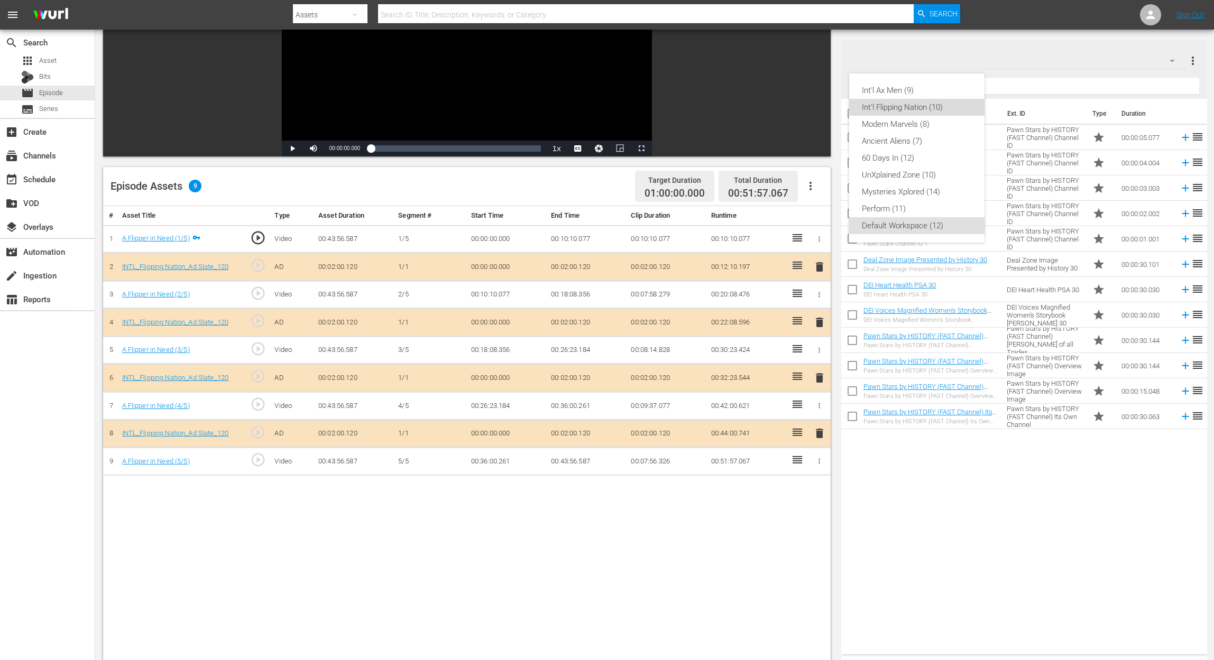
click at [918, 102] on div "Int'l Flipping Nation (10)" at bounding box center [917, 107] width 110 height 17
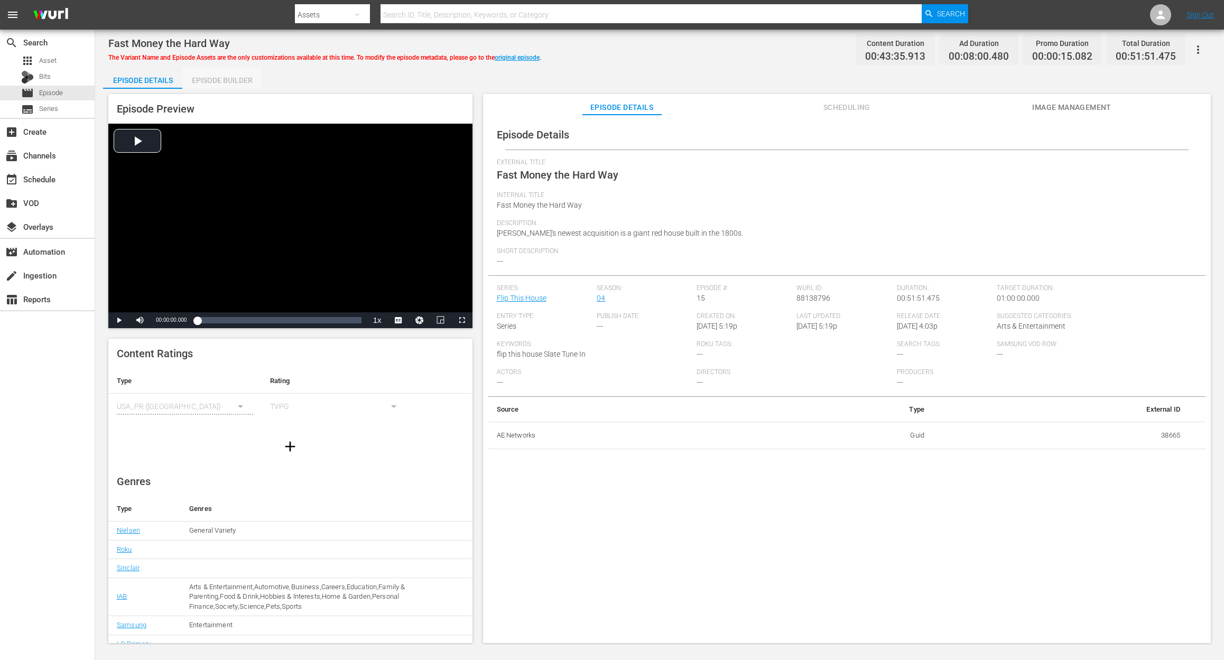
click at [214, 79] on div "Episode Builder" at bounding box center [221, 80] width 79 height 25
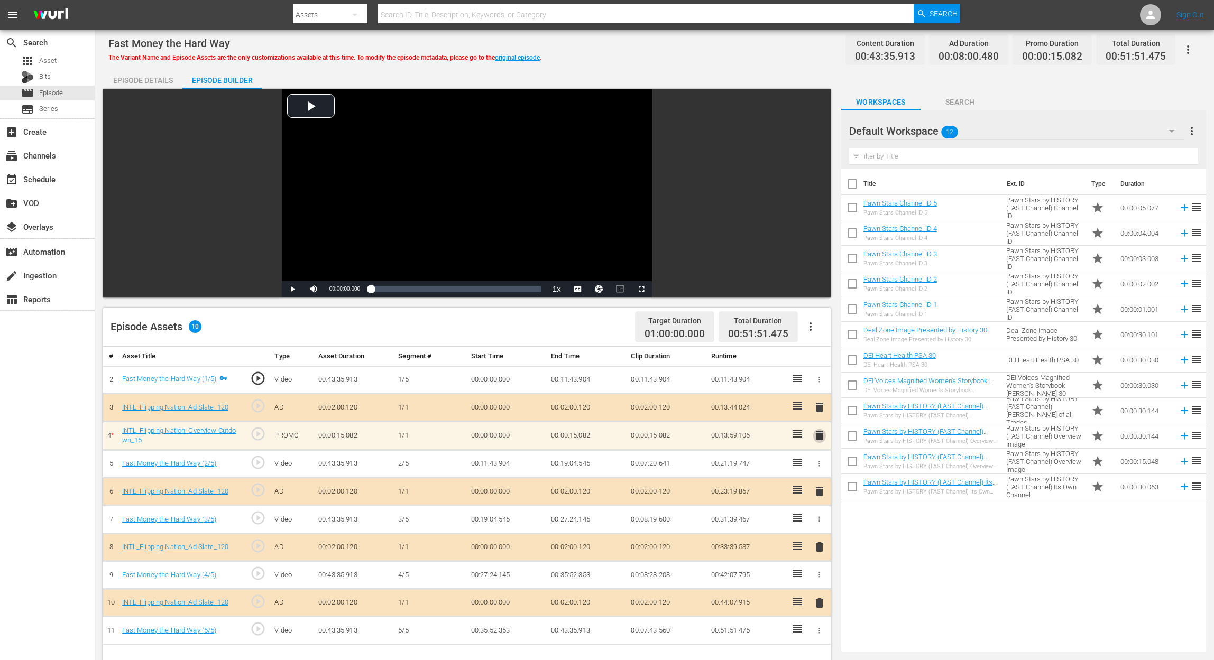
click at [819, 439] on span "delete" at bounding box center [819, 435] width 13 height 13
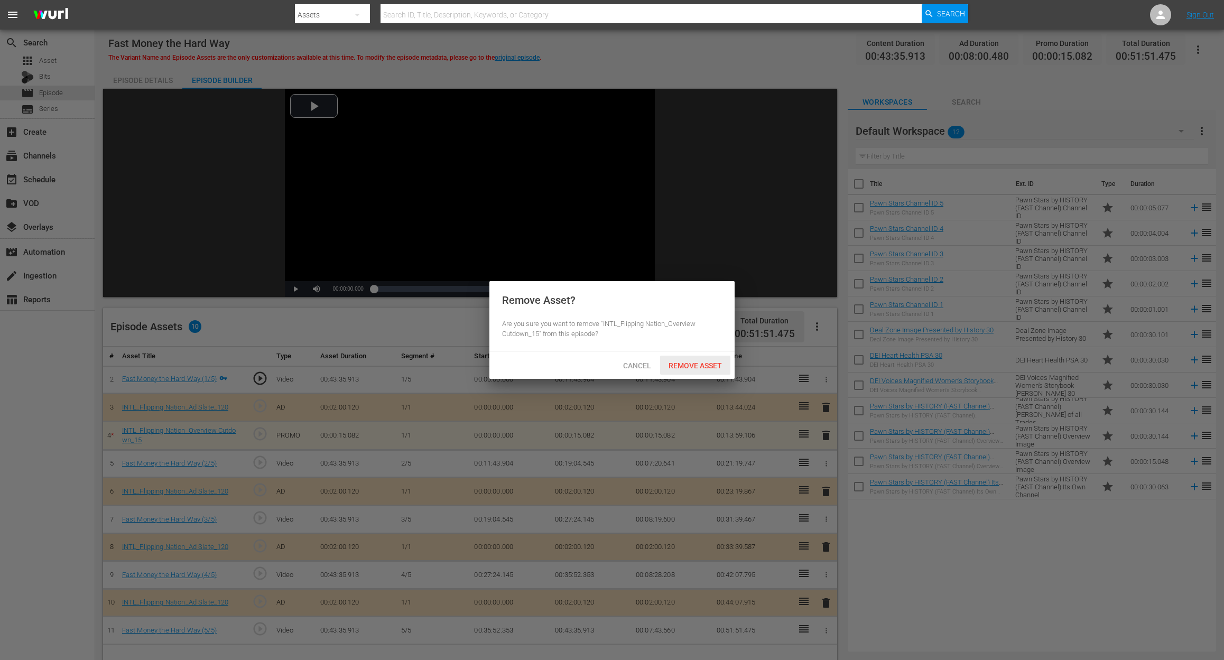
click at [707, 365] on span "Remove Asset" at bounding box center [695, 366] width 70 height 8
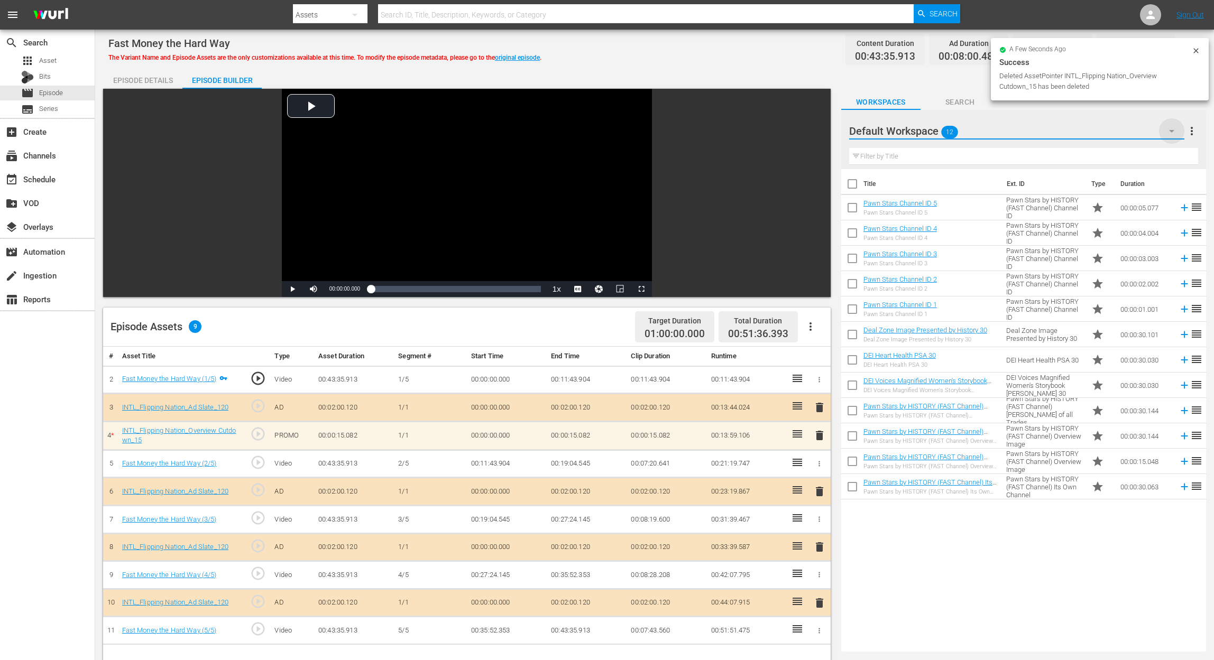
click at [918, 134] on icon "button" at bounding box center [1171, 131] width 13 height 13
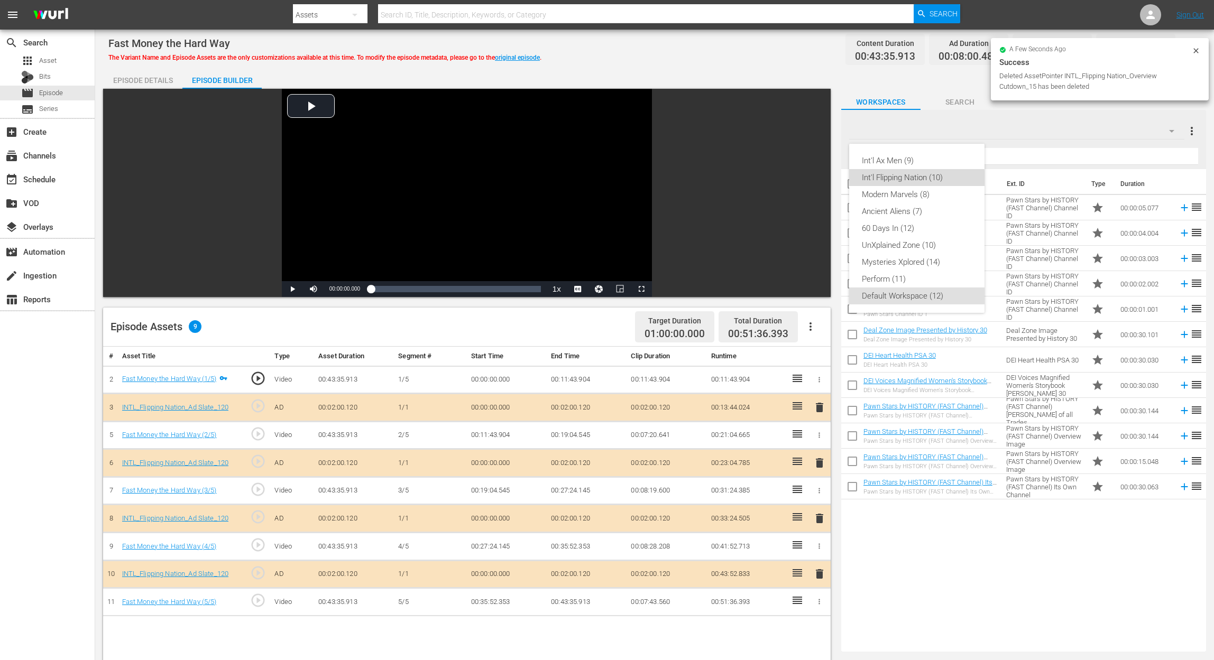
click at [915, 180] on div "Int'l Flipping Nation (10)" at bounding box center [917, 177] width 110 height 17
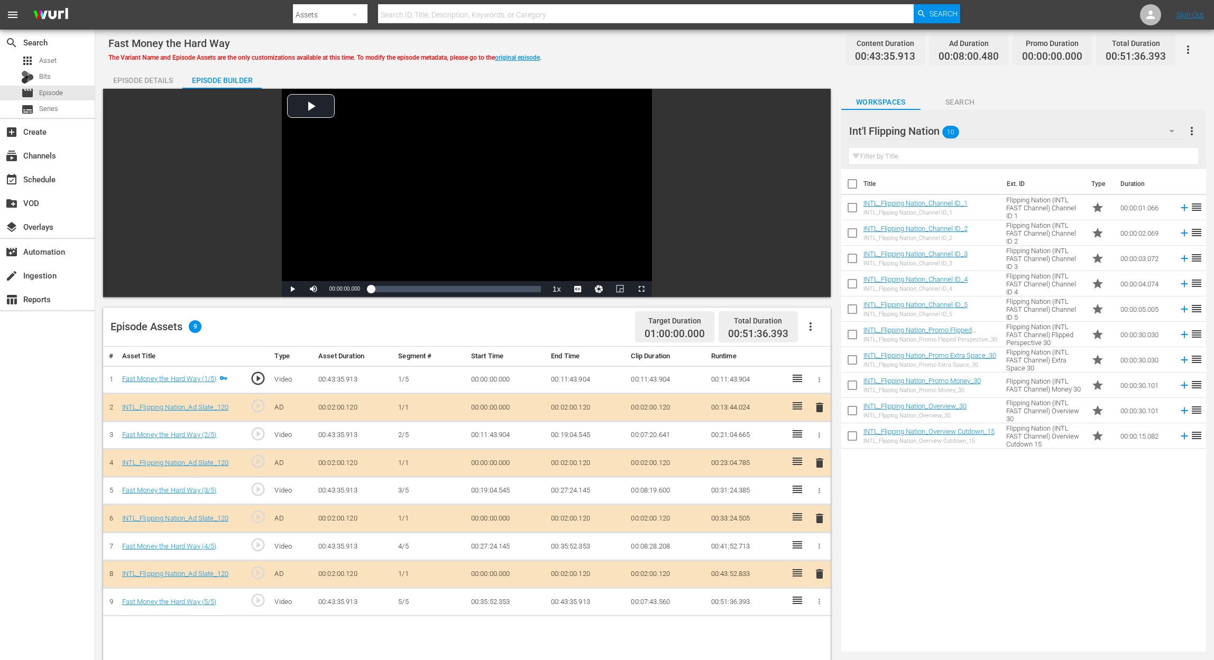
click at [918, 309] on div "INTL_Flipping Nation_Channel ID_5 INTL_Flipping Nation_Channel ID_5" at bounding box center [915, 309] width 104 height 17
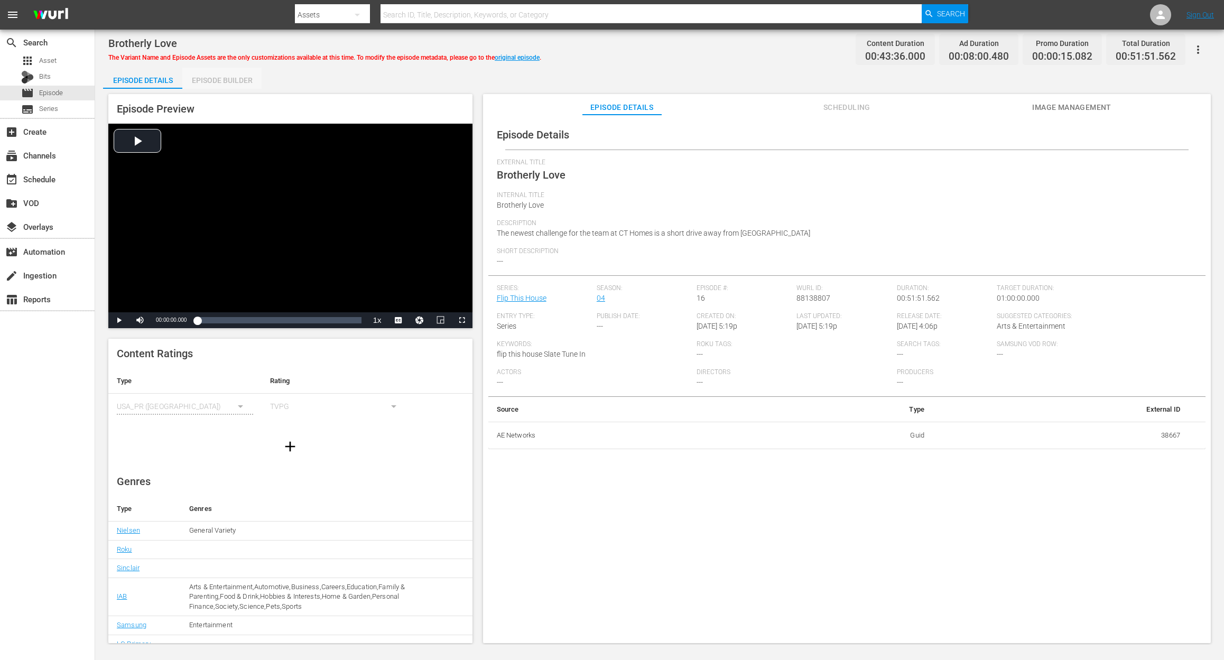
click at [236, 77] on div "Episode Builder" at bounding box center [221, 80] width 79 height 25
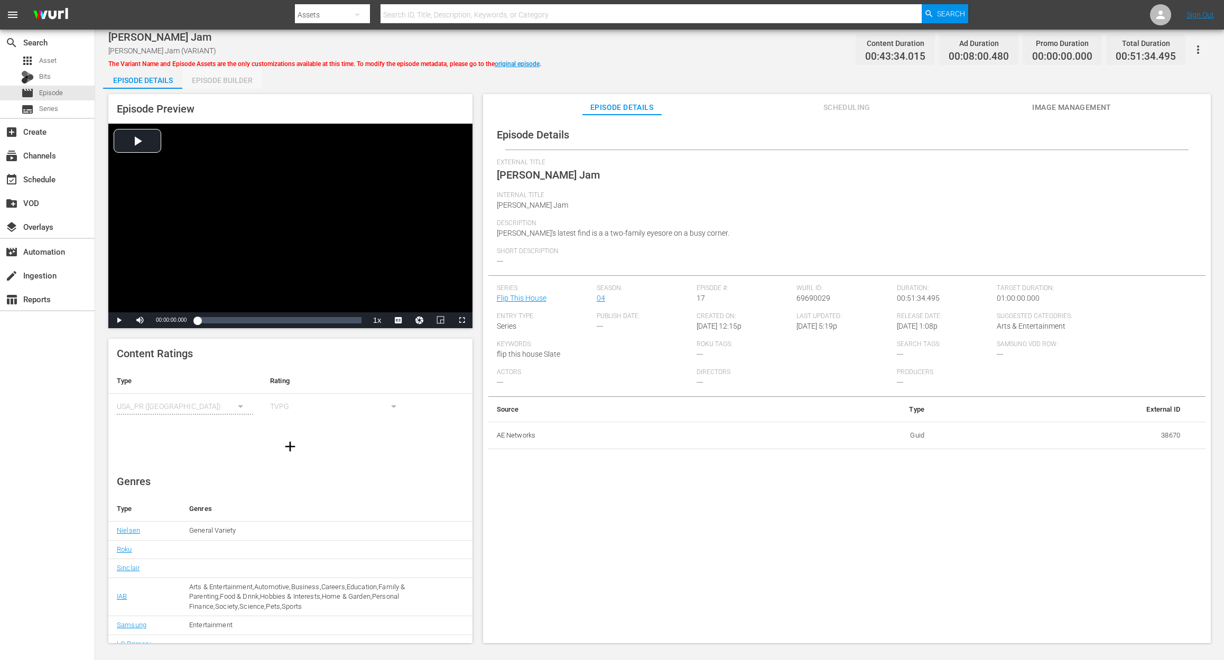
click at [220, 75] on div "Episode Builder" at bounding box center [221, 80] width 79 height 25
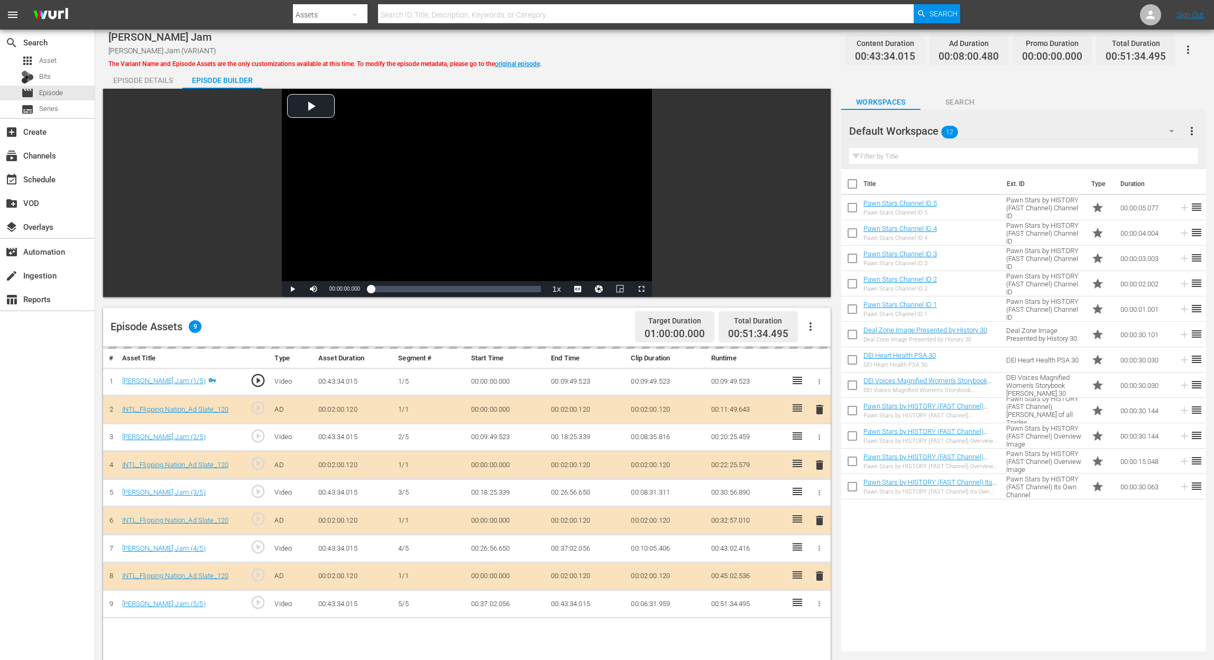
click at [818, 495] on div "delete" at bounding box center [818, 520] width 13 height 15
click at [918, 130] on icon "button" at bounding box center [1171, 131] width 13 height 13
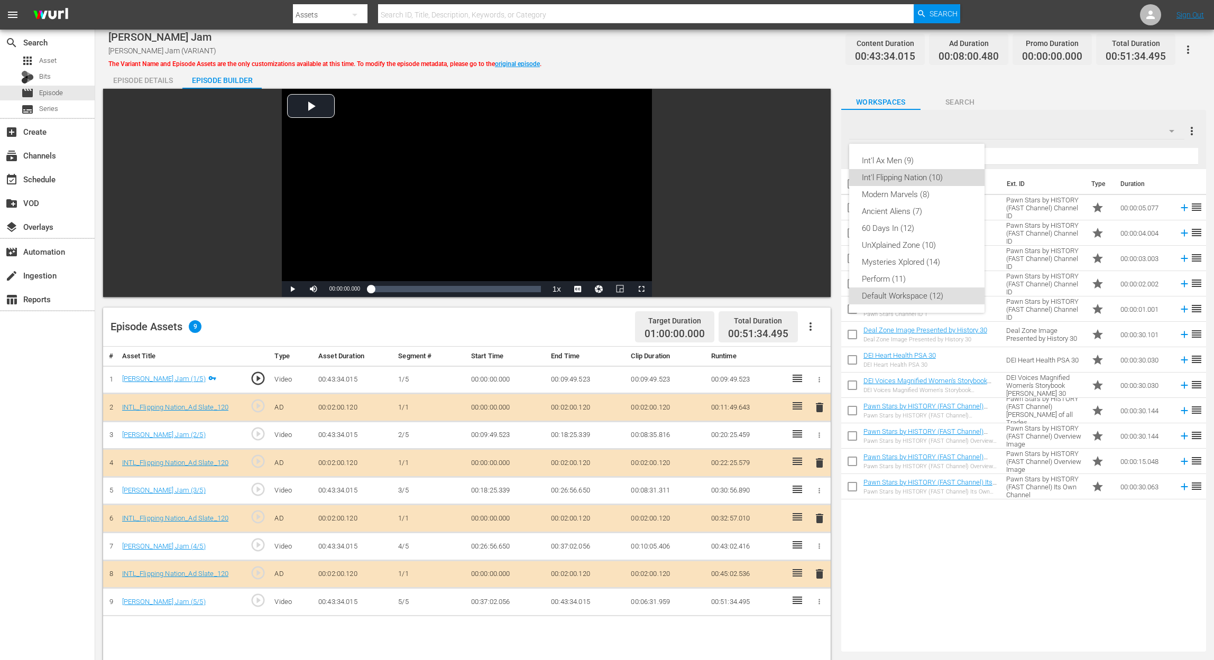
click at [918, 181] on div "Int'l Flipping Nation (10)" at bounding box center [917, 177] width 110 height 17
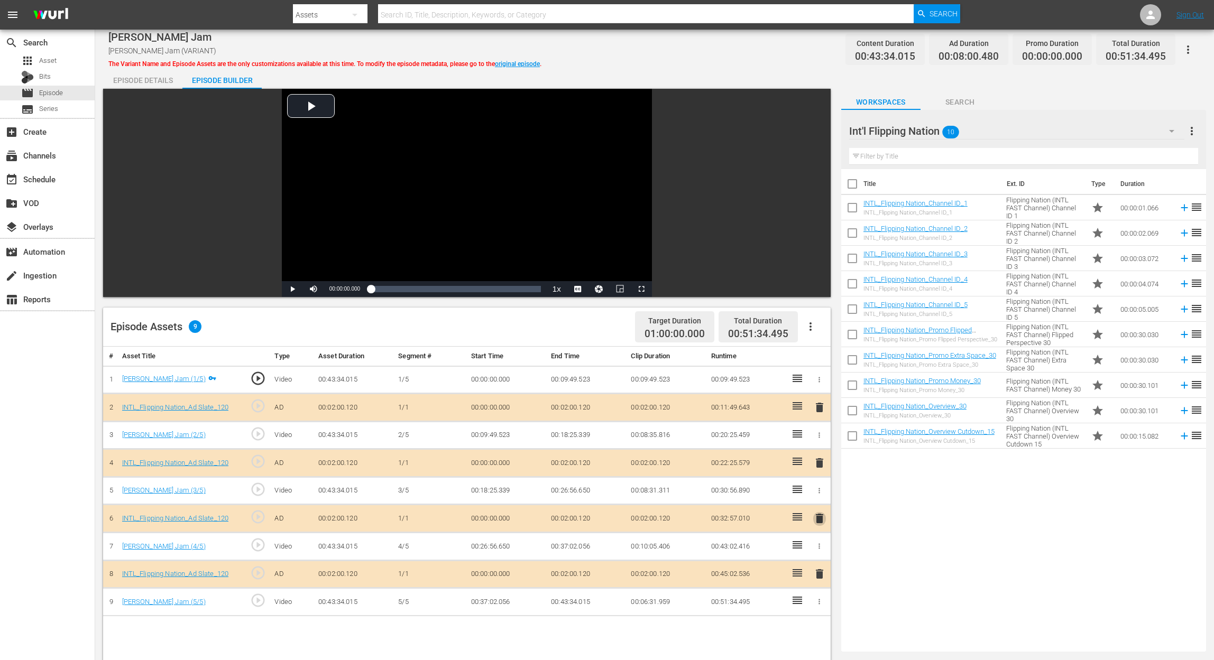
click at [820, 495] on span "delete" at bounding box center [819, 518] width 13 height 13
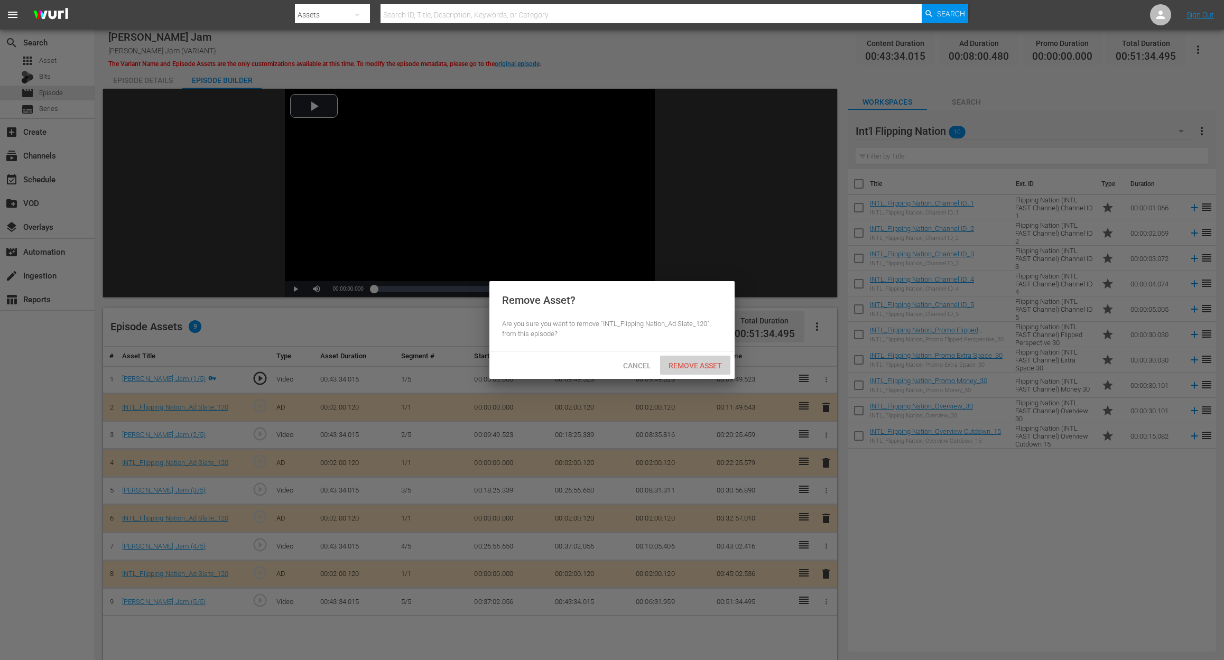
click at [702, 357] on div "Remove Asset" at bounding box center [695, 366] width 70 height 20
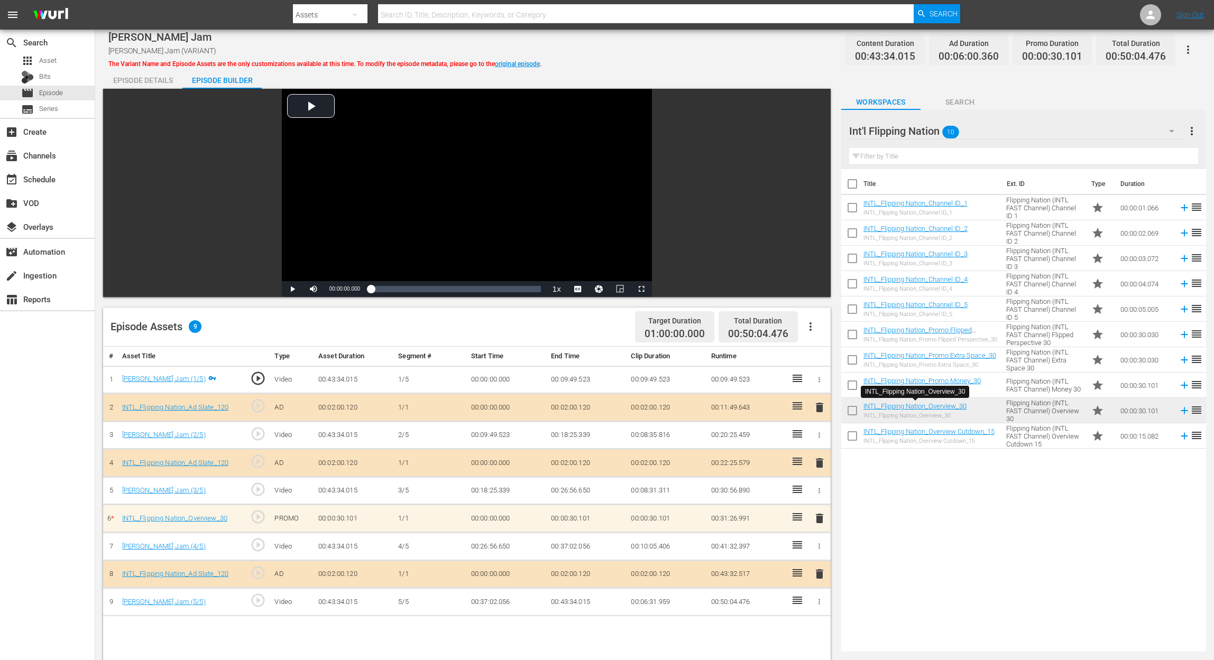
click at [908, 436] on div "INTL_Flipping Nation_Overview Cutdown_15 INTL_Flipping Nation_Overview Cutdown_…" at bounding box center [928, 436] width 131 height 17
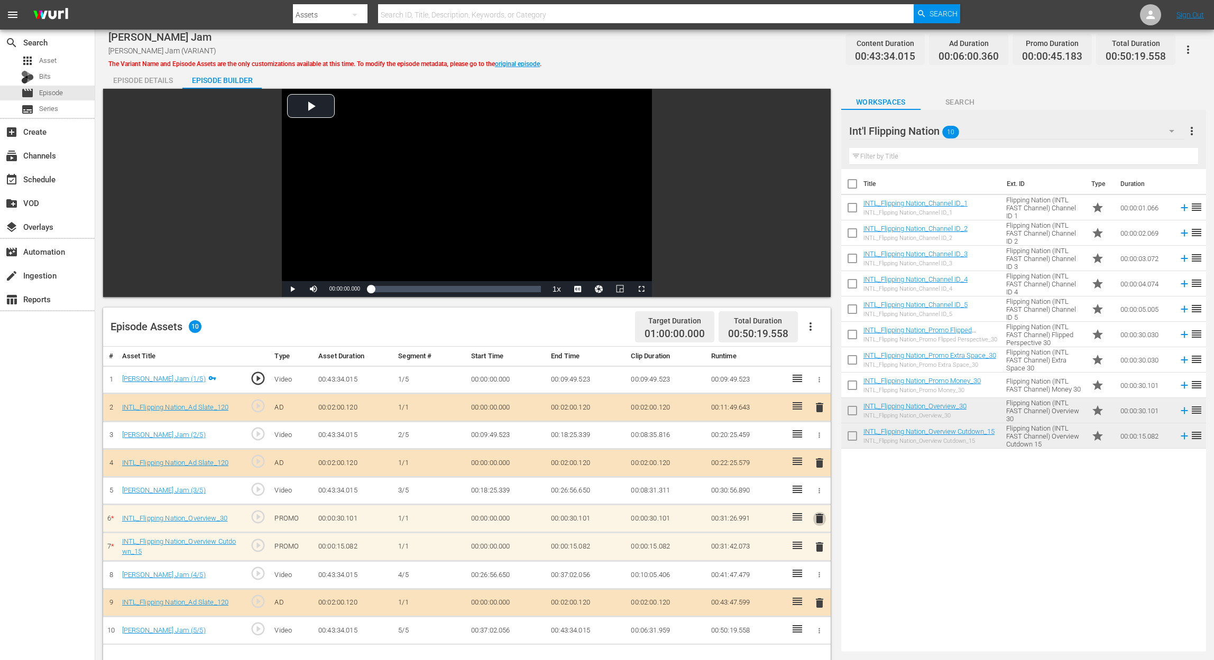
click at [818, 495] on span "delete" at bounding box center [819, 518] width 13 height 13
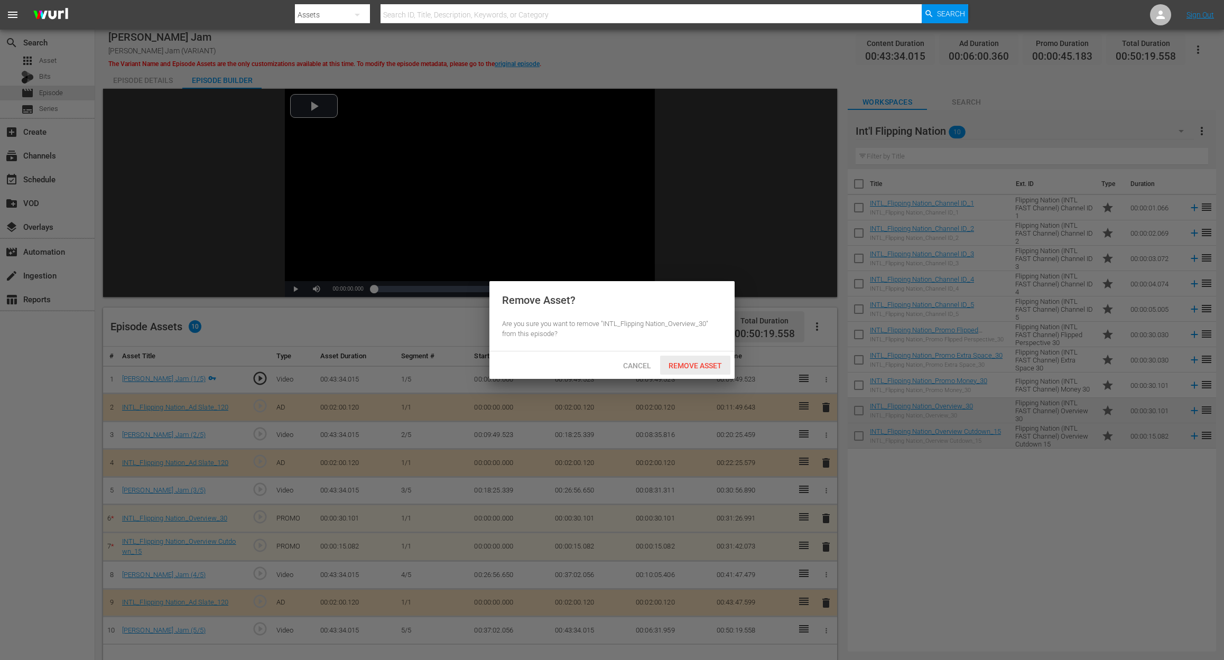
click at [709, 364] on span "Remove Asset" at bounding box center [695, 366] width 70 height 8
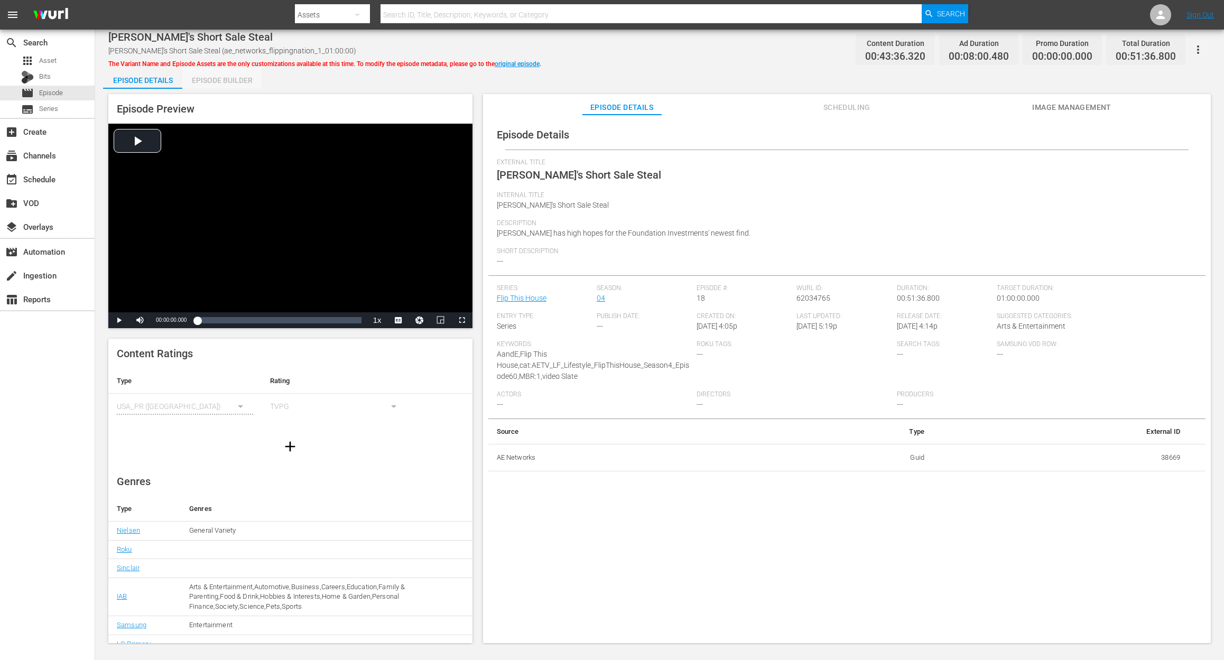
click at [223, 81] on div "Episode Builder" at bounding box center [221, 80] width 79 height 25
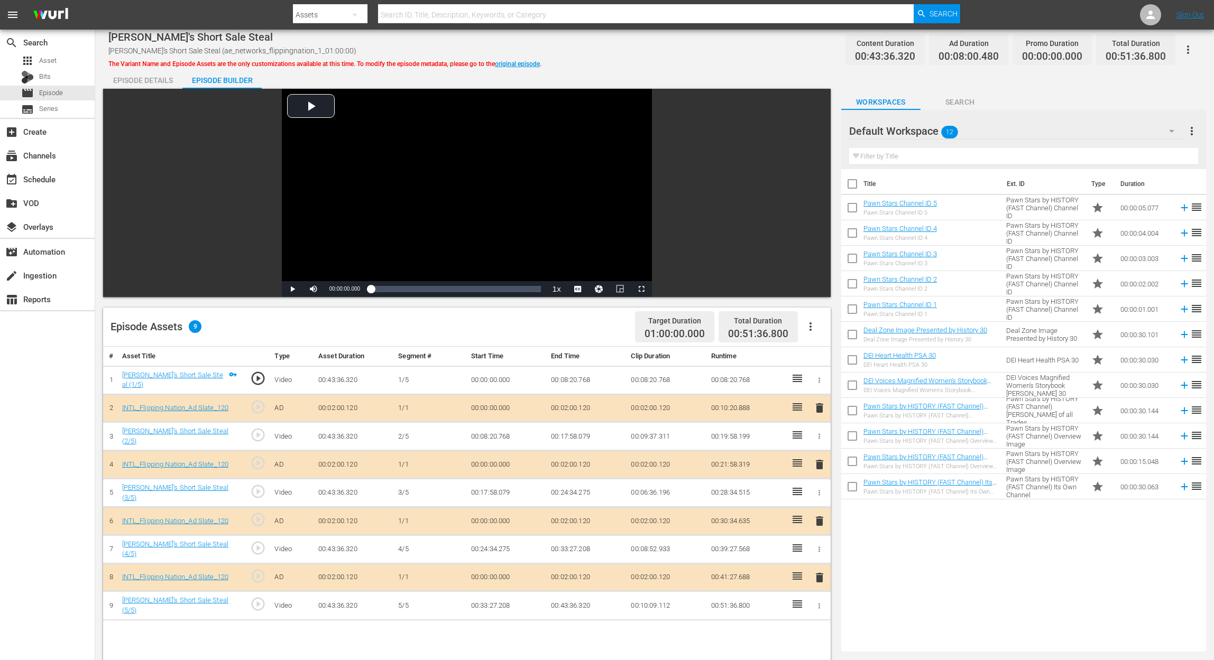
click at [817, 495] on span "delete" at bounding box center [819, 521] width 13 height 13
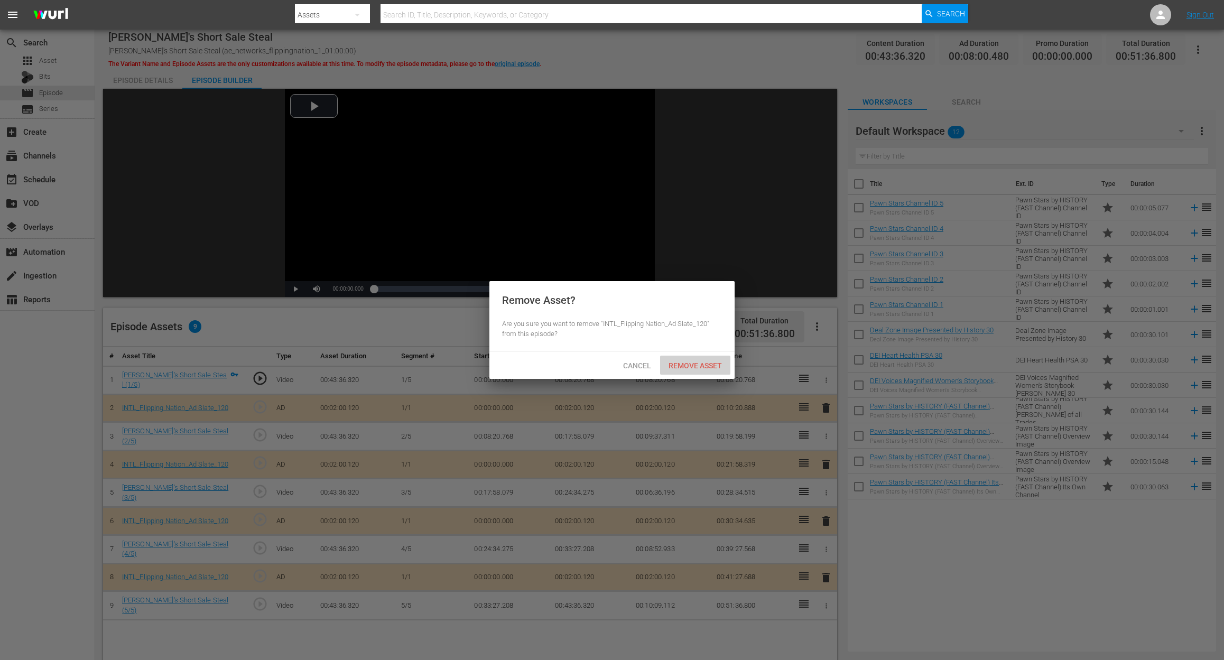
click at [709, 360] on div "Remove Asset" at bounding box center [695, 366] width 70 height 20
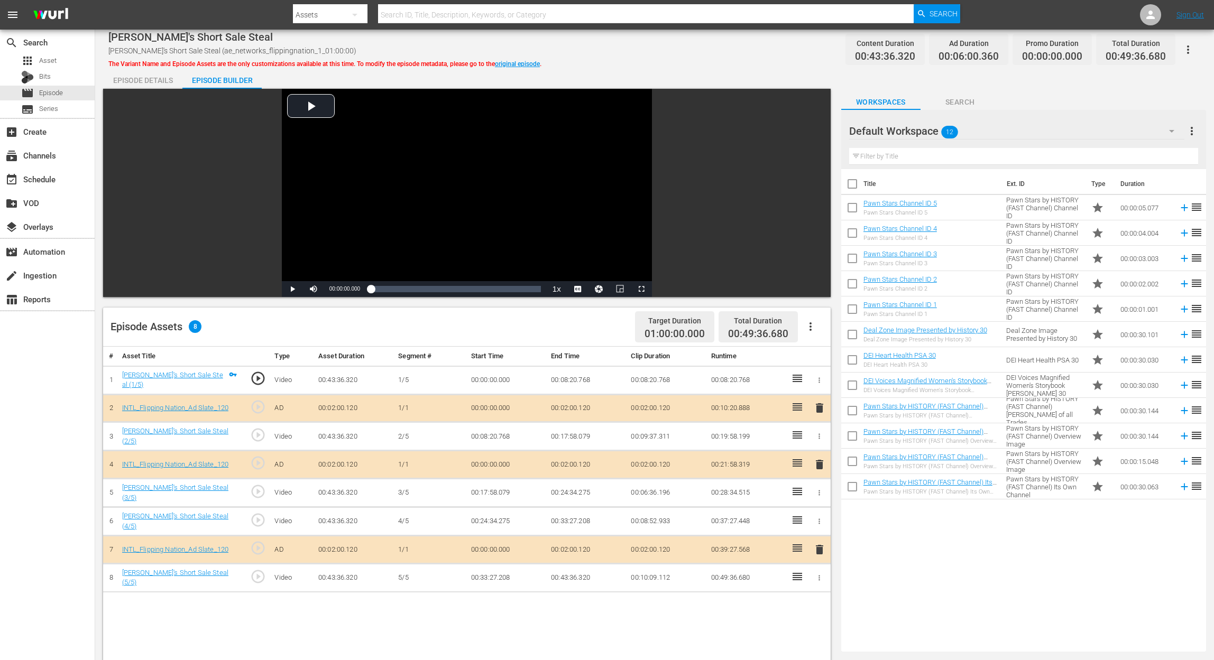
click at [918, 130] on icon "button" at bounding box center [1171, 131] width 5 height 3
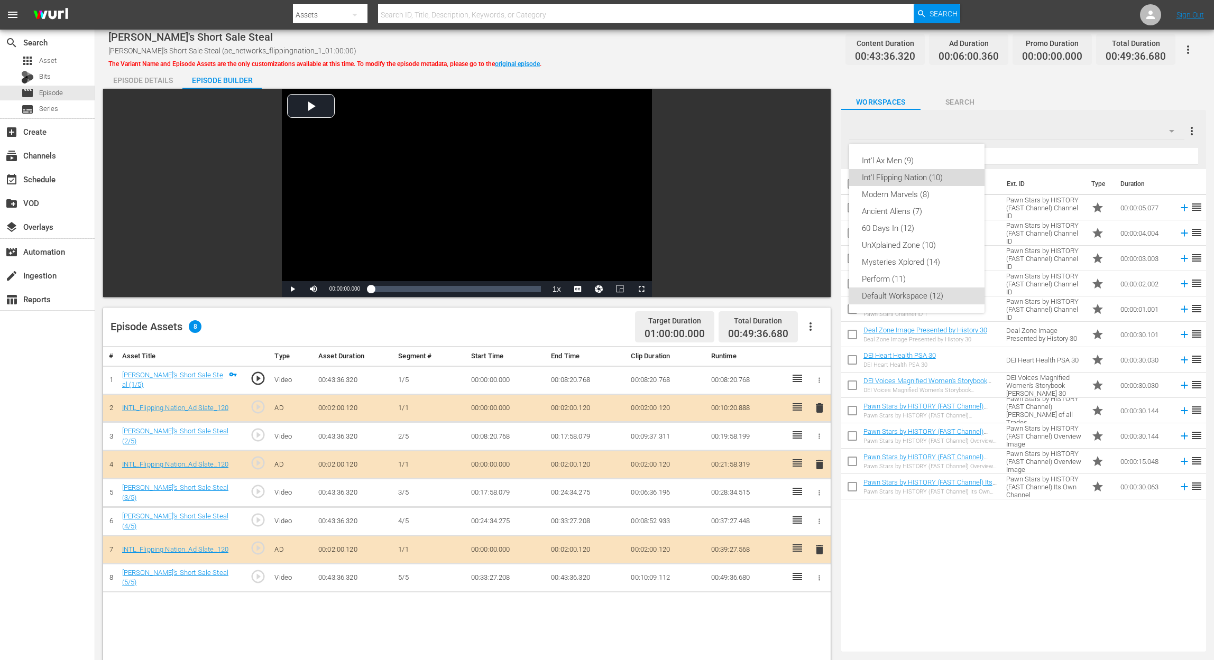
click at [918, 174] on div "Int'l Flipping Nation (10)" at bounding box center [917, 177] width 110 height 17
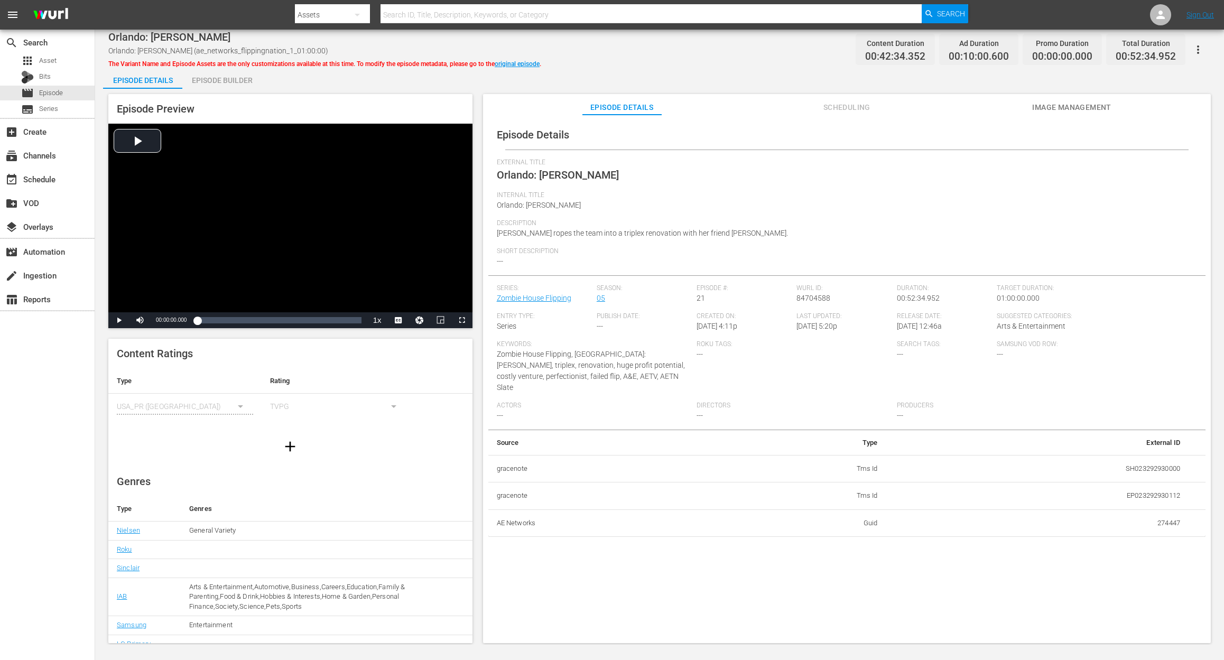
click at [219, 83] on div "Episode Builder" at bounding box center [221, 80] width 79 height 25
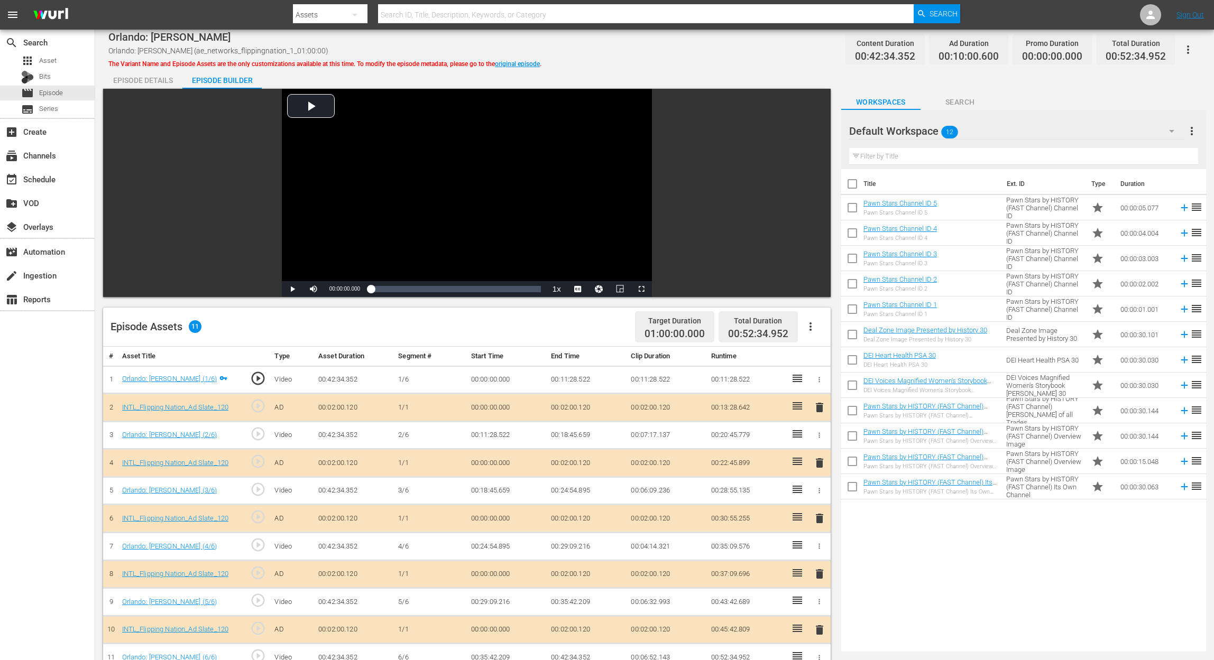
click at [147, 77] on div "Episode Details" at bounding box center [142, 80] width 79 height 25
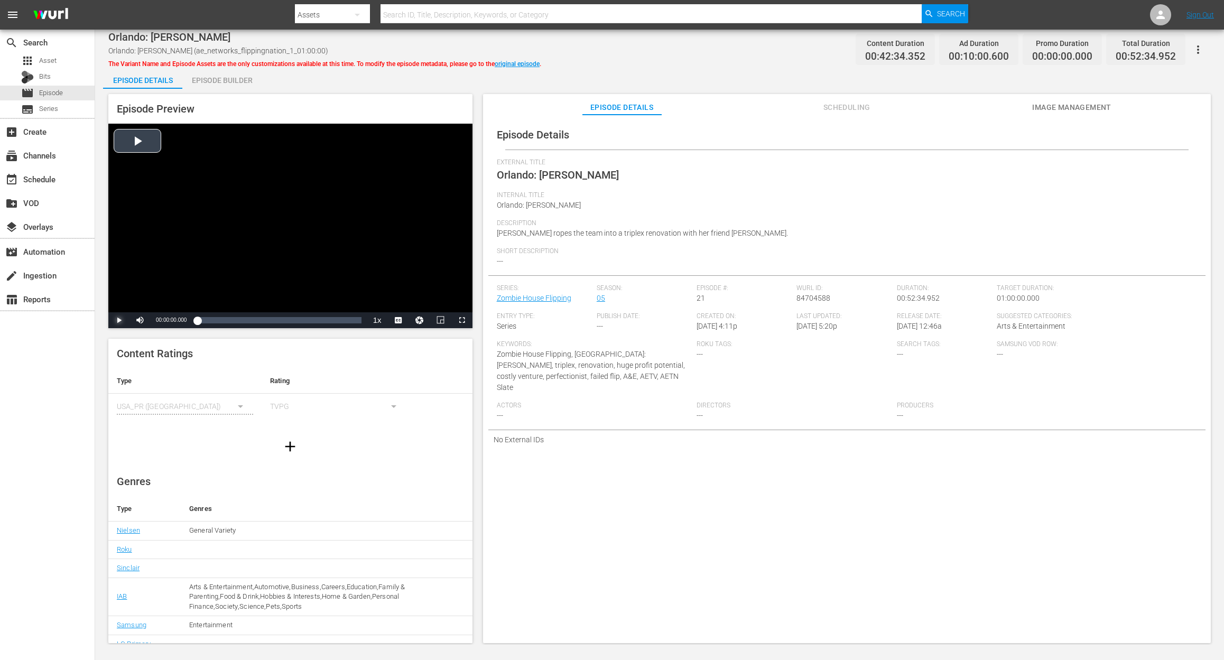
click at [119, 320] on span "Video Player" at bounding box center [119, 320] width 0 height 0
click at [237, 75] on div "Episode Builder" at bounding box center [221, 80] width 79 height 25
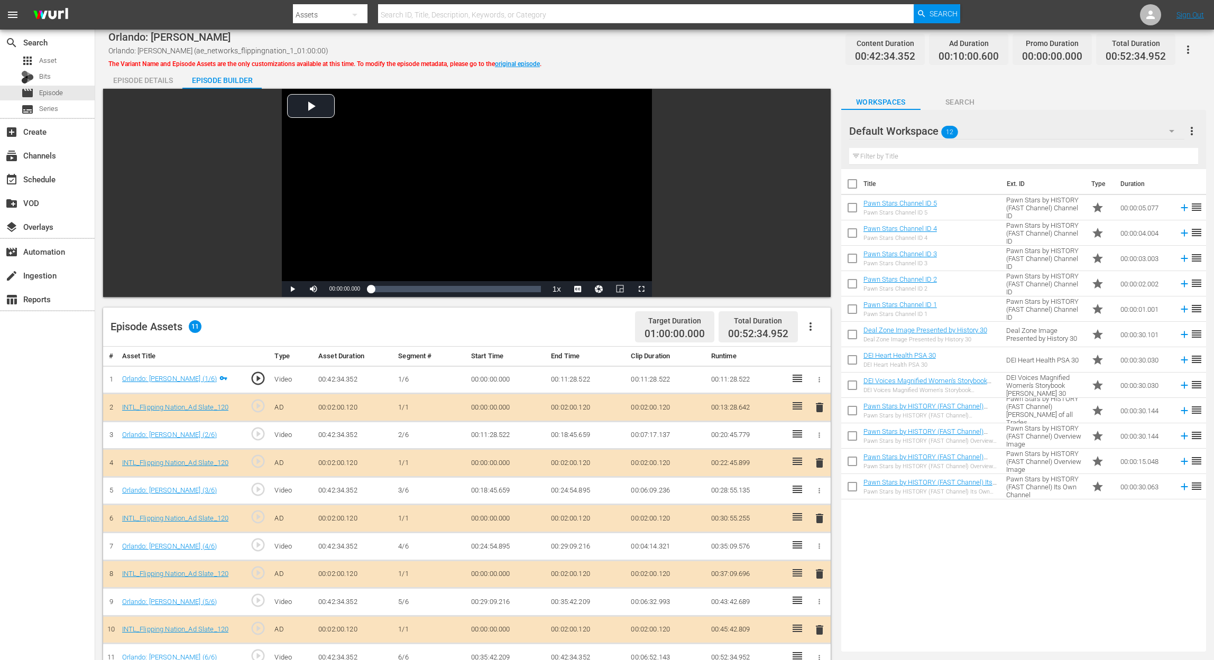
click at [1170, 128] on icon "button" at bounding box center [1171, 131] width 13 height 13
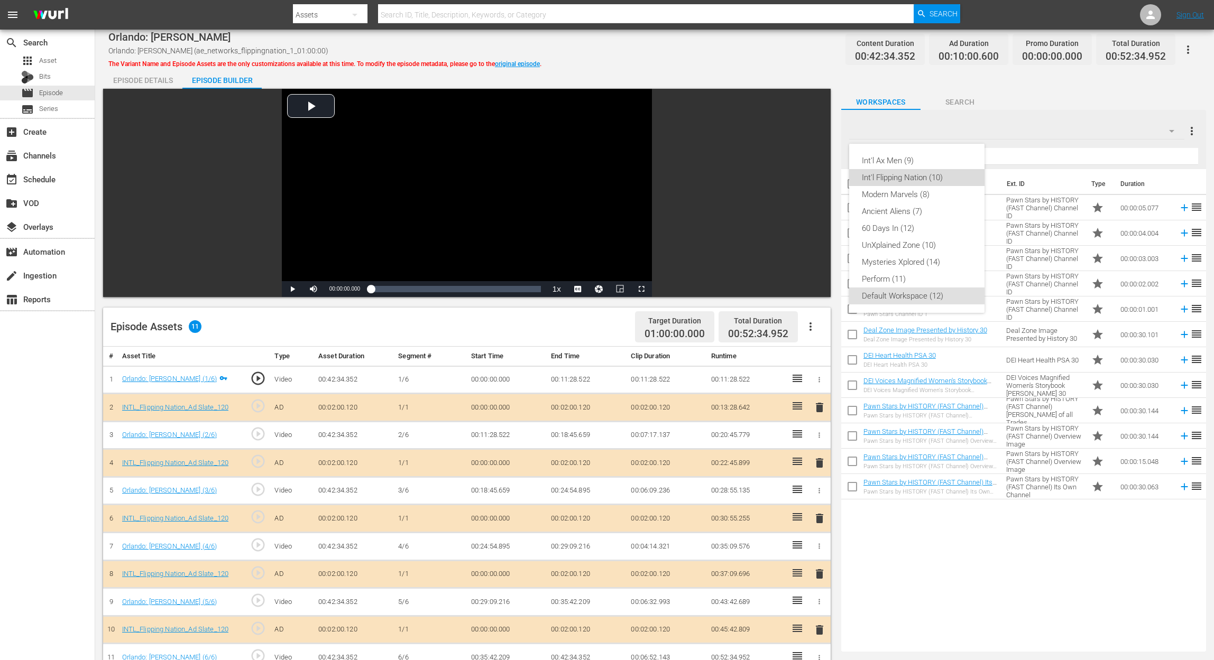
click at [935, 177] on div "Int'l Flipping Nation (10)" at bounding box center [917, 177] width 110 height 17
